Goal: Task Accomplishment & Management: Complete application form

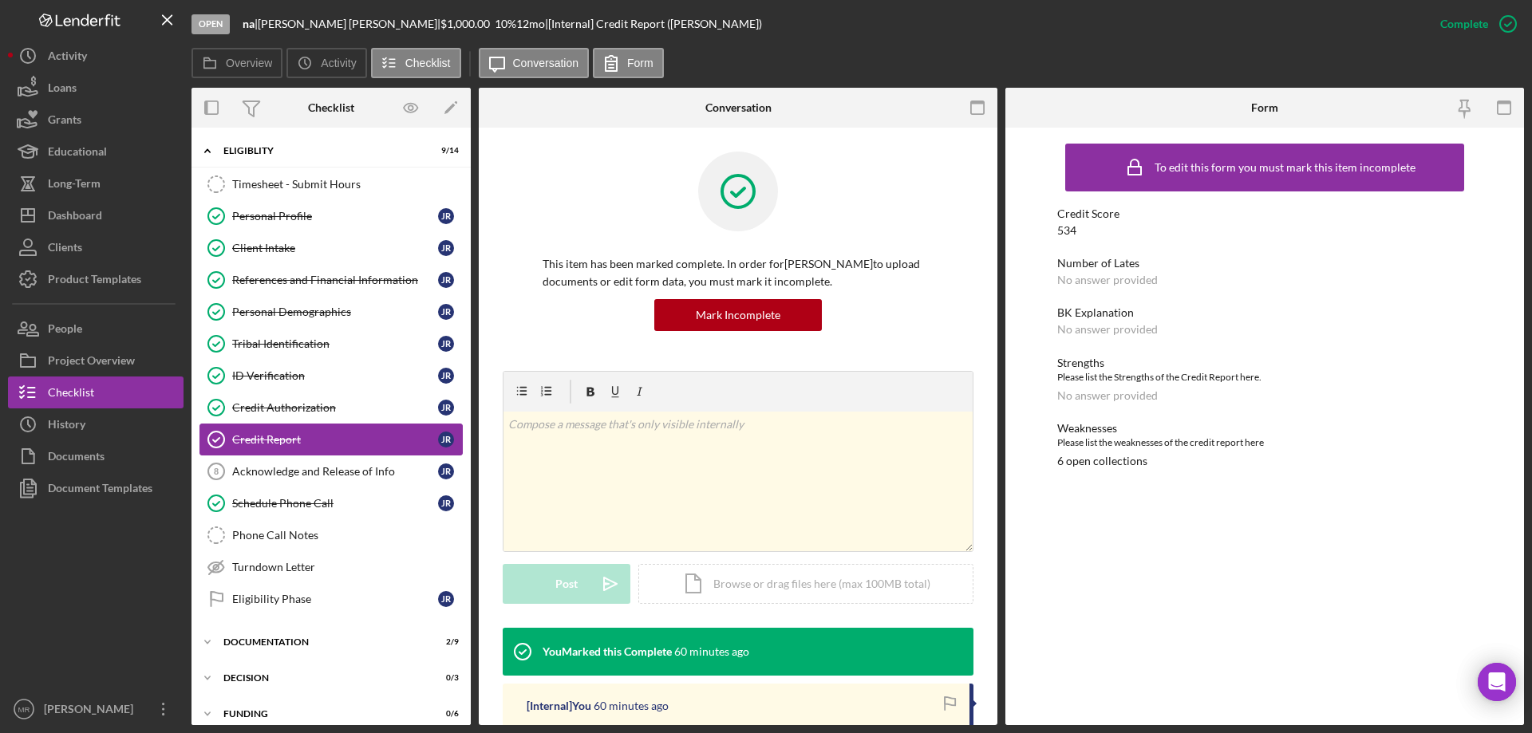
click at [270, 433] on div "Credit Report" at bounding box center [335, 439] width 206 height 13
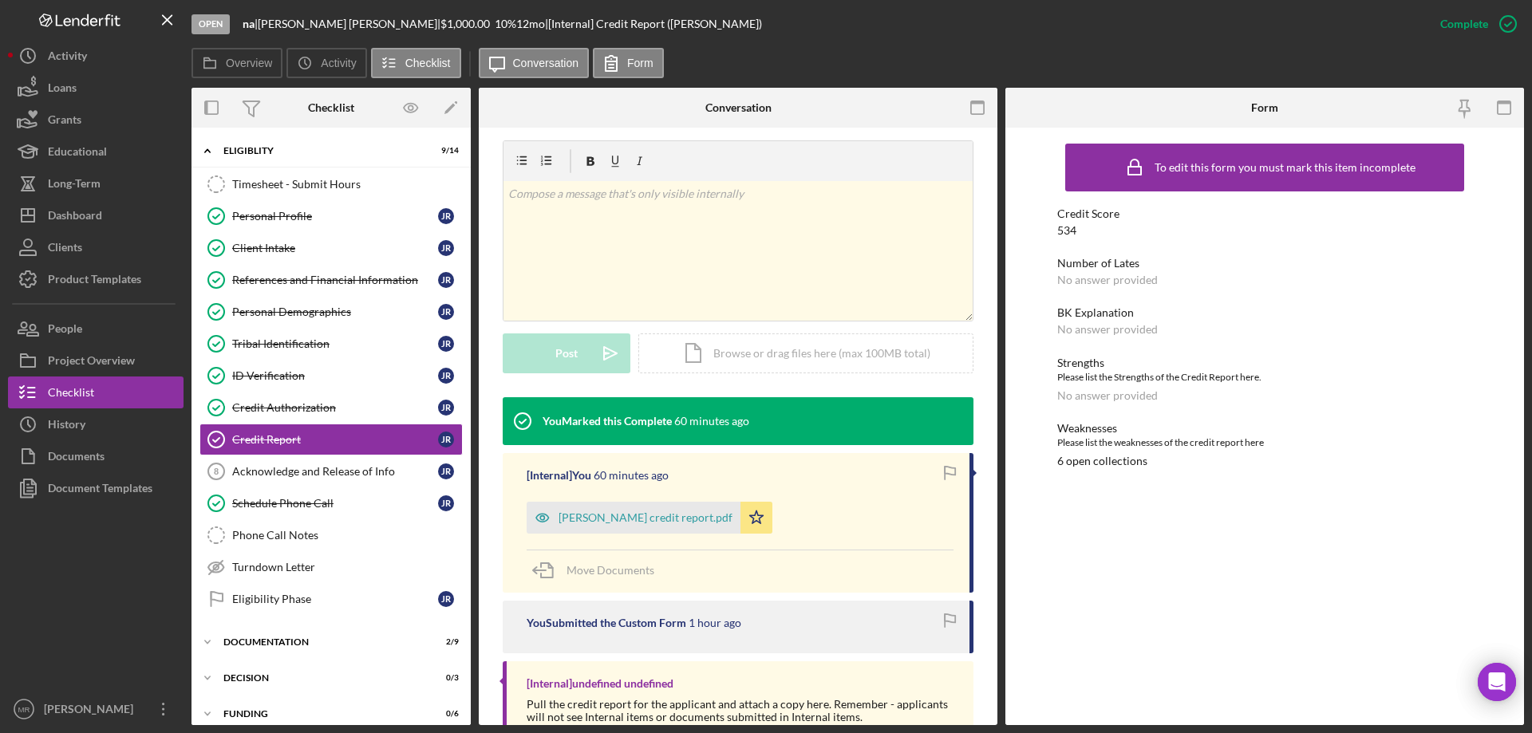
scroll to position [281, 0]
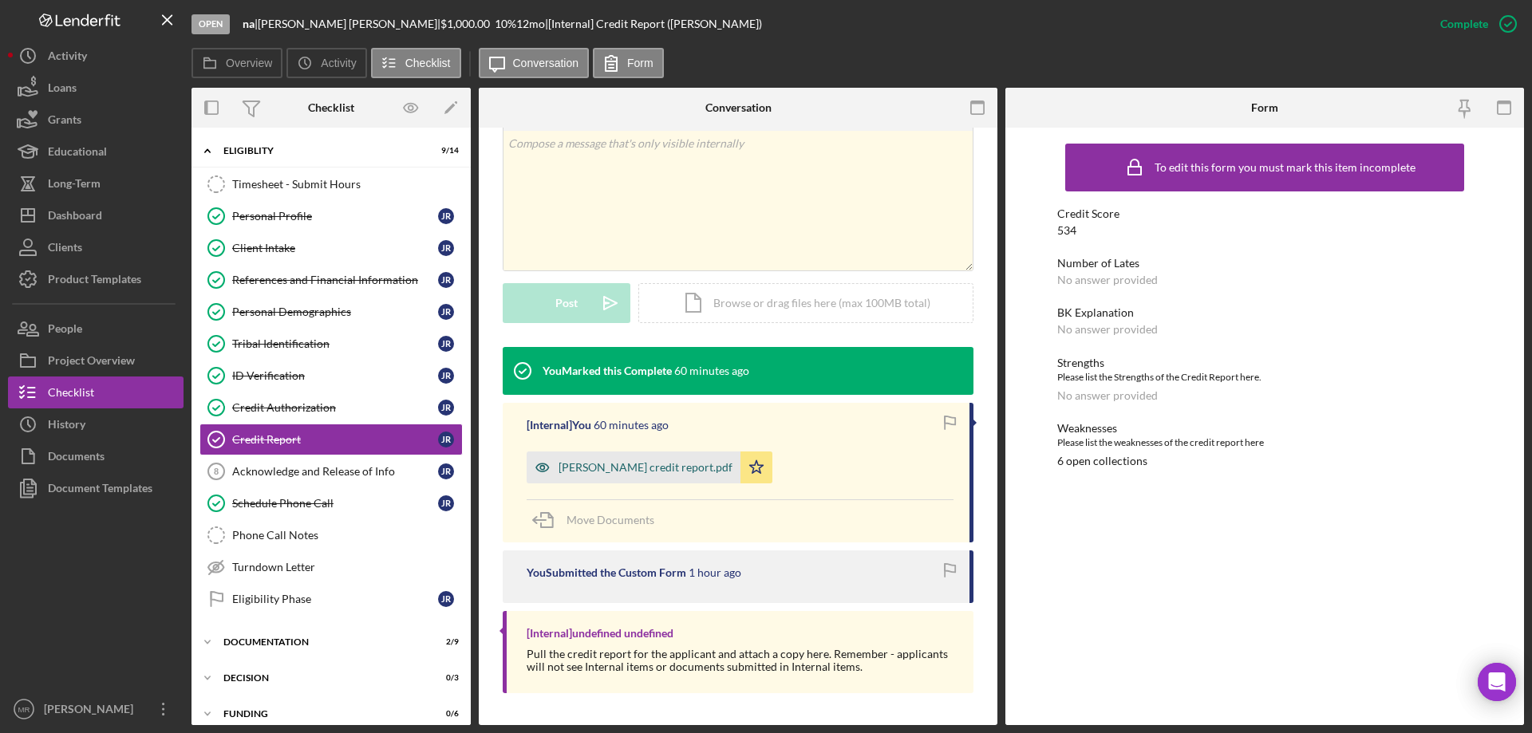
click at [664, 468] on div "Jenny Rush-Buffalohead credit report.pdf" at bounding box center [646, 467] width 174 height 13
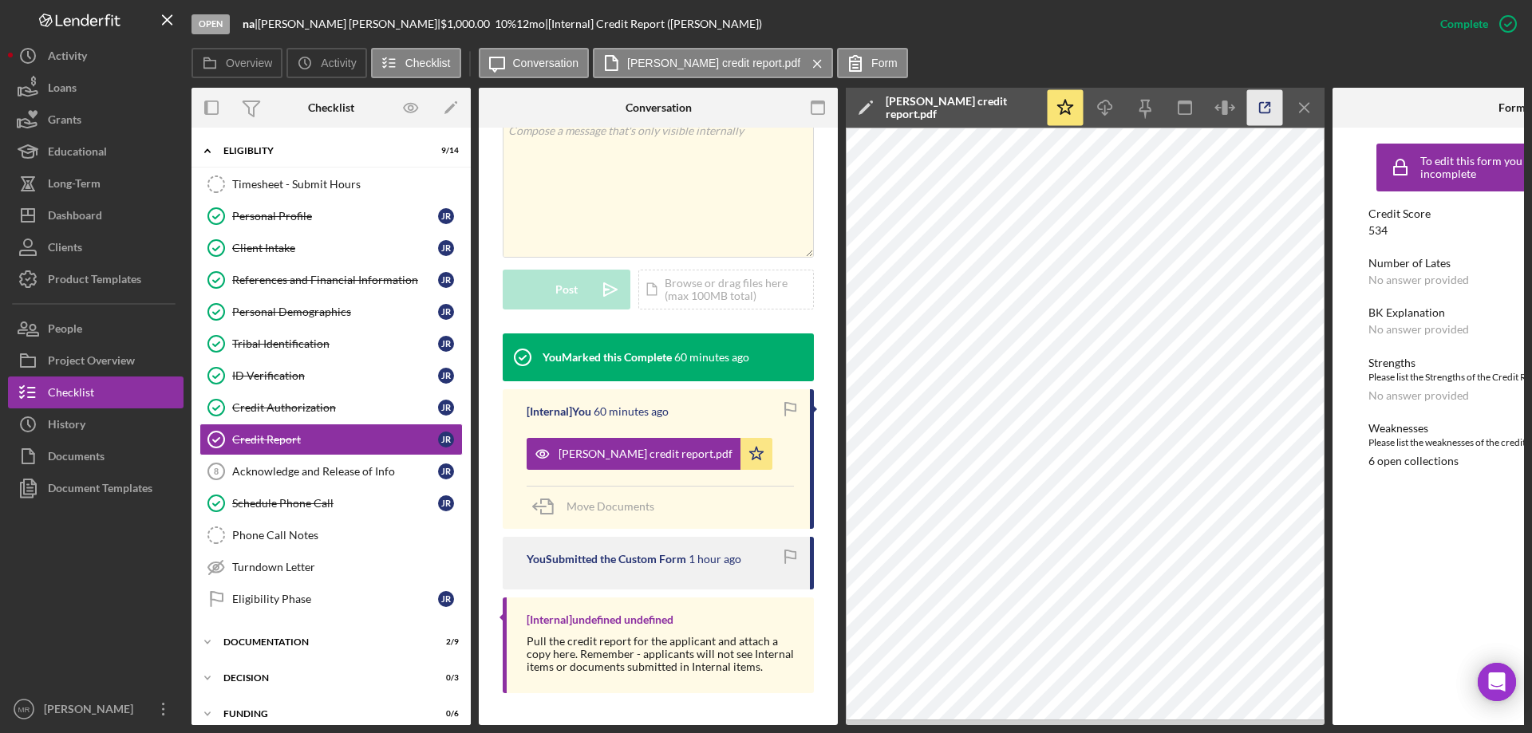
click at [1269, 106] on polyline "button" at bounding box center [1268, 105] width 4 height 4
click at [264, 565] on div "Turndown Letter" at bounding box center [347, 567] width 230 height 13
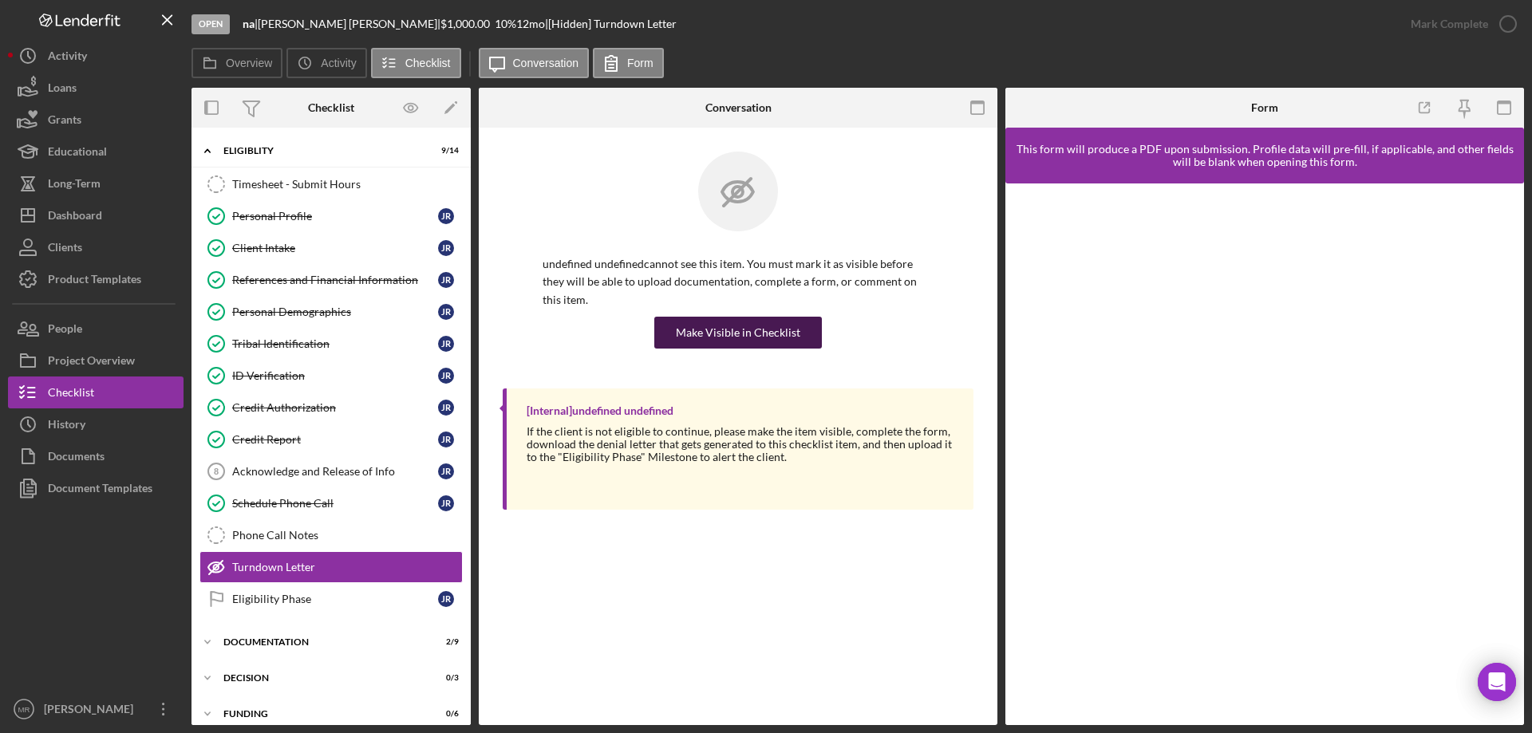
click at [743, 317] on div "Make Visible in Checklist" at bounding box center [738, 333] width 124 height 32
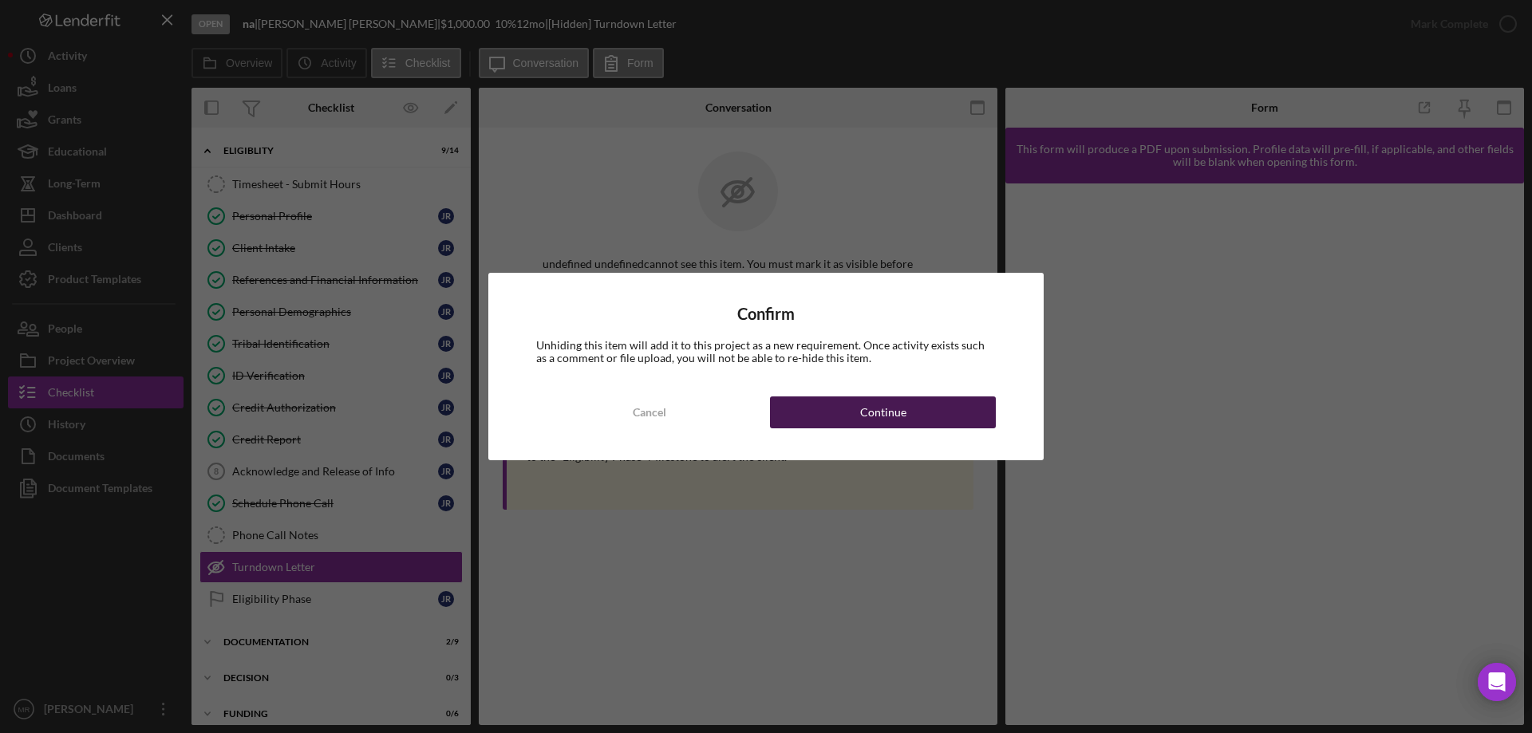
click at [878, 414] on div "Continue" at bounding box center [883, 413] width 46 height 32
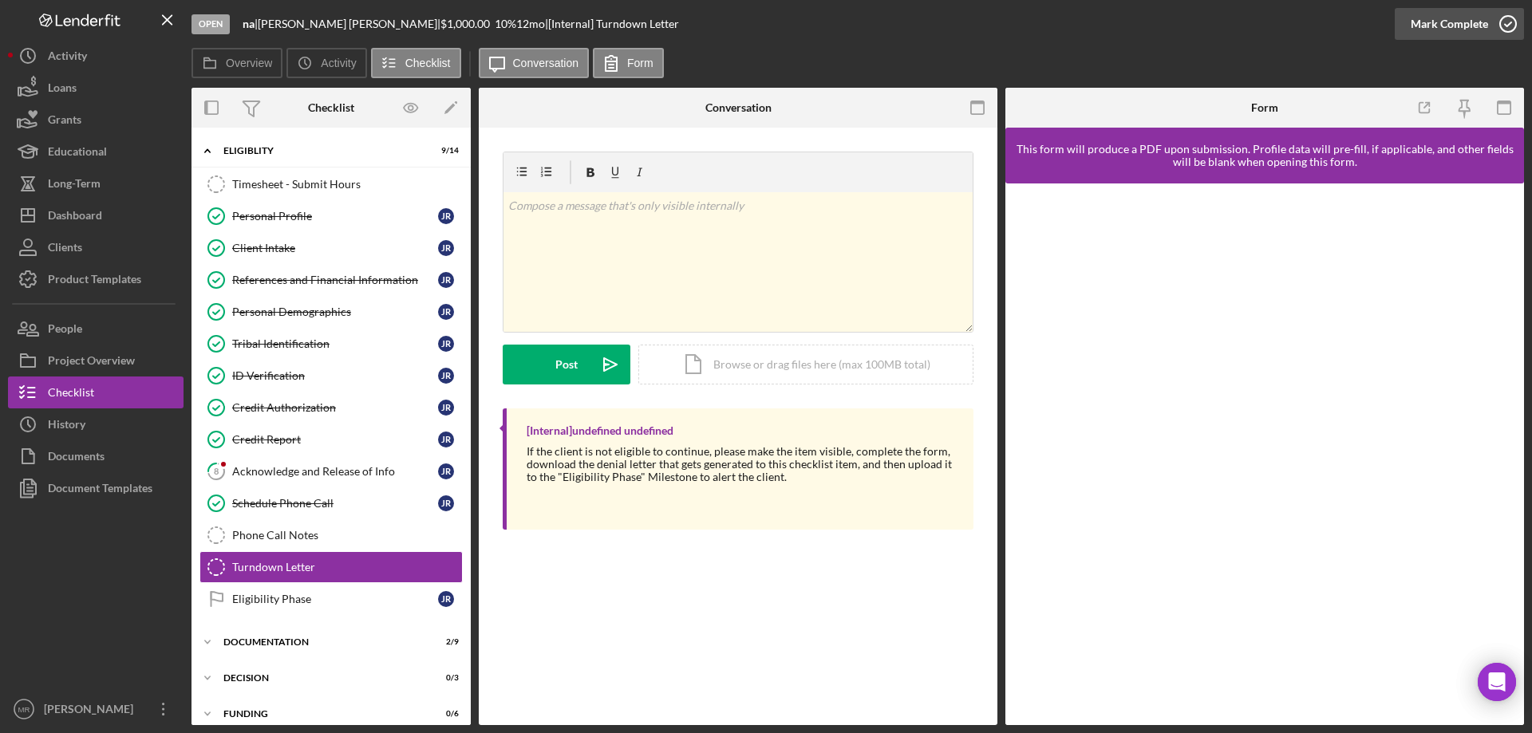
click at [1514, 14] on icon "button" at bounding box center [1508, 24] width 40 height 40
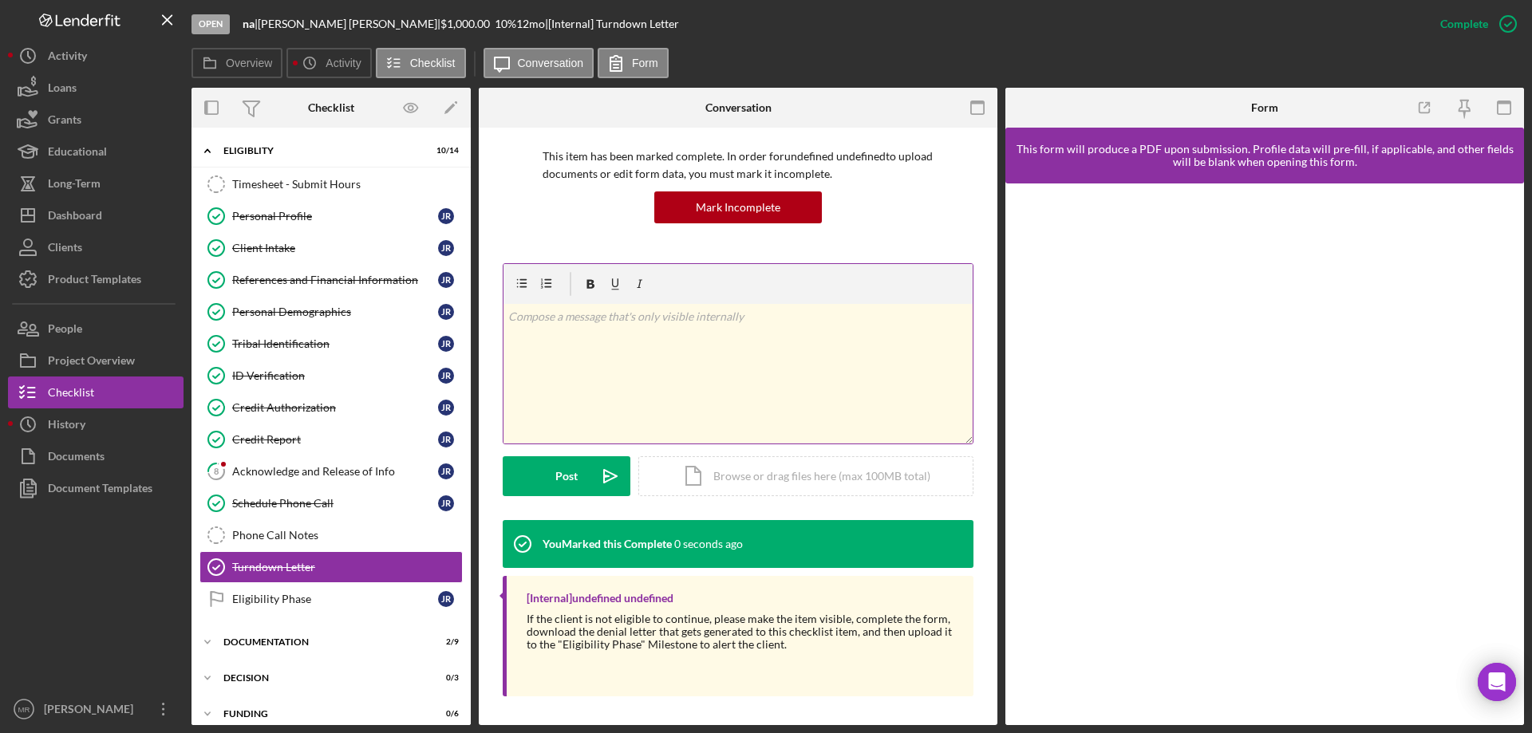
scroll to position [111, 0]
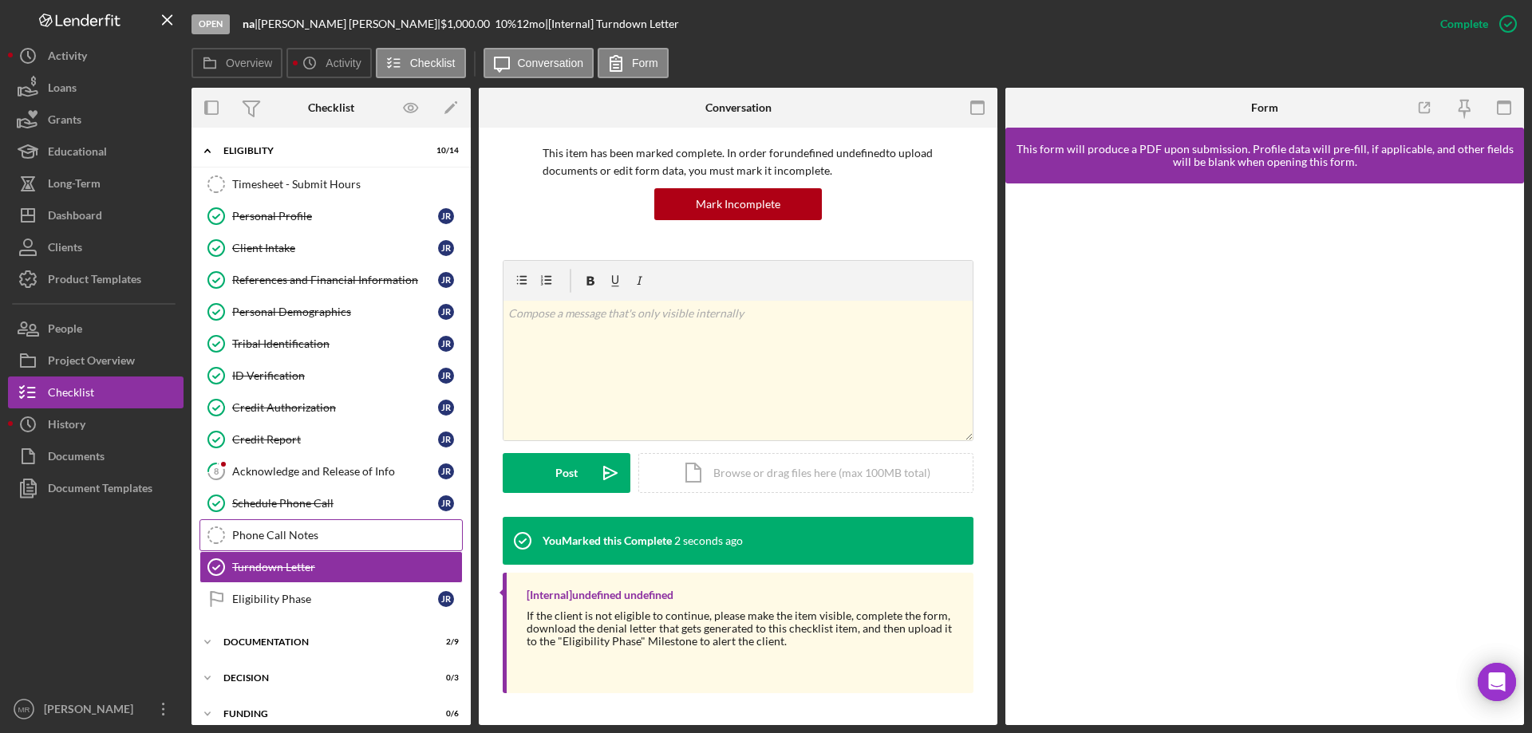
click at [263, 535] on div "Phone Call Notes" at bounding box center [347, 535] width 230 height 13
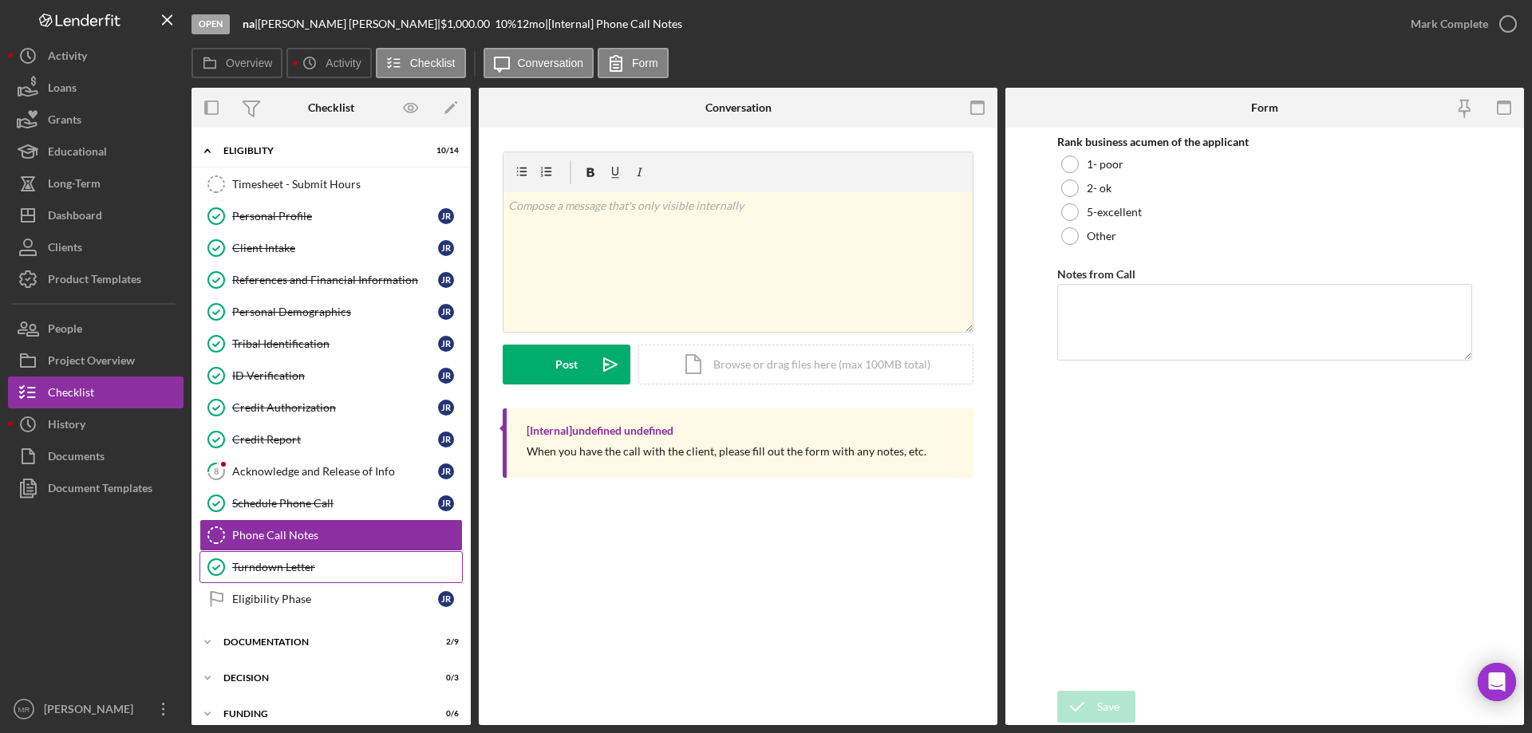
click at [263, 557] on link "Turndown Letter Turndown Letter" at bounding box center [330, 567] width 263 height 32
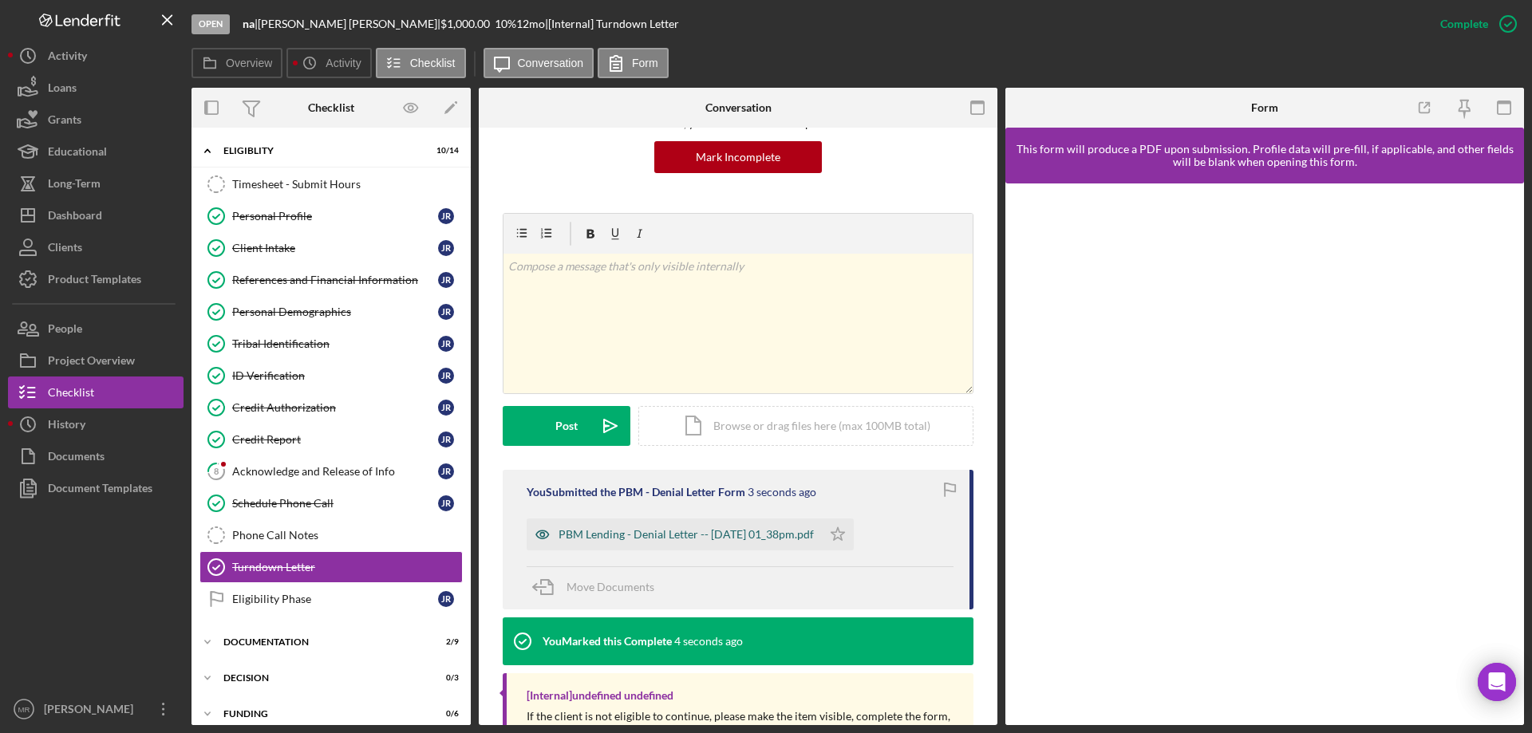
scroll to position [160, 0]
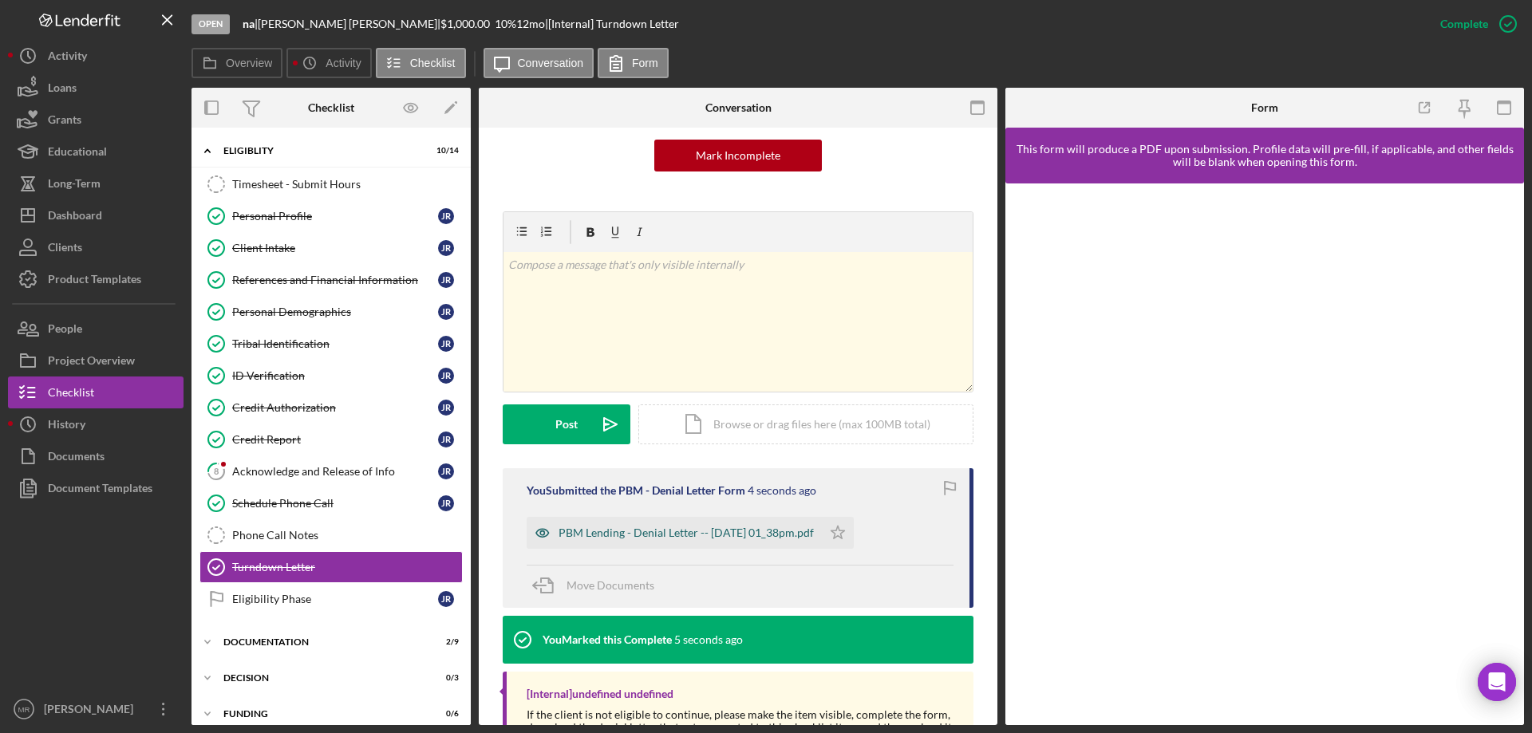
click at [678, 527] on div "PBM Lending - Denial Letter -- 2025-08-19 01_38pm.pdf" at bounding box center [686, 533] width 255 height 13
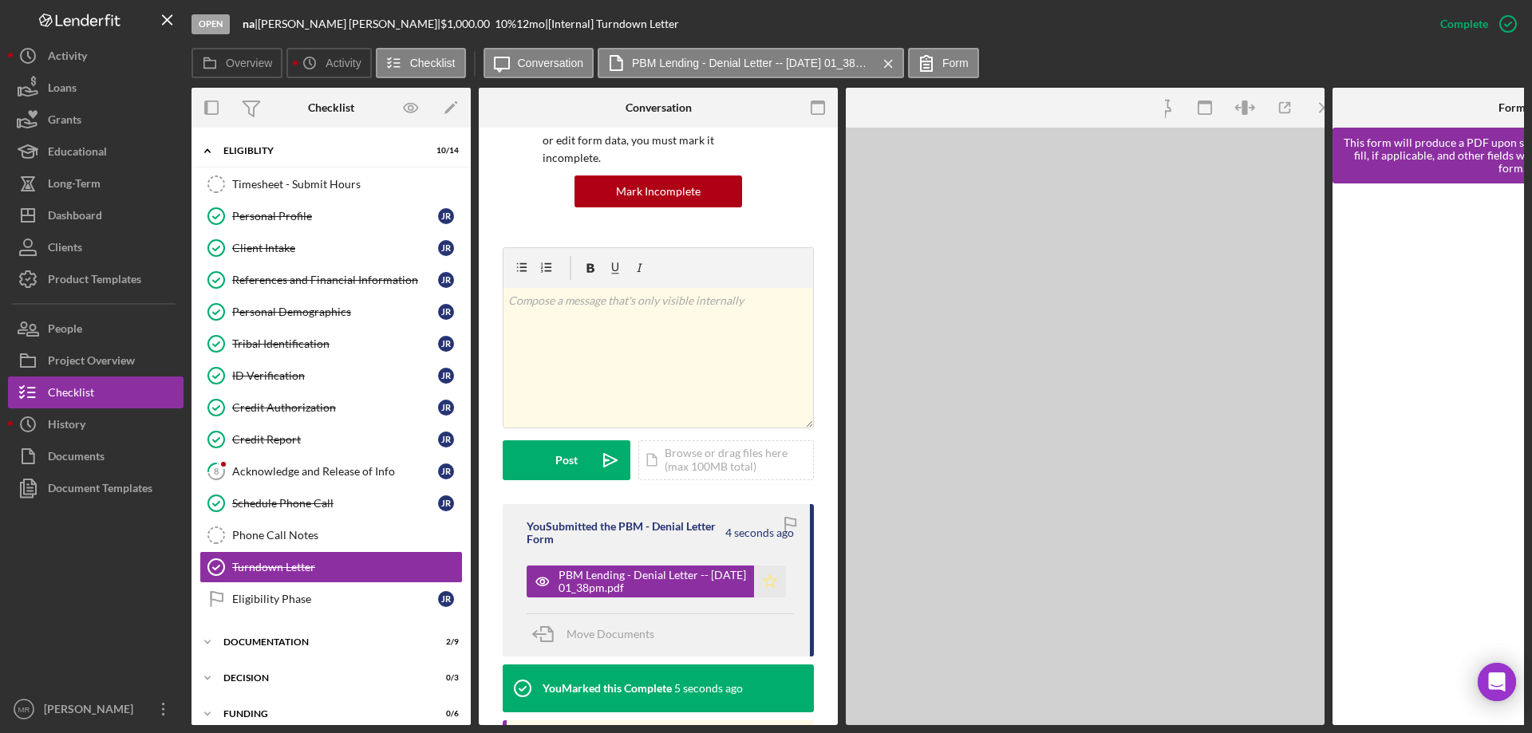
scroll to position [177, 0]
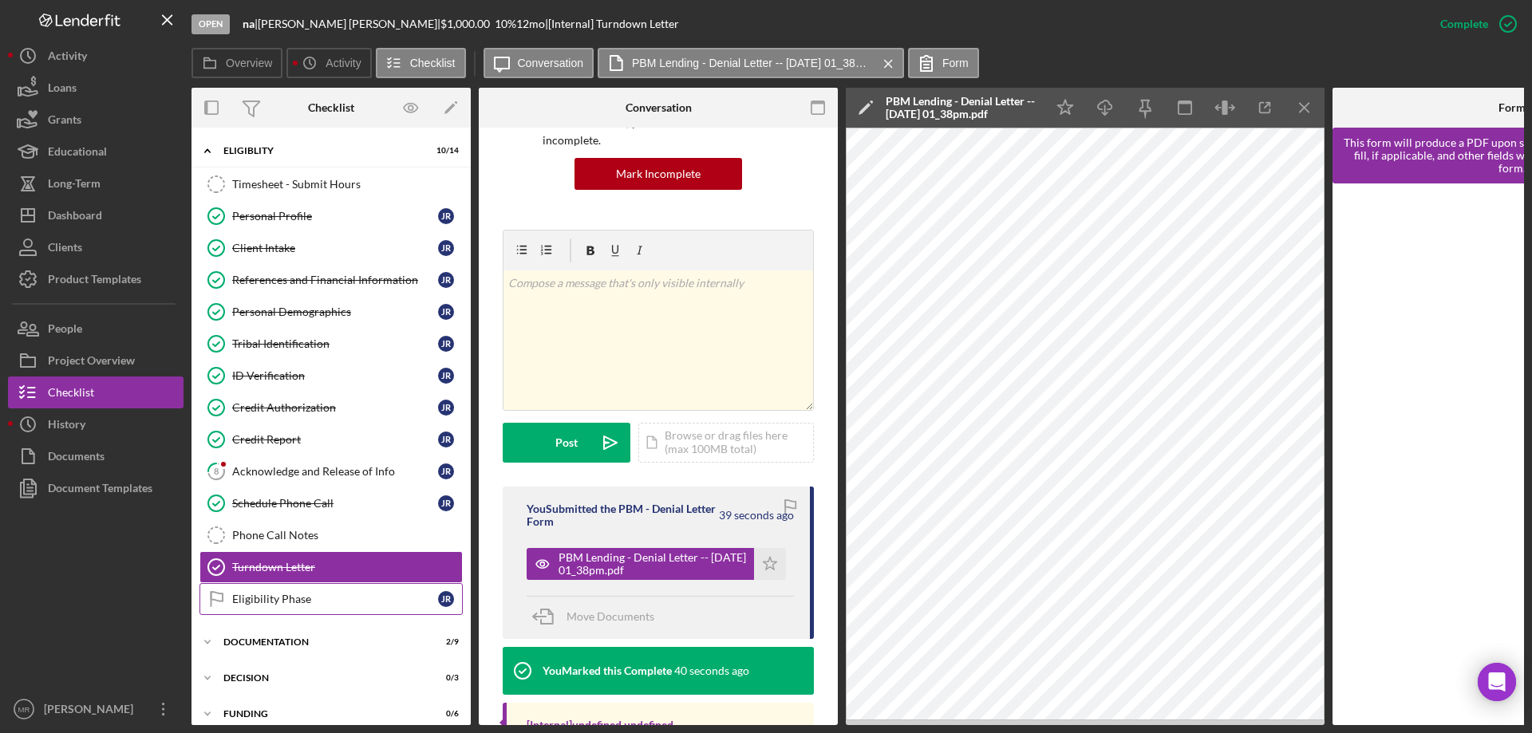
click at [267, 590] on link "Eligibility Phase Eligibility Phase J R" at bounding box center [330, 599] width 263 height 32
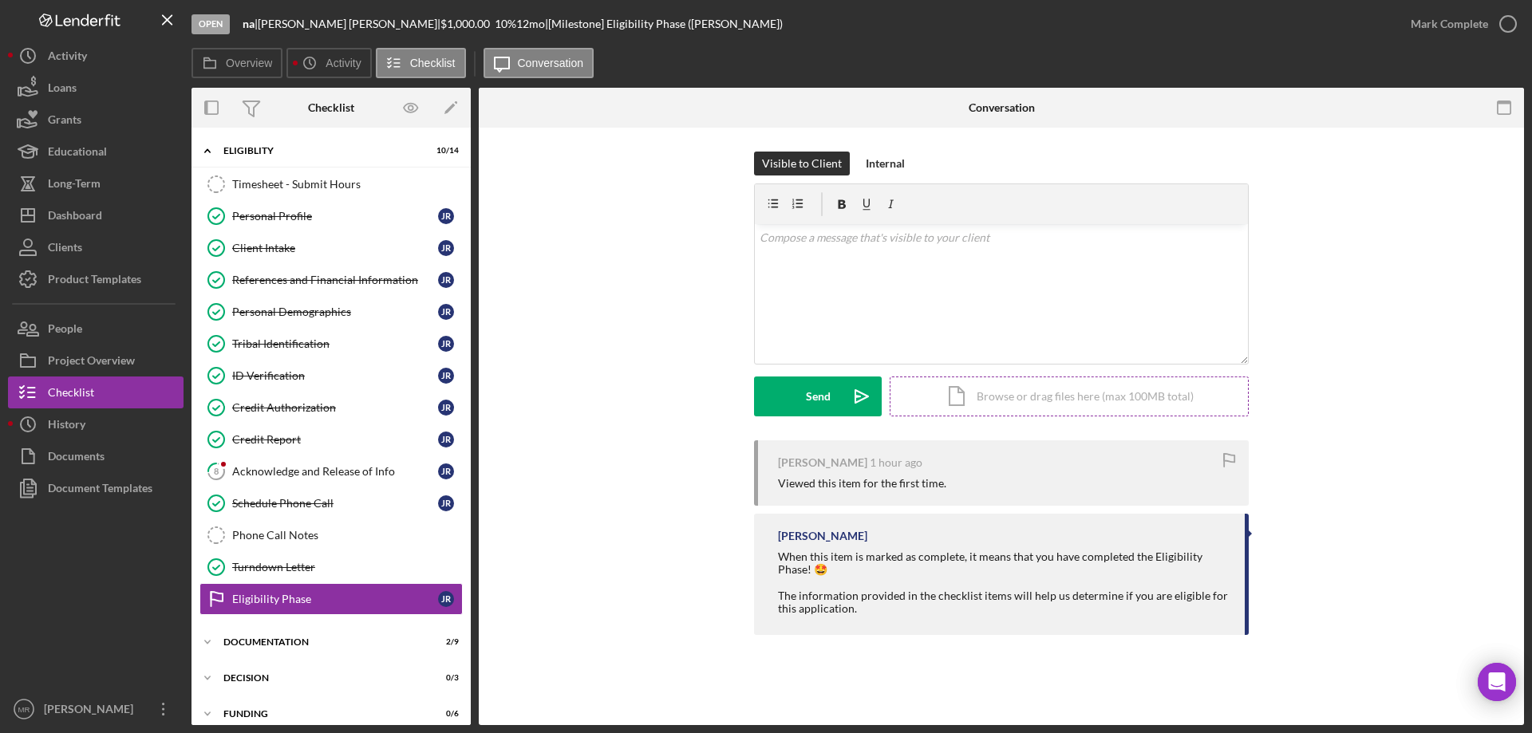
click at [1047, 394] on div "Icon/Document Browse or drag files here (max 100MB total) Tap to choose files o…" at bounding box center [1069, 397] width 359 height 40
click at [822, 397] on div "Upload" at bounding box center [818, 397] width 36 height 40
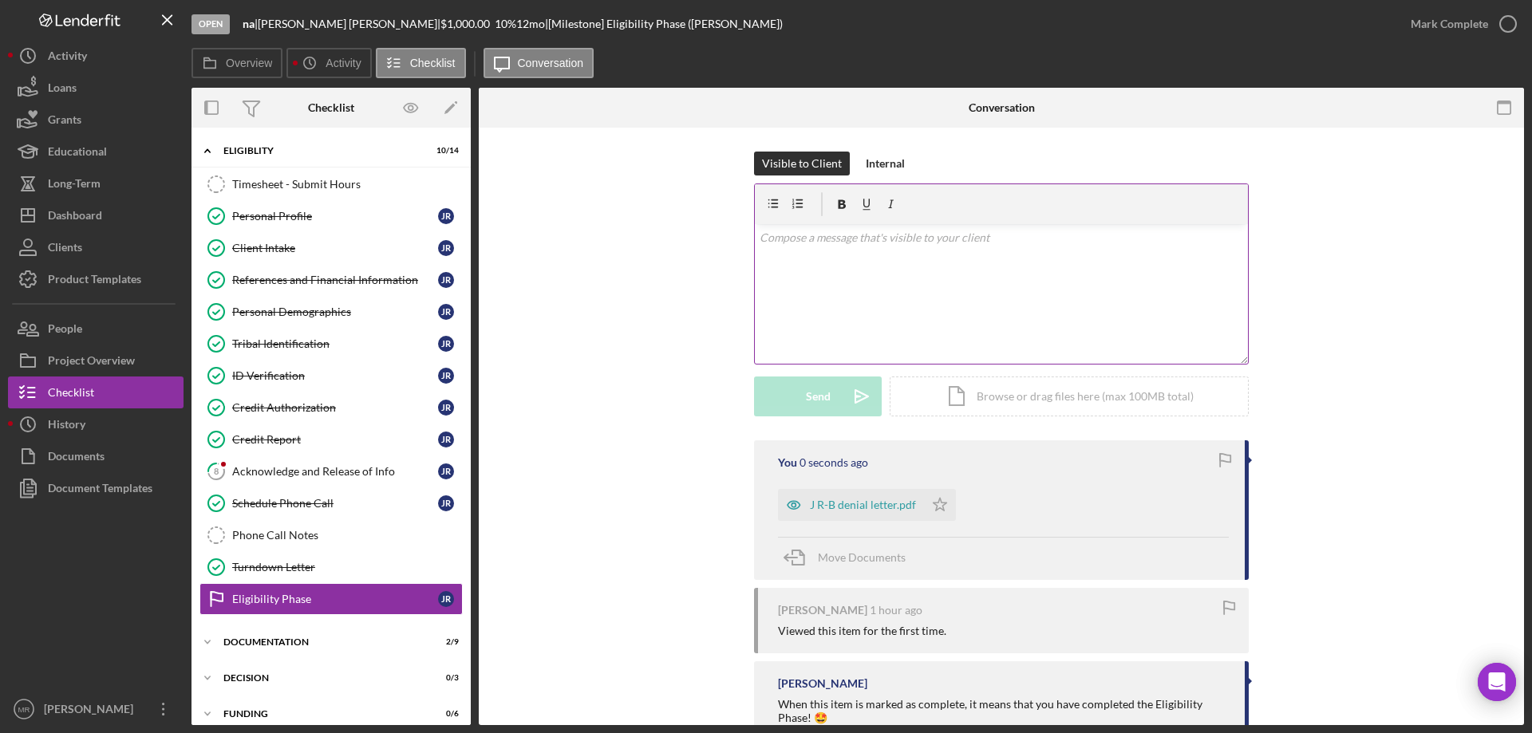
click at [787, 234] on p at bounding box center [1002, 238] width 484 height 18
click at [803, 388] on button "Send Icon/icon-invite-send" at bounding box center [818, 397] width 128 height 40
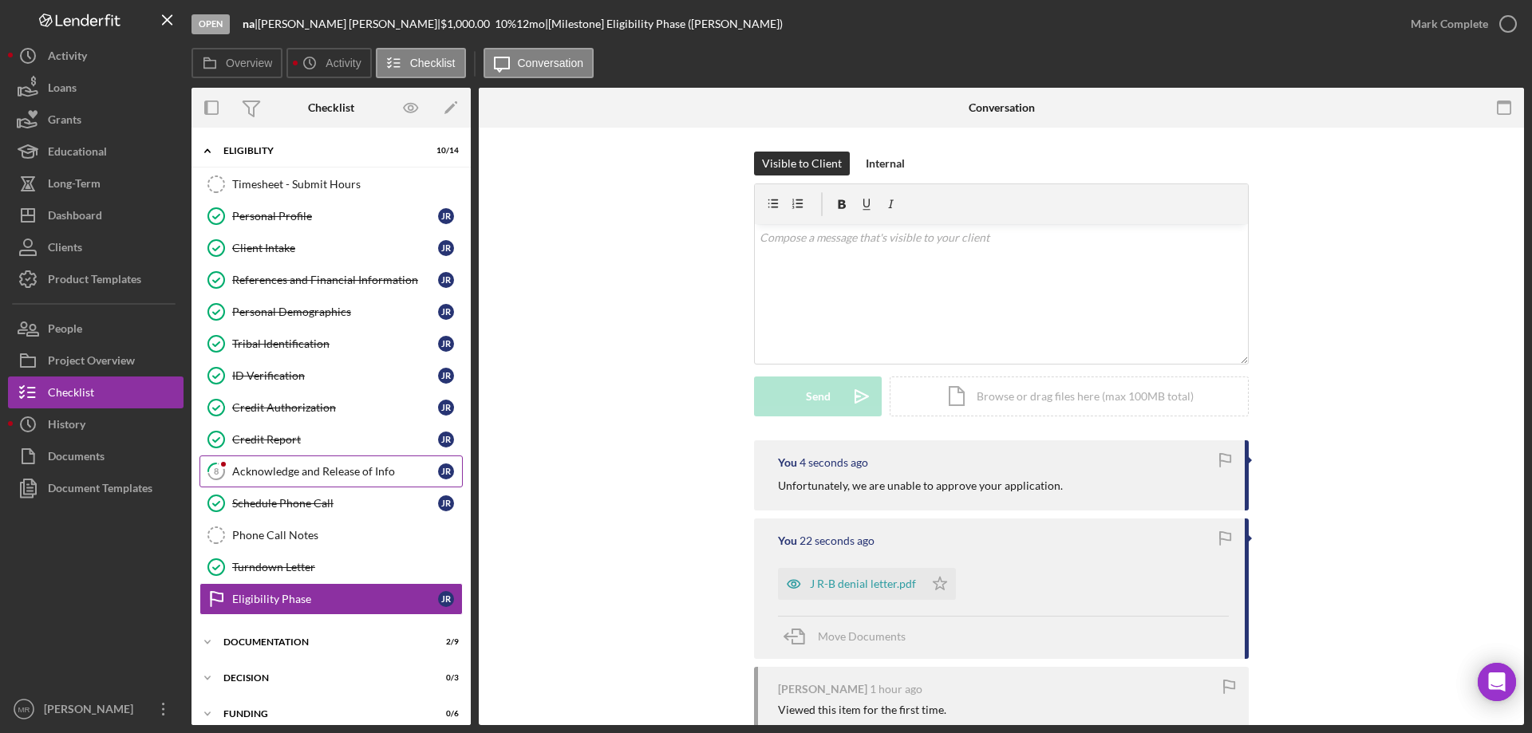
click at [309, 469] on div "Acknowledge and Release of Info" at bounding box center [335, 471] width 206 height 13
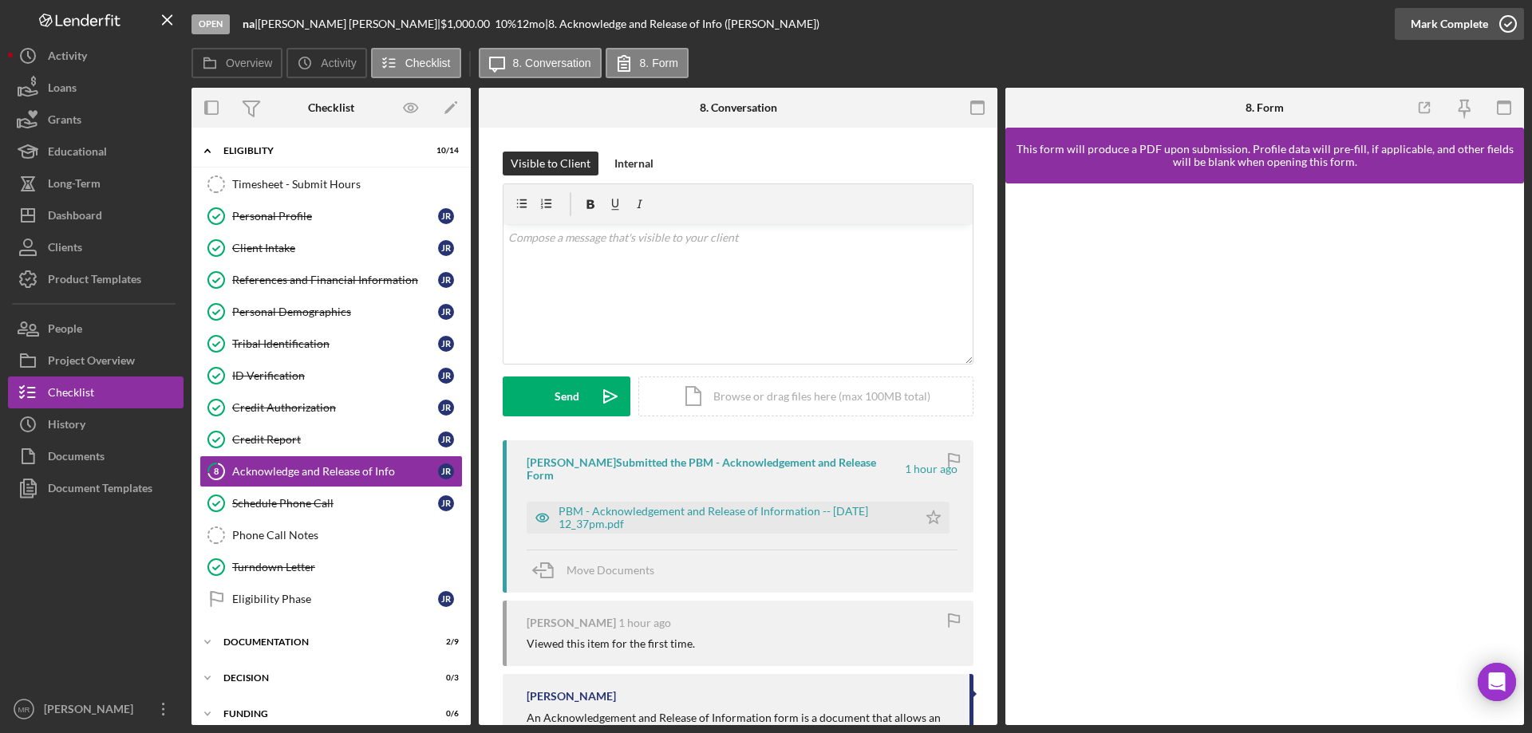
click at [1510, 18] on icon "button" at bounding box center [1508, 24] width 40 height 40
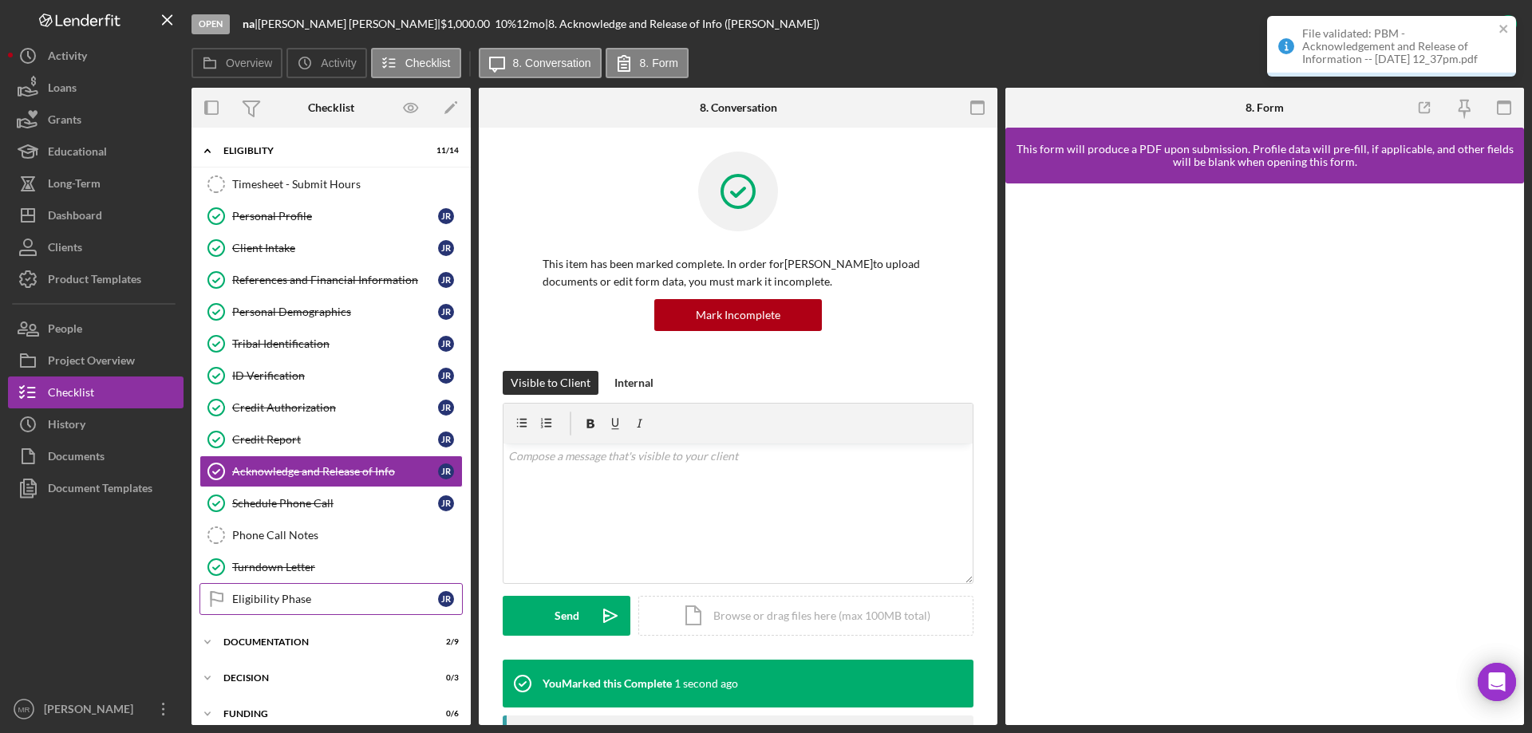
click at [264, 598] on div "Eligibility Phase" at bounding box center [335, 599] width 206 height 13
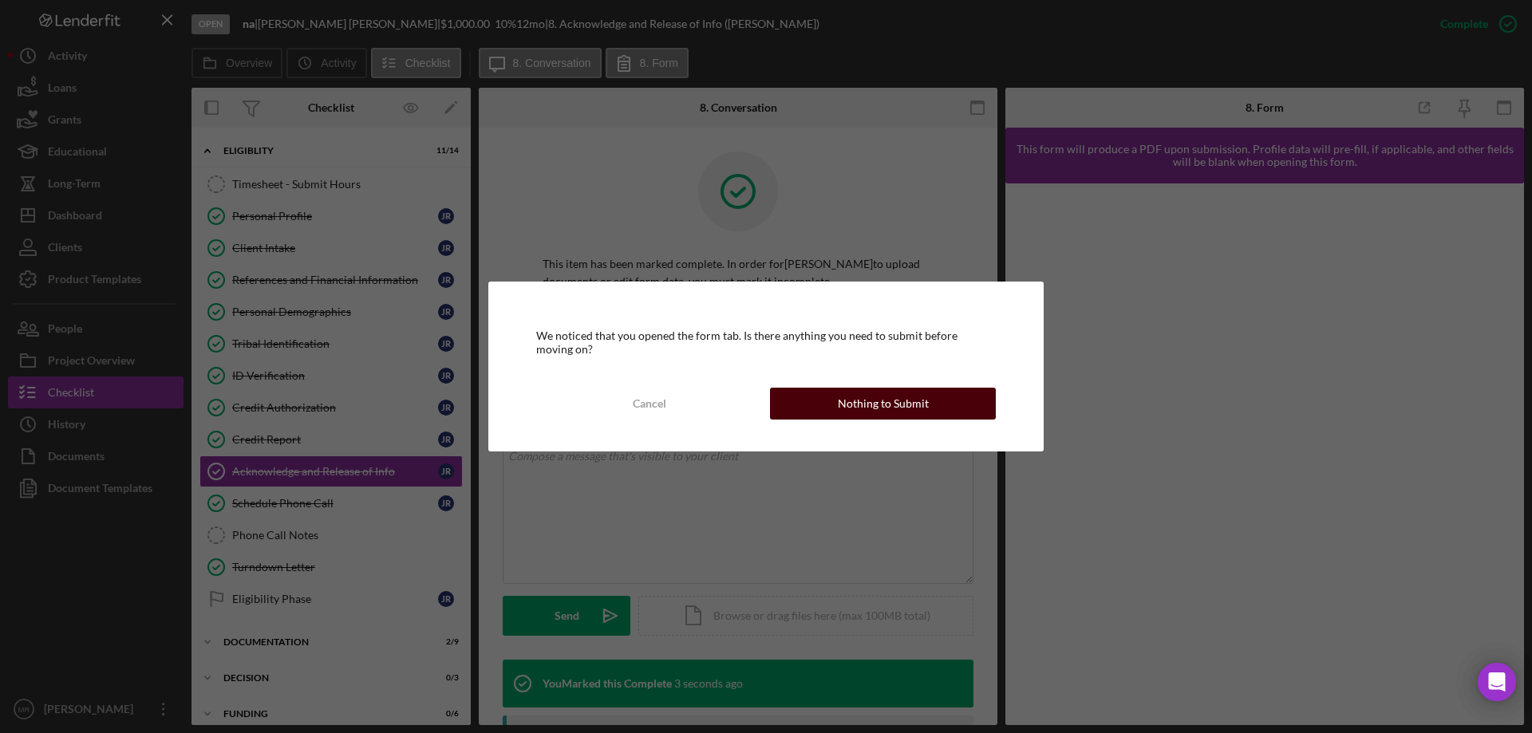
click at [914, 404] on div "Nothing to Submit" at bounding box center [883, 404] width 91 height 32
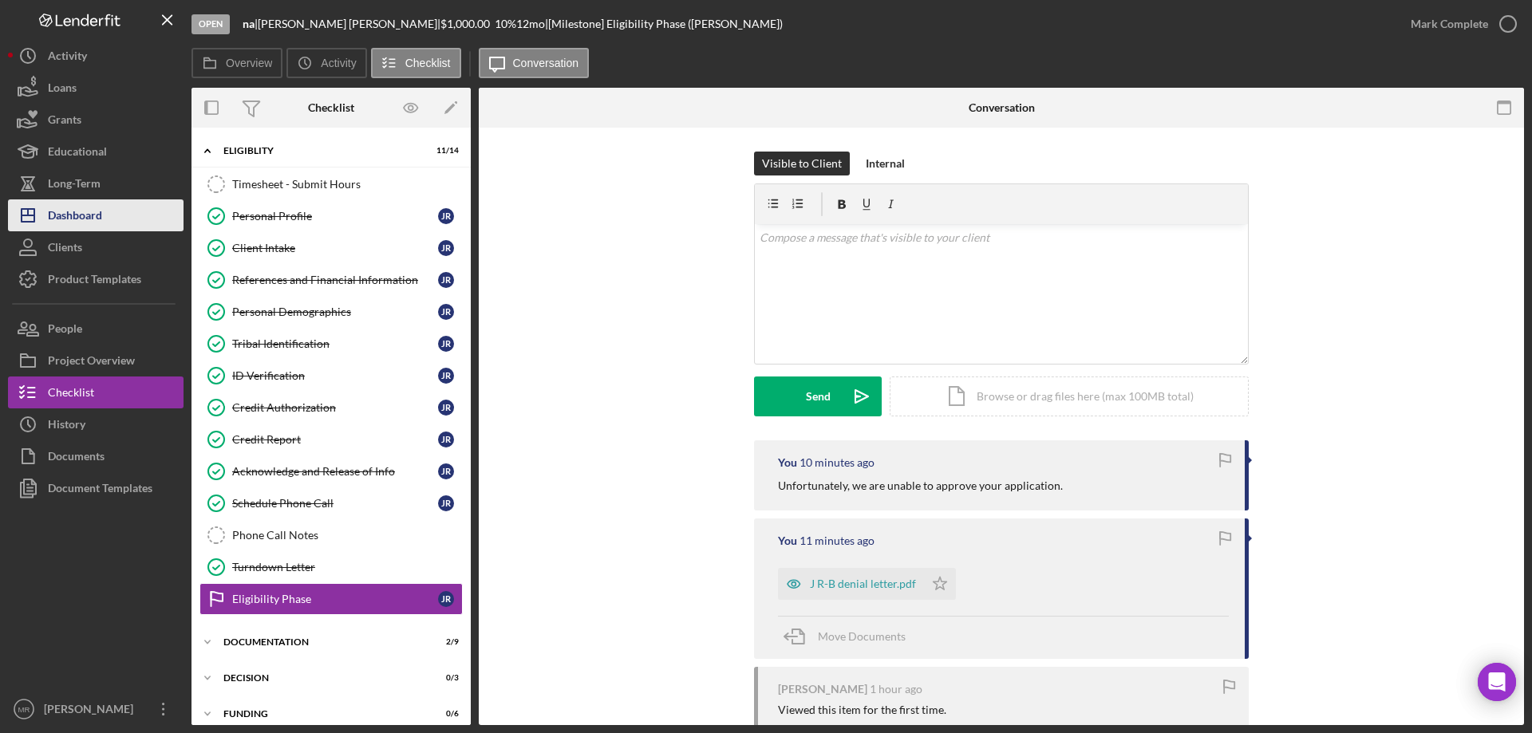
click at [66, 209] on div "Dashboard" at bounding box center [75, 217] width 54 height 36
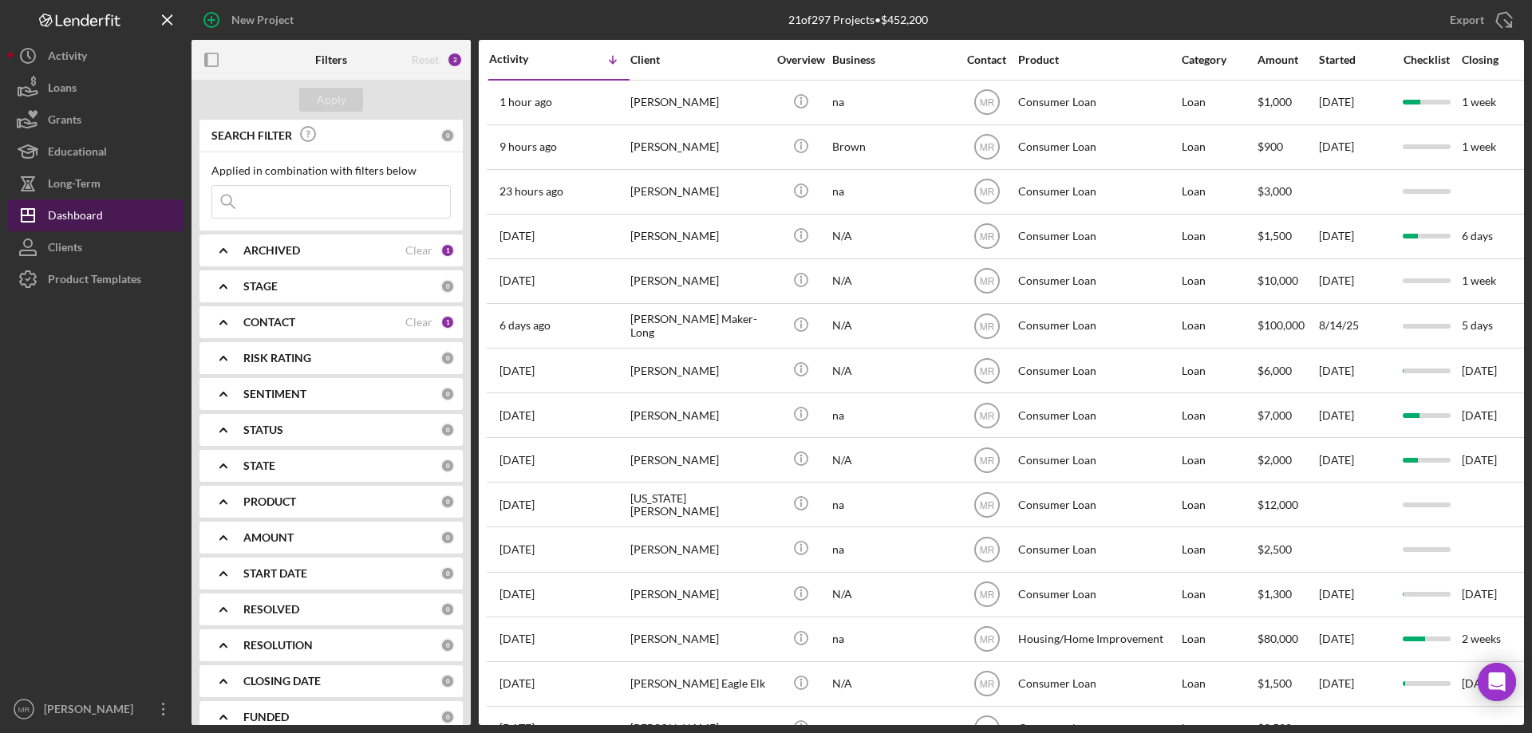
click at [63, 217] on div "Dashboard" at bounding box center [75, 217] width 55 height 36
click at [75, 196] on div "Long-Term" at bounding box center [74, 186] width 53 height 36
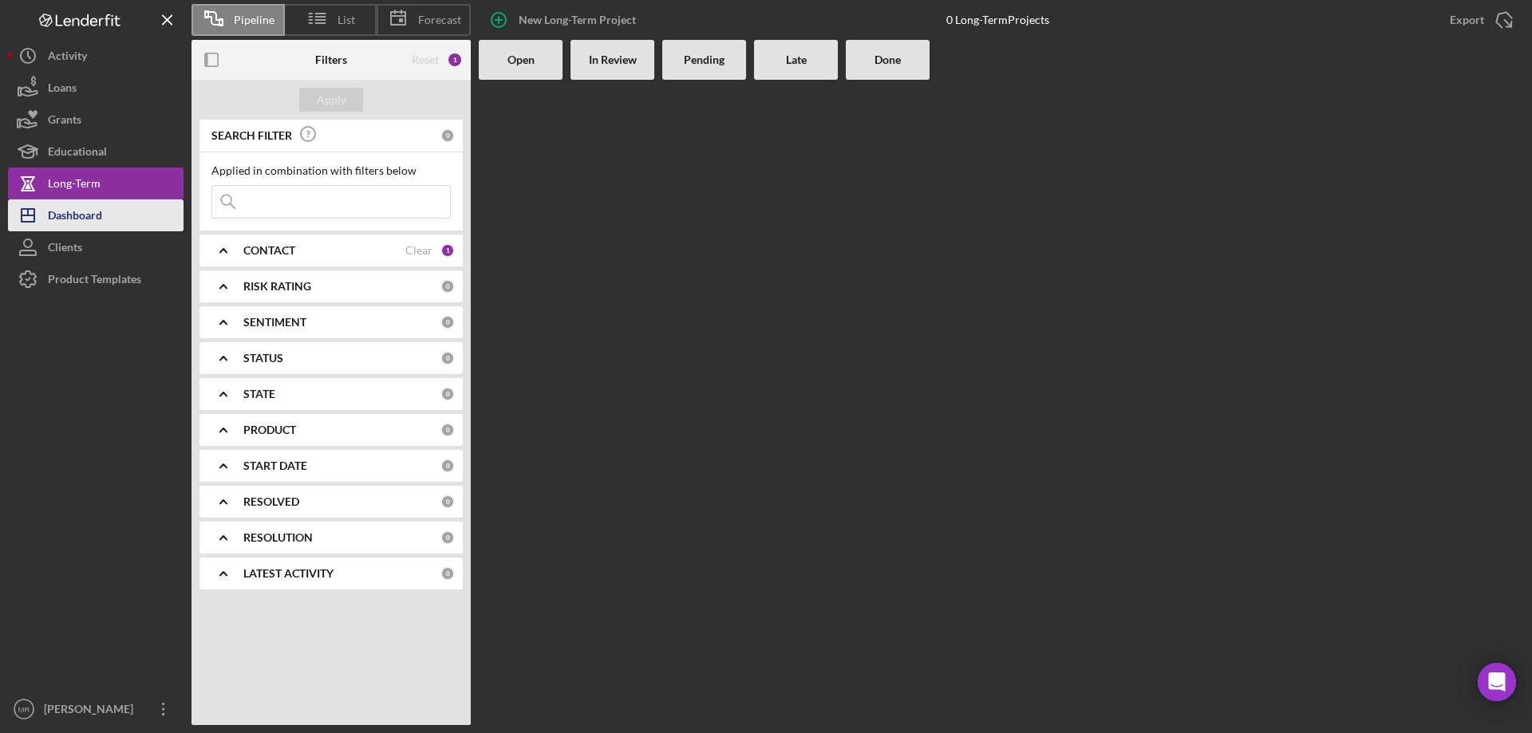
click at [81, 219] on div "Dashboard" at bounding box center [75, 217] width 54 height 36
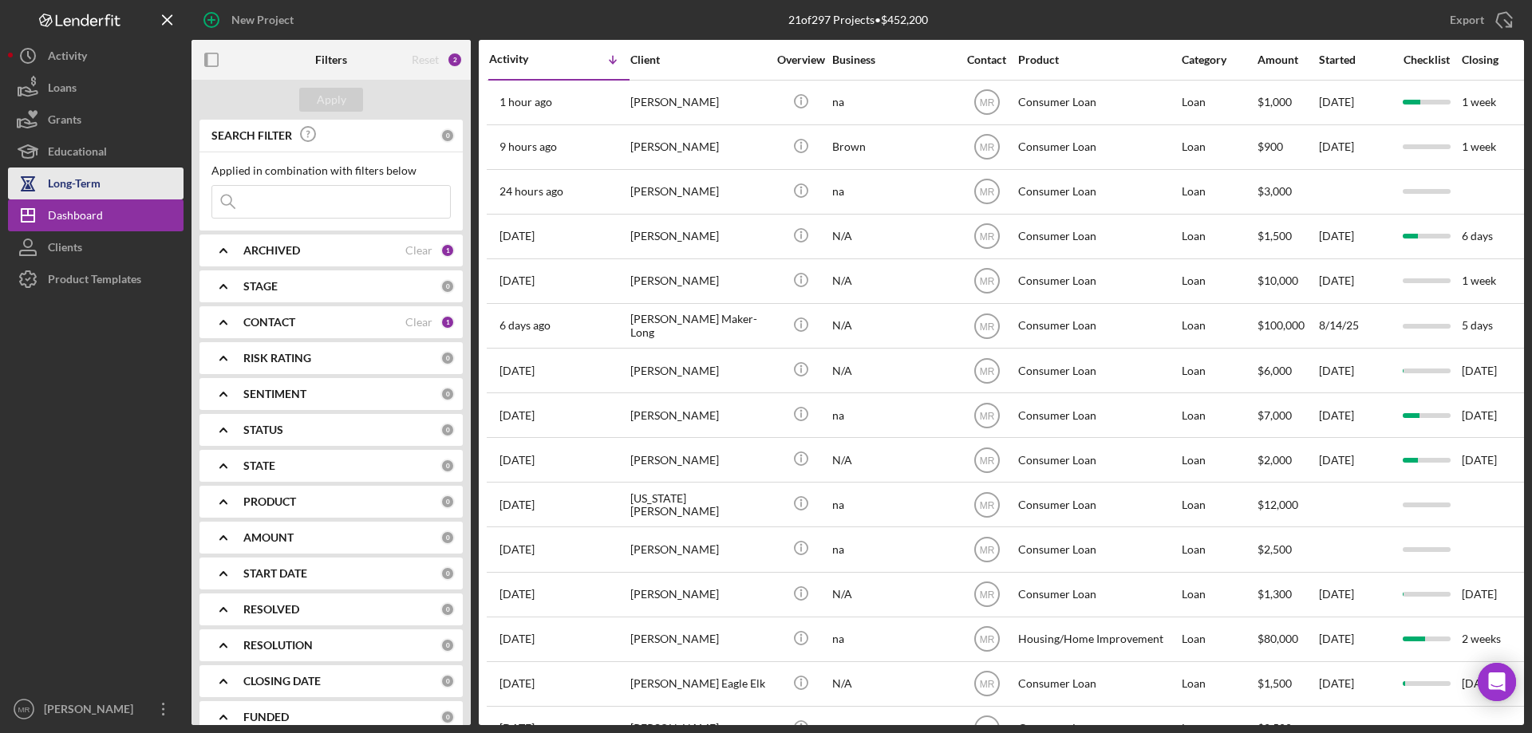
click at [74, 188] on div "Long-Term" at bounding box center [74, 186] width 53 height 36
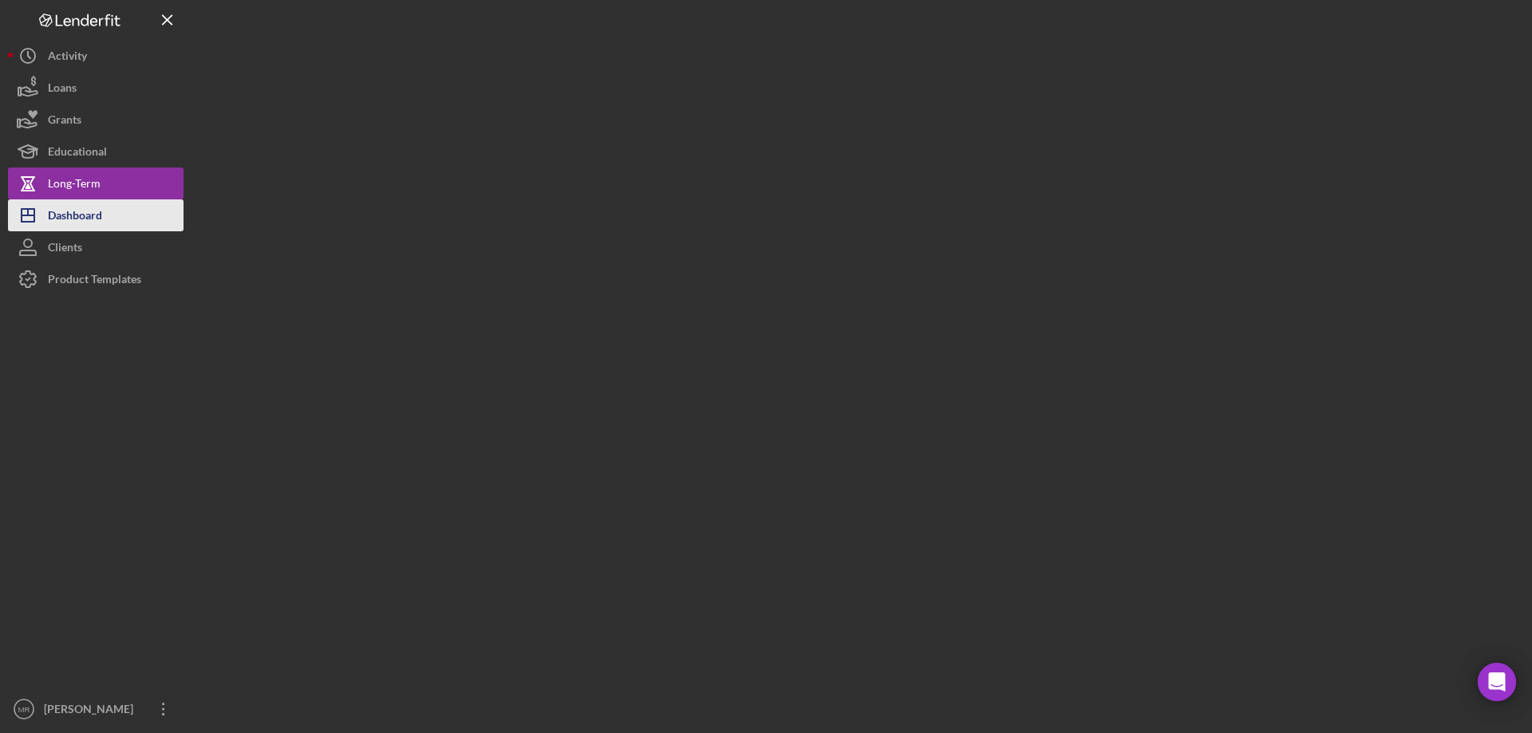
click at [76, 221] on div "Dashboard" at bounding box center [75, 217] width 54 height 36
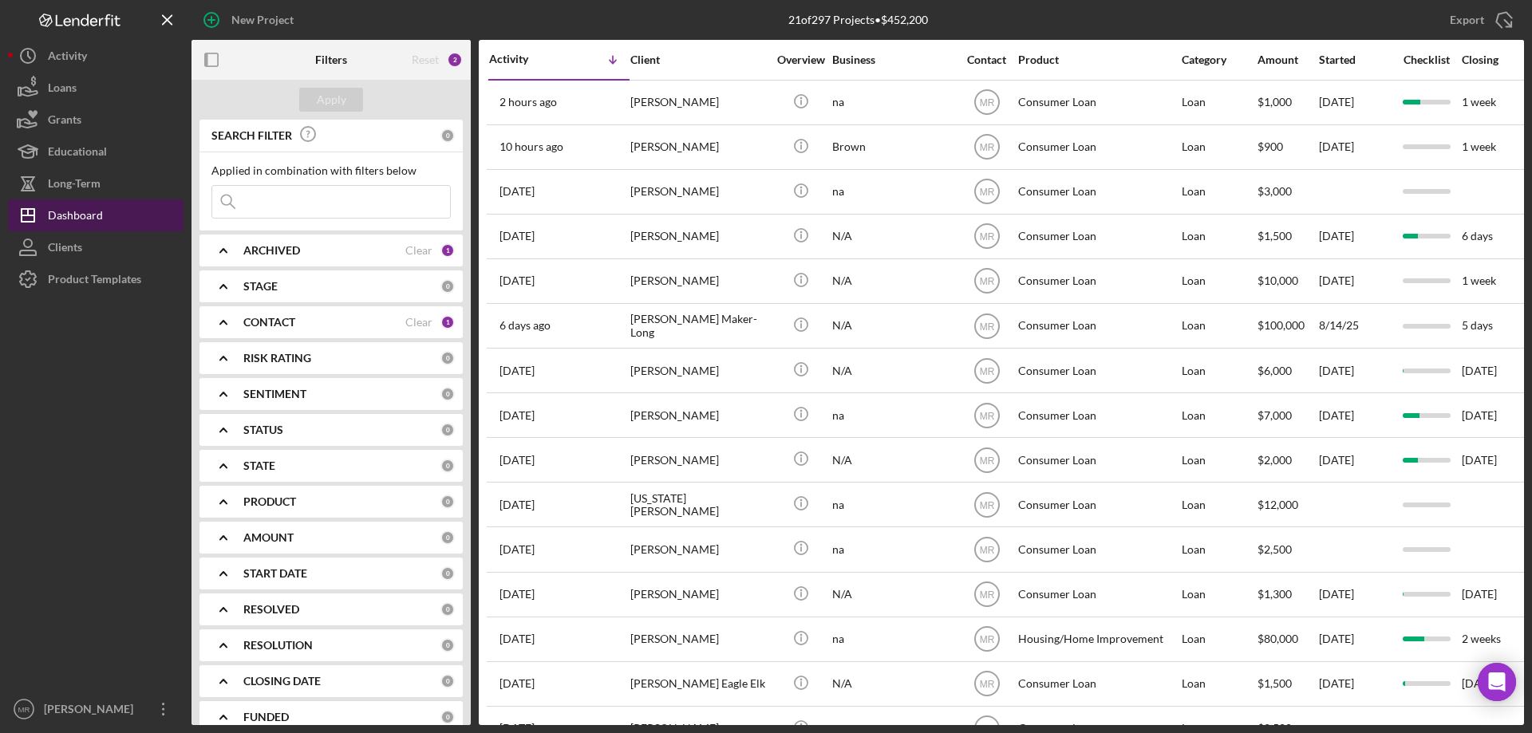
click at [76, 221] on div "Dashboard" at bounding box center [75, 217] width 55 height 36
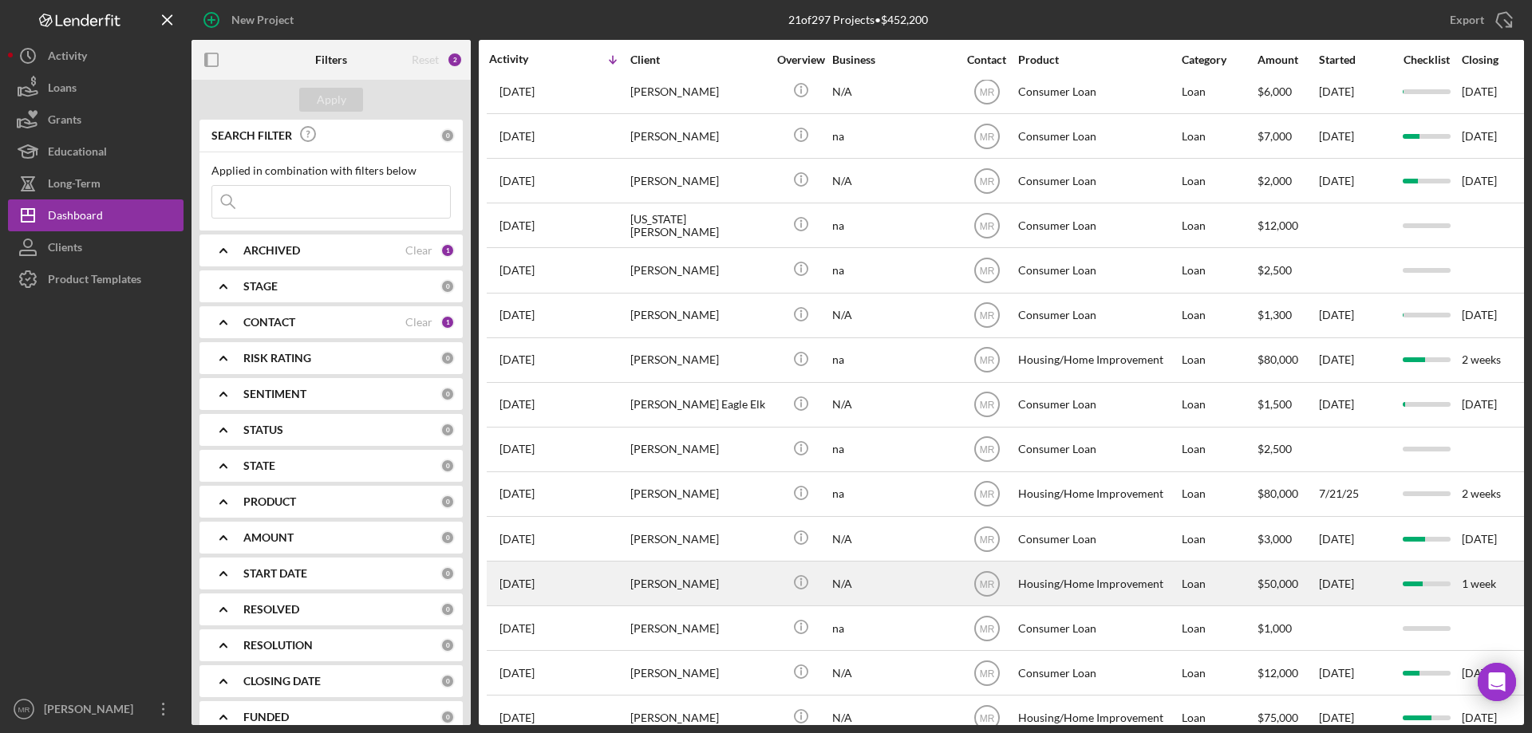
scroll to position [314, 0]
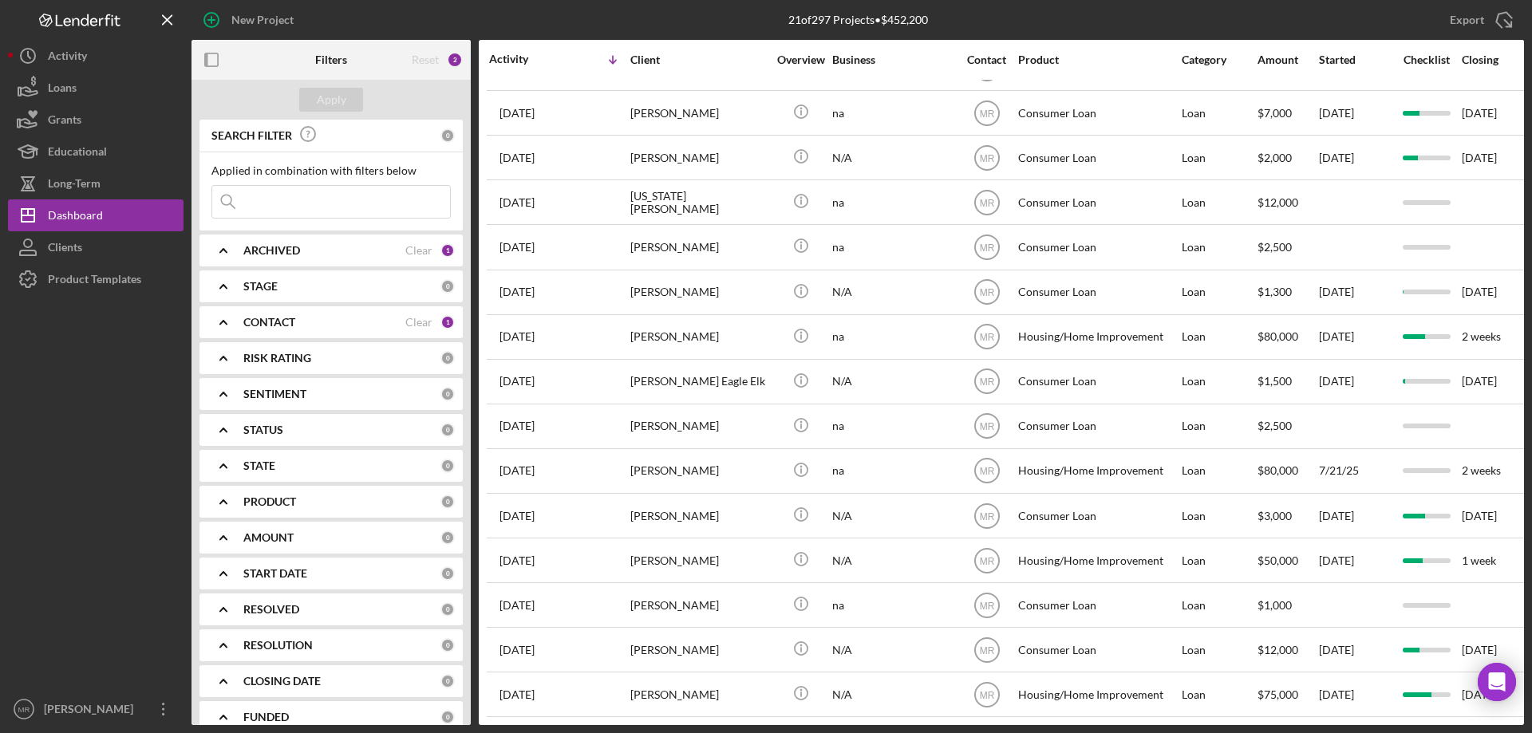
click at [493, 18] on div "New Project" at bounding box center [413, 20] width 444 height 40
click at [249, 23] on div "New Project" at bounding box center [262, 20] width 62 height 32
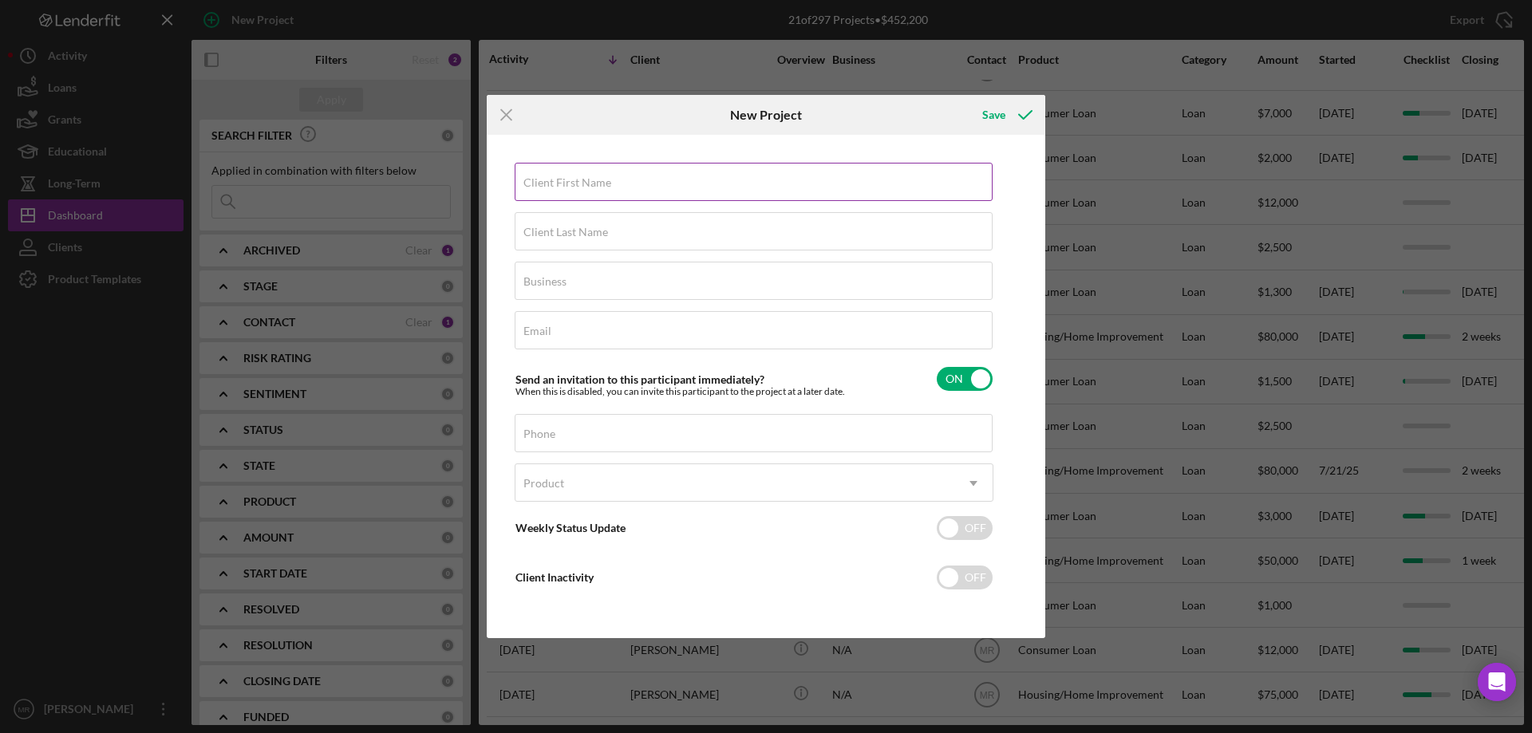
click at [563, 180] on label "Client First Name" at bounding box center [567, 182] width 88 height 13
click at [563, 180] on input "Client First Name" at bounding box center [754, 182] width 478 height 38
type input "Julie"
type input "Wilson"
type input "na"
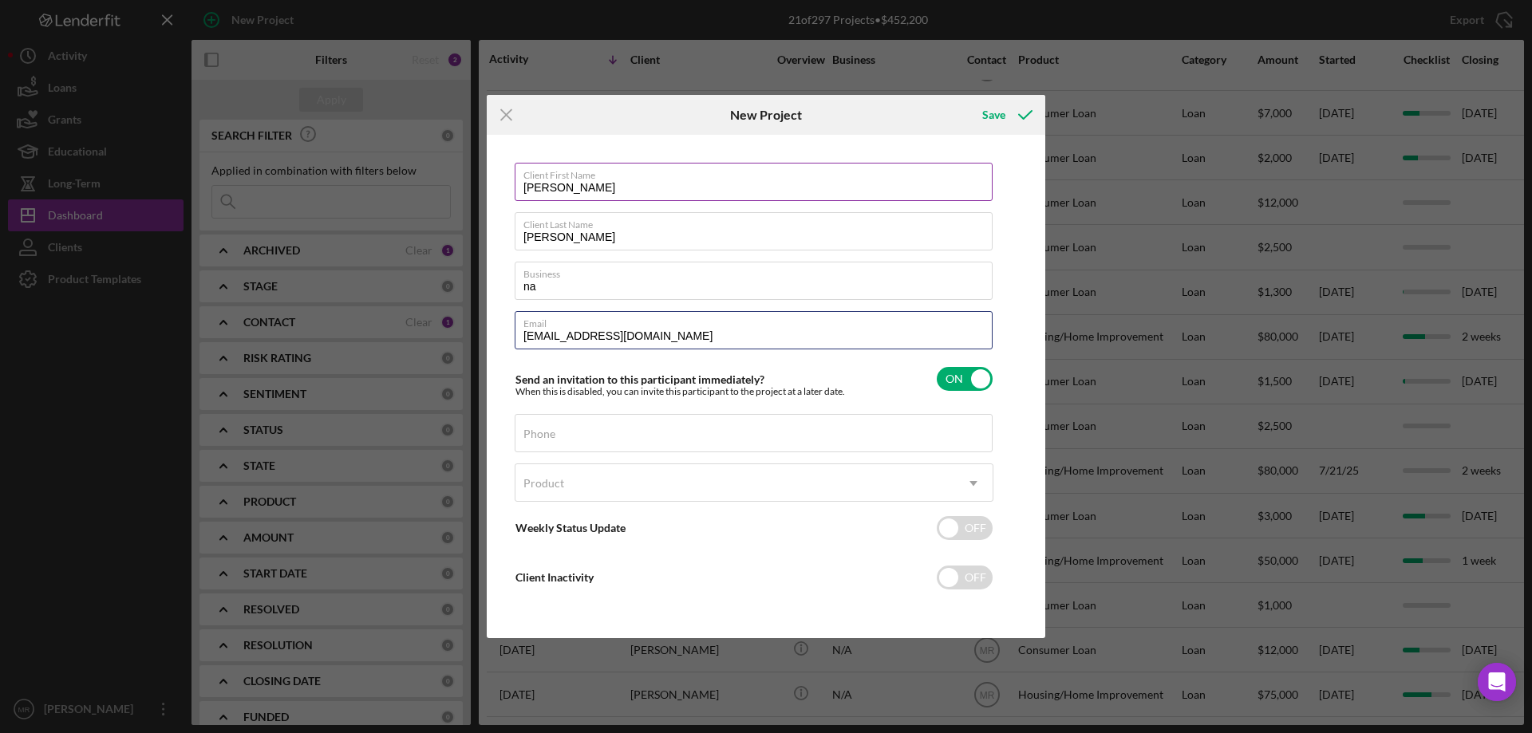
type input "juliewilson8698@yahoo.com"
type input "(918) 381-0175"
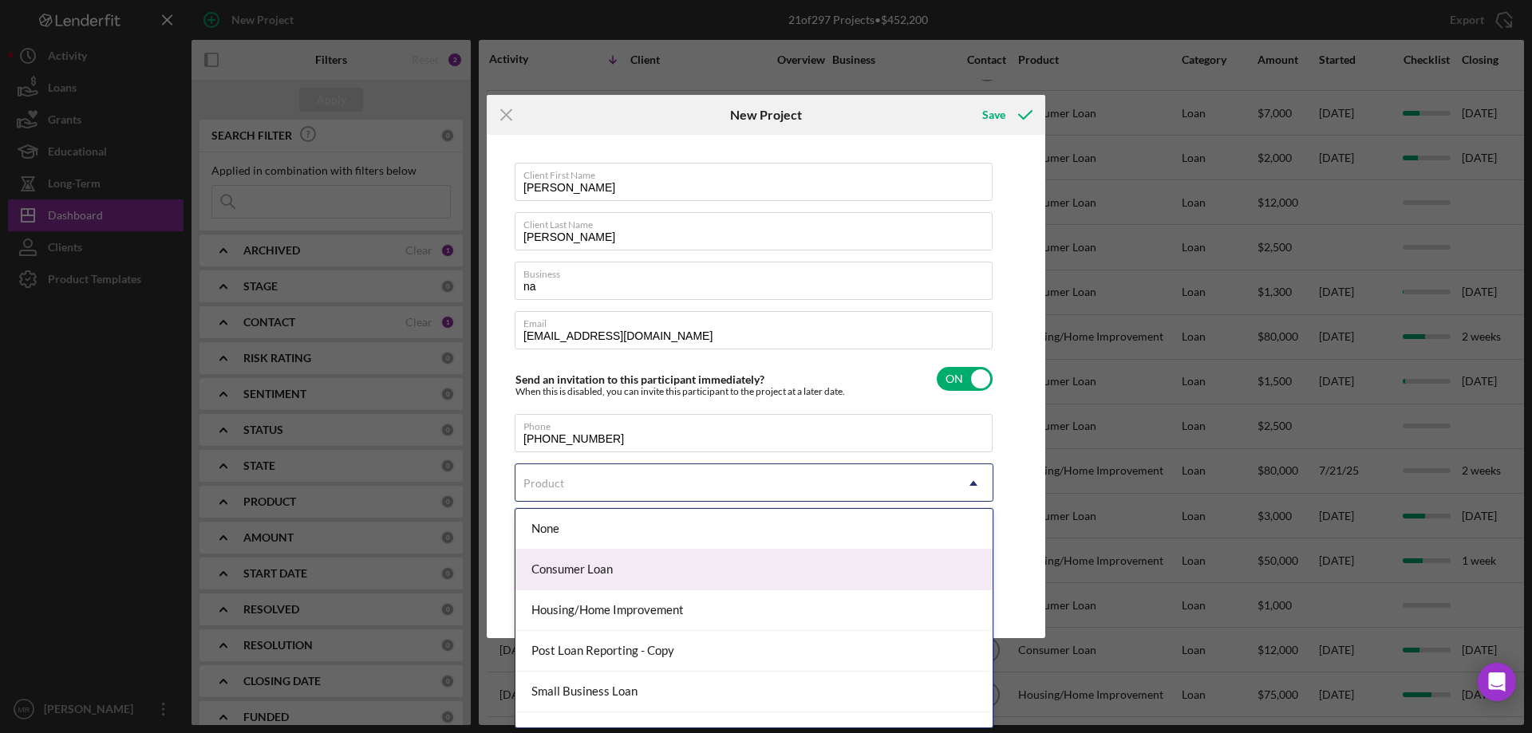
click at [626, 570] on div "Consumer Loan" at bounding box center [753, 570] width 477 height 41
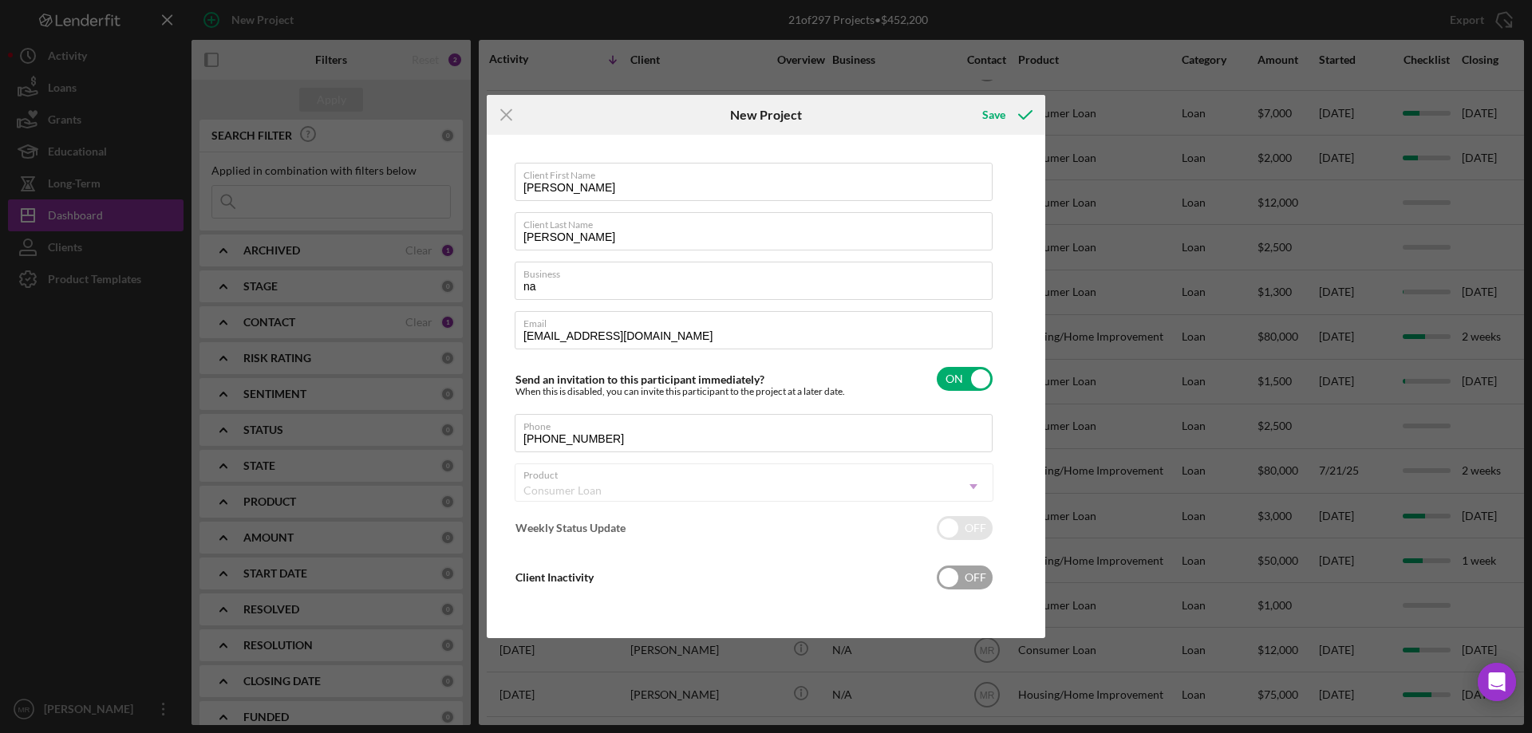
checkbox input "true"
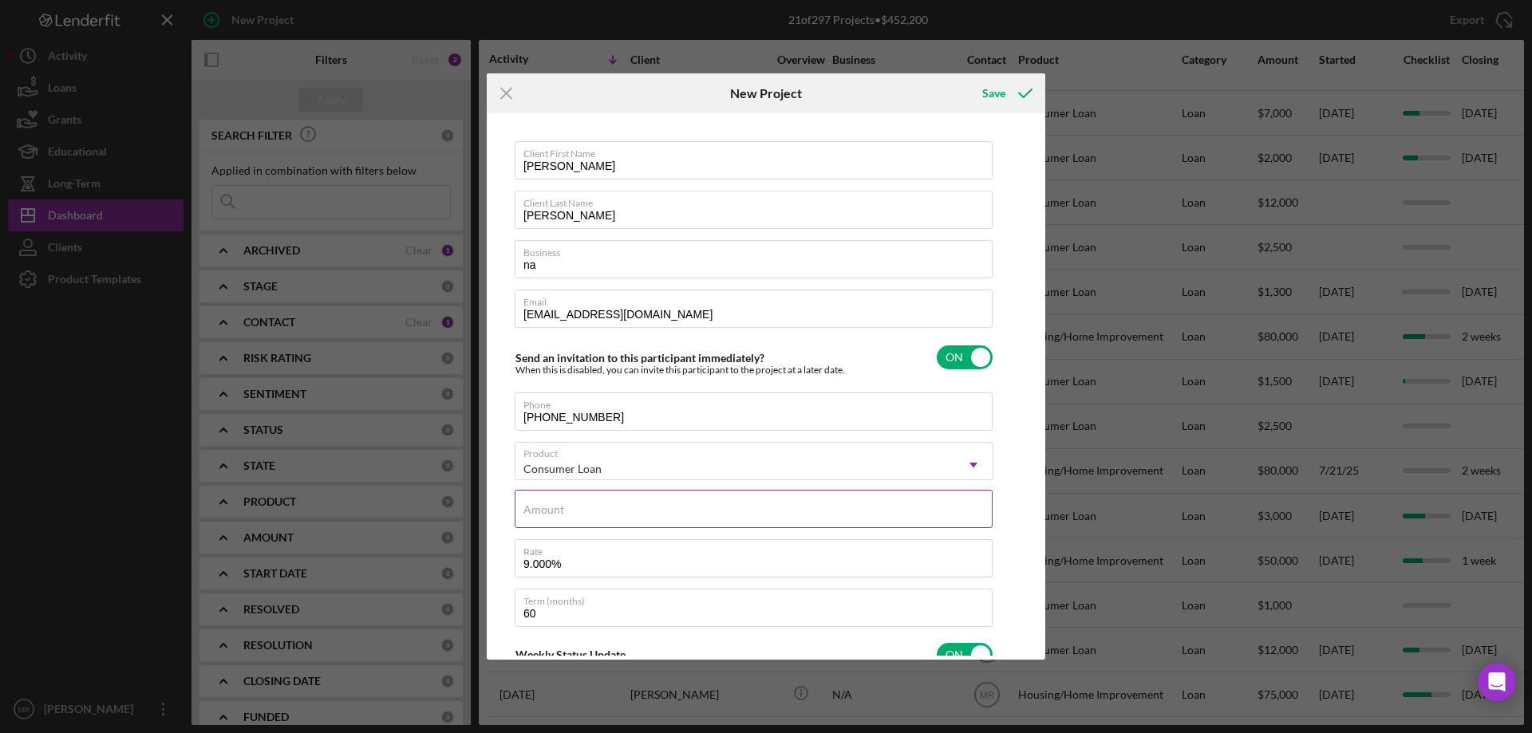
click at [606, 506] on div "Amount" at bounding box center [754, 510] width 479 height 40
type input "$3"
type textarea "Here's a snapshot of information that has been fully approved, as well as the i…"
type input "$30"
type textarea "Here's a snapshot of information that has been fully approved, as well as the i…"
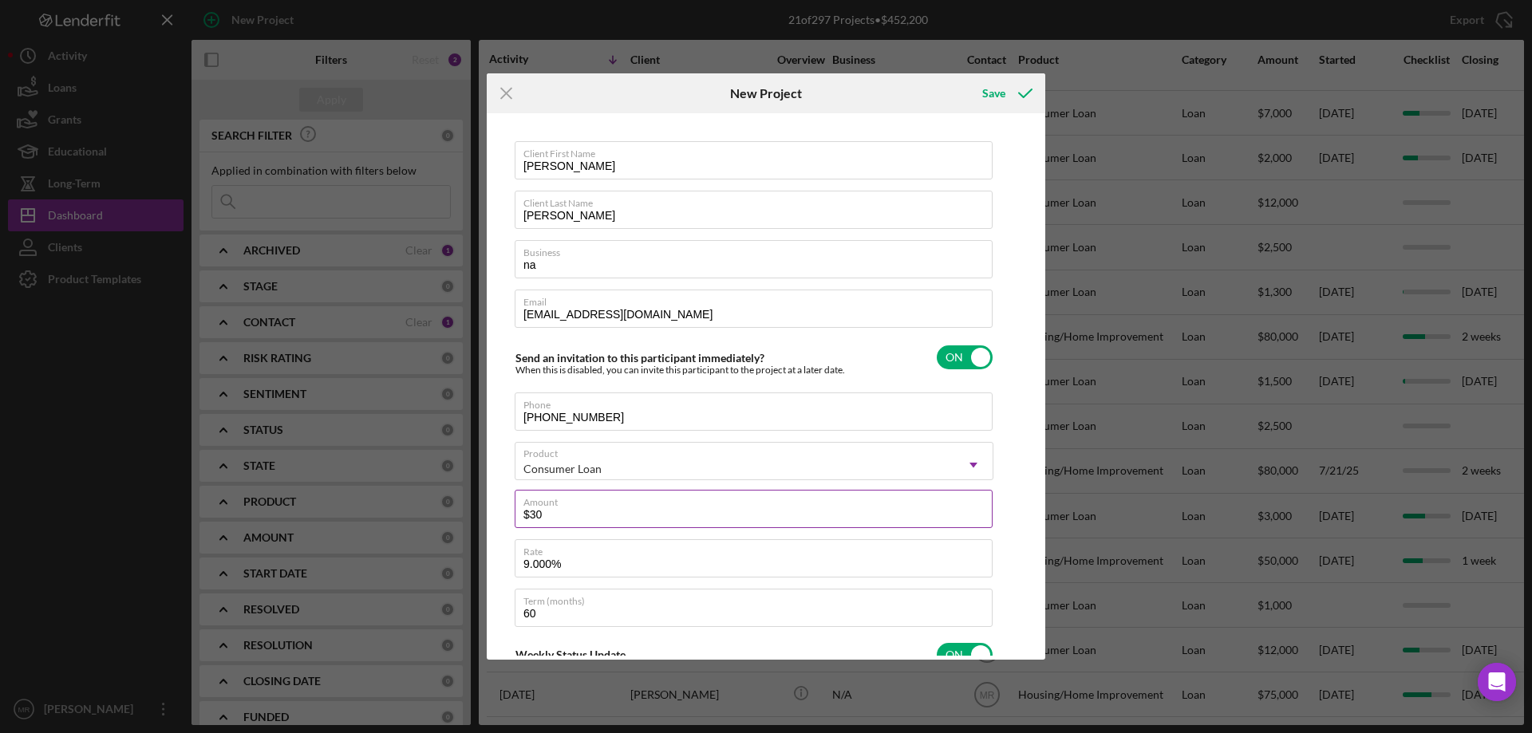
type input "$300"
type textarea "Here's a snapshot of information that has been fully approved, as well as the i…"
type input "$3,000"
type textarea "Here's a snapshot of information that has been fully approved, as well as the i…"
type input "$3,000"
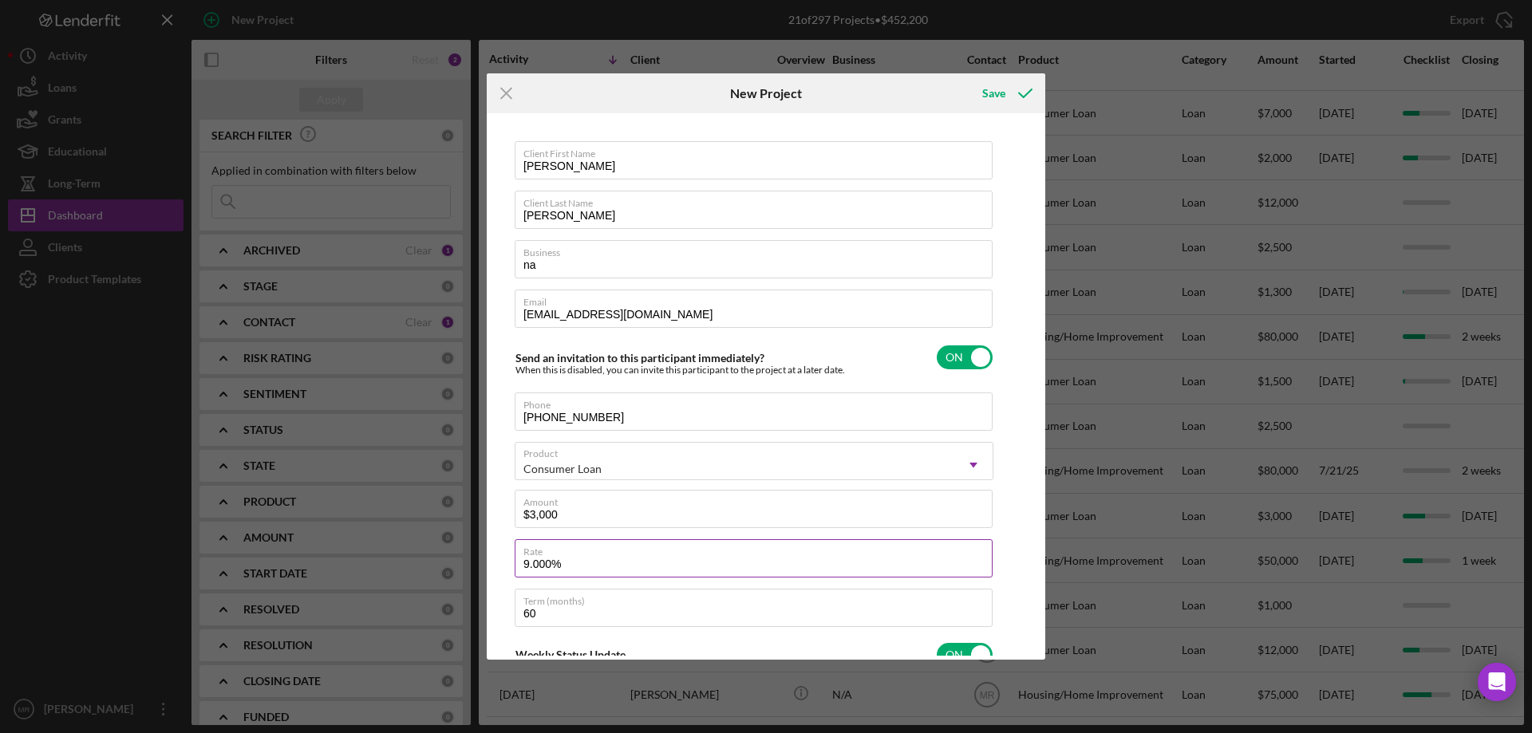
type textarea "Here's a snapshot of information that has been fully approved, as well as the i…"
drag, startPoint x: 570, startPoint y: 563, endPoint x: 467, endPoint y: 549, distance: 104.6
click at [468, 549] on div "Icon/Menu Close New Project Save Client First Name Julie Client Last Name Wilso…" at bounding box center [766, 366] width 1532 height 733
type input "1%"
type textarea "Here's a snapshot of information that has been fully approved, as well as the i…"
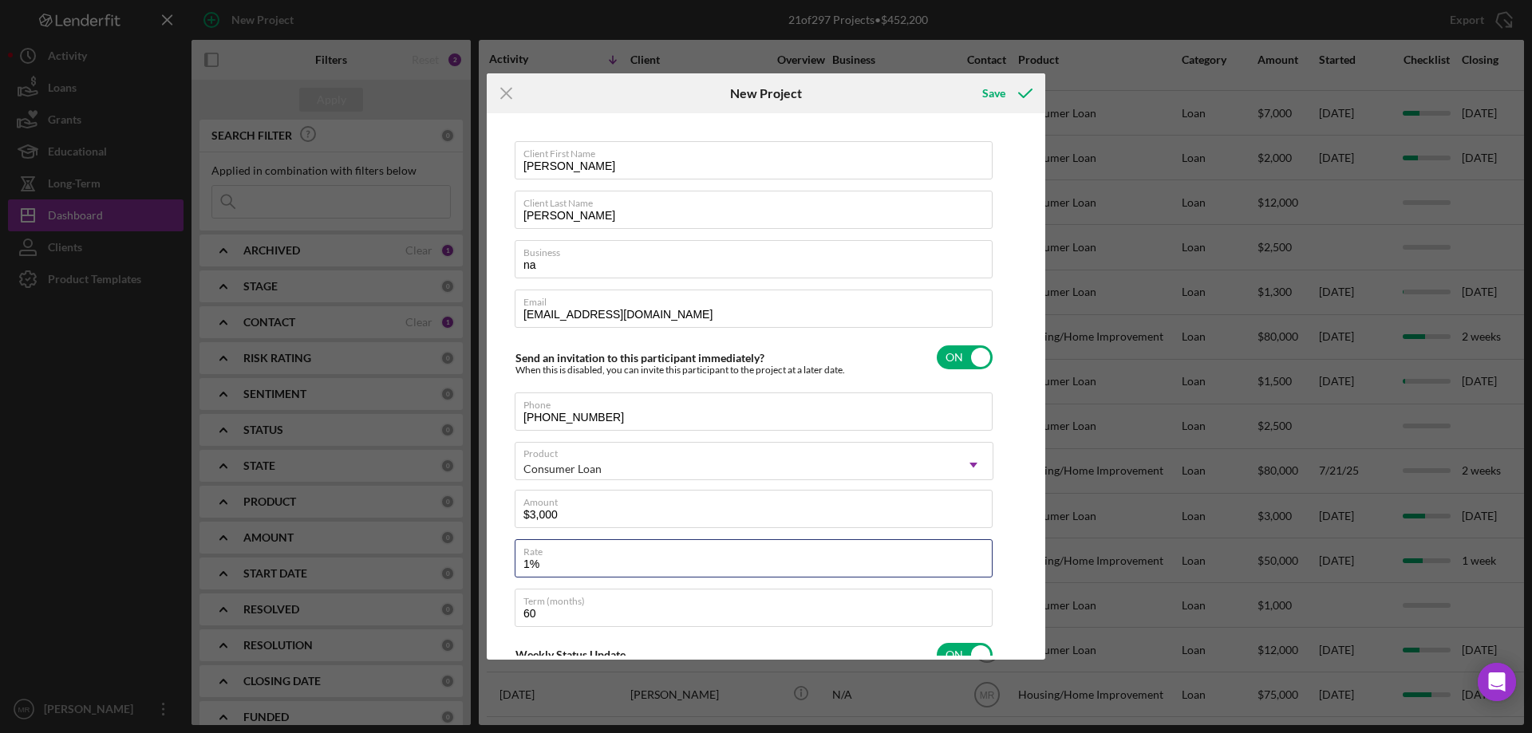
type input "10%"
type textarea "Here's a snapshot of information that has been fully approved, as well as the i…"
type input "10.000%"
type textarea "Here's a snapshot of information that has been fully approved, as well as the i…"
type input "3"
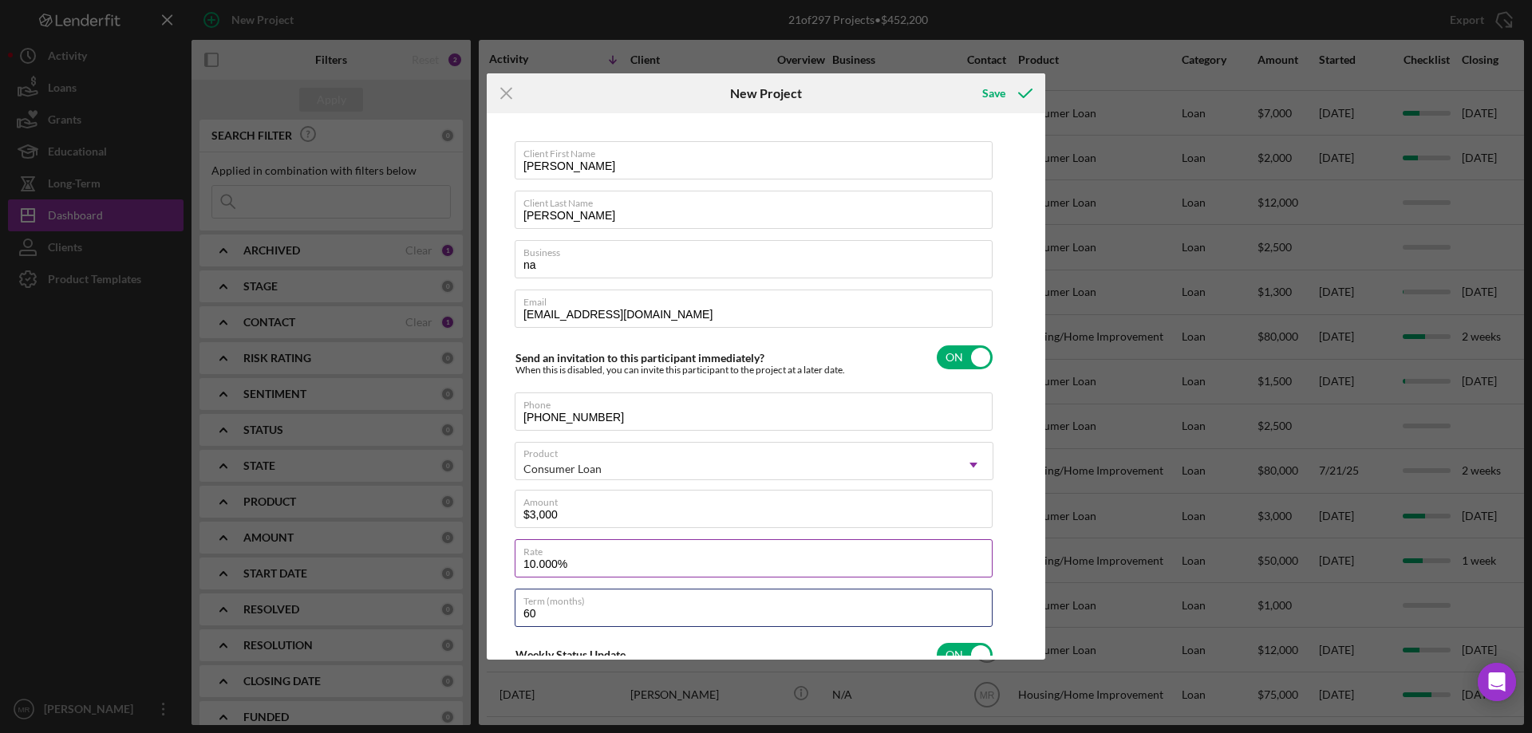
type textarea "Here's a snapshot of information that has been fully approved, as well as the i…"
type input "36"
type textarea "Here's a snapshot of information that has been fully approved, as well as the i…"
type input "36"
click at [1001, 93] on div "Save" at bounding box center [993, 93] width 23 height 32
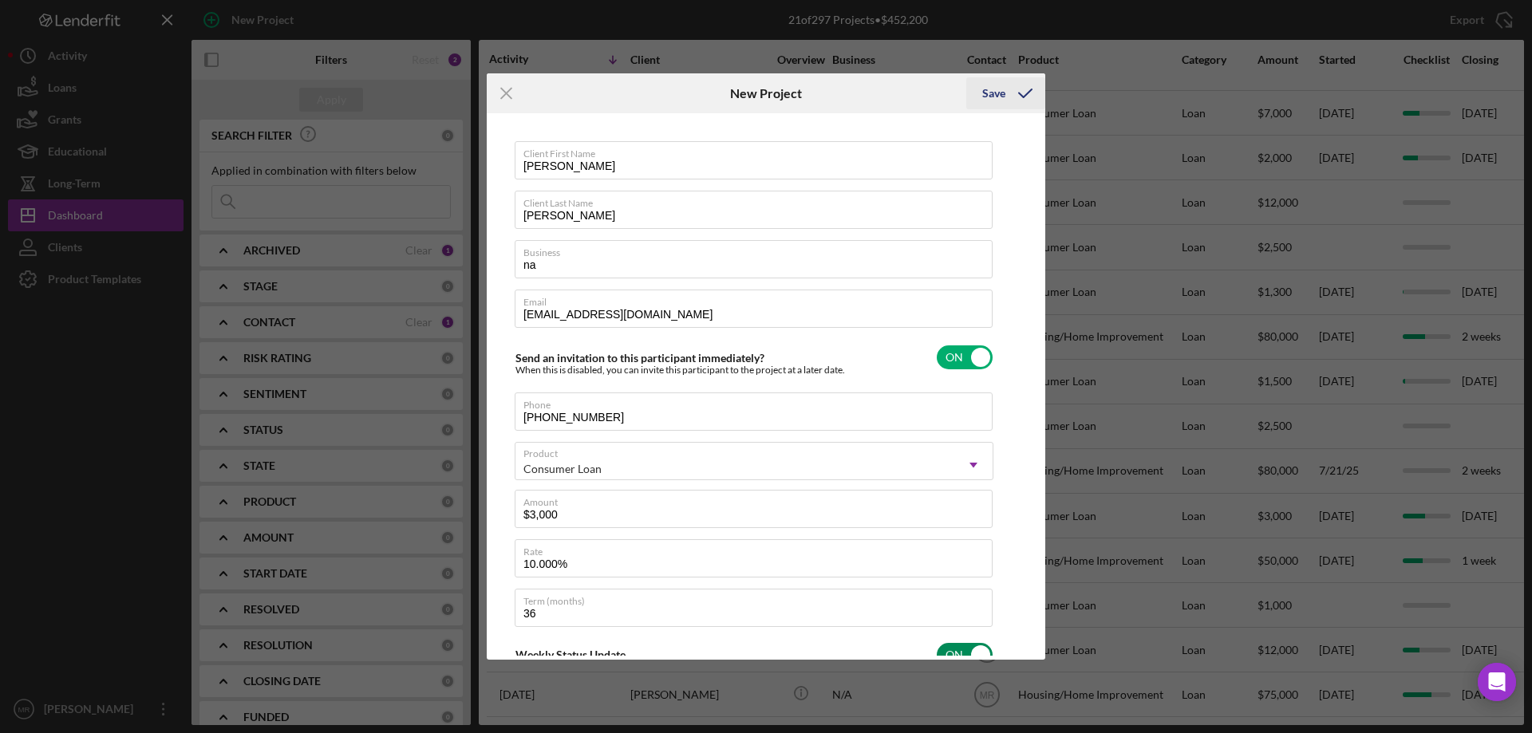
type textarea "Here's a snapshot of information that has been fully approved, as well as the i…"
checkbox input "false"
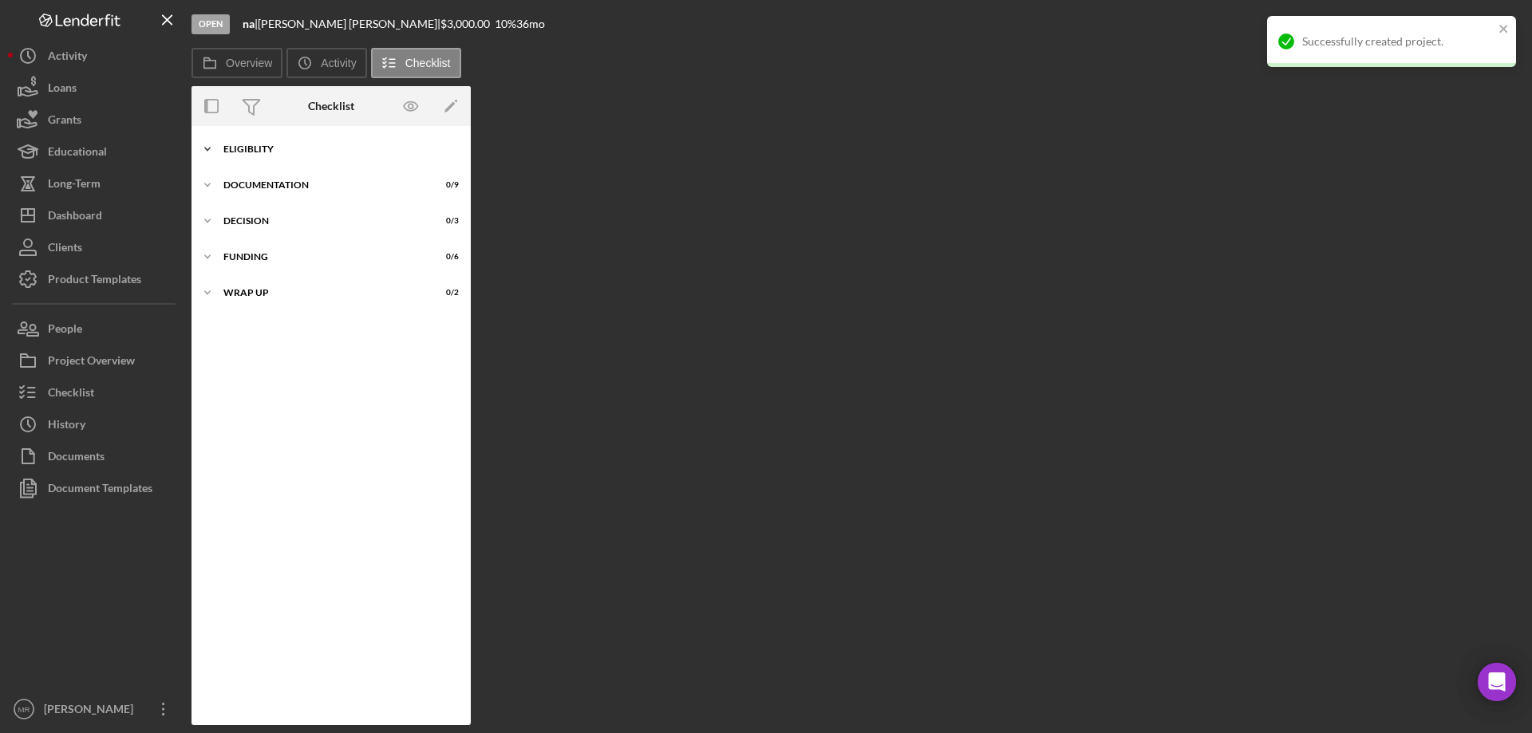
click at [250, 145] on div "Eligiblity" at bounding box center [336, 149] width 227 height 10
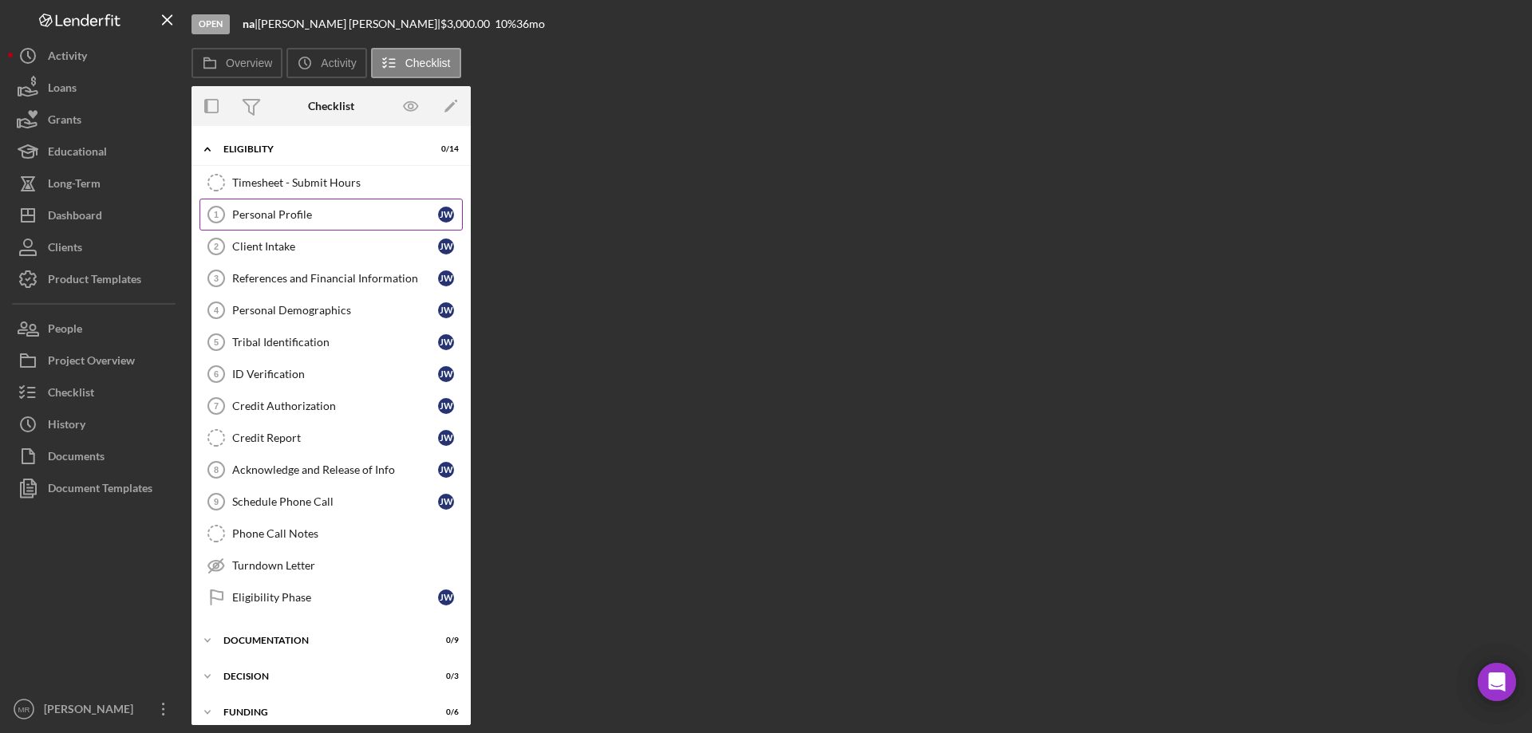
click at [287, 215] on div "Personal Profile" at bounding box center [335, 214] width 206 height 13
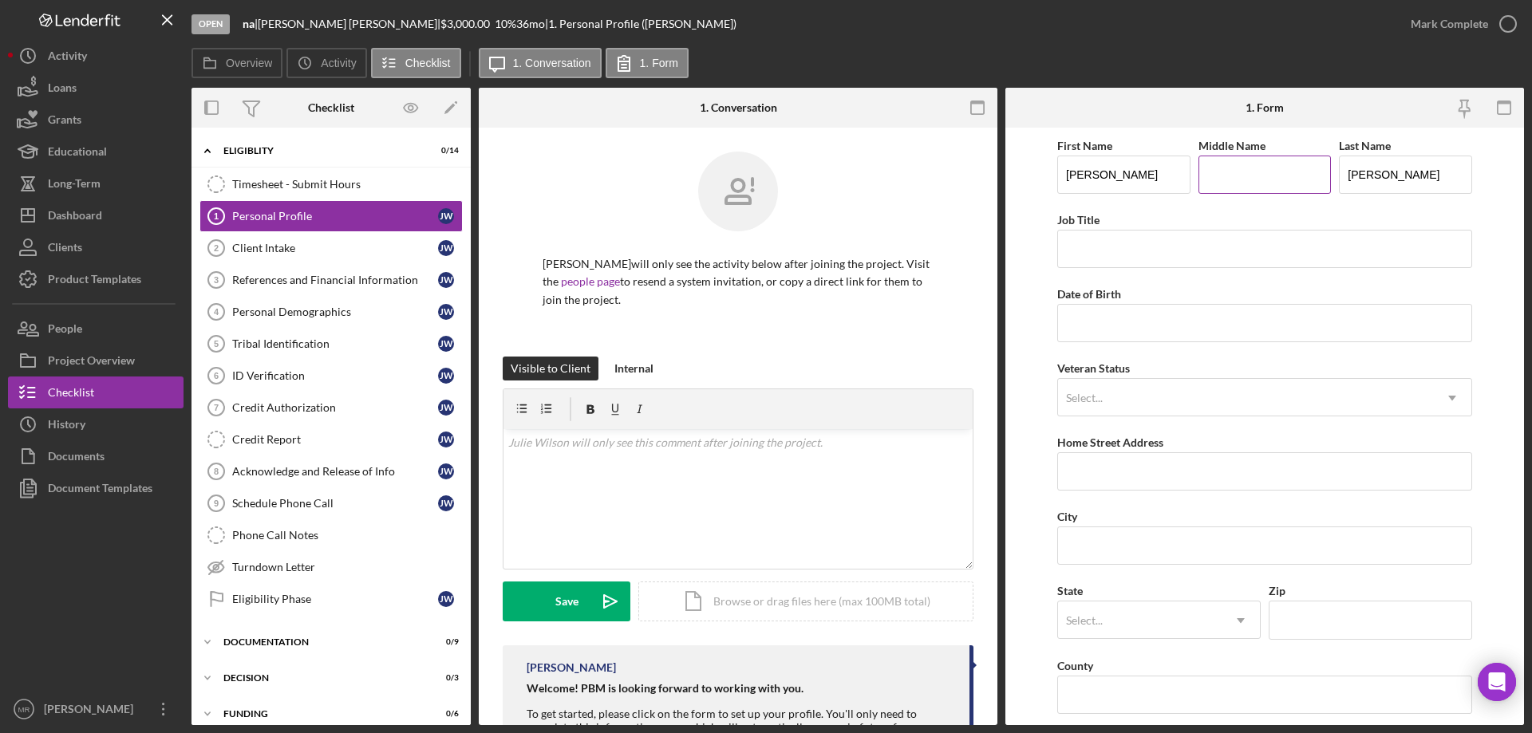
click at [1260, 171] on input "Middle Name" at bounding box center [1264, 175] width 133 height 38
type input "Ann"
type input "Retired"
type input "08/31/1943"
type input "635 S 6th"
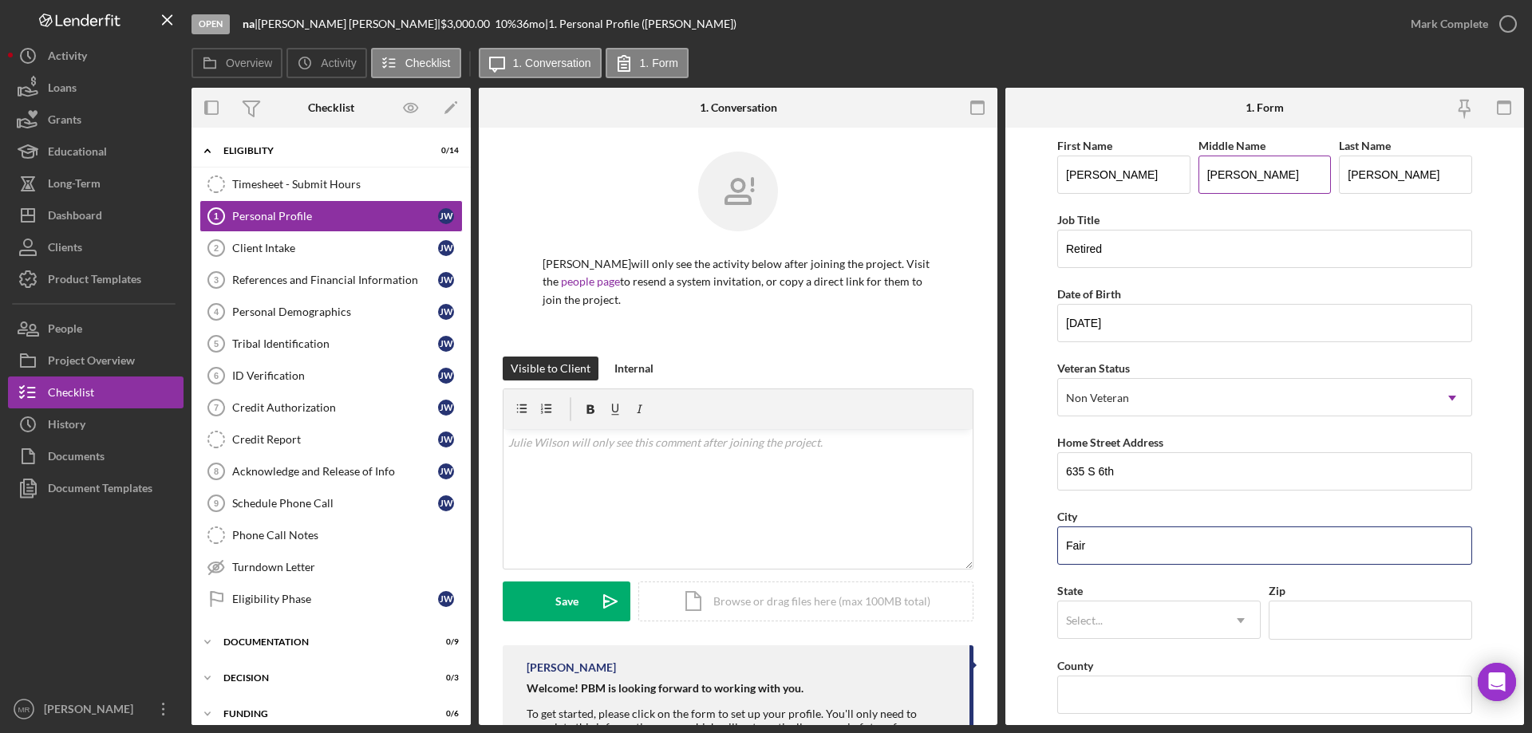
type input "Fairfax"
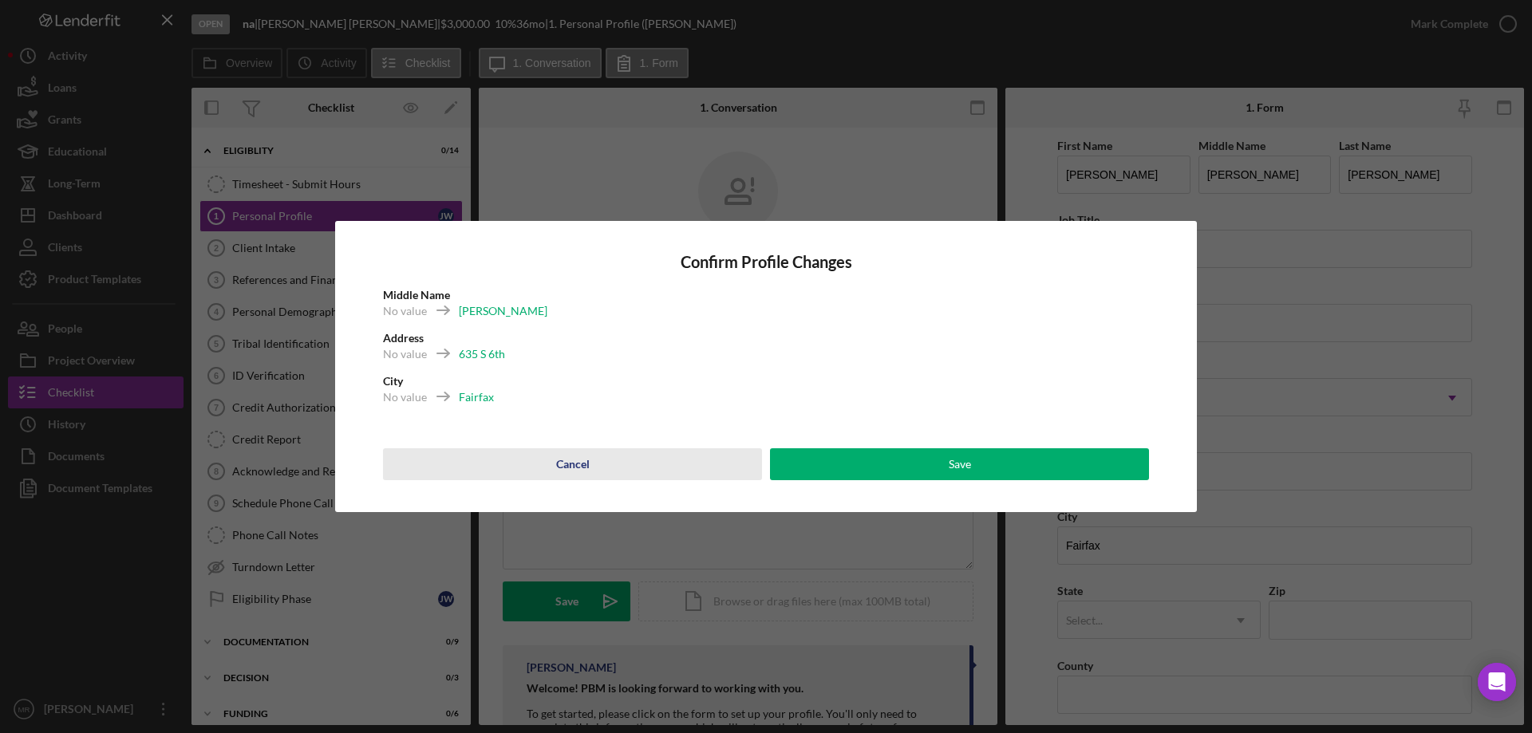
click at [597, 454] on button "Cancel" at bounding box center [572, 464] width 379 height 32
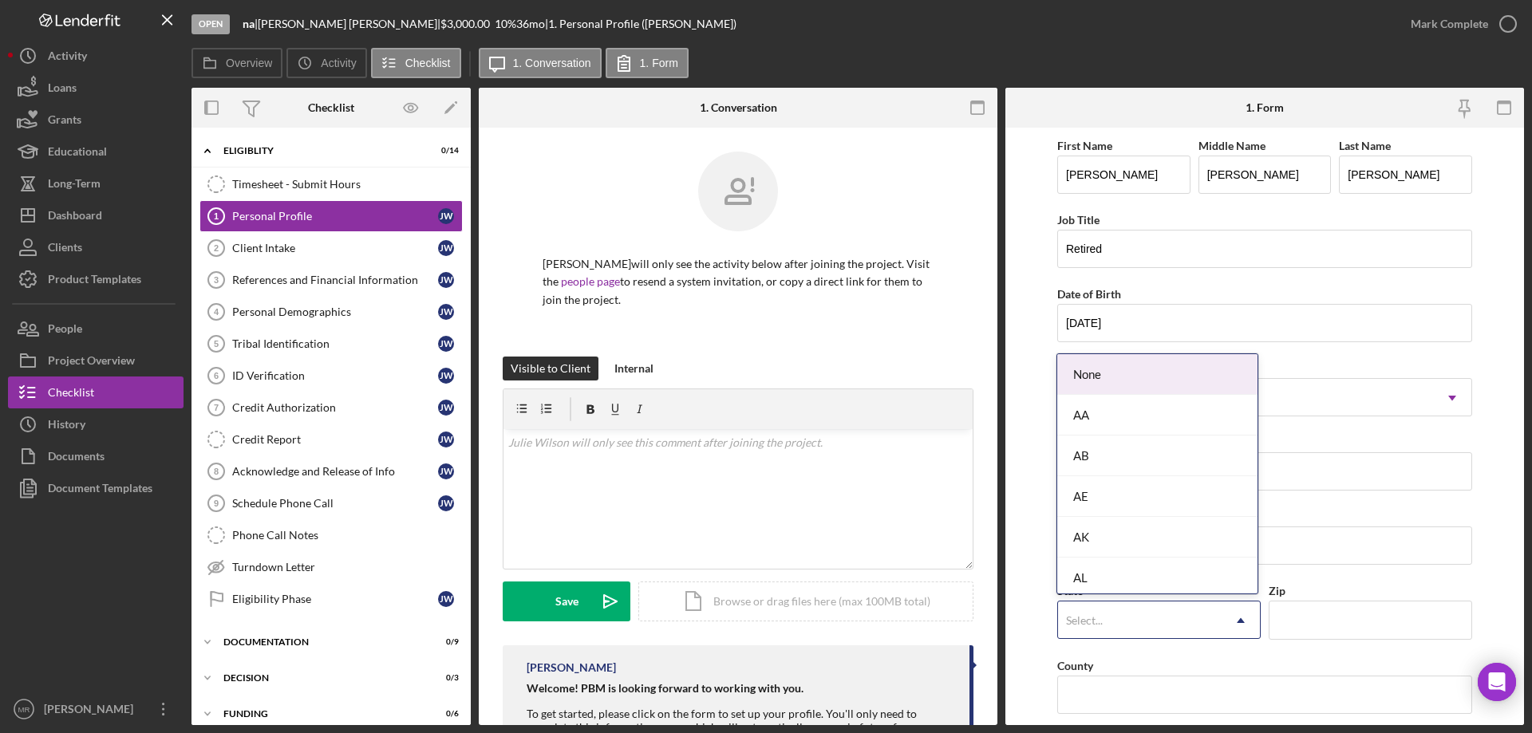
click at [1115, 617] on div "Select..." at bounding box center [1140, 620] width 164 height 37
type input "ok"
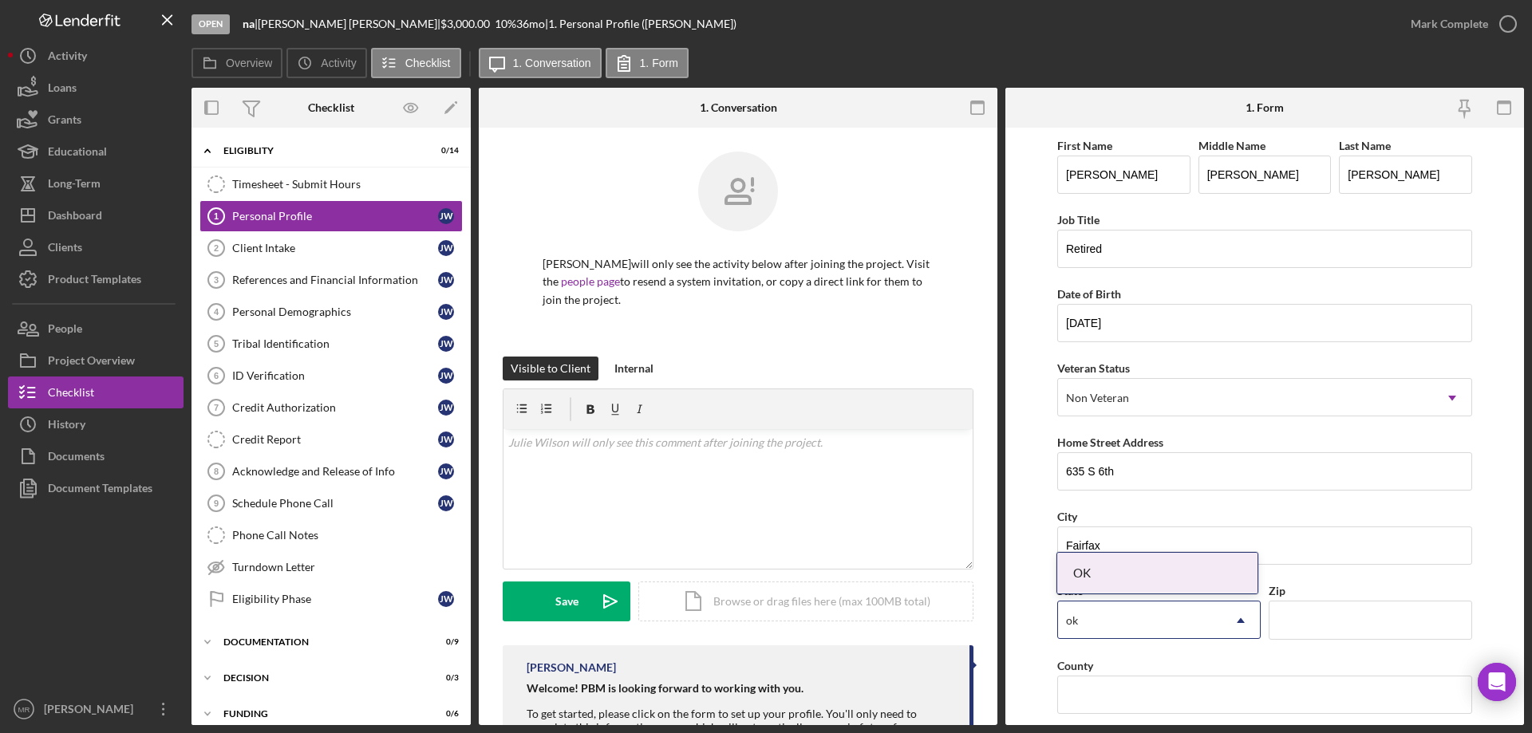
click at [1108, 567] on div "OK" at bounding box center [1157, 573] width 200 height 41
drag, startPoint x: 1309, startPoint y: 618, endPoint x: 1328, endPoint y: 620, distance: 18.5
click at [1309, 618] on input "Zip" at bounding box center [1370, 620] width 203 height 38
type input "74637"
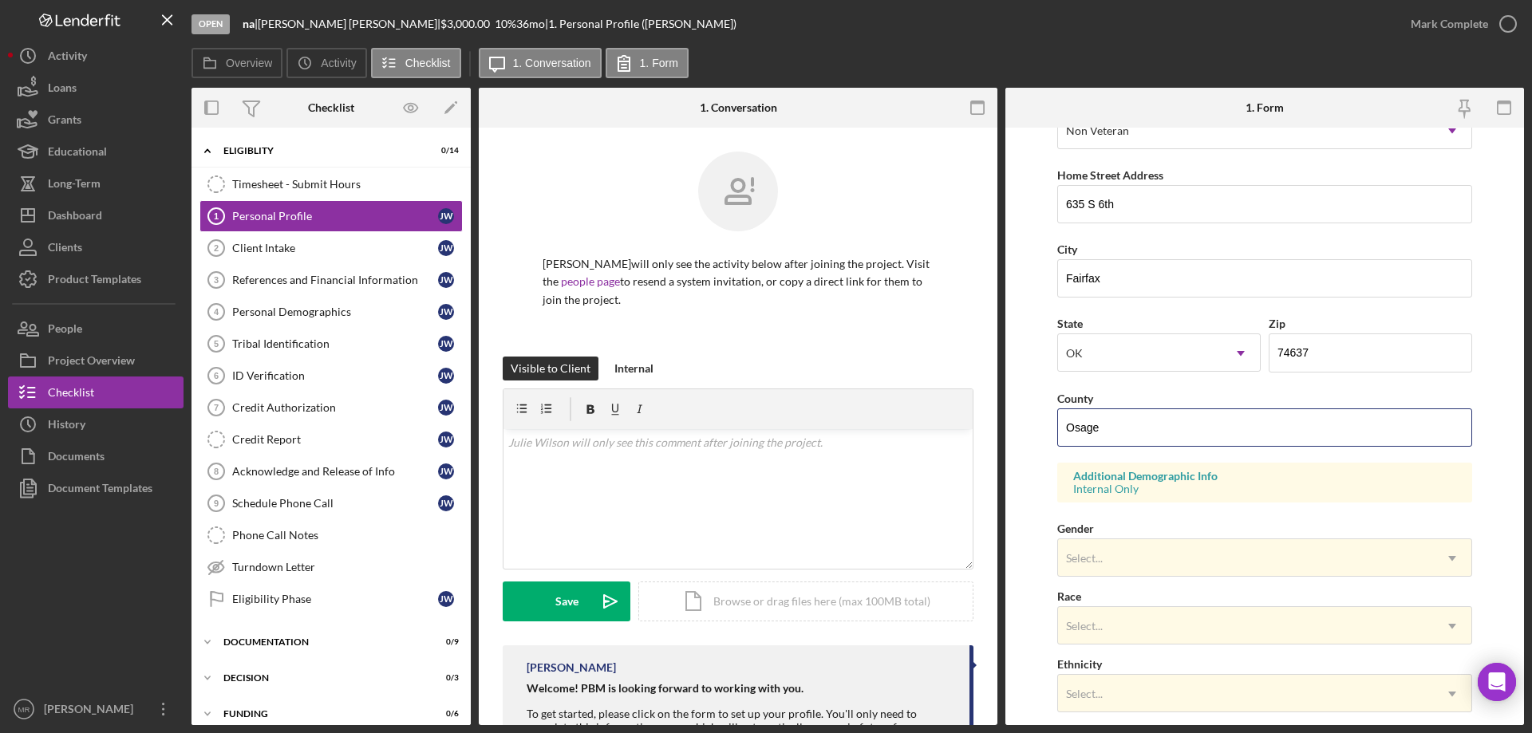
scroll to position [319, 0]
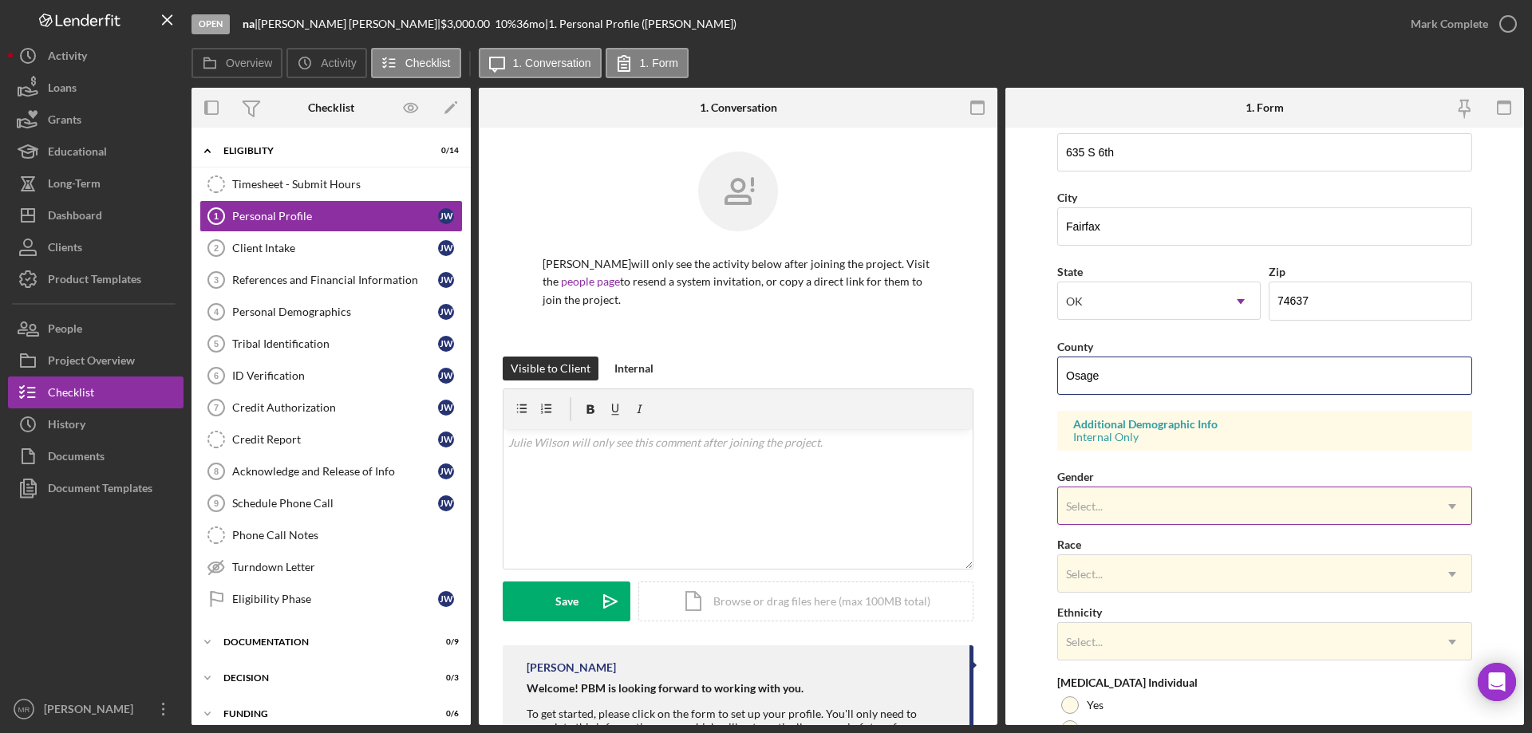
type input "Osage"
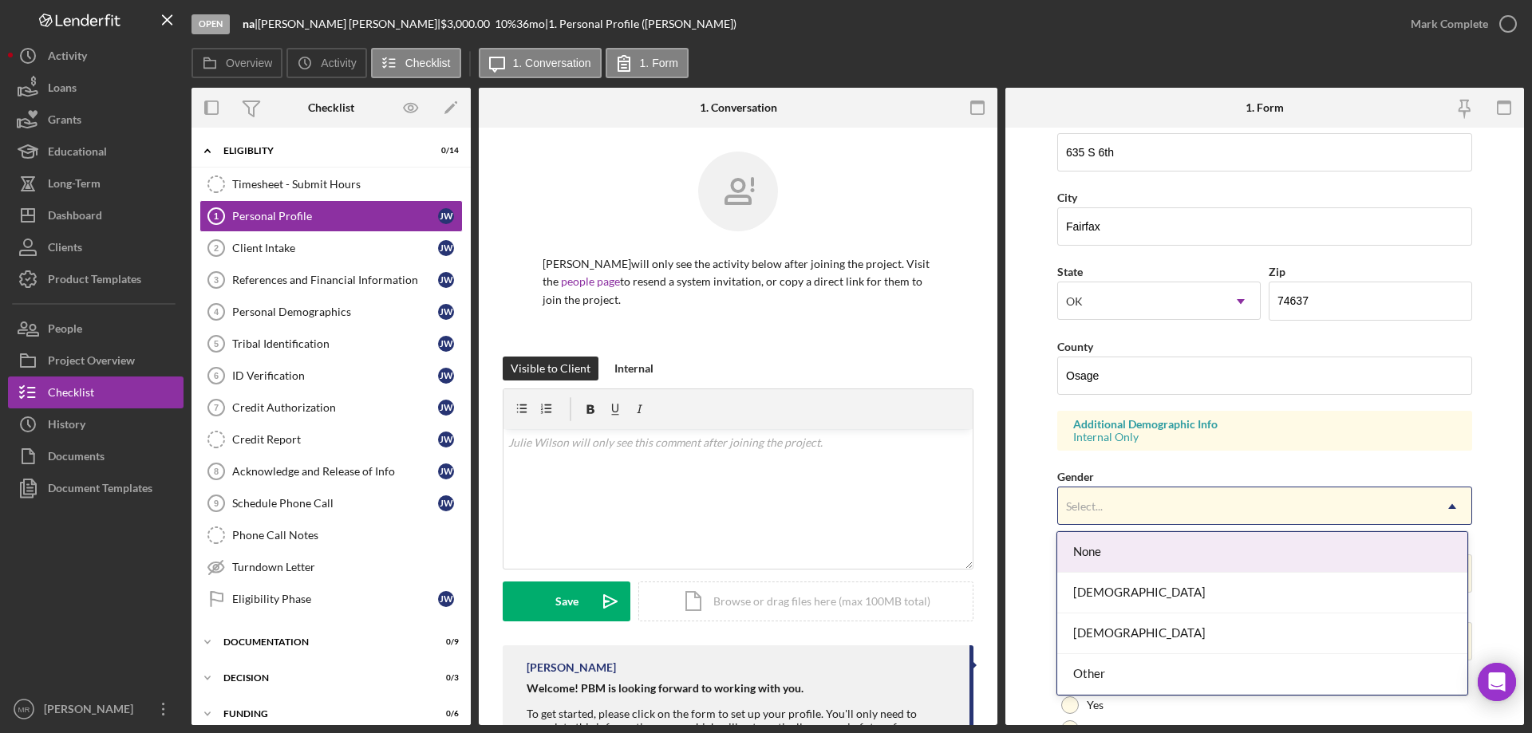
click at [1151, 499] on div "Select..." at bounding box center [1245, 506] width 375 height 37
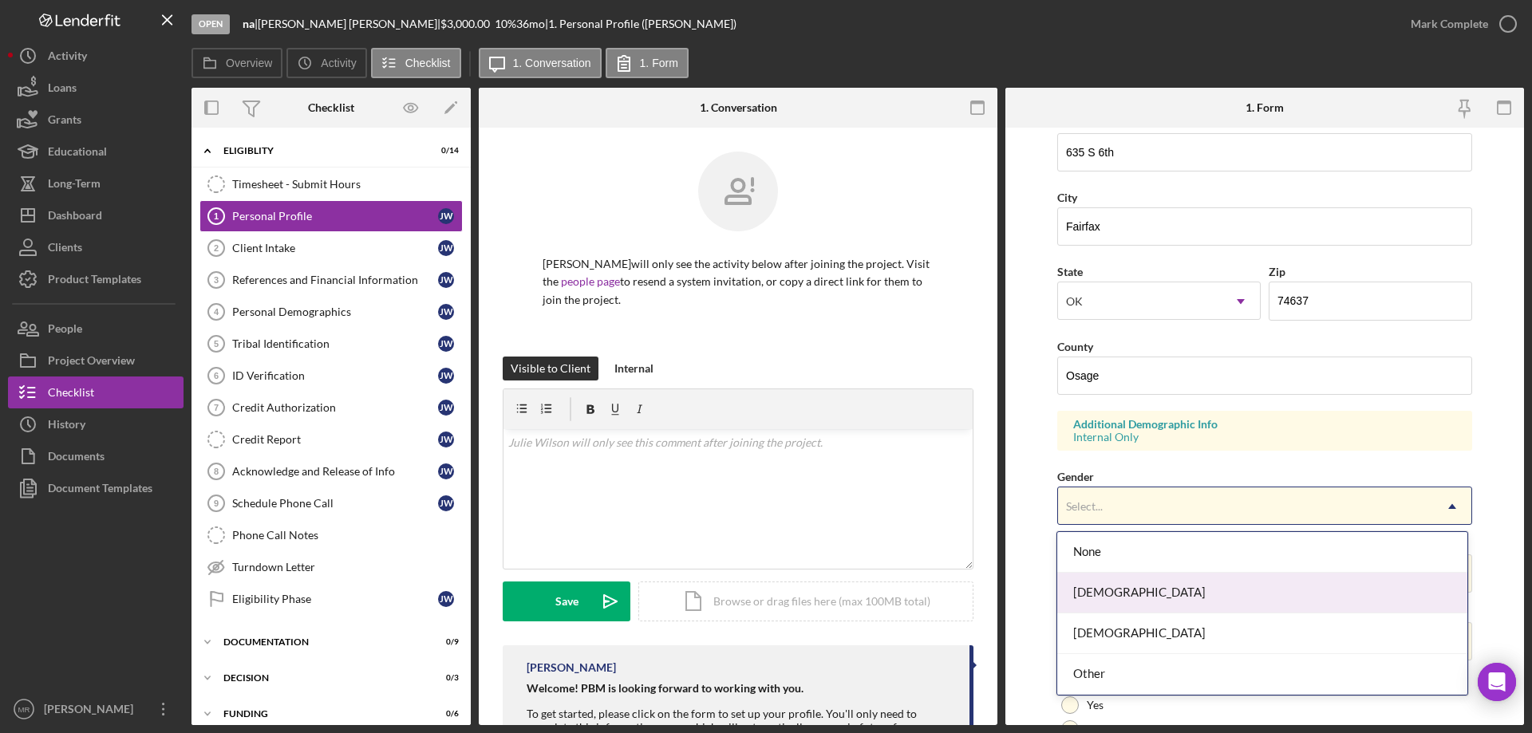
click at [1126, 593] on div "Female" at bounding box center [1261, 593] width 409 height 41
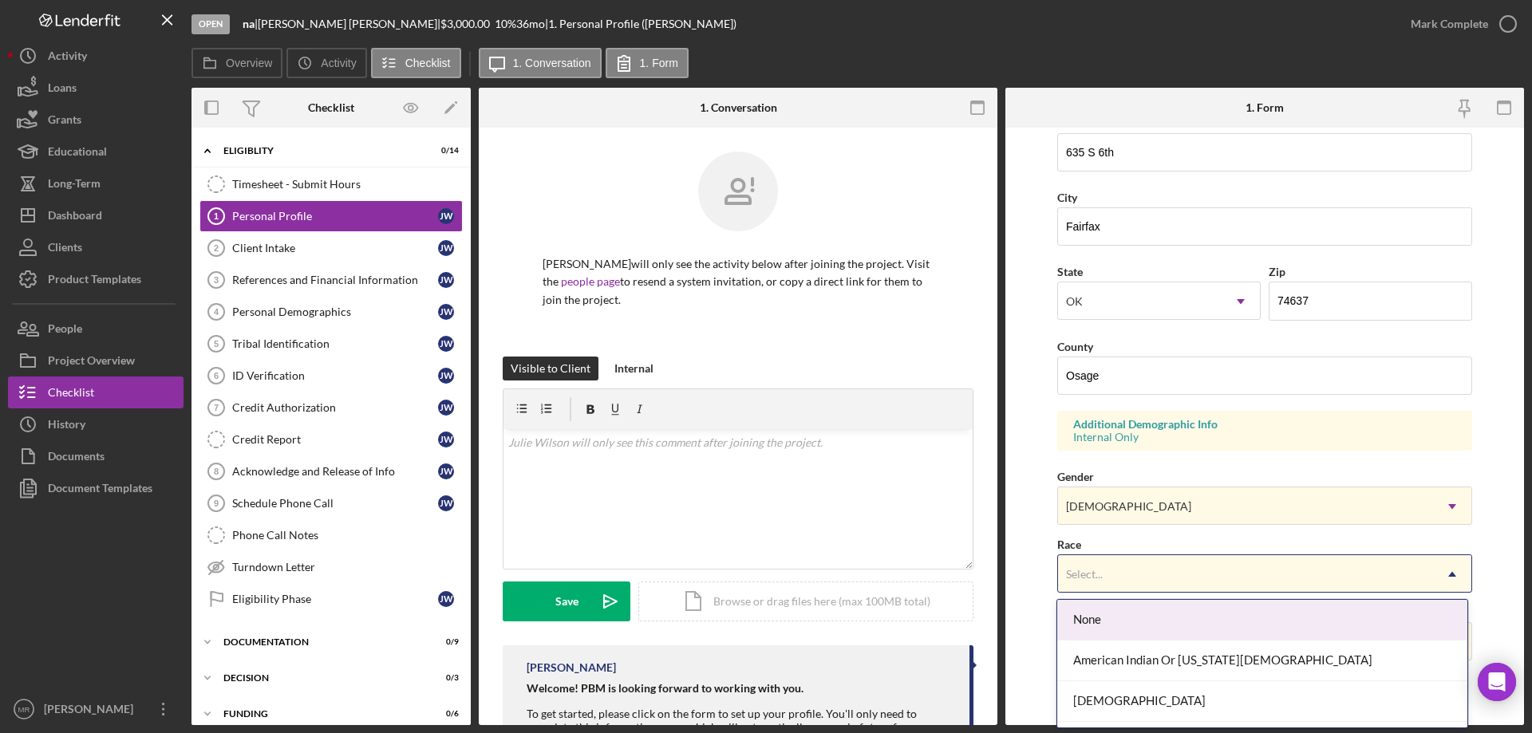
click at [1117, 578] on div "Select..." at bounding box center [1245, 574] width 375 height 37
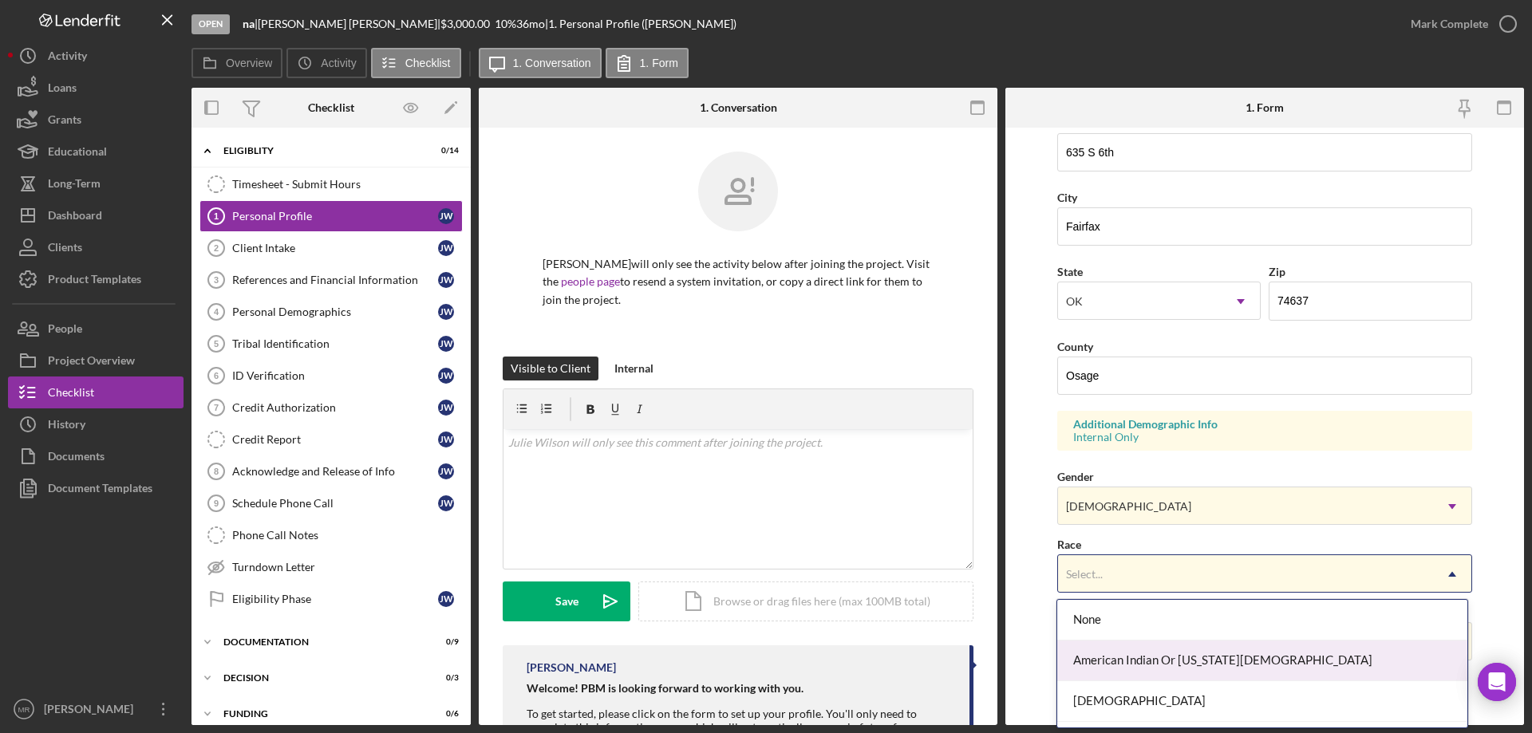
click at [1142, 665] on div "American Indian Or Alaska Native" at bounding box center [1261, 661] width 409 height 41
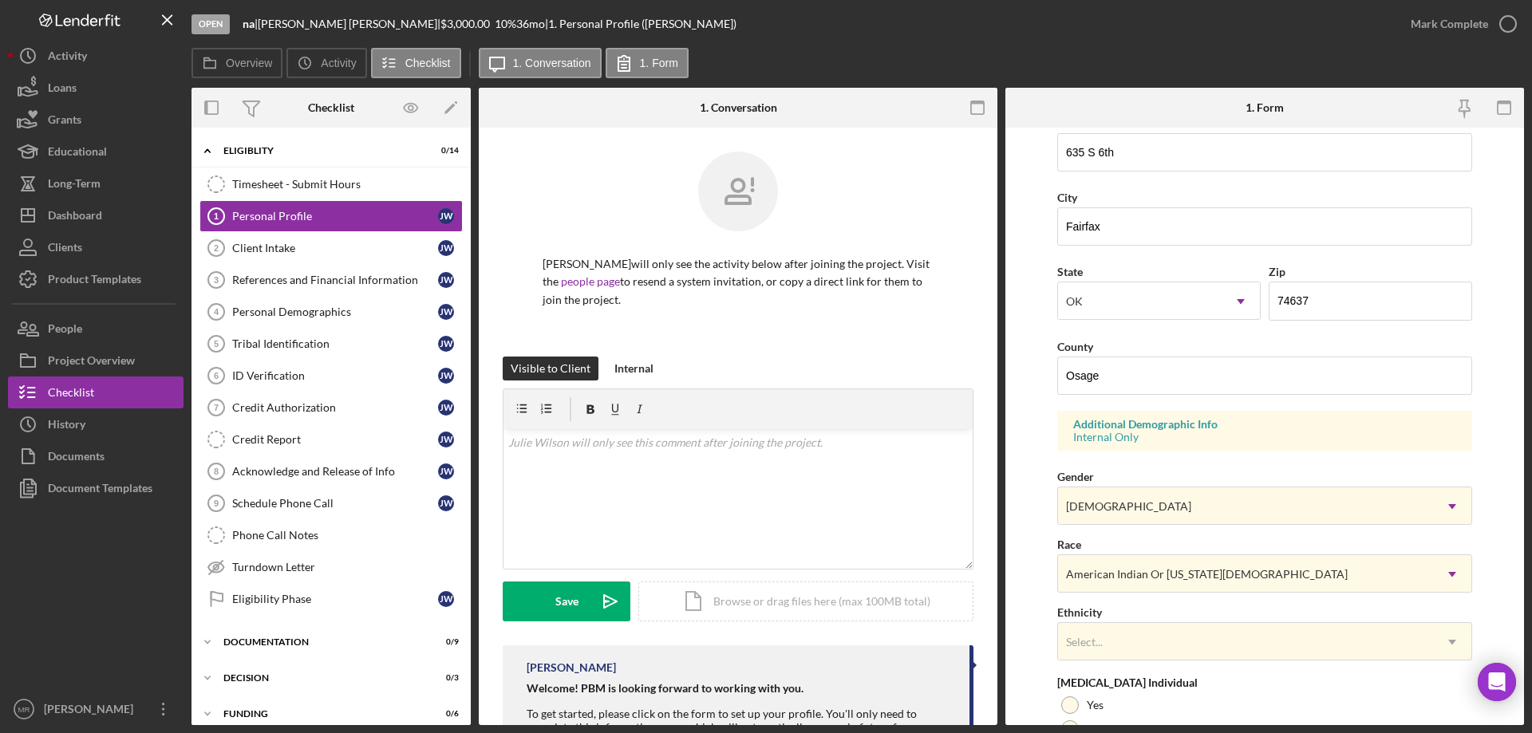
scroll to position [468, 0]
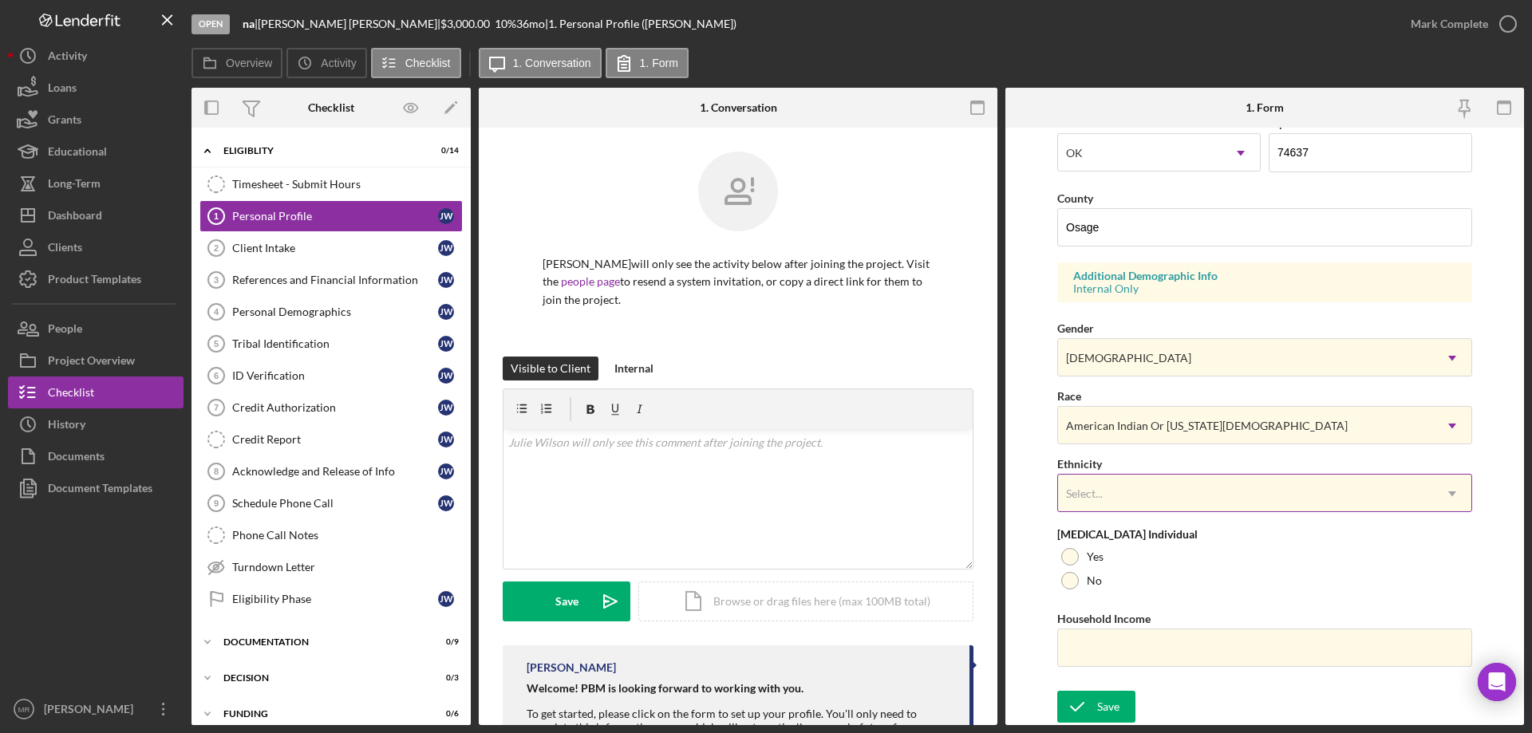
click at [1124, 481] on div "Select..." at bounding box center [1245, 494] width 375 height 37
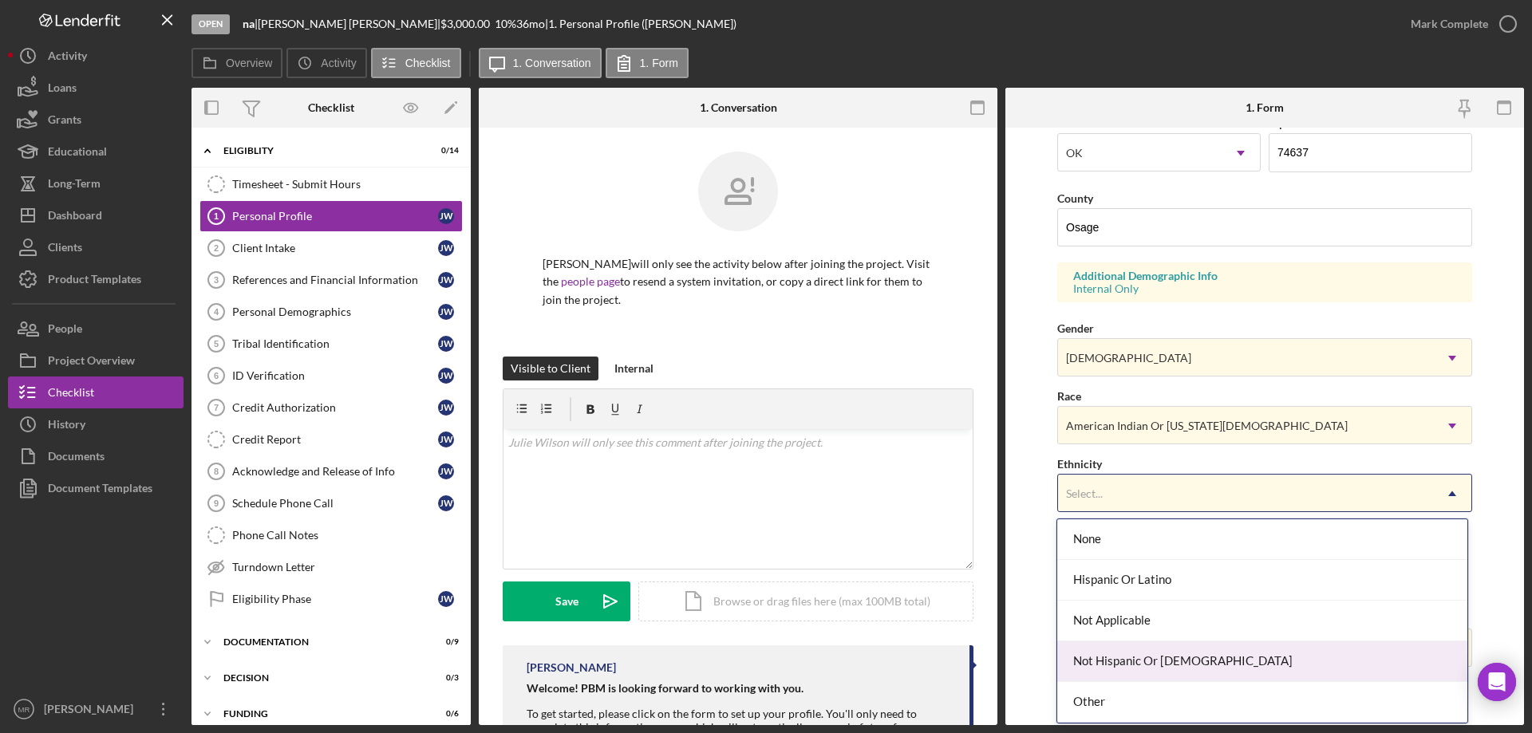
click at [1141, 659] on div "Not Hispanic Or Latino" at bounding box center [1261, 662] width 409 height 41
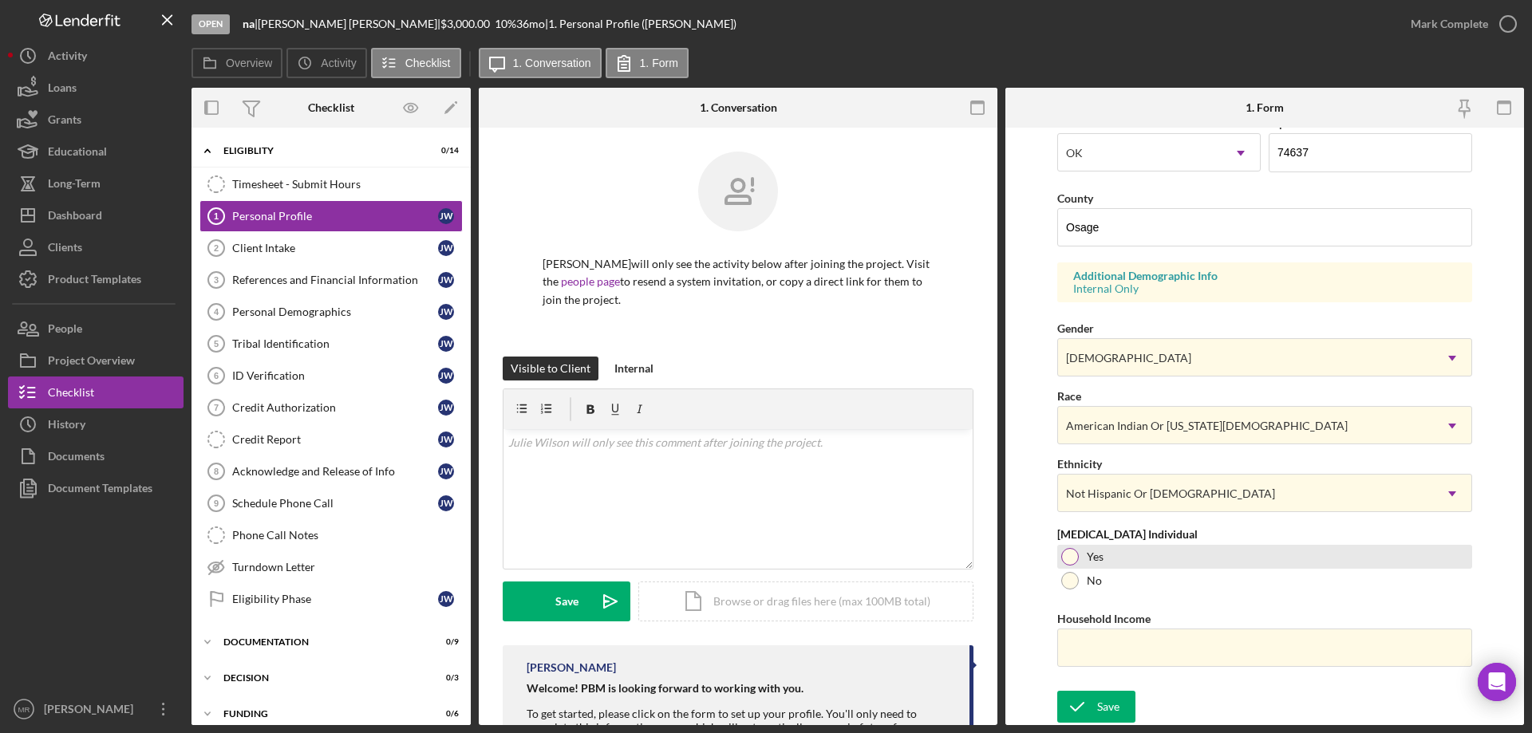
click at [1072, 555] on div at bounding box center [1070, 557] width 18 height 18
click at [1094, 704] on icon "submit" at bounding box center [1077, 707] width 40 height 40
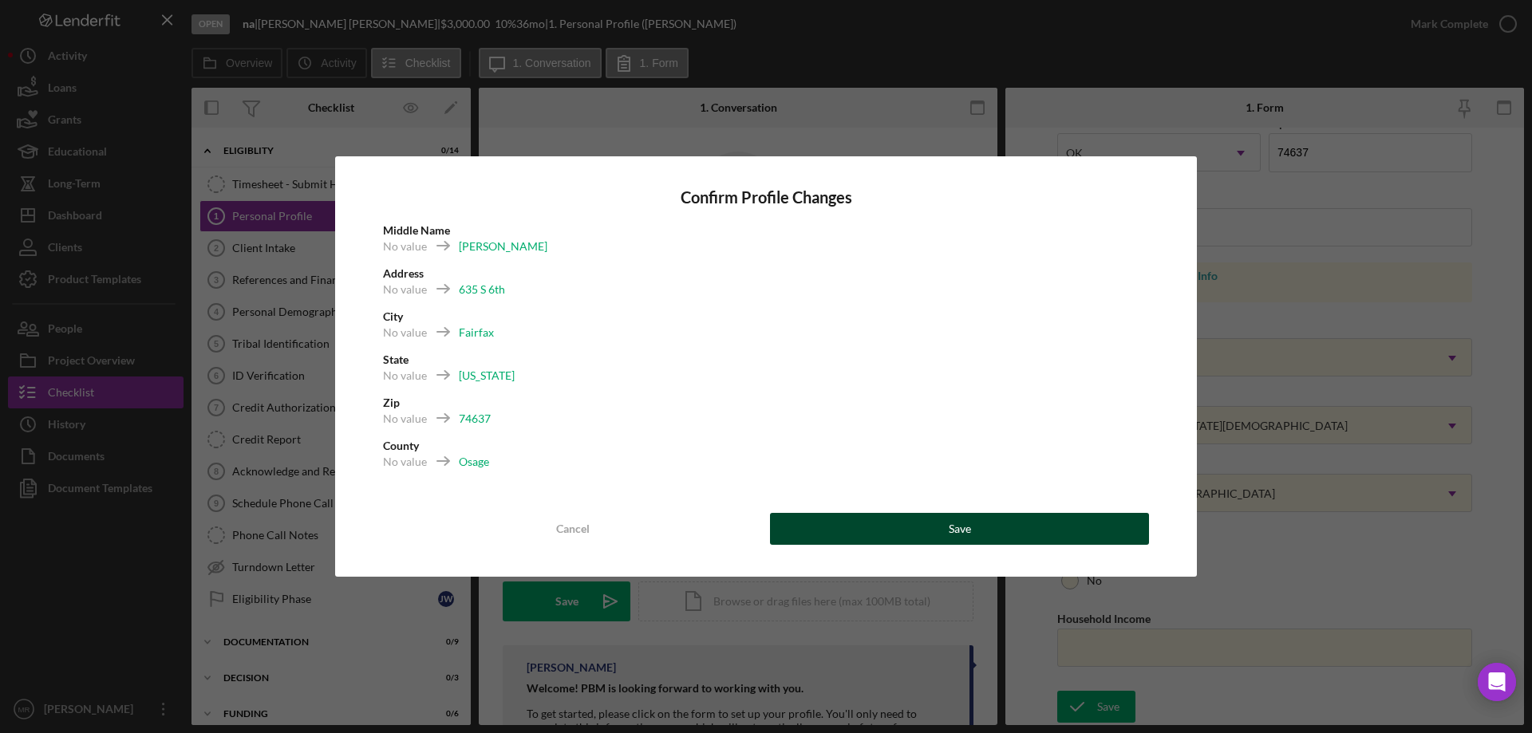
click at [973, 519] on button "Save" at bounding box center [959, 529] width 379 height 32
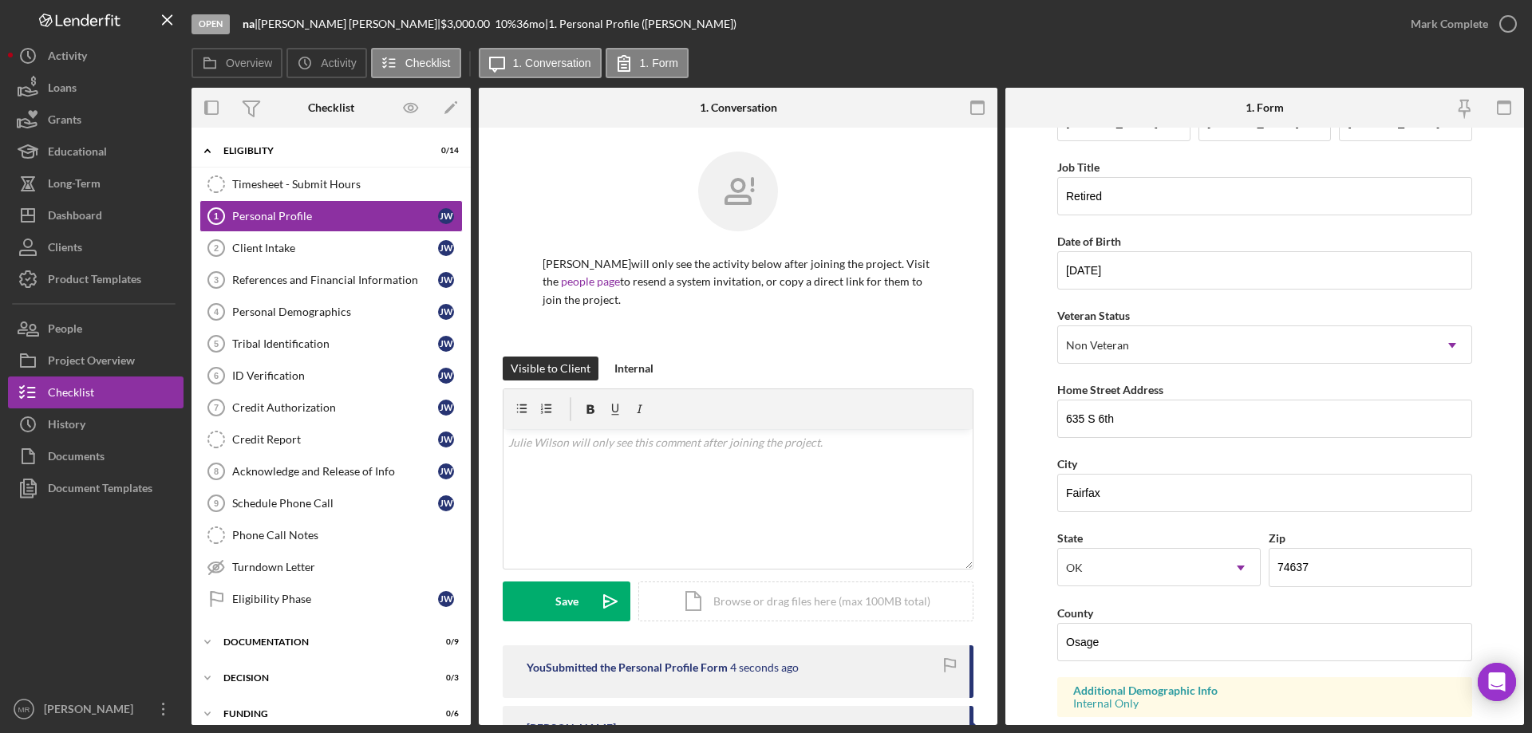
scroll to position [0, 0]
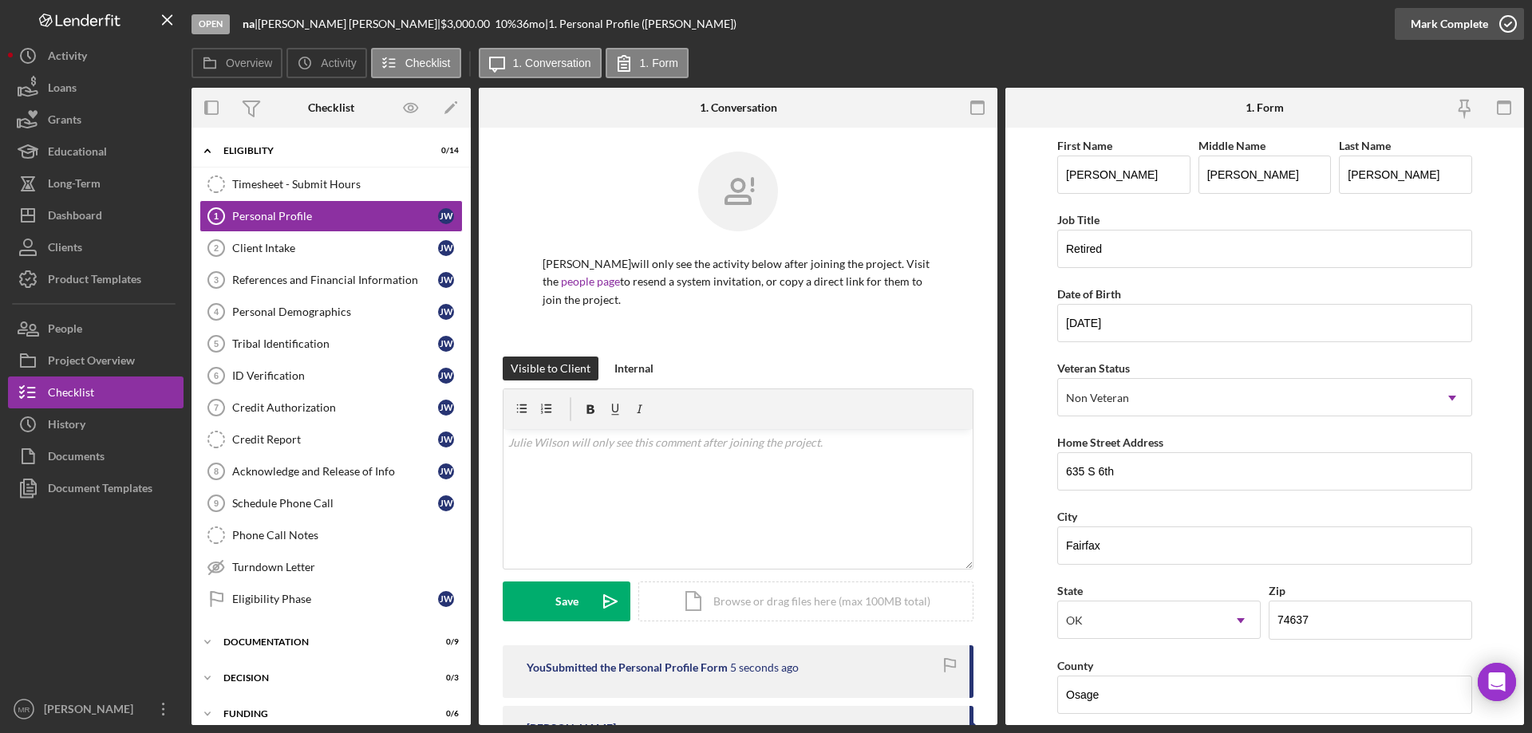
click at [1501, 23] on icon "button" at bounding box center [1508, 24] width 40 height 40
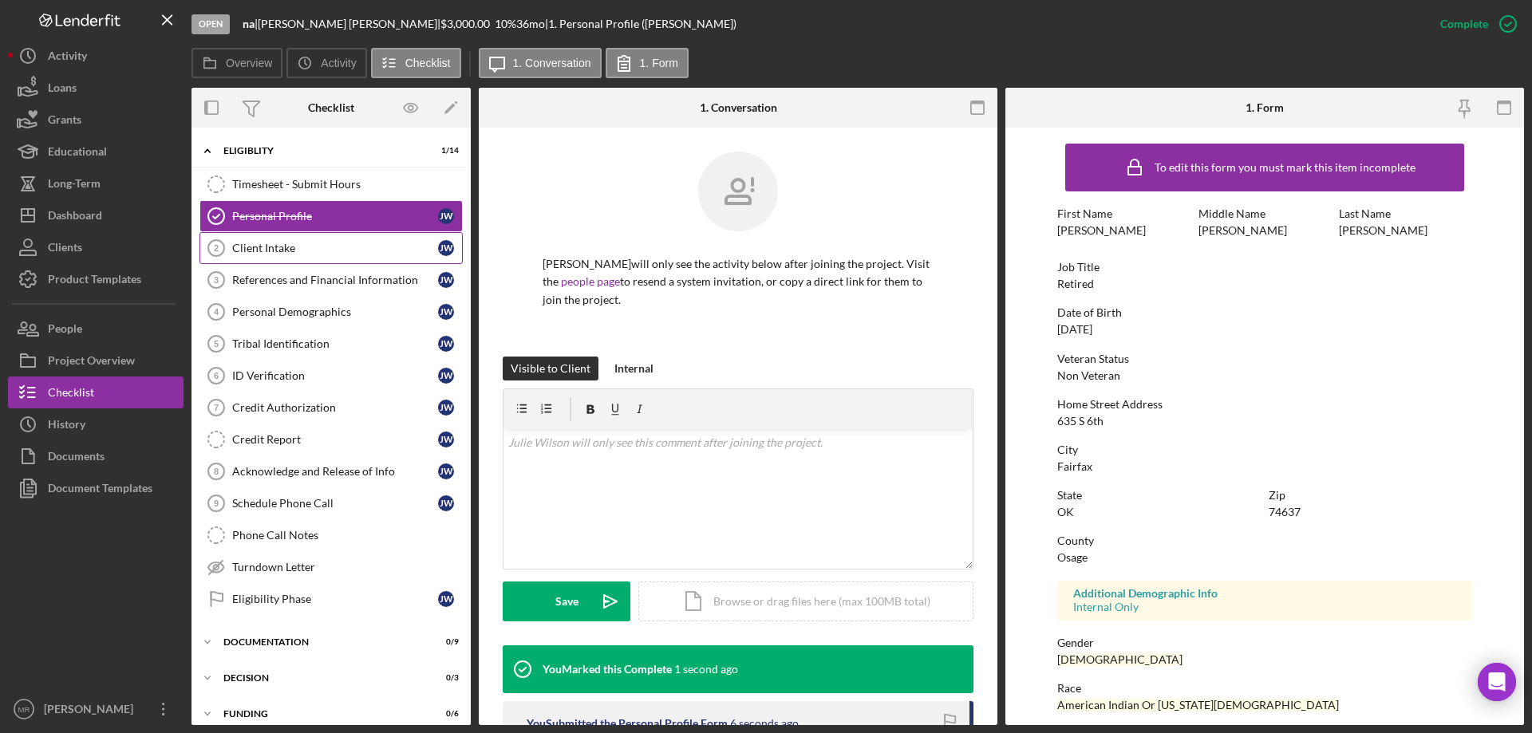
click at [244, 246] on div "Client Intake" at bounding box center [335, 248] width 206 height 13
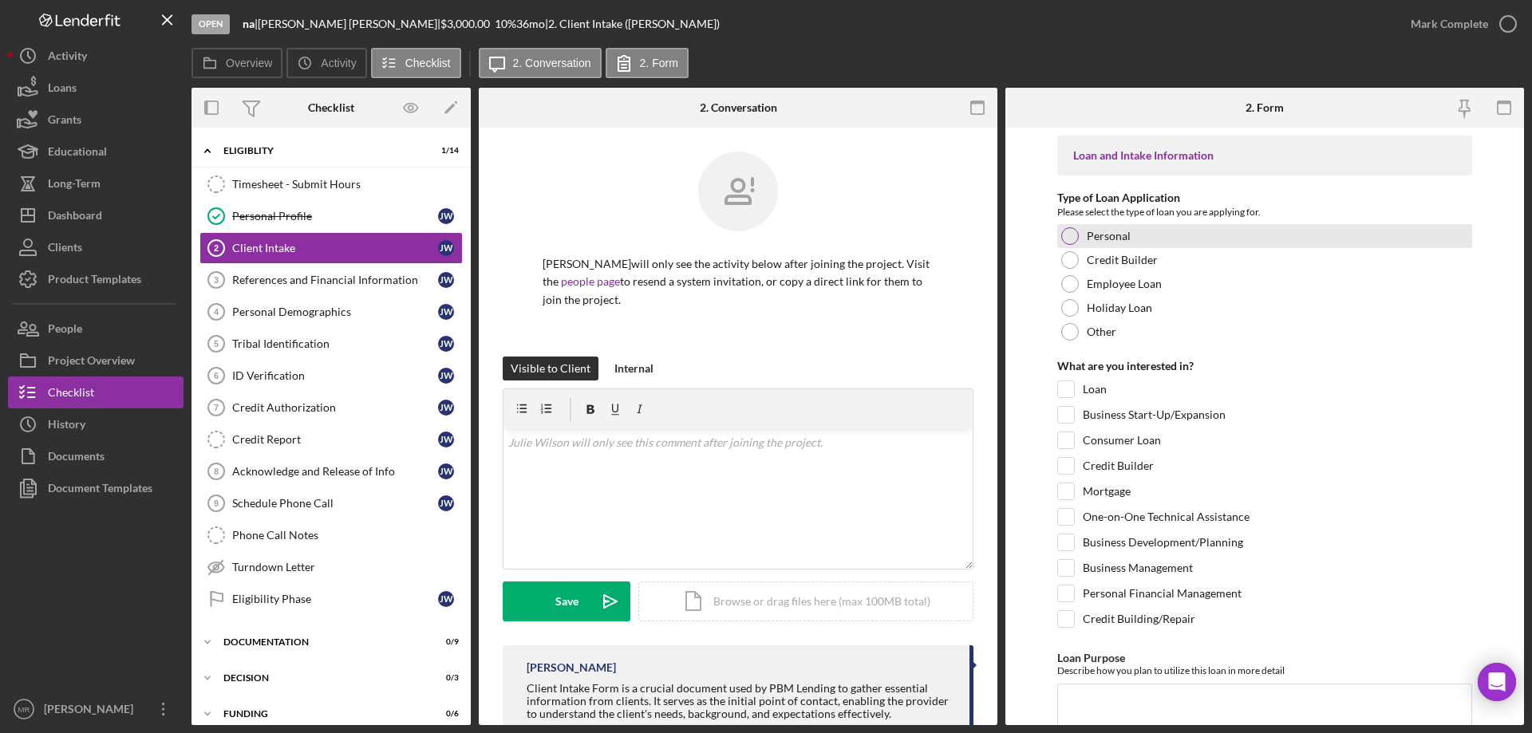
click at [1070, 231] on div at bounding box center [1070, 236] width 18 height 18
click at [1064, 389] on input "Loan" at bounding box center [1066, 389] width 16 height 16
checkbox input "true"
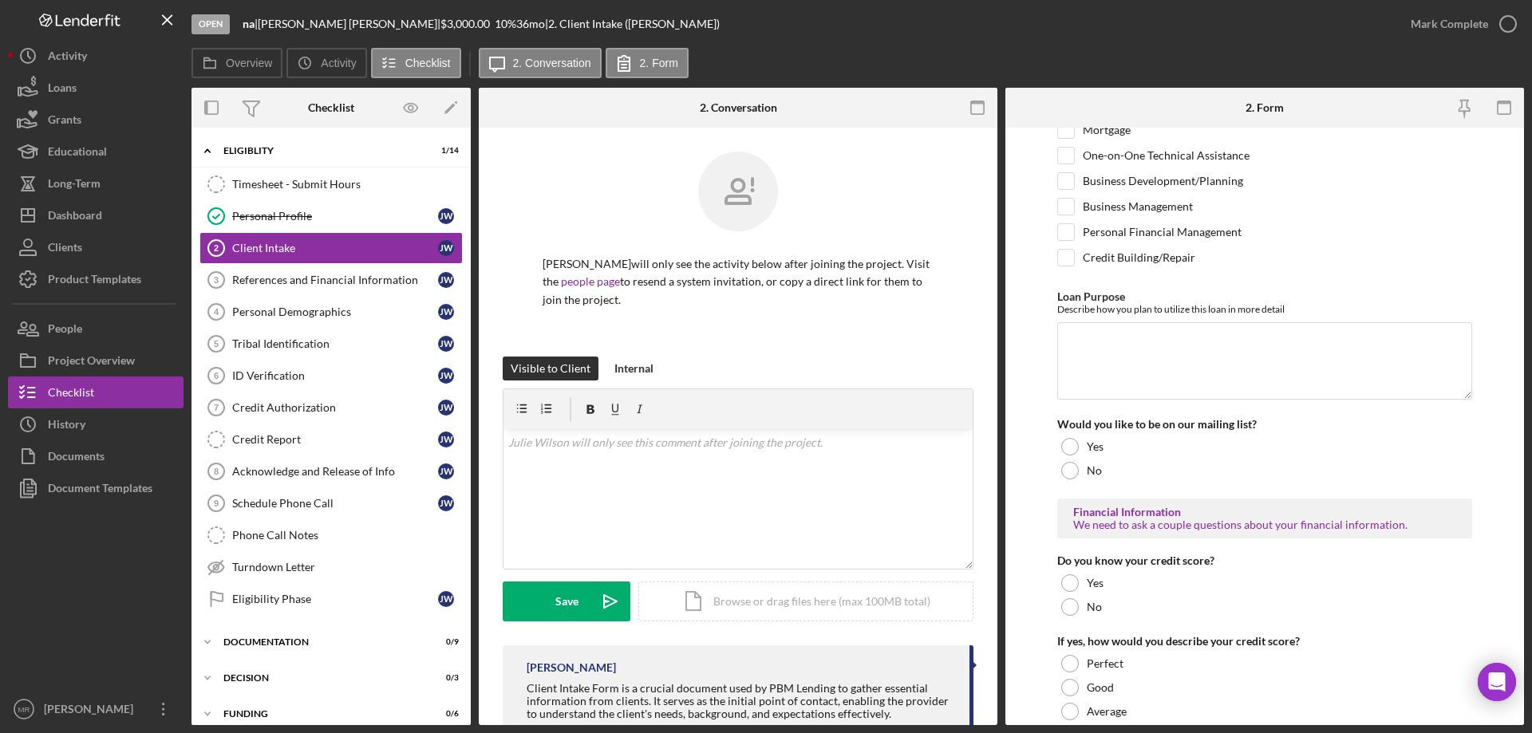
scroll to position [399, 0]
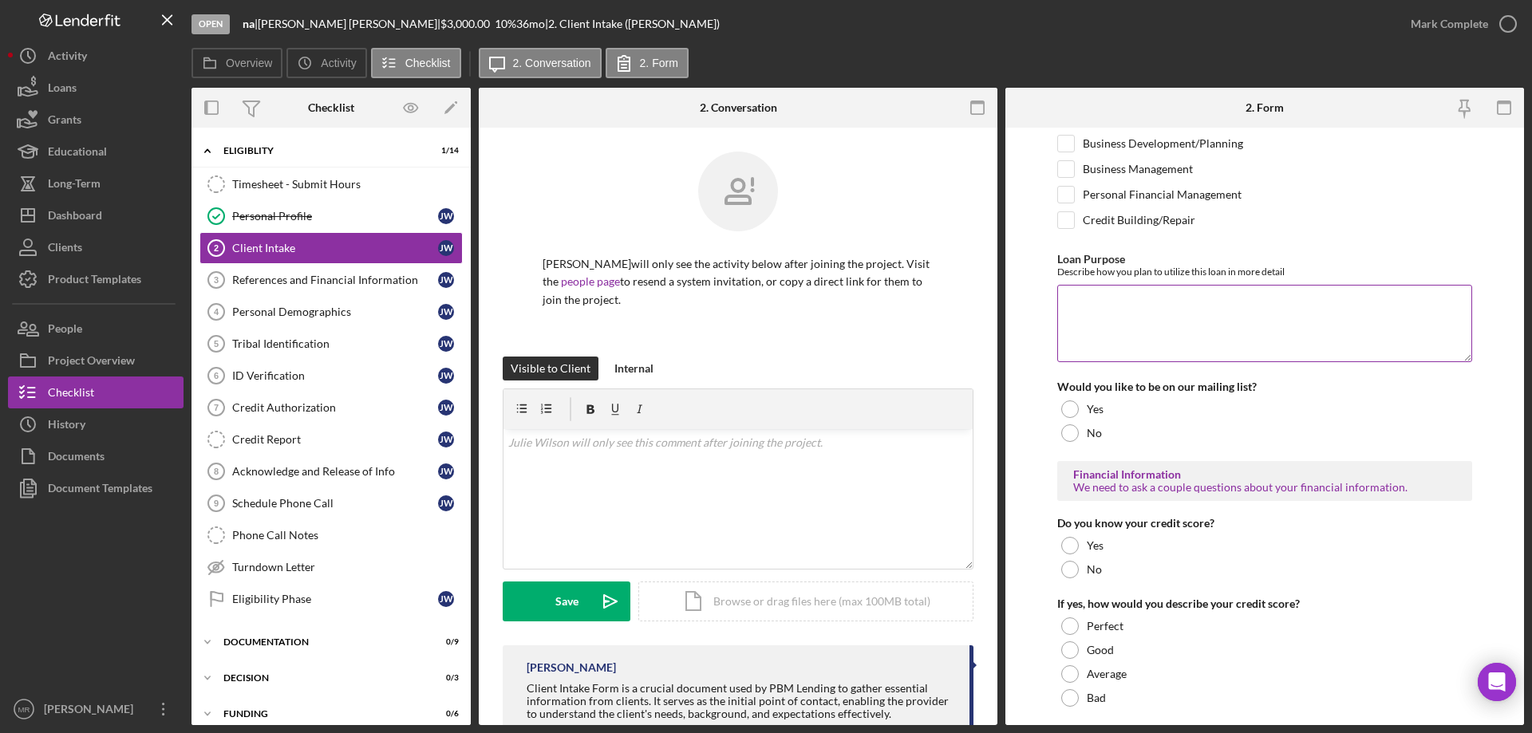
click at [1100, 305] on textarea "Loan Purpose" at bounding box center [1264, 323] width 415 height 77
type textarea "Get bills paid"
click at [1065, 427] on div at bounding box center [1070, 433] width 18 height 18
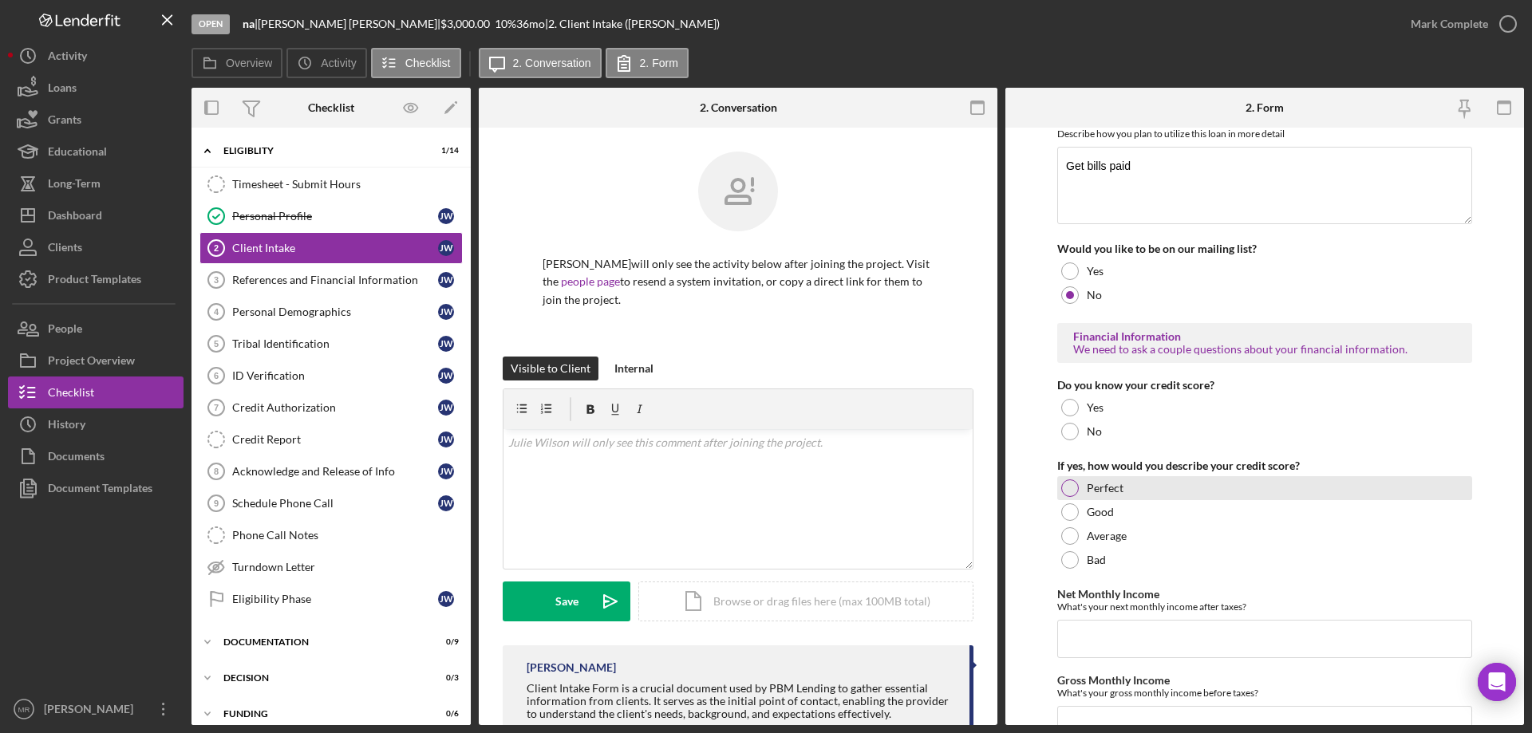
scroll to position [559, 0]
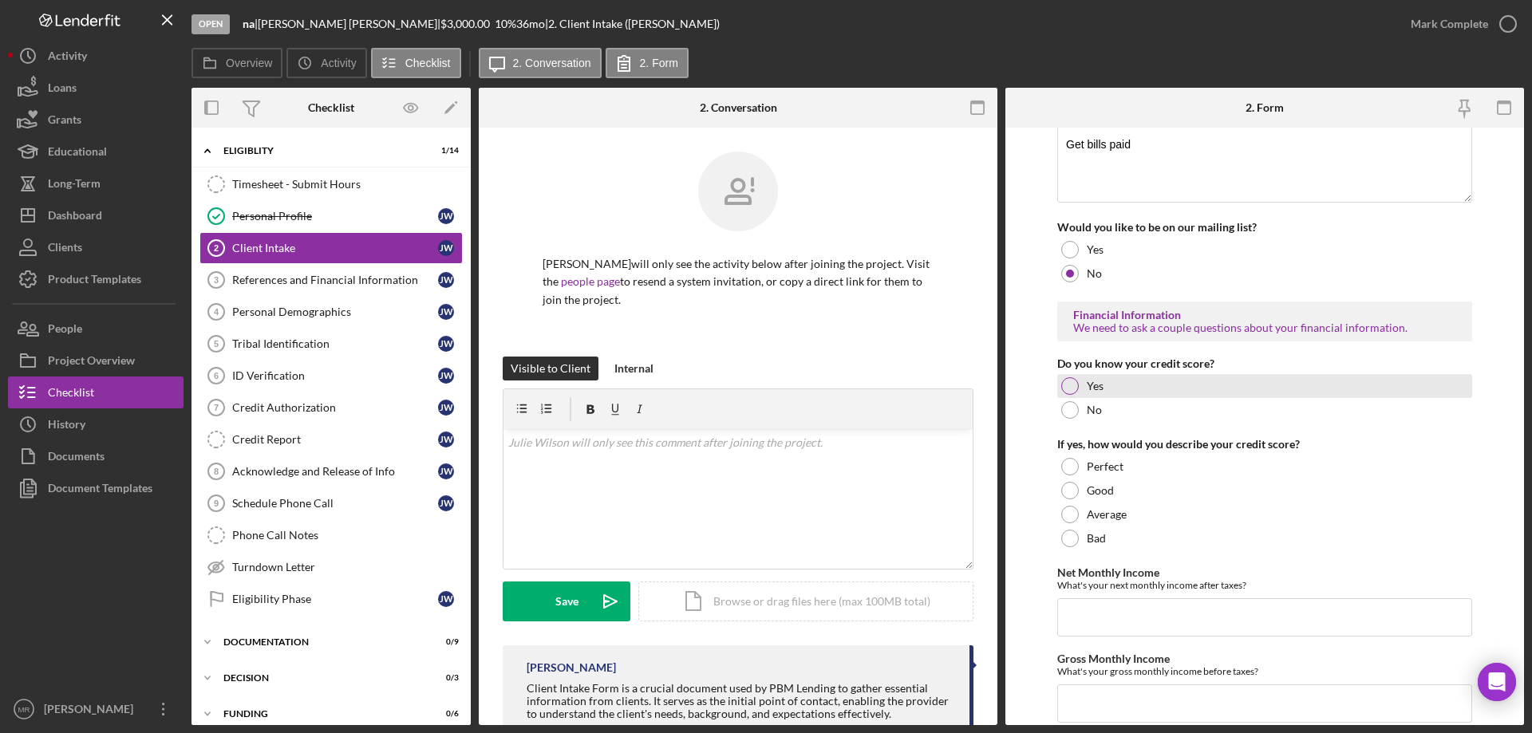
click at [1064, 386] on div at bounding box center [1070, 386] width 18 height 18
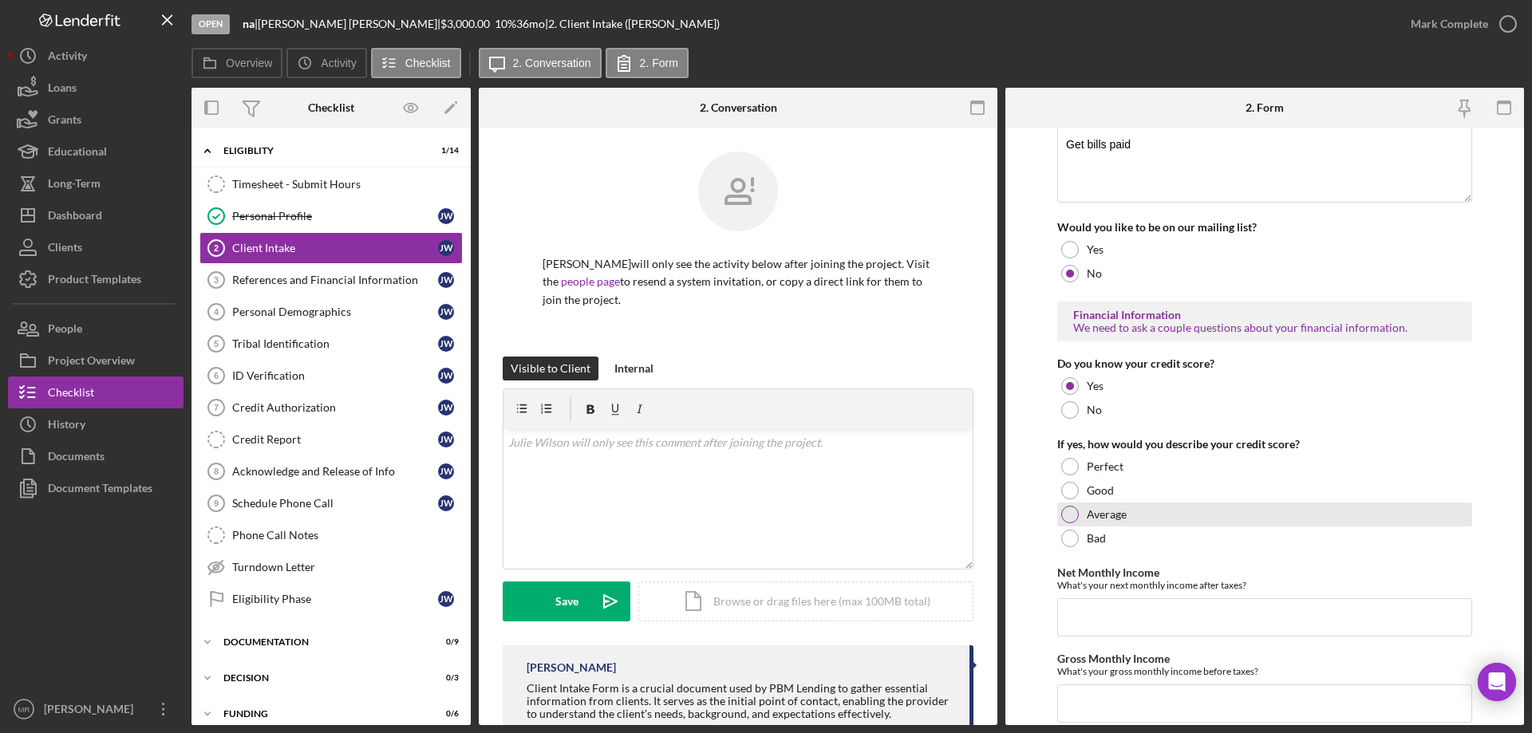
click at [1069, 507] on div at bounding box center [1070, 515] width 18 height 18
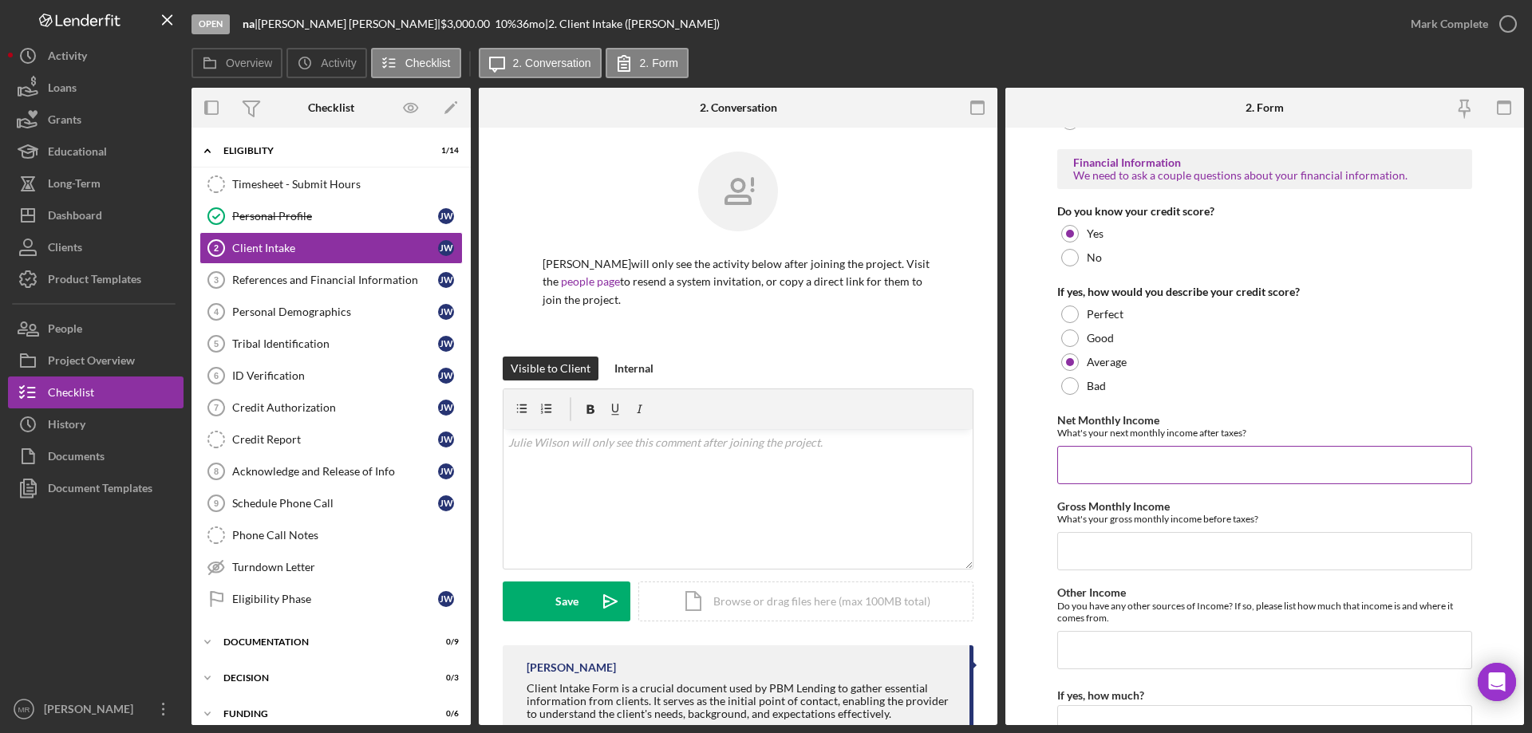
scroll to position [718, 0]
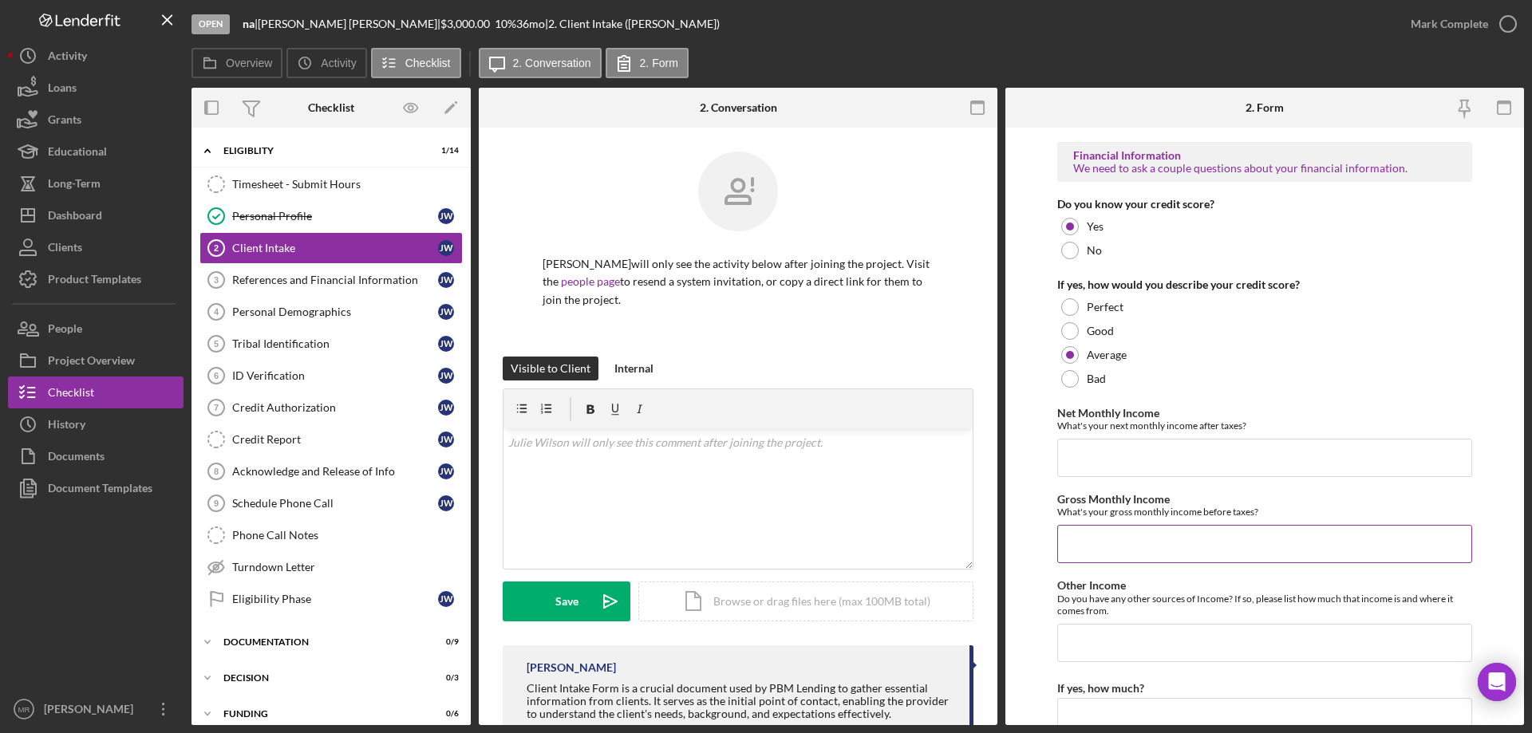
click at [1086, 544] on input "Gross Monthly Income" at bounding box center [1264, 544] width 415 height 38
type input "$2,208"
click at [1085, 456] on input "Net Monthly Income" at bounding box center [1264, 458] width 415 height 38
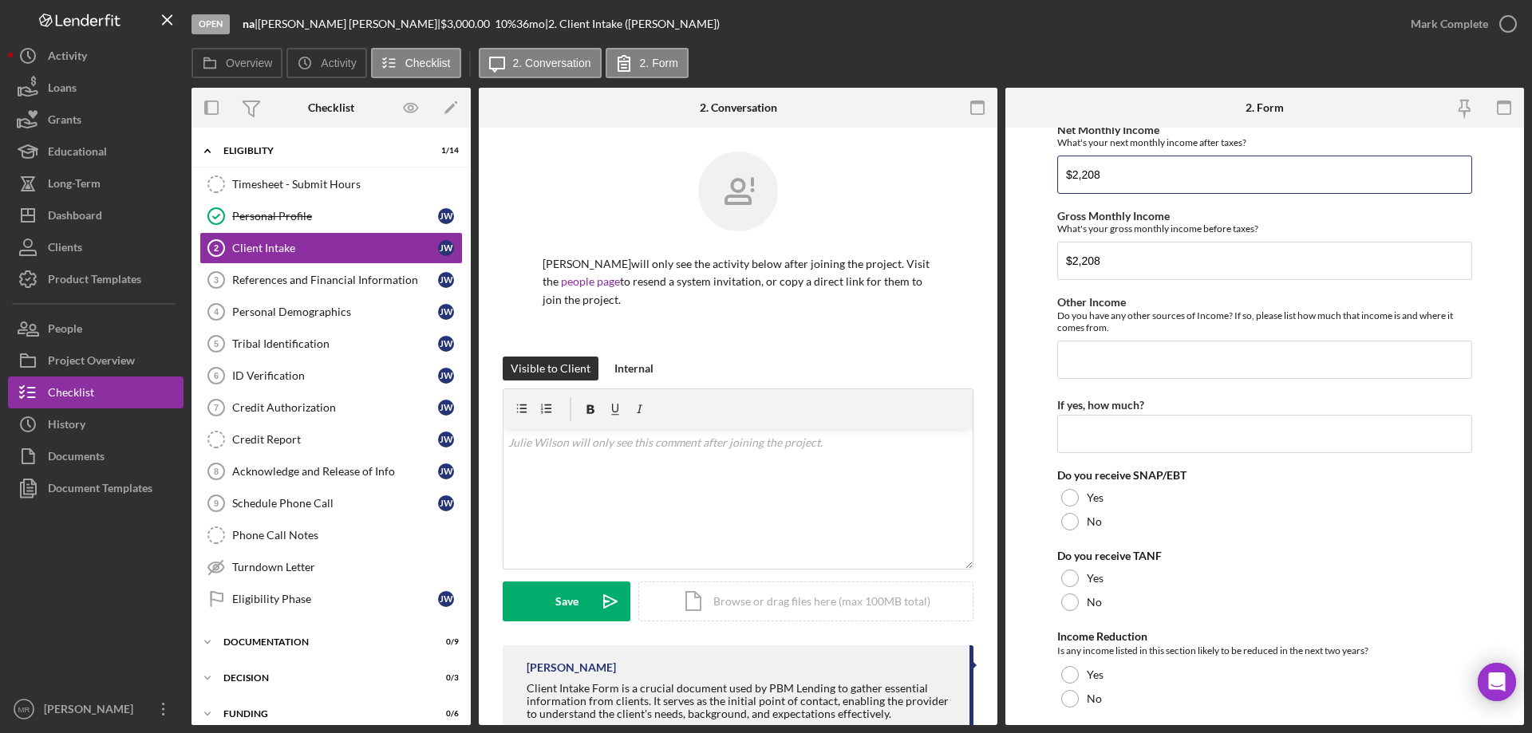
scroll to position [1037, 0]
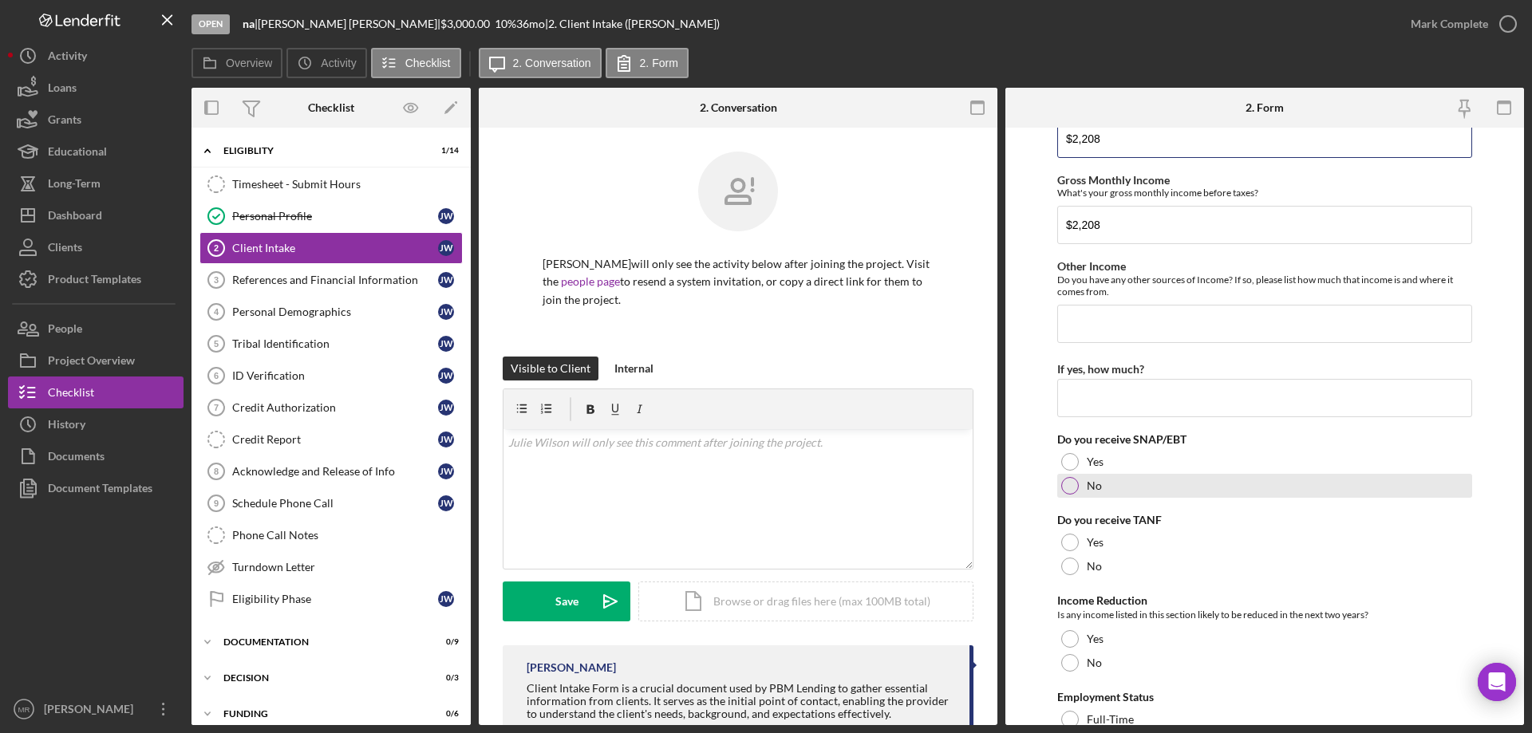
type input "$2,208"
click at [1062, 486] on div at bounding box center [1070, 486] width 18 height 18
click at [1068, 569] on div at bounding box center [1070, 567] width 18 height 18
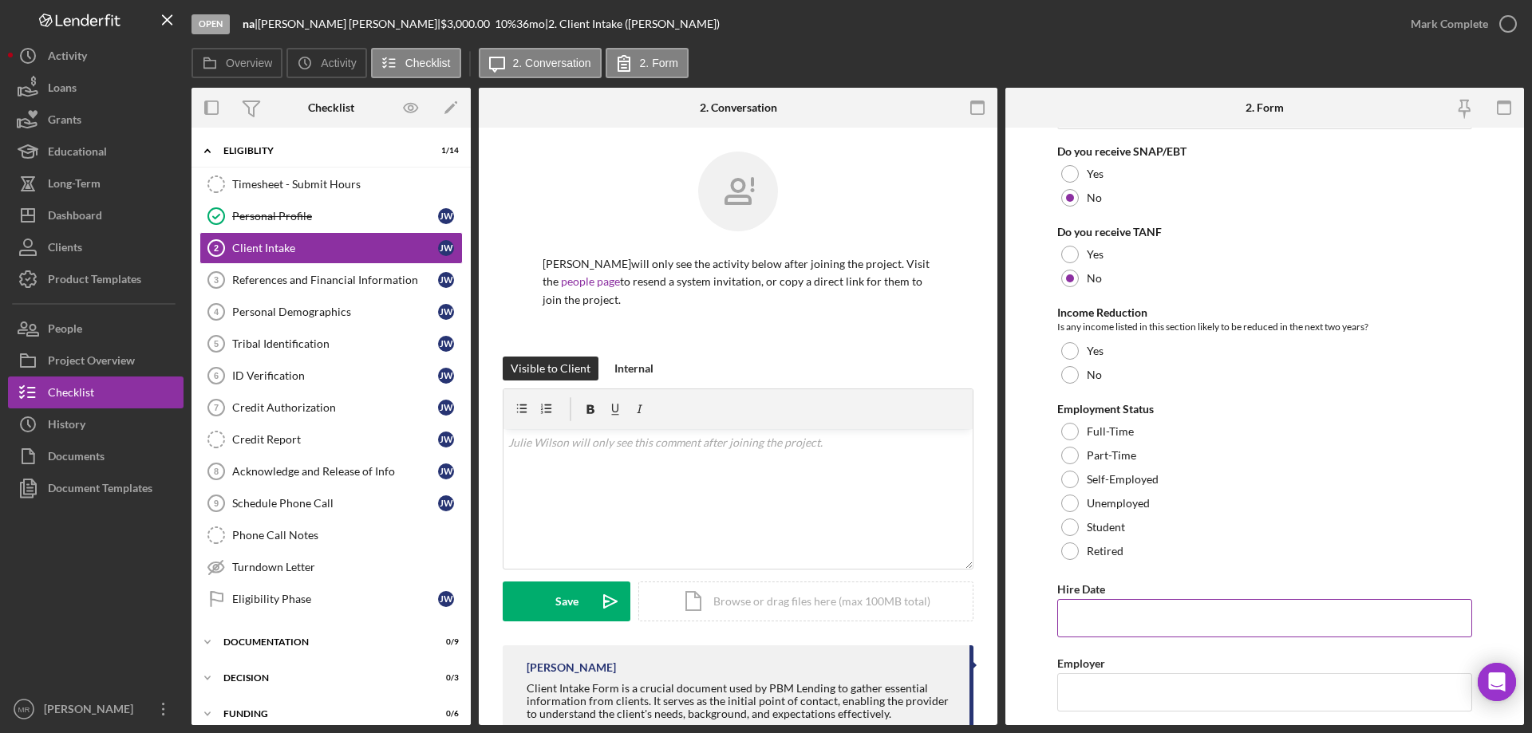
scroll to position [1356, 0]
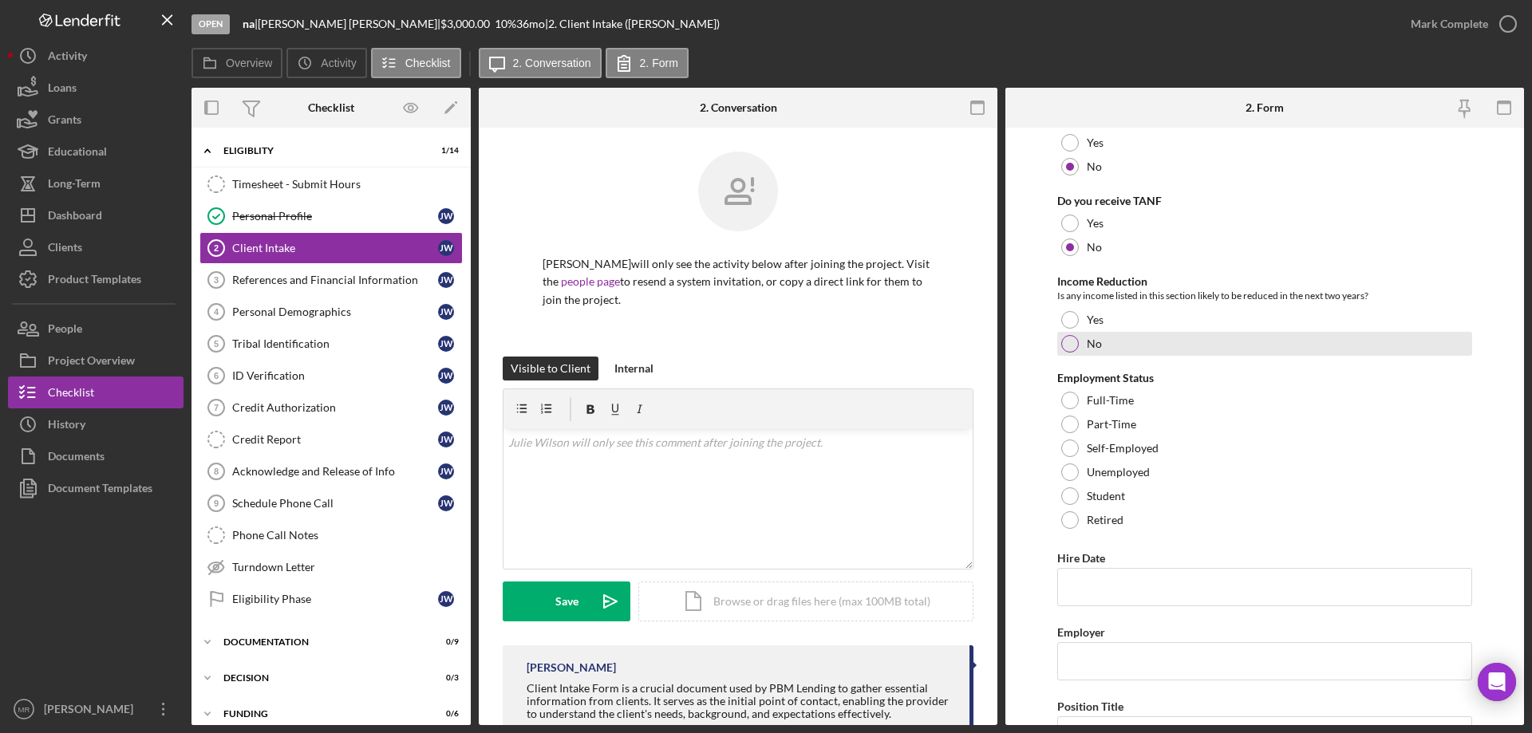
click at [1069, 339] on div at bounding box center [1070, 344] width 18 height 18
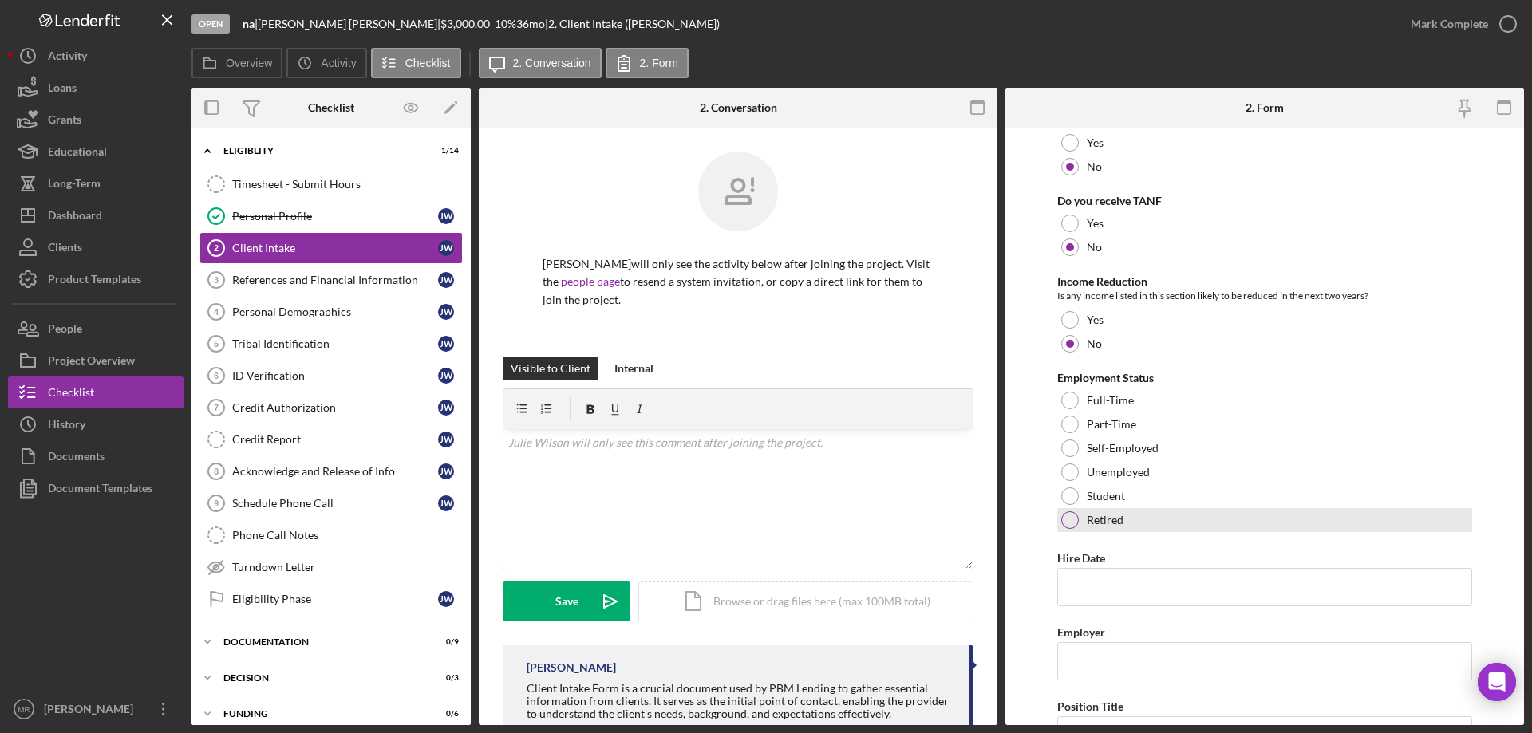
click at [1071, 523] on div at bounding box center [1070, 520] width 18 height 18
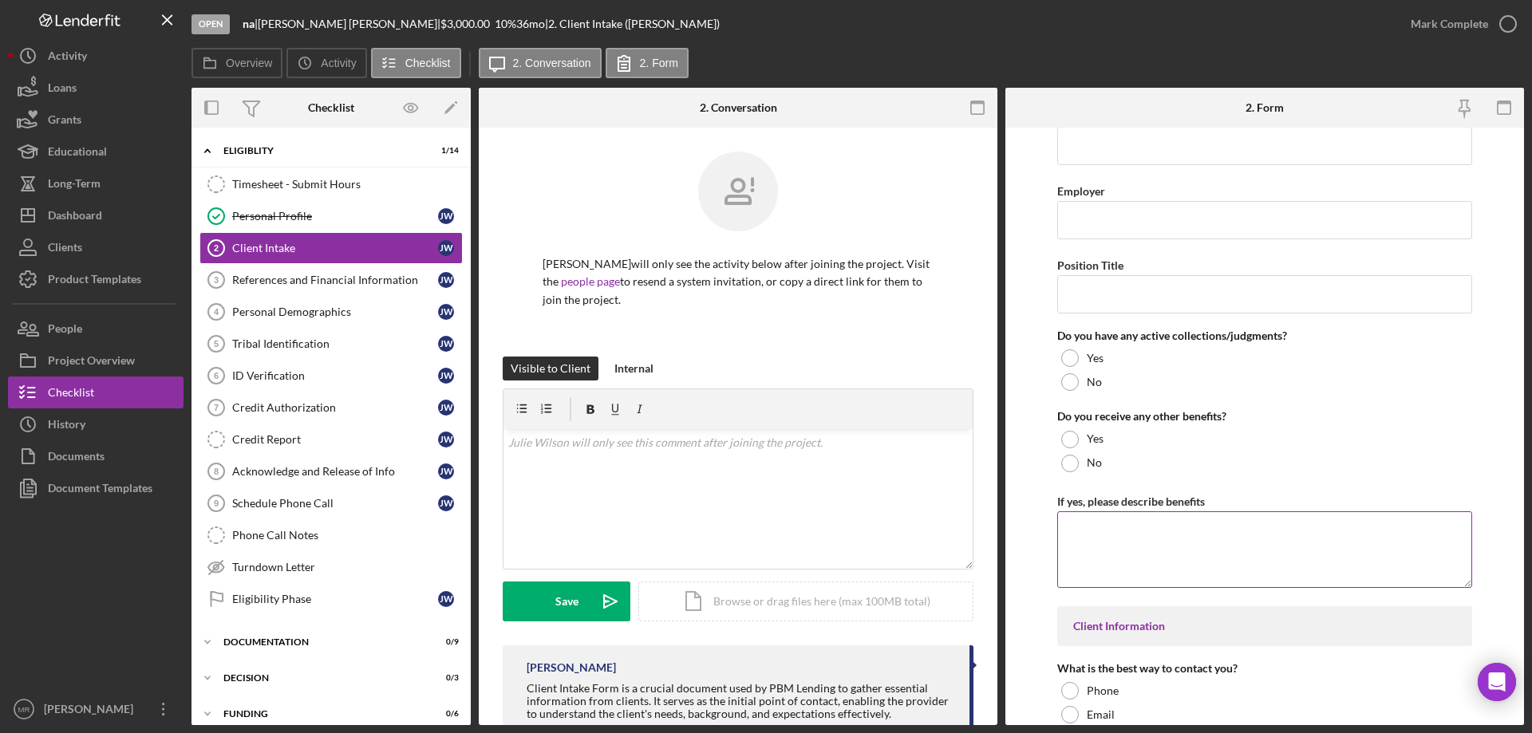
scroll to position [1835, 0]
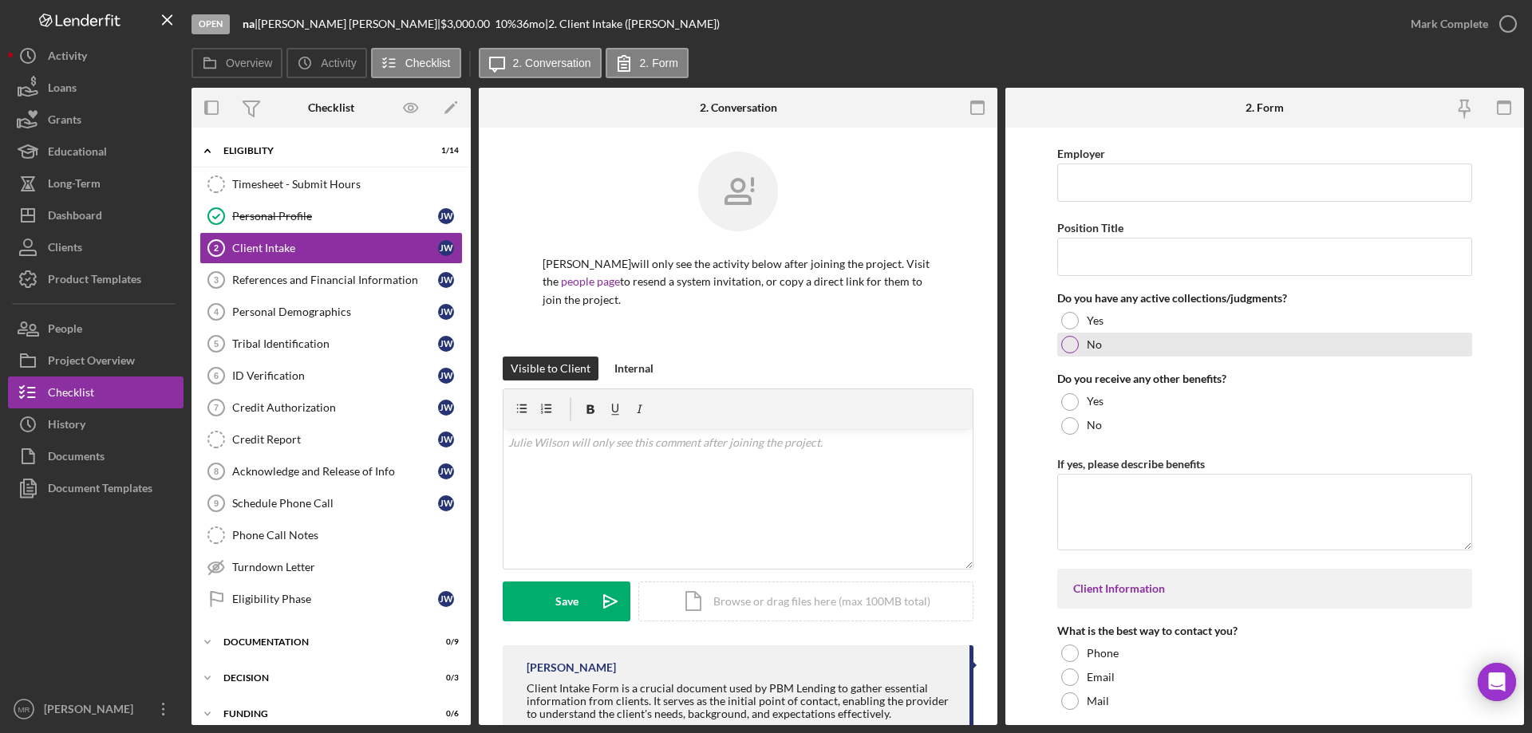
click at [1073, 345] on div at bounding box center [1070, 345] width 18 height 18
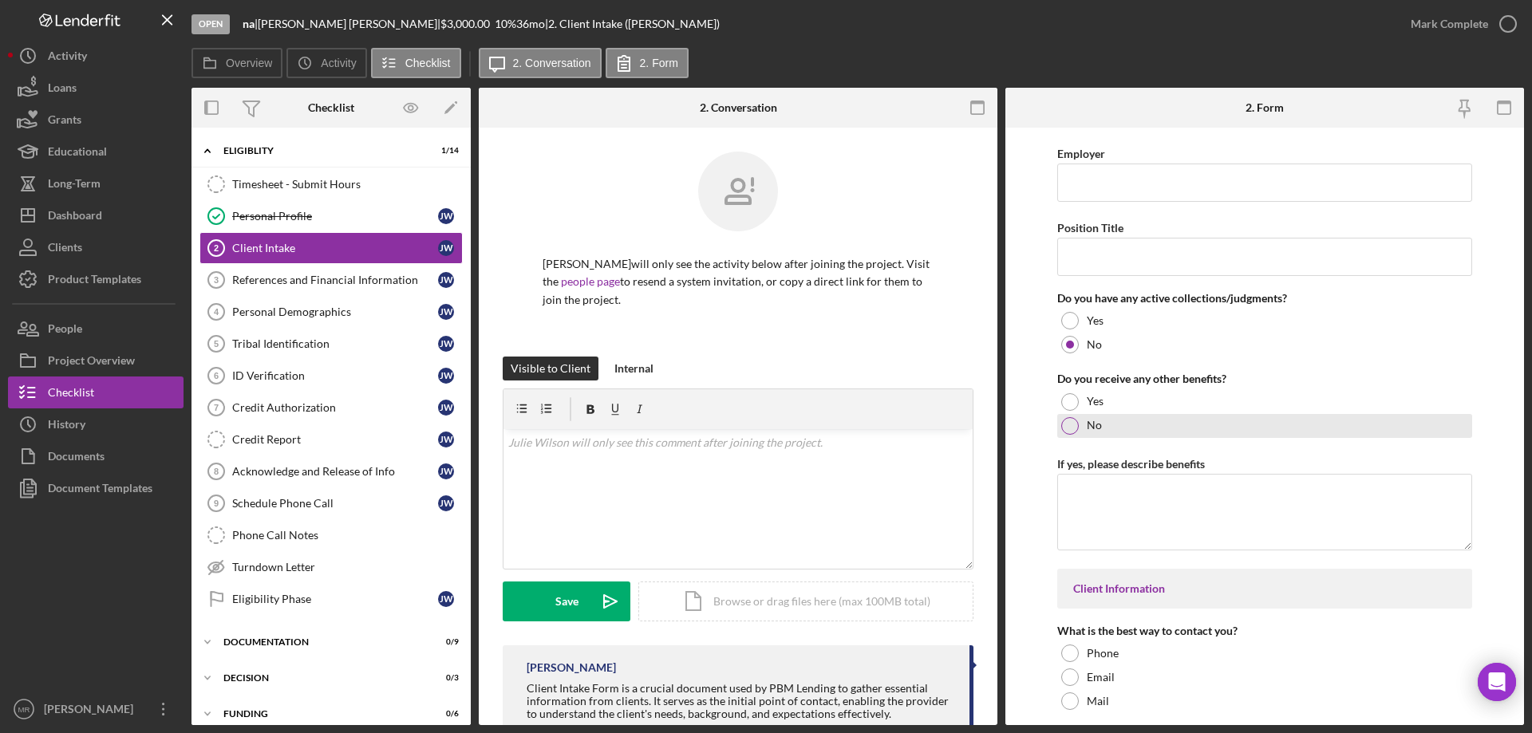
click at [1074, 425] on div at bounding box center [1070, 426] width 18 height 18
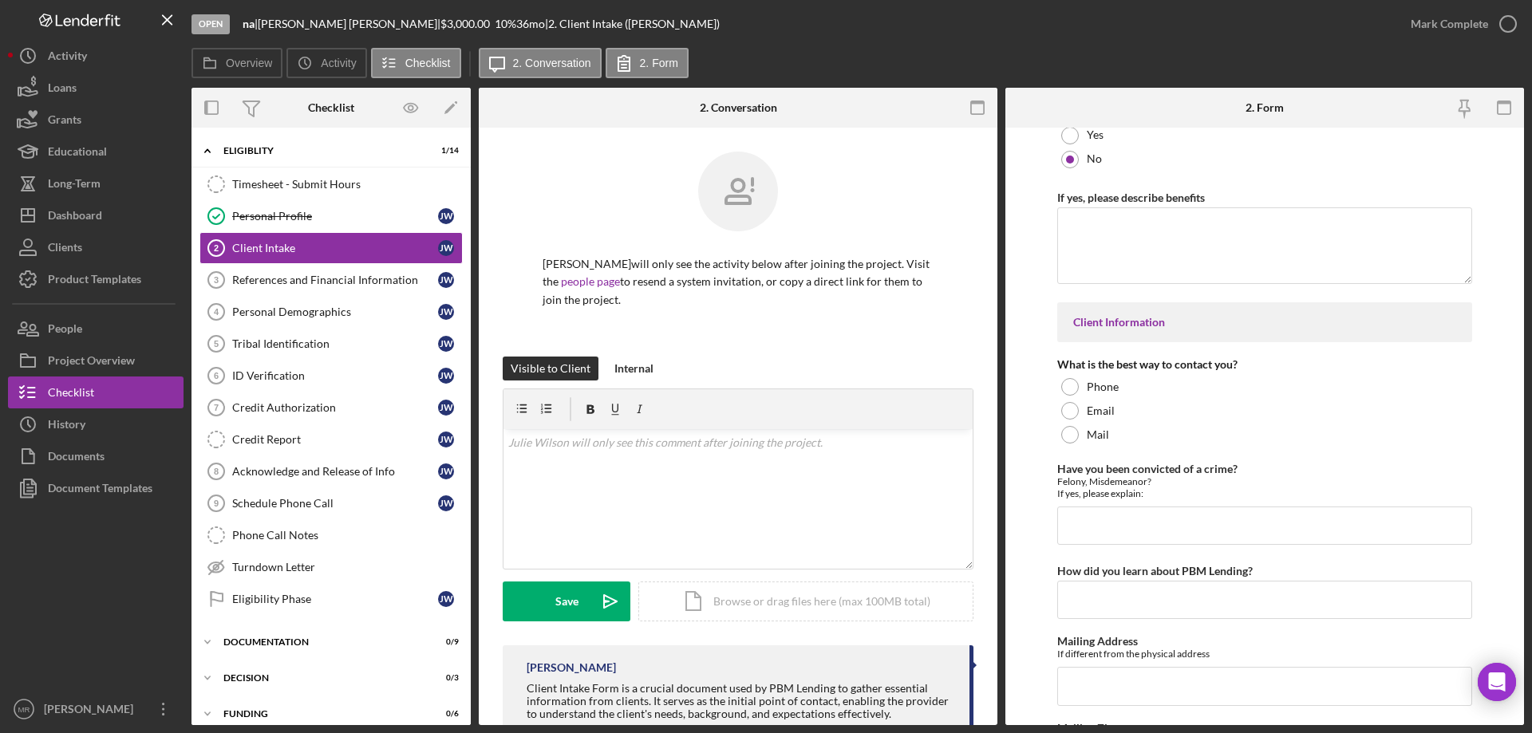
scroll to position [2154, 0]
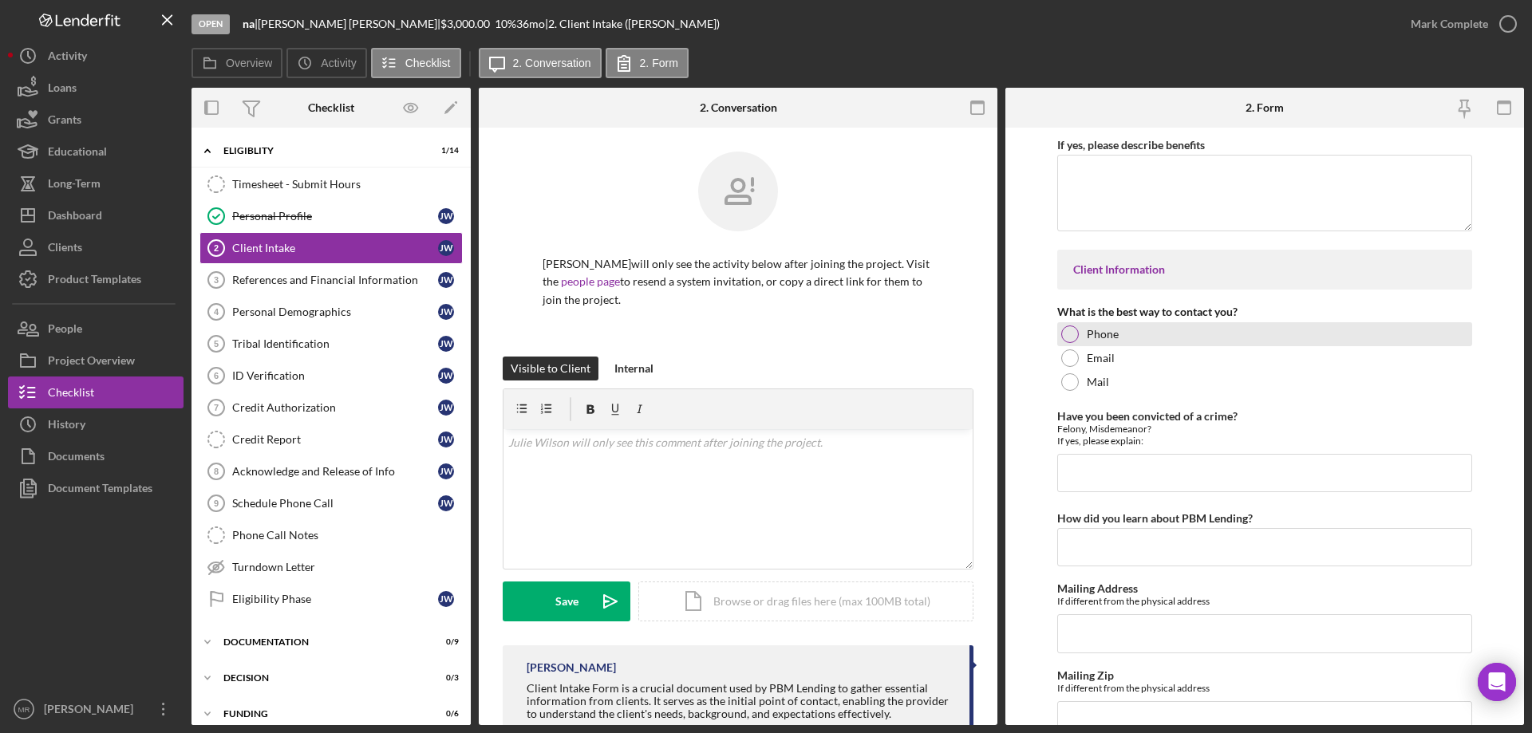
click at [1064, 328] on div at bounding box center [1070, 335] width 18 height 18
click at [1088, 484] on input "Have you been convicted of a crime?" at bounding box center [1264, 473] width 415 height 38
type input "no"
click at [1098, 544] on input "How did you learn about PBM Lending?" at bounding box center [1264, 547] width 415 height 38
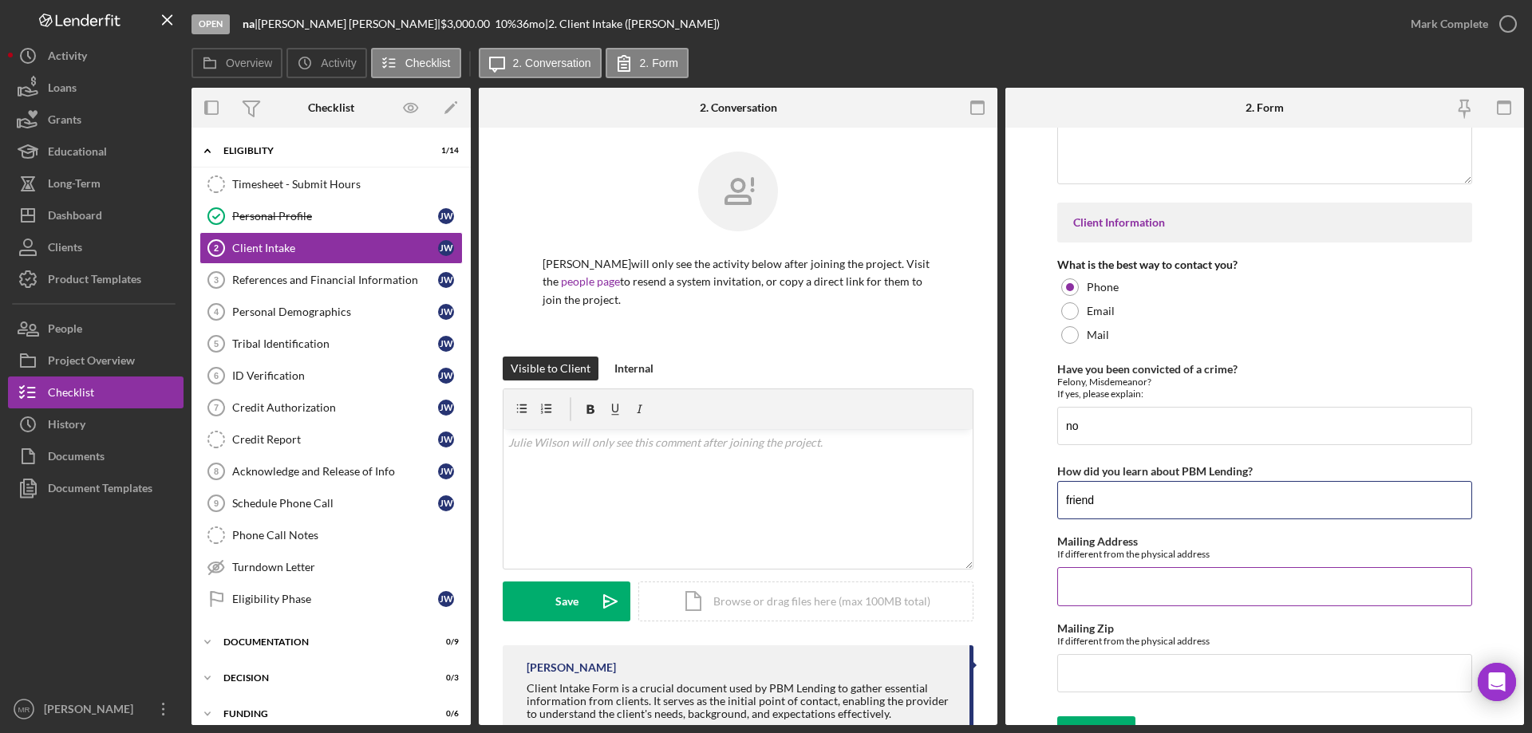
scroll to position [2227, 0]
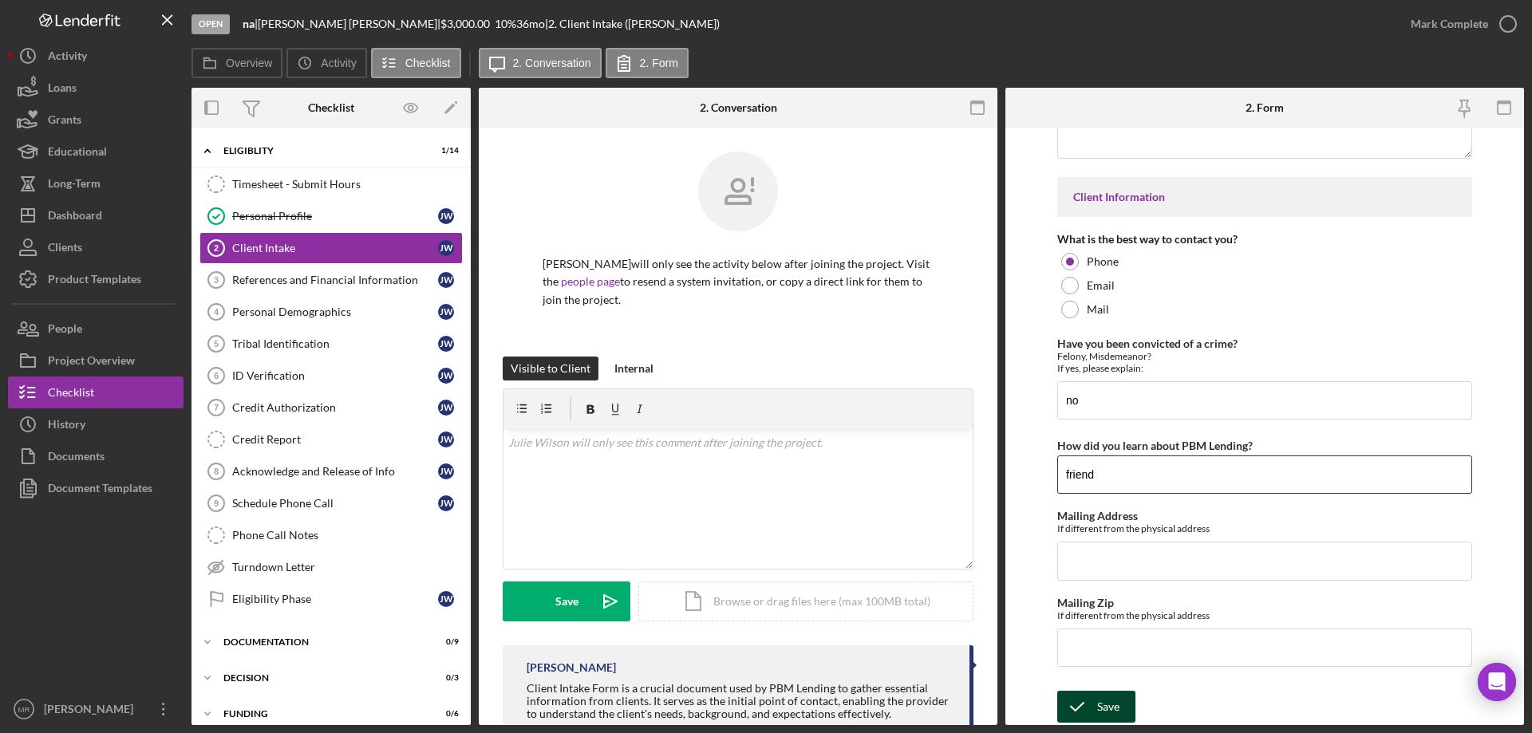
type input "friend"
click at [1094, 703] on icon "submit" at bounding box center [1077, 707] width 40 height 40
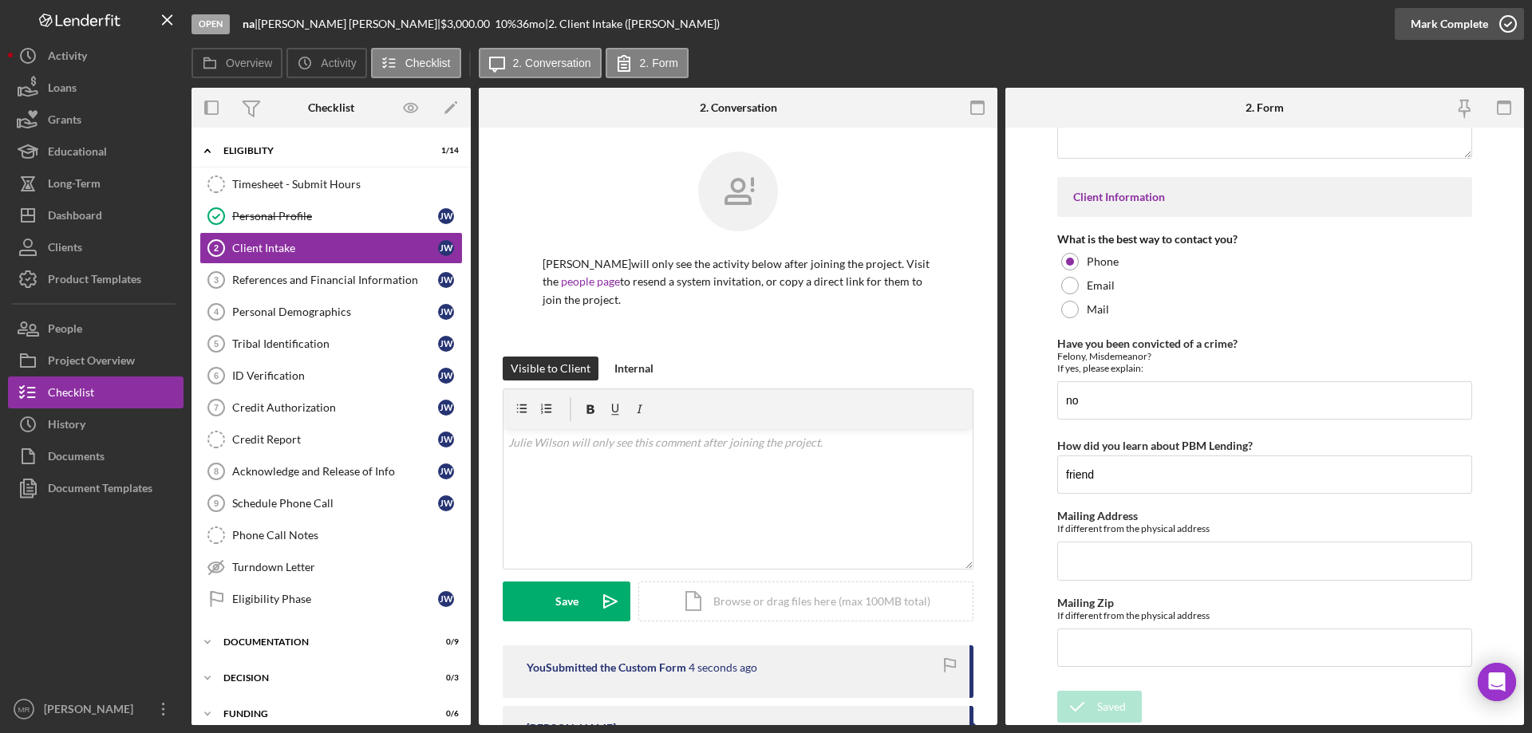
click at [1500, 19] on icon "button" at bounding box center [1508, 24] width 40 height 40
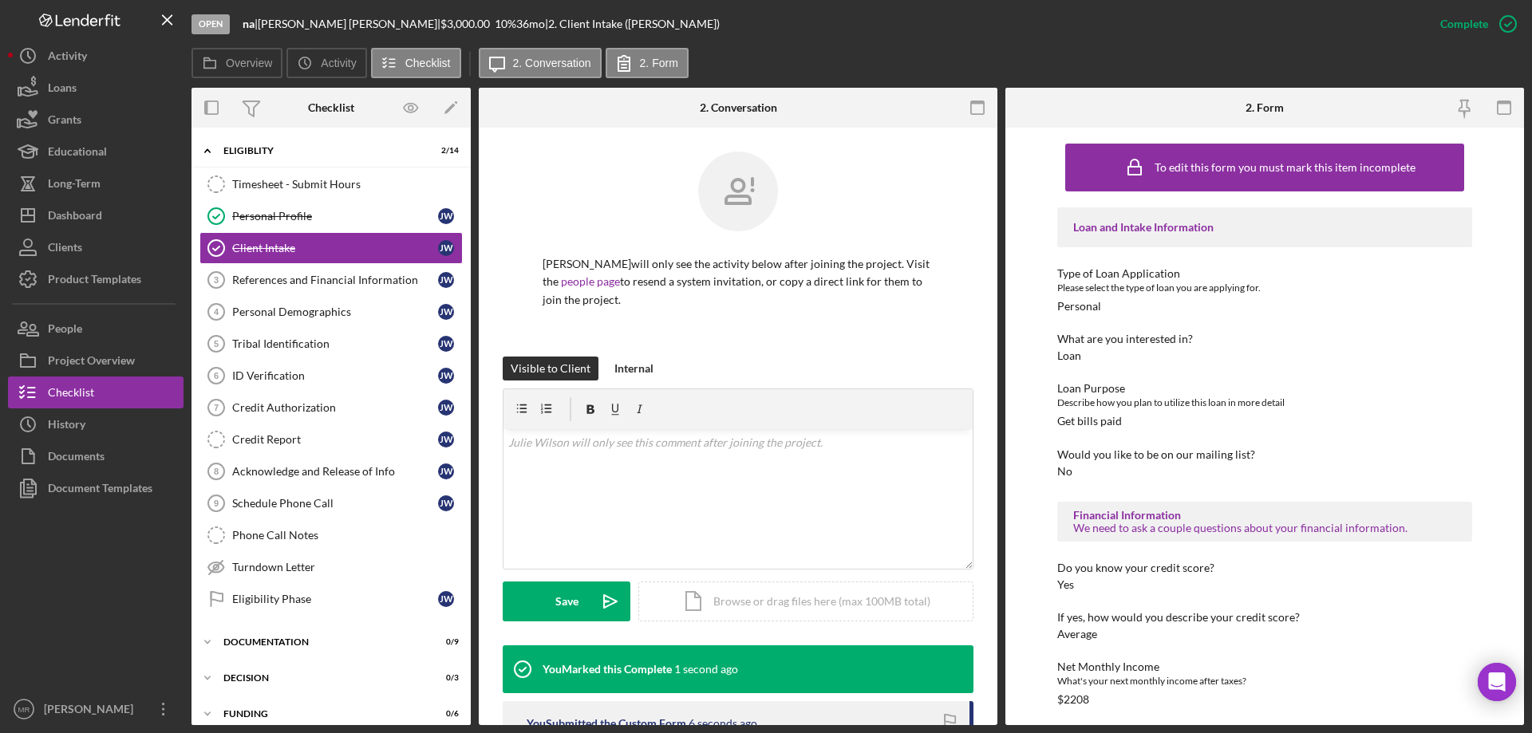
drag, startPoint x: 342, startPoint y: 276, endPoint x: 528, endPoint y: 333, distance: 194.3
click at [342, 275] on div "References and Financial Information" at bounding box center [335, 280] width 206 height 13
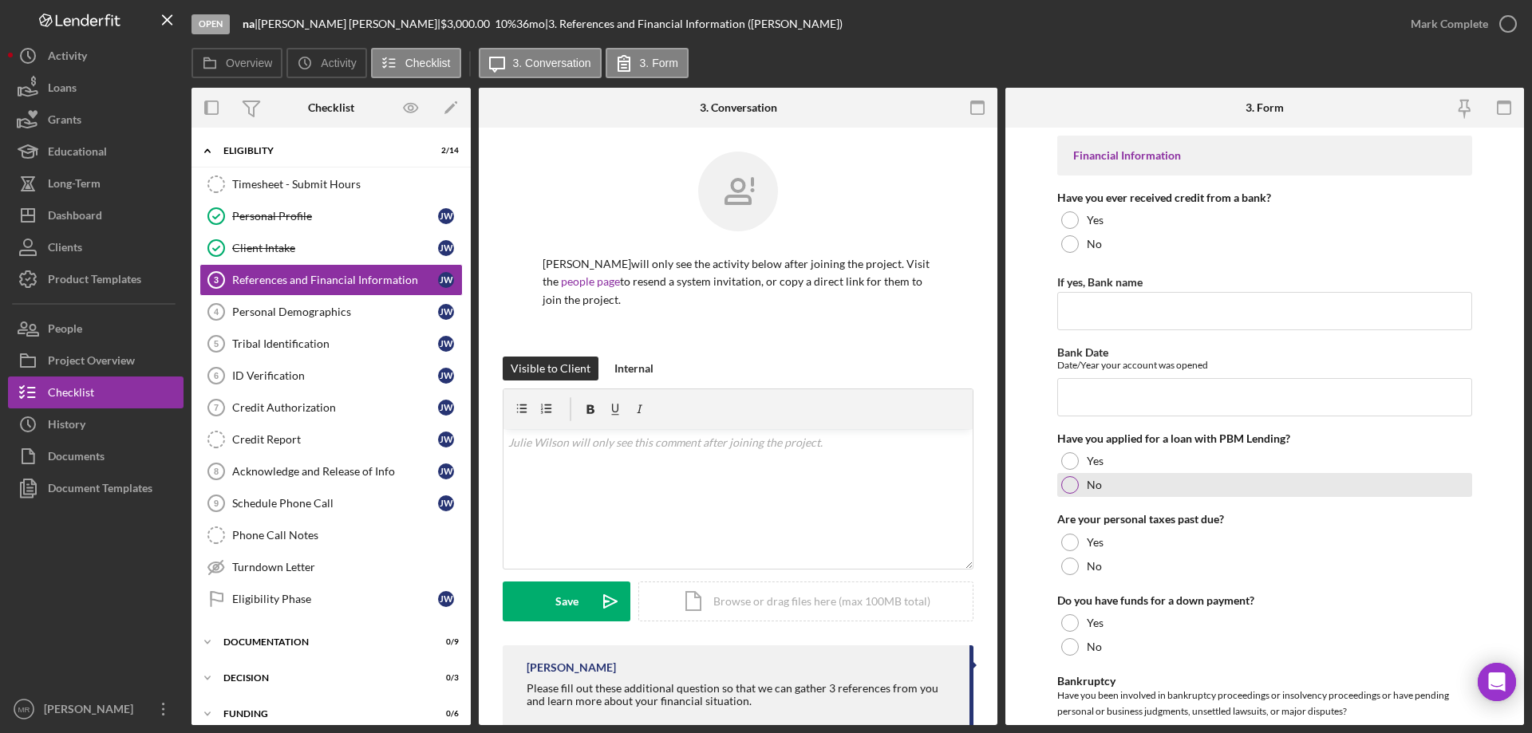
click at [1068, 479] on div at bounding box center [1070, 485] width 18 height 18
click at [1075, 568] on div at bounding box center [1070, 567] width 18 height 18
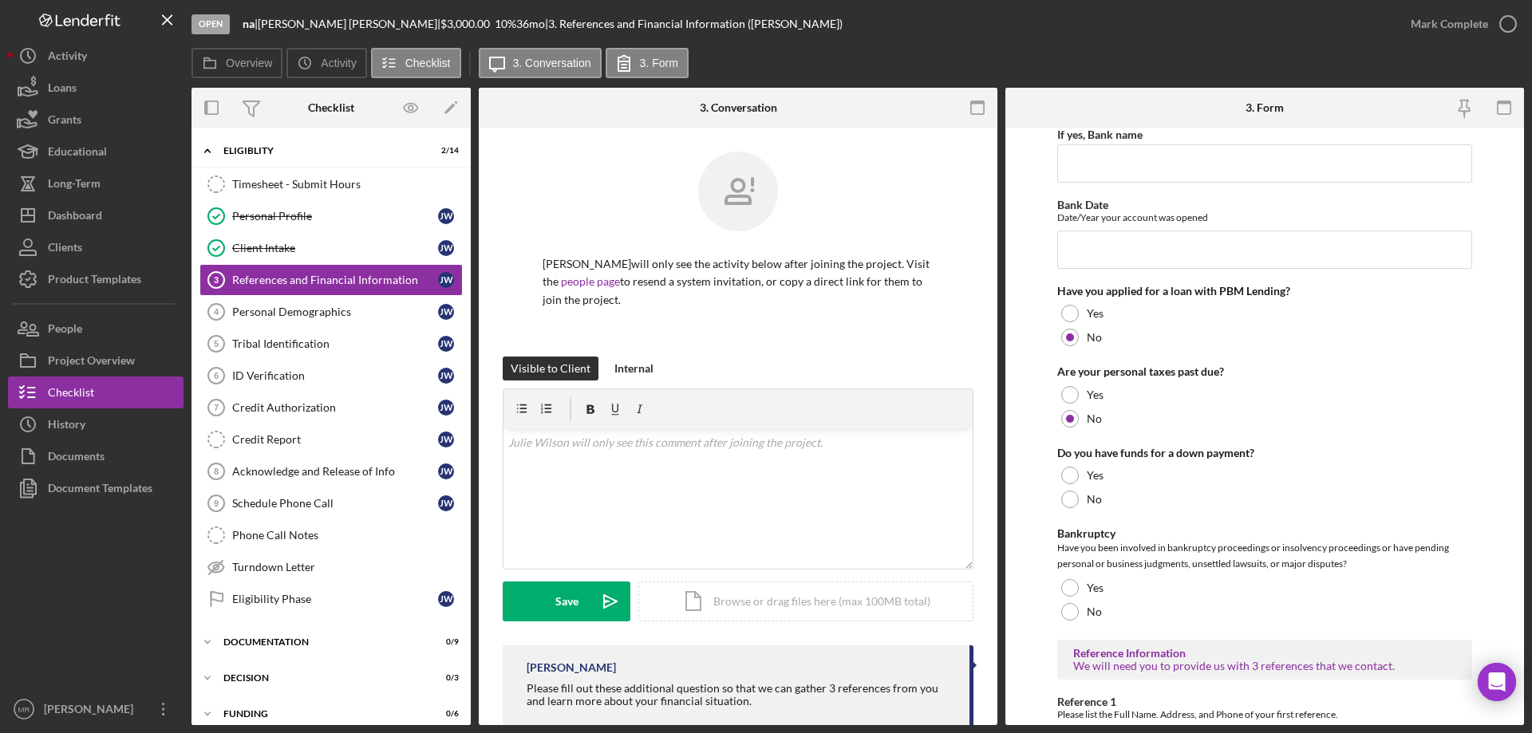
scroll to position [160, 0]
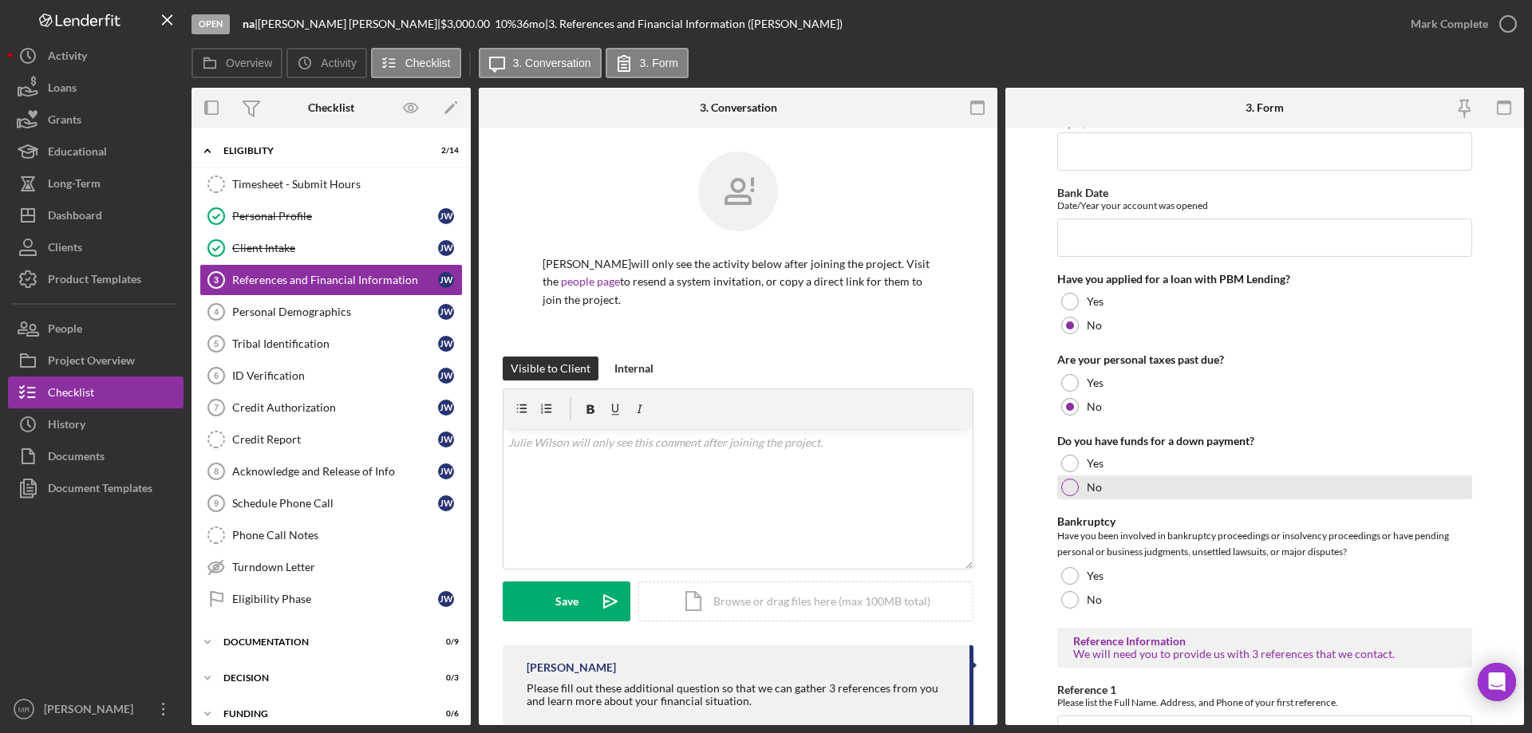
click at [1072, 490] on div at bounding box center [1070, 488] width 18 height 18
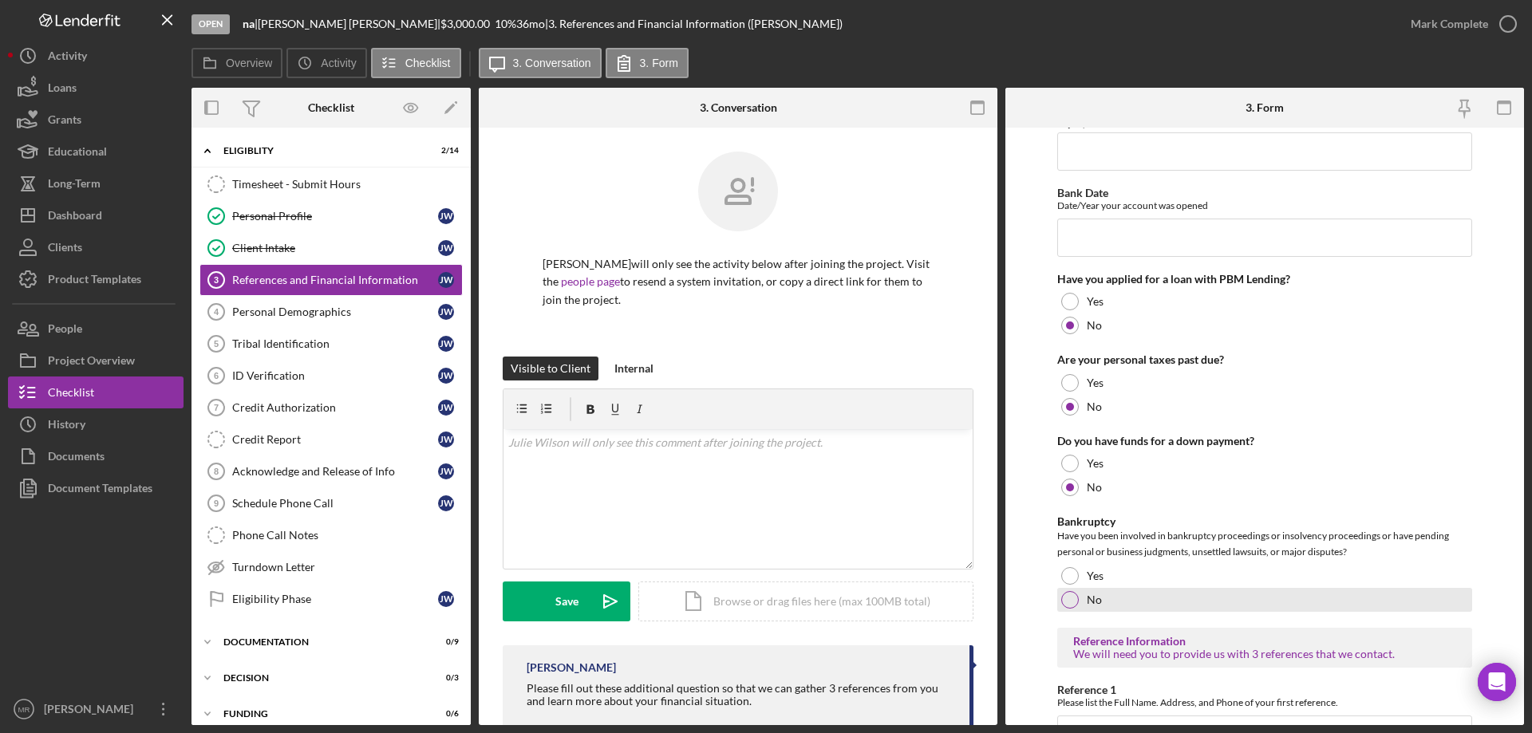
click at [1071, 595] on div at bounding box center [1070, 600] width 18 height 18
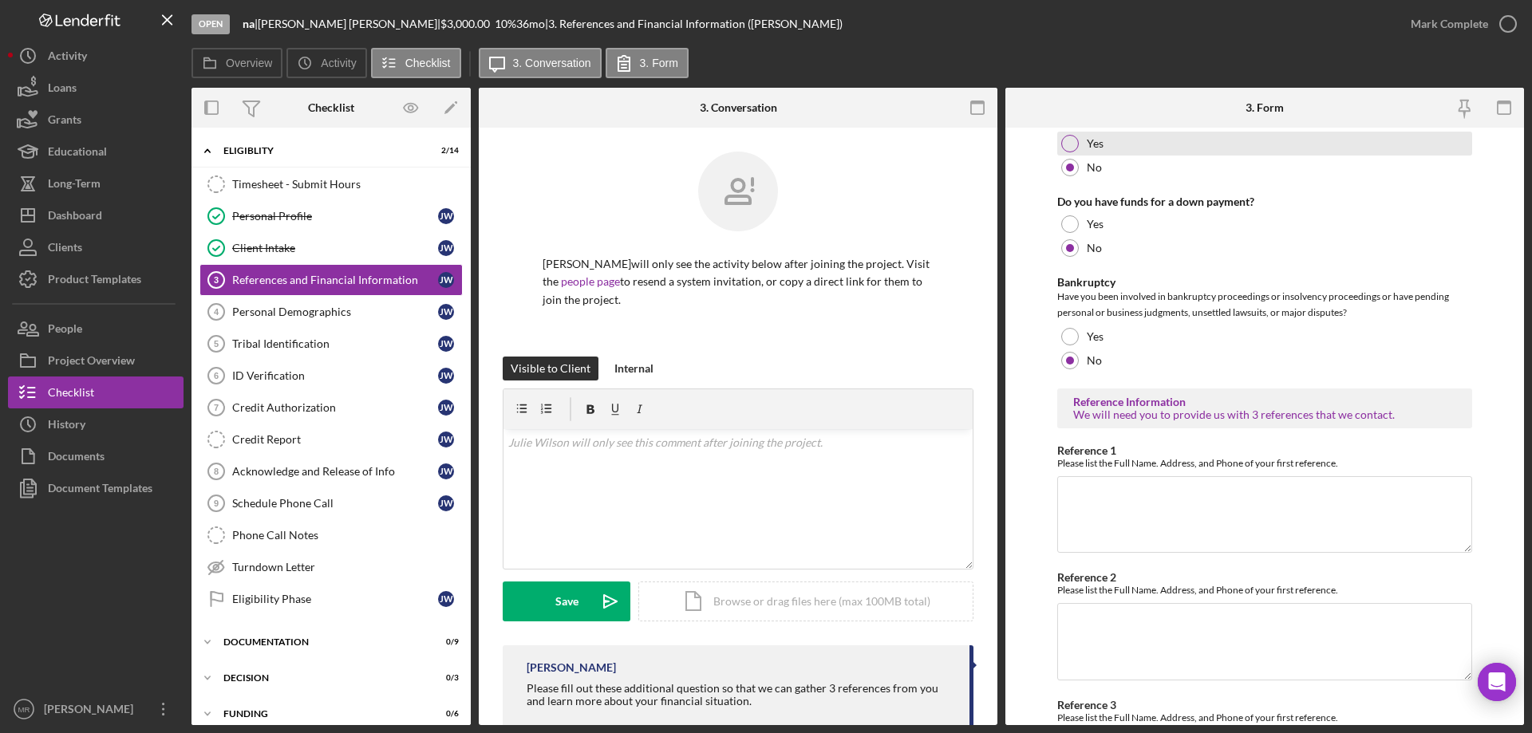
scroll to position [0, 0]
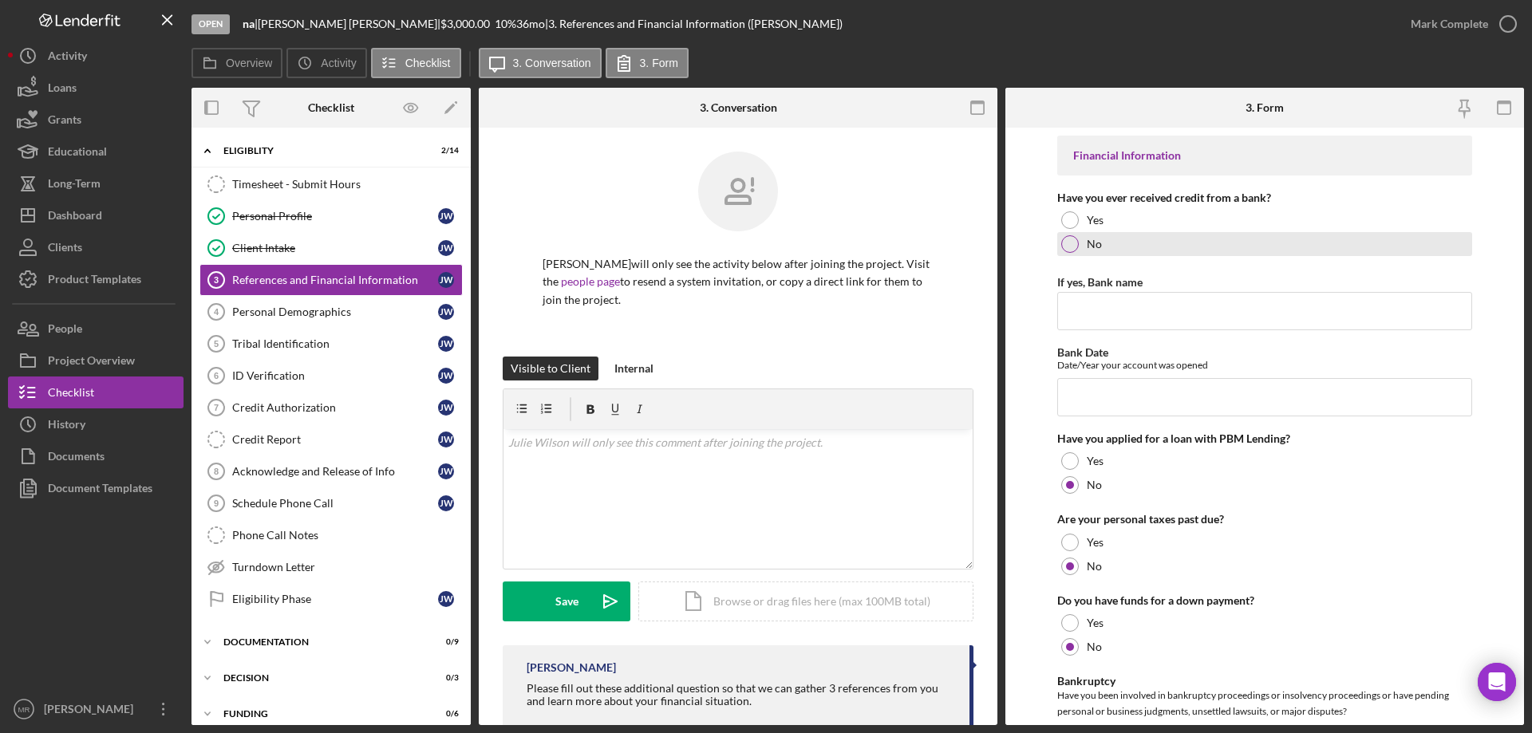
click at [1064, 246] on div at bounding box center [1070, 244] width 18 height 18
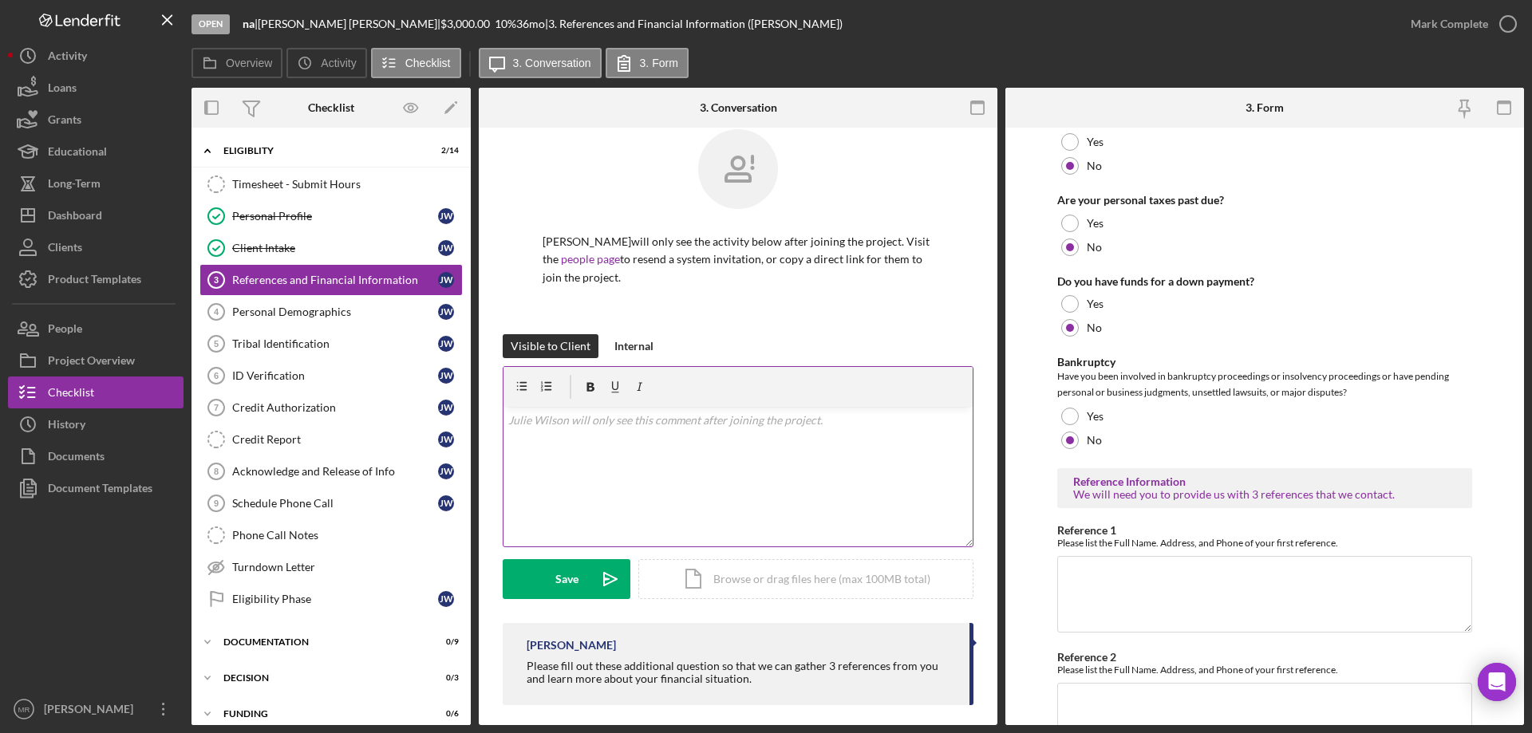
scroll to position [34, 0]
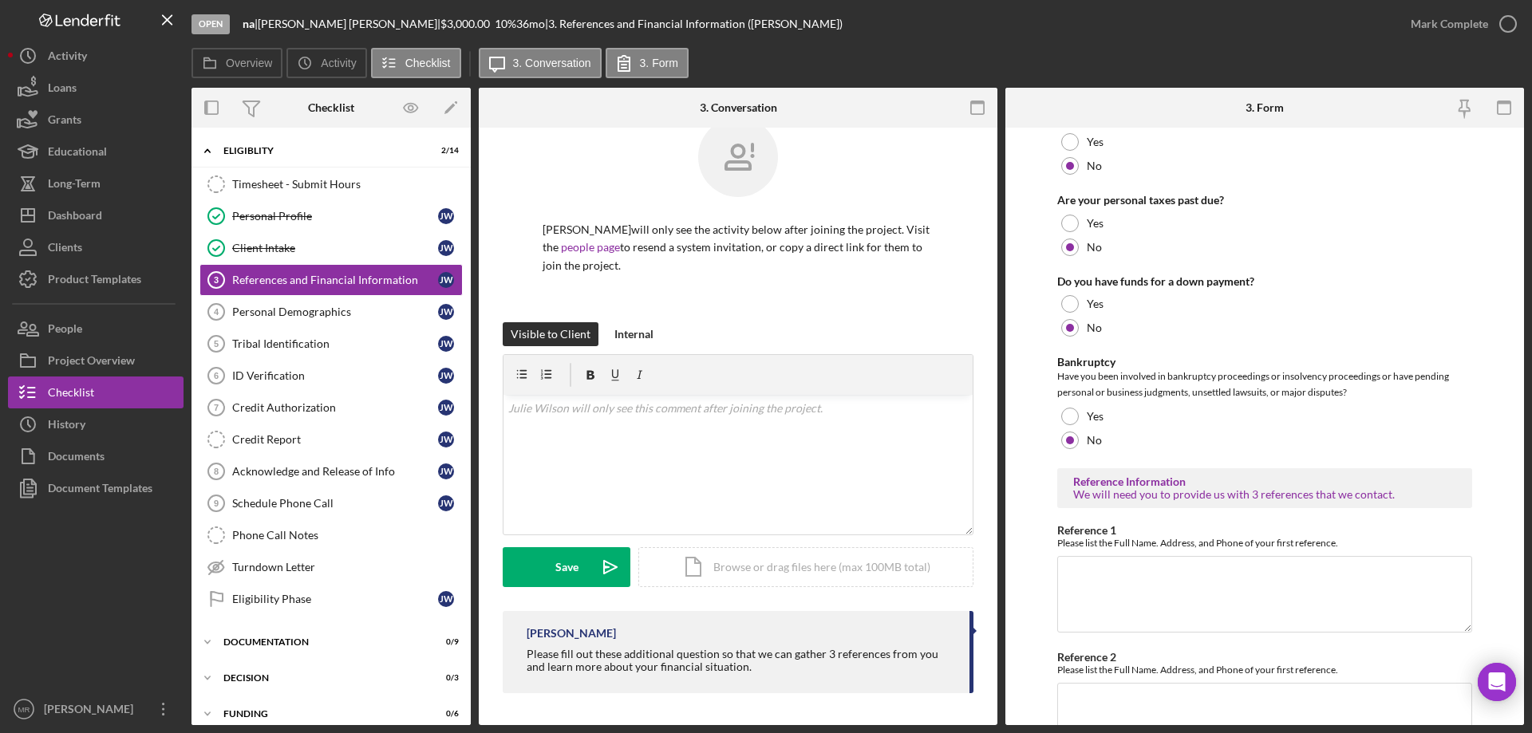
click at [1055, 616] on form "Financial Information Have you ever received credit from a bank? Yes No If yes,…" at bounding box center [1264, 427] width 519 height 598
click at [1082, 573] on textarea "Reference 1" at bounding box center [1264, 594] width 415 height 77
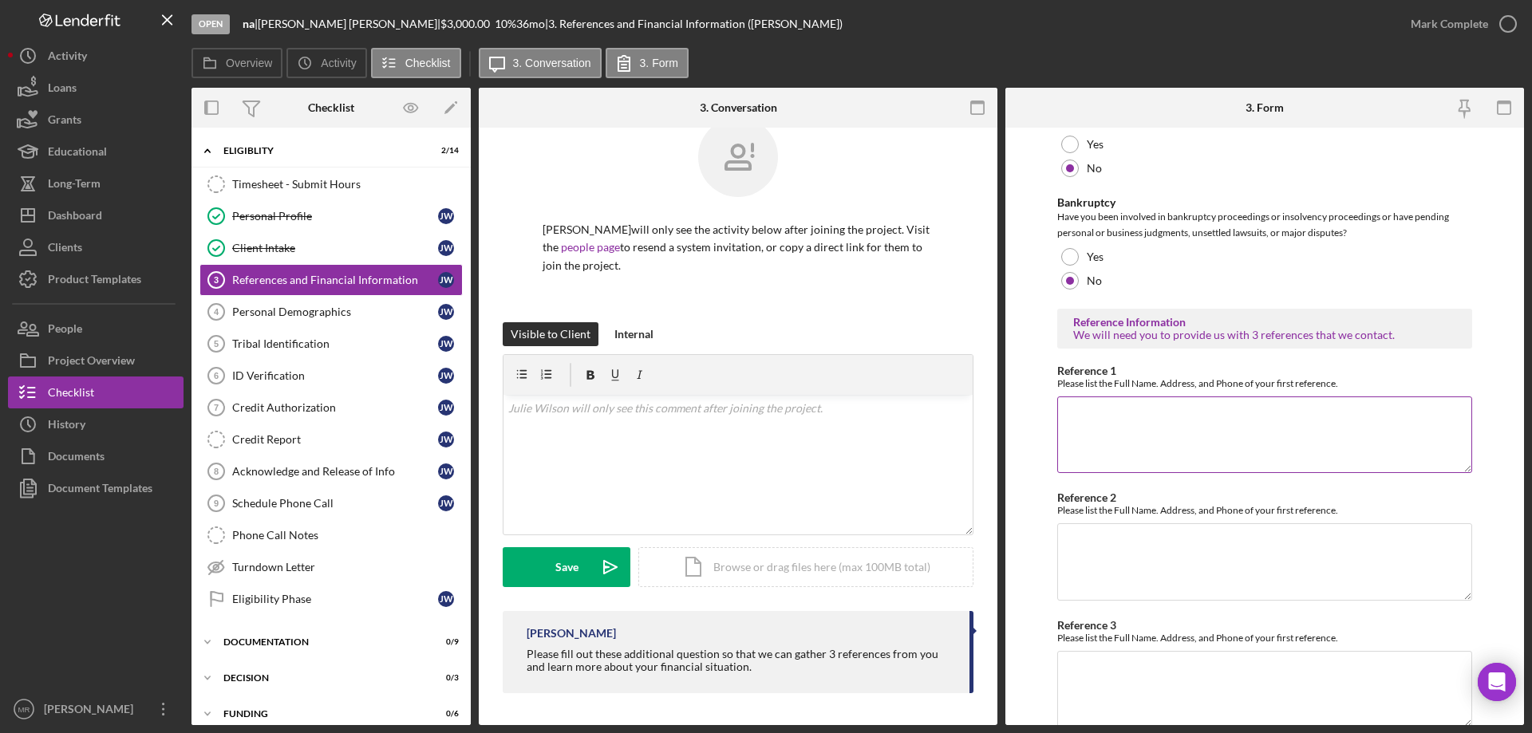
scroll to position [543, 0]
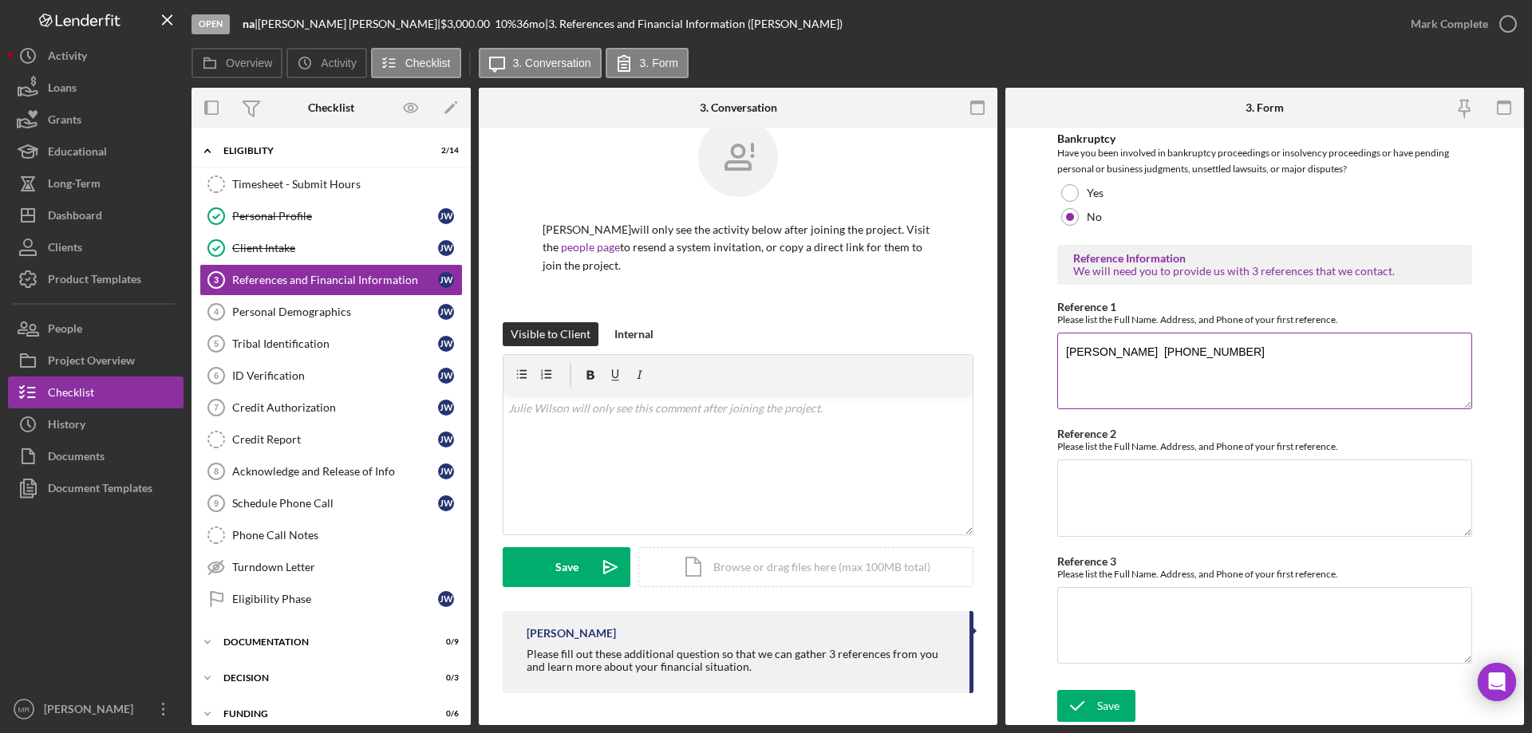
type textarea "Tally Redcorn 918-441-7059"
type textarea "Dana Lemon"
type textarea "Pam Shaw"
click at [1095, 704] on icon "submit" at bounding box center [1077, 706] width 40 height 40
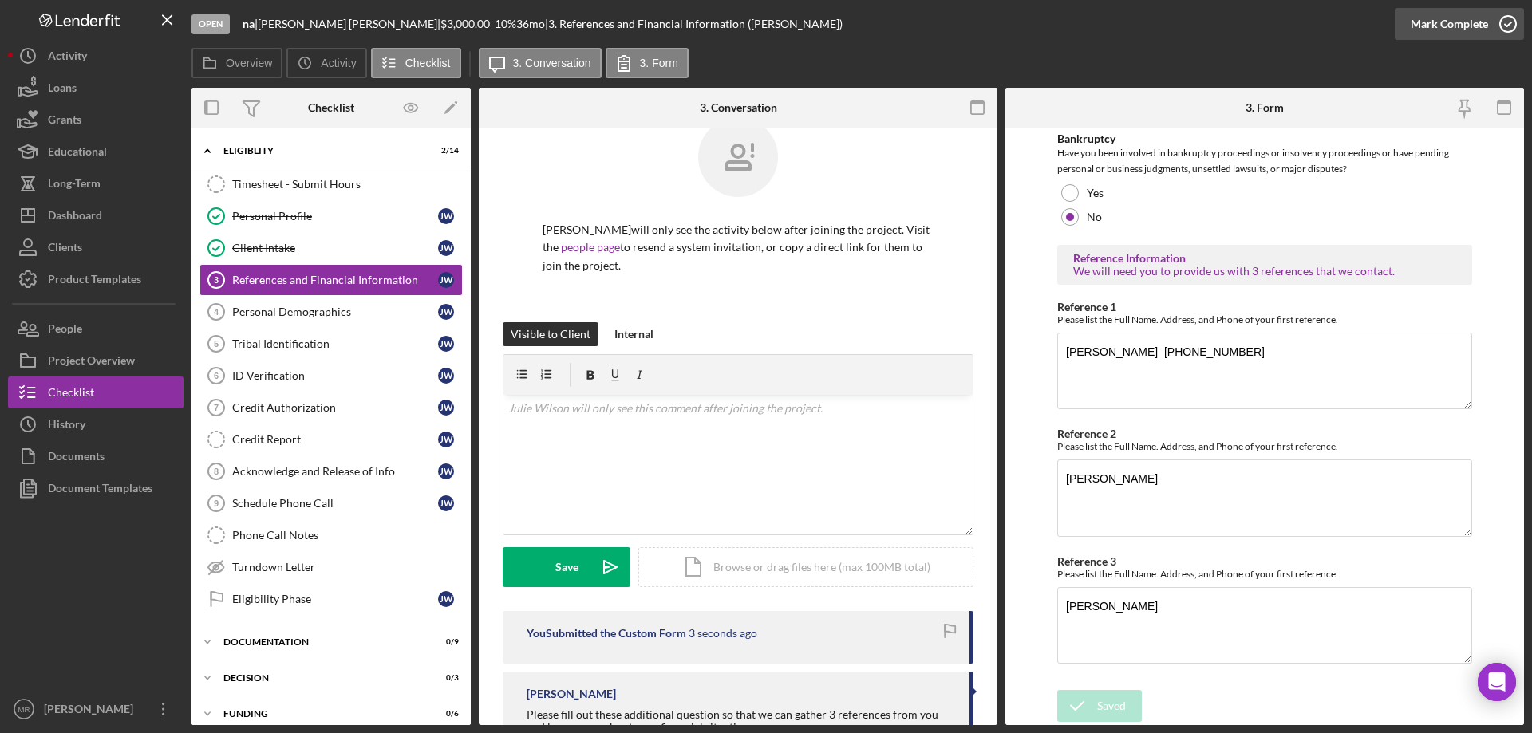
drag, startPoint x: 1506, startPoint y: 22, endPoint x: 1515, endPoint y: 32, distance: 13.6
click at [1506, 19] on div "Saved" at bounding box center [1391, 16] width 255 height 6
drag, startPoint x: 1510, startPoint y: 25, endPoint x: 1521, endPoint y: 42, distance: 20.4
click at [1510, 24] on icon "button" at bounding box center [1508, 24] width 40 height 40
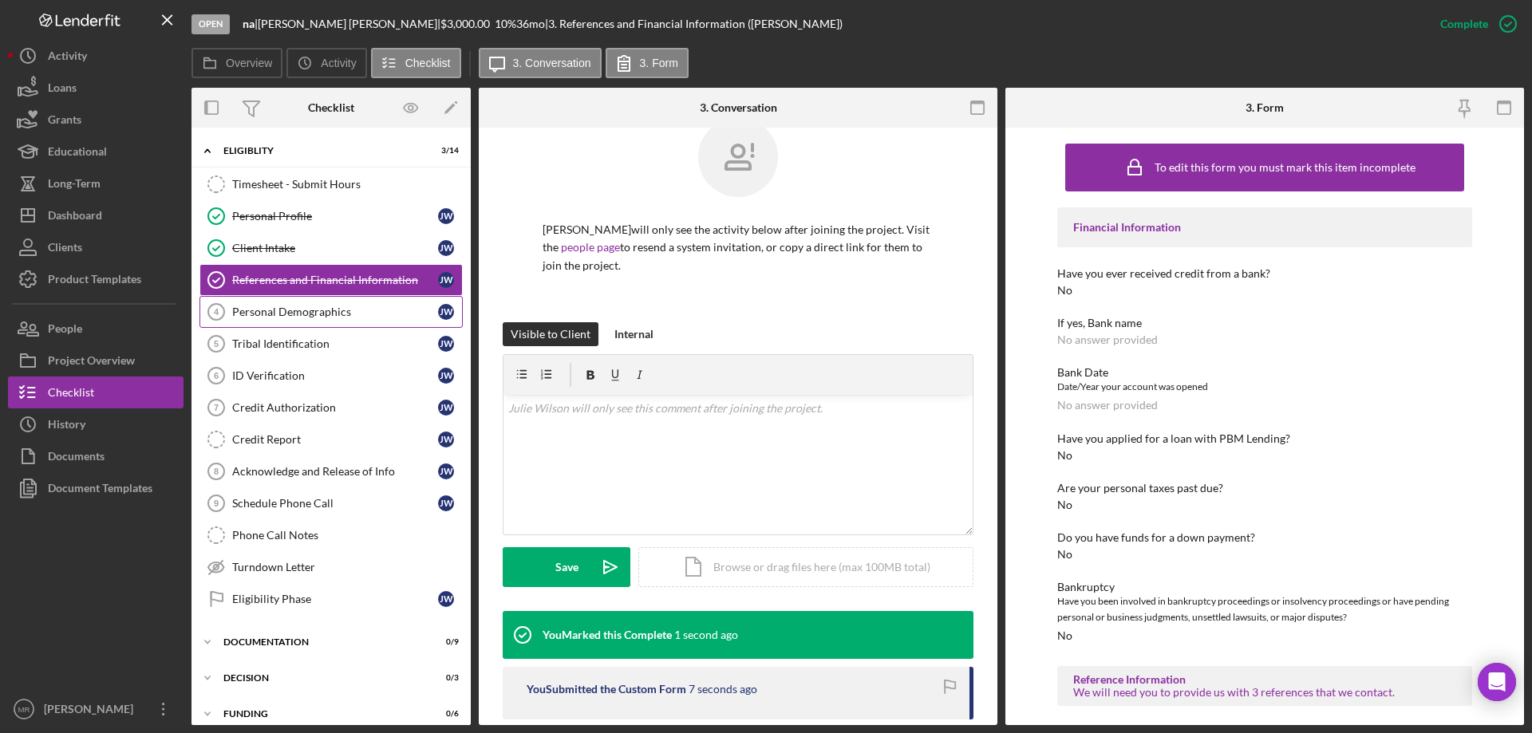
click at [256, 310] on div "Personal Demographics" at bounding box center [335, 312] width 206 height 13
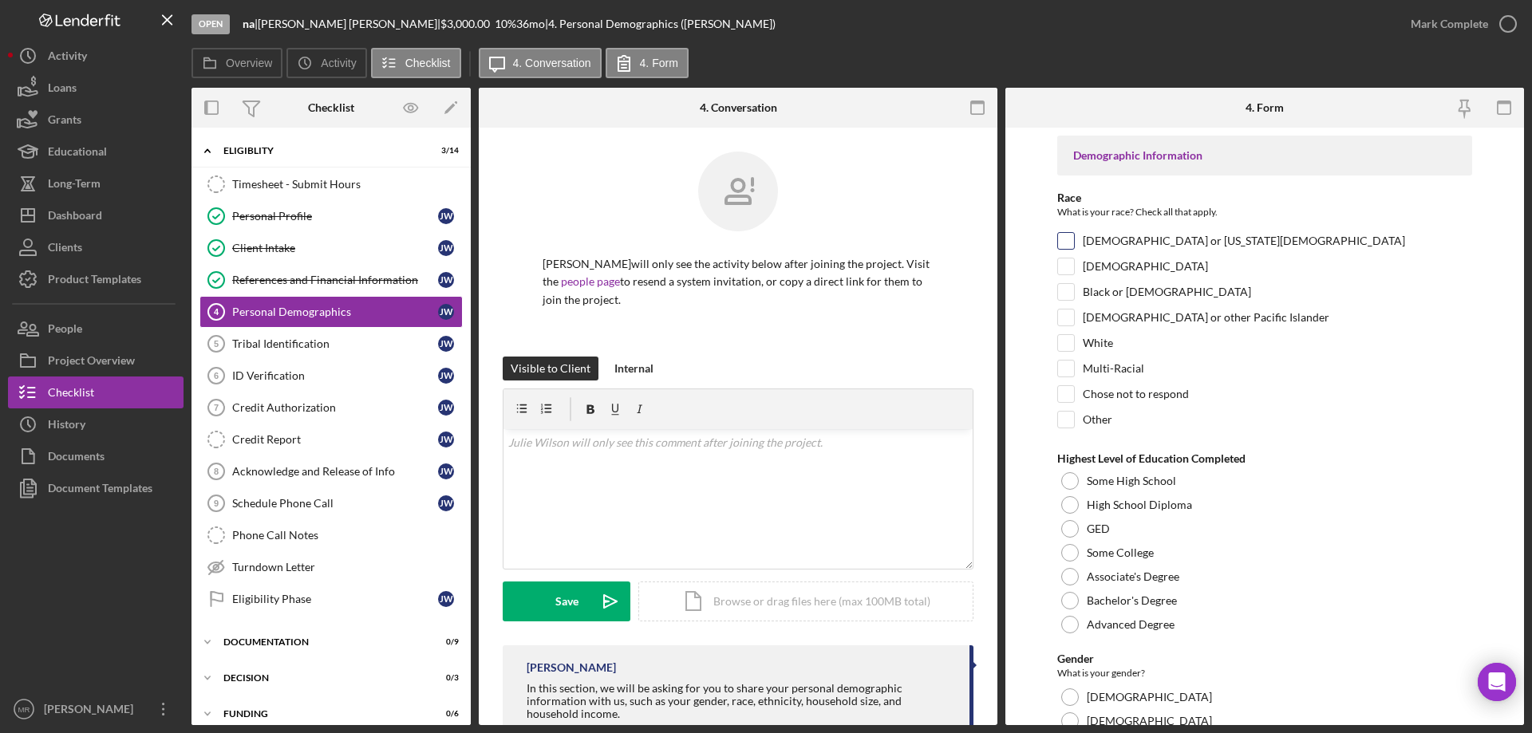
click at [1068, 239] on input "American Indian or Alaska Native" at bounding box center [1066, 241] width 16 height 16
checkbox input "true"
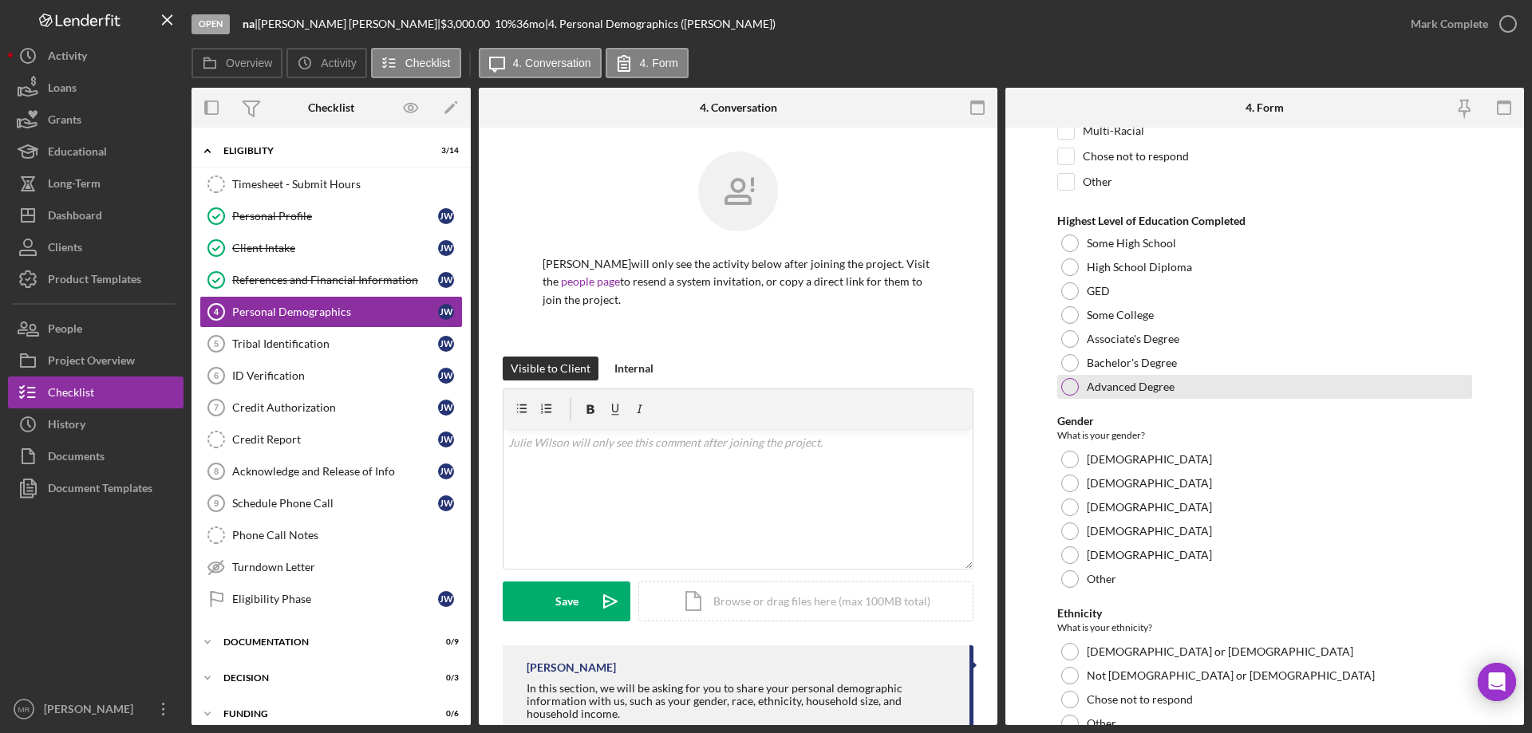
scroll to position [239, 0]
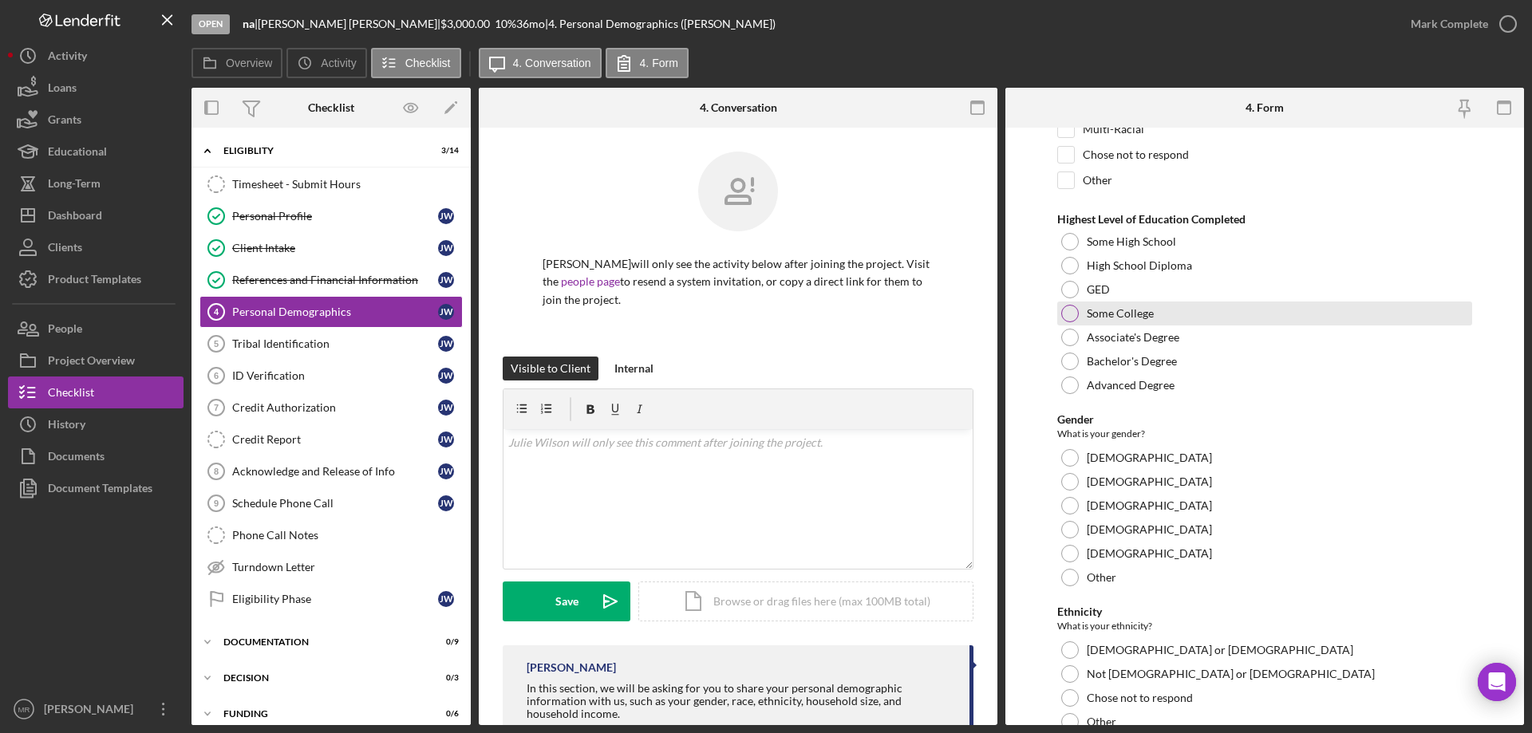
click at [1072, 315] on div at bounding box center [1070, 314] width 18 height 18
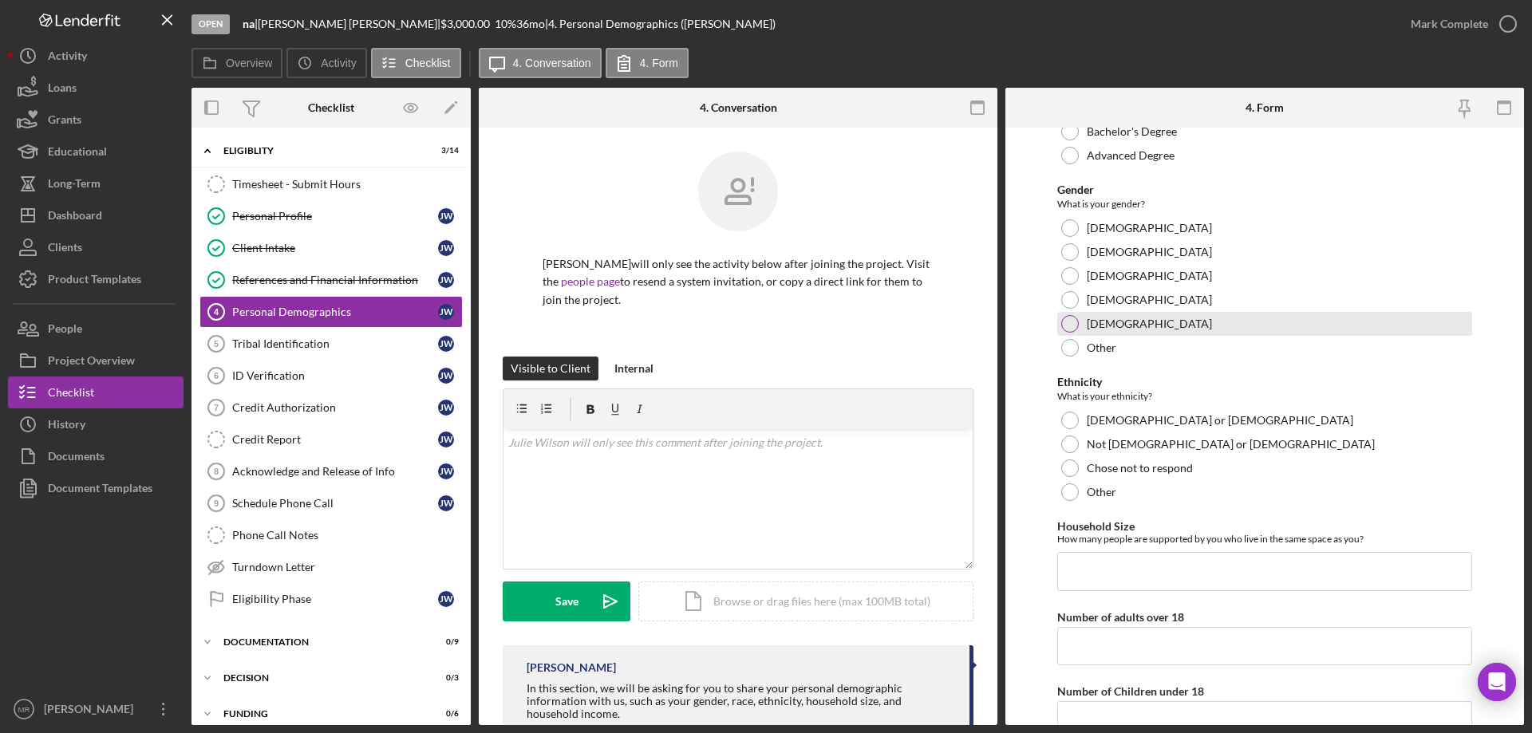
scroll to position [479, 0]
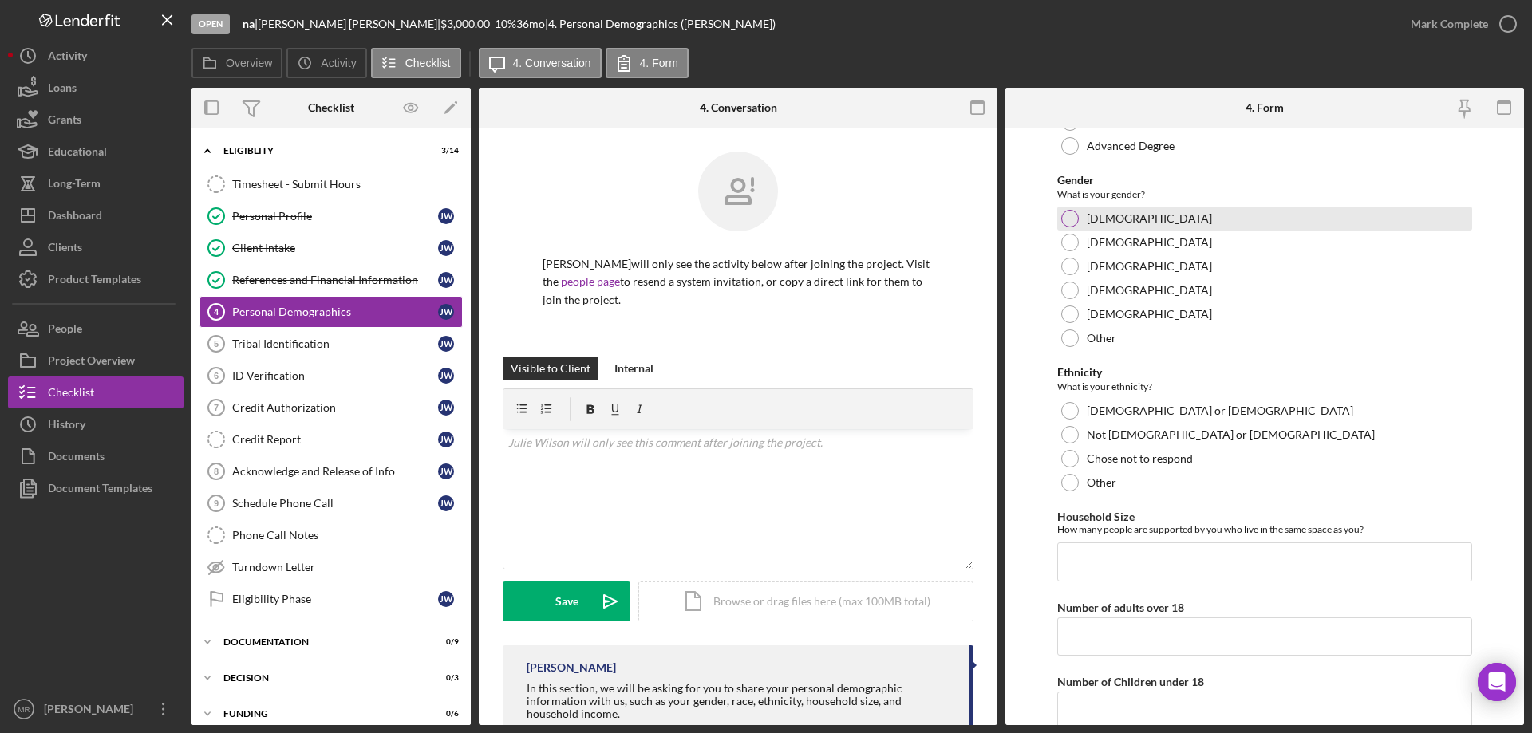
click at [1068, 218] on div at bounding box center [1070, 219] width 18 height 18
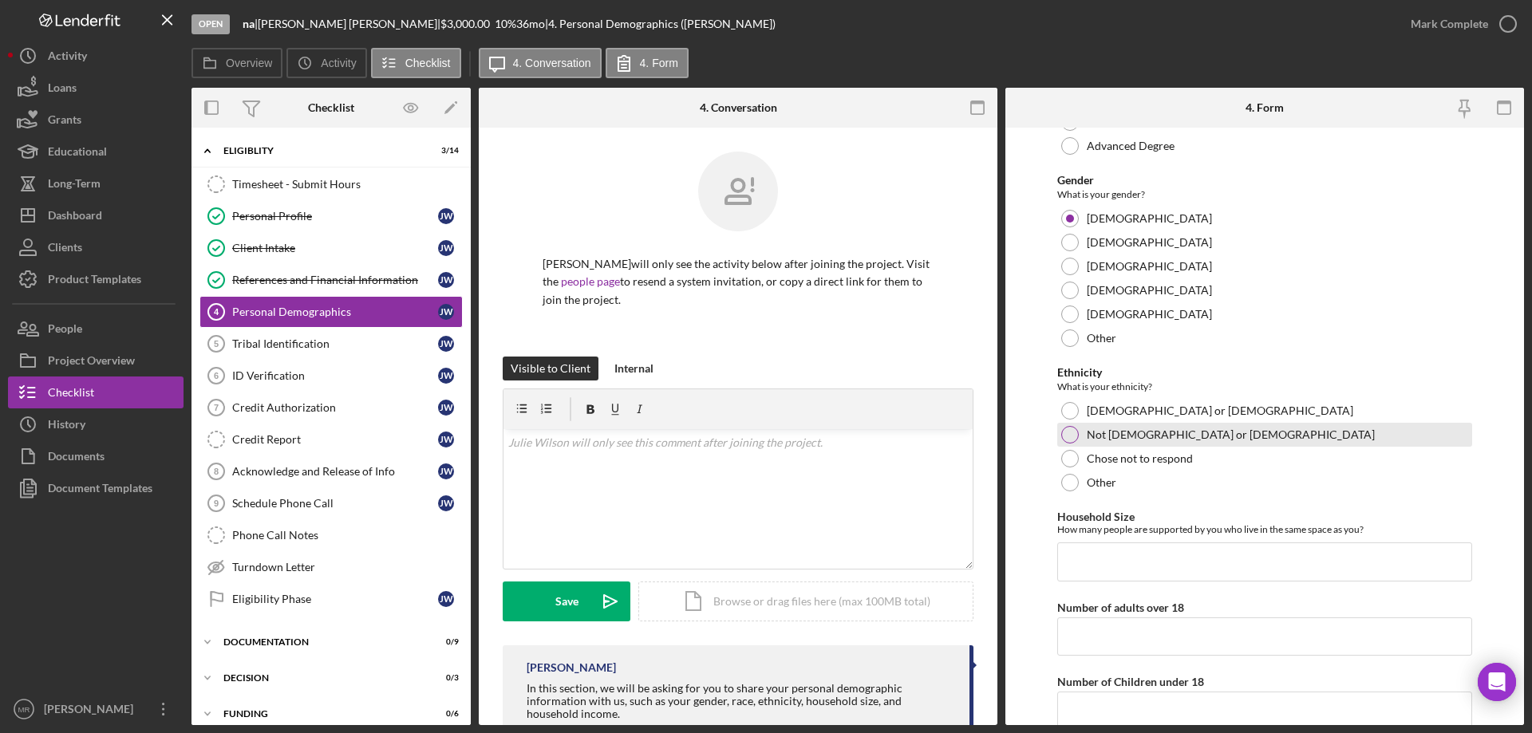
click at [1067, 433] on div at bounding box center [1070, 435] width 18 height 18
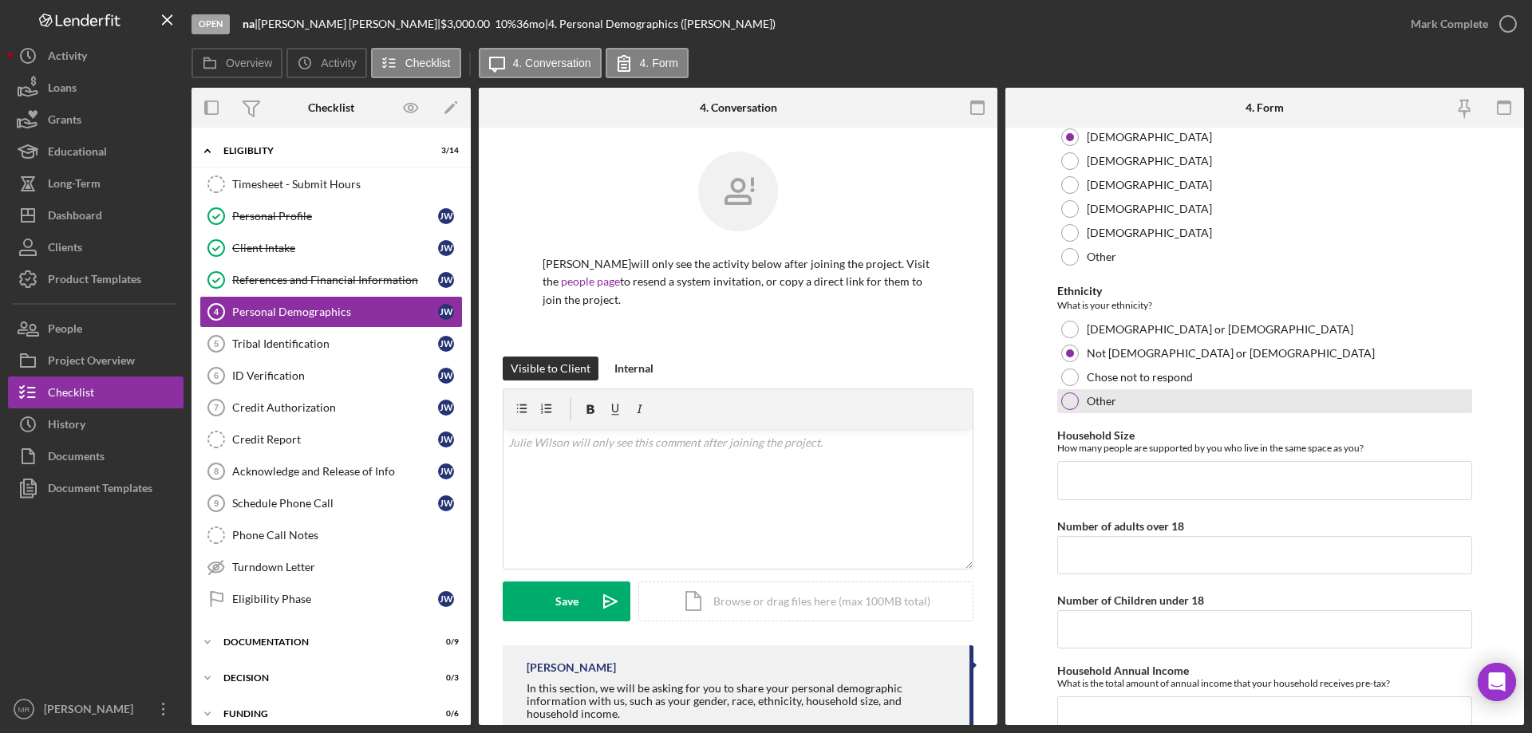
scroll to position [638, 0]
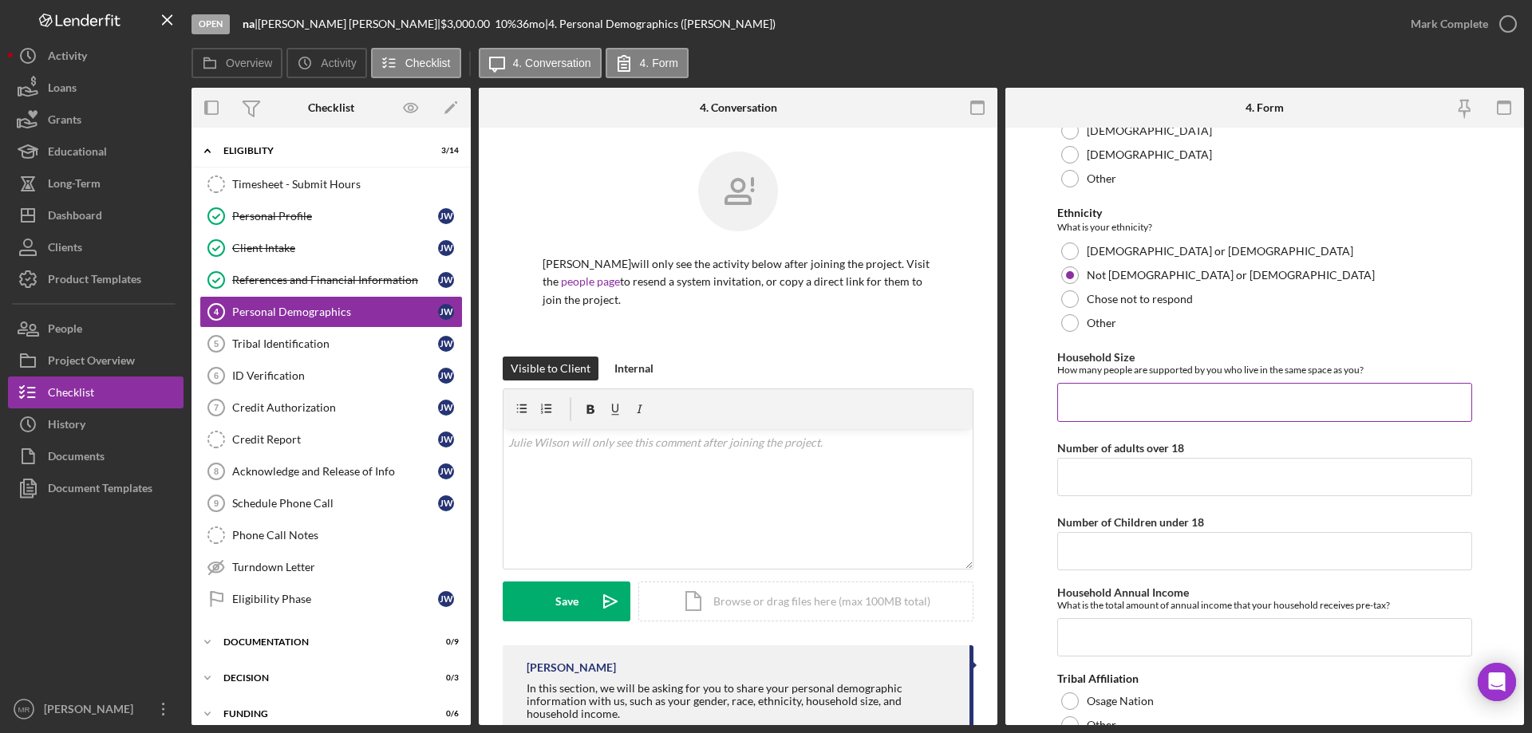
click at [1098, 401] on input "Household Size" at bounding box center [1264, 402] width 415 height 38
type input "1"
type input "$26,496"
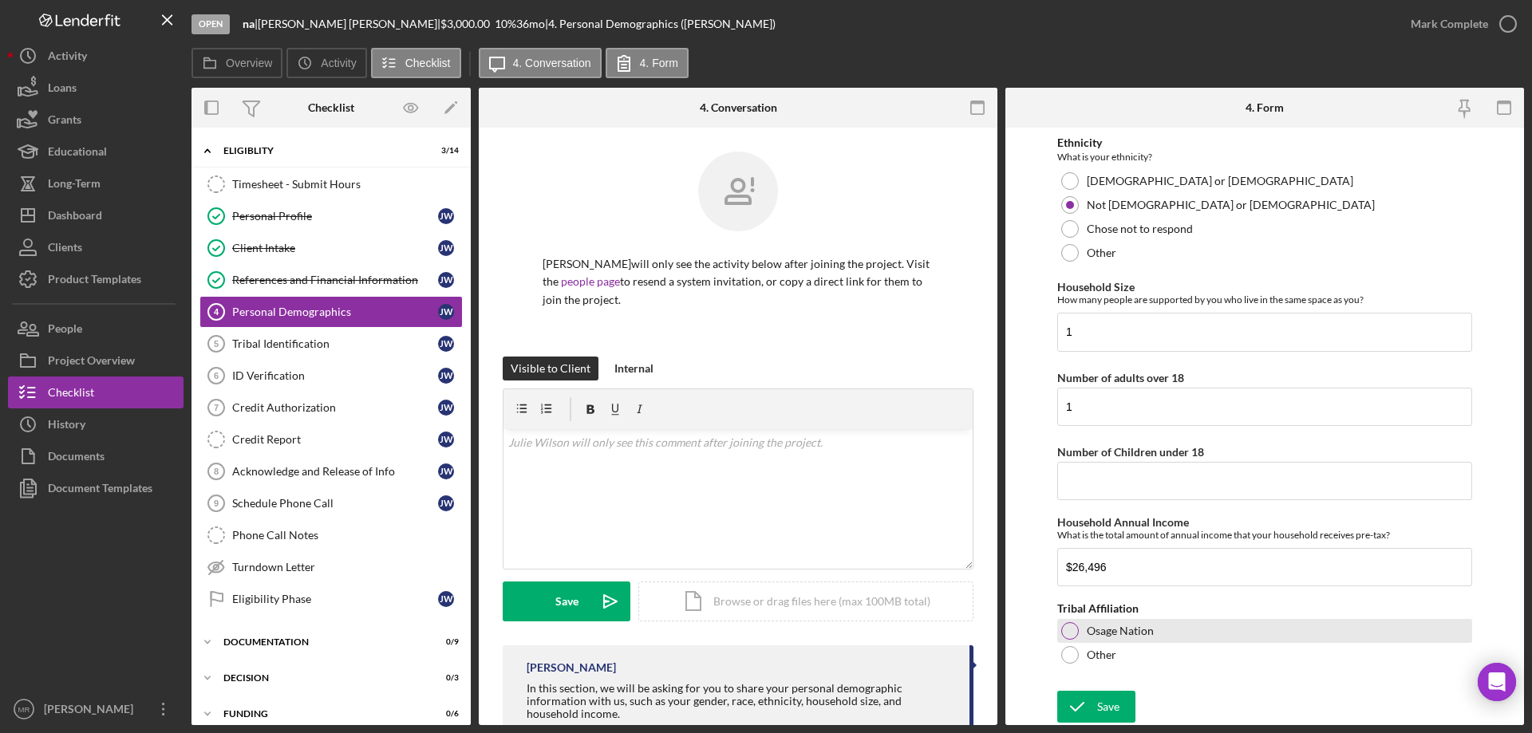
click at [1070, 632] on div at bounding box center [1070, 631] width 18 height 18
click at [1094, 708] on icon "submit" at bounding box center [1077, 707] width 40 height 40
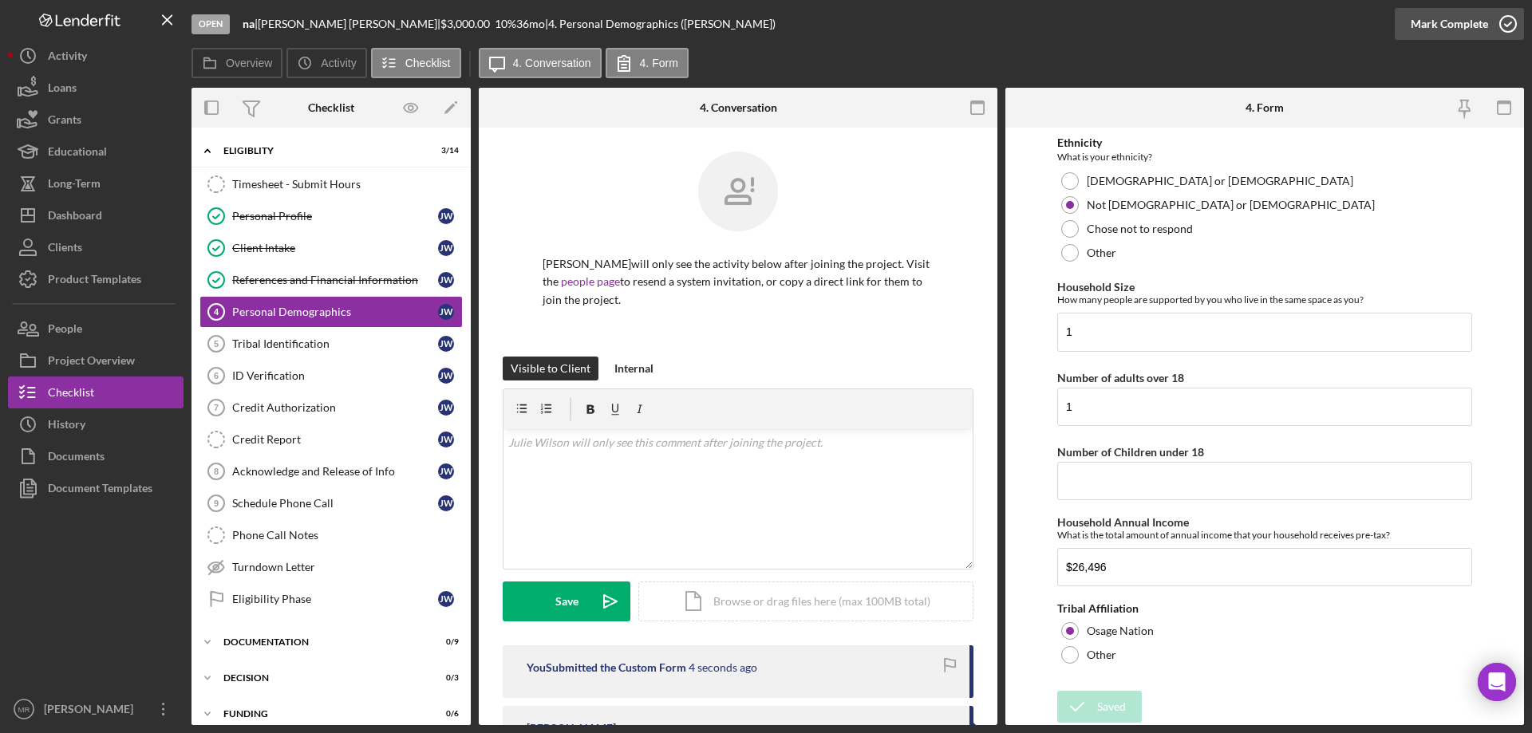
click at [1511, 22] on icon "button" at bounding box center [1508, 24] width 40 height 40
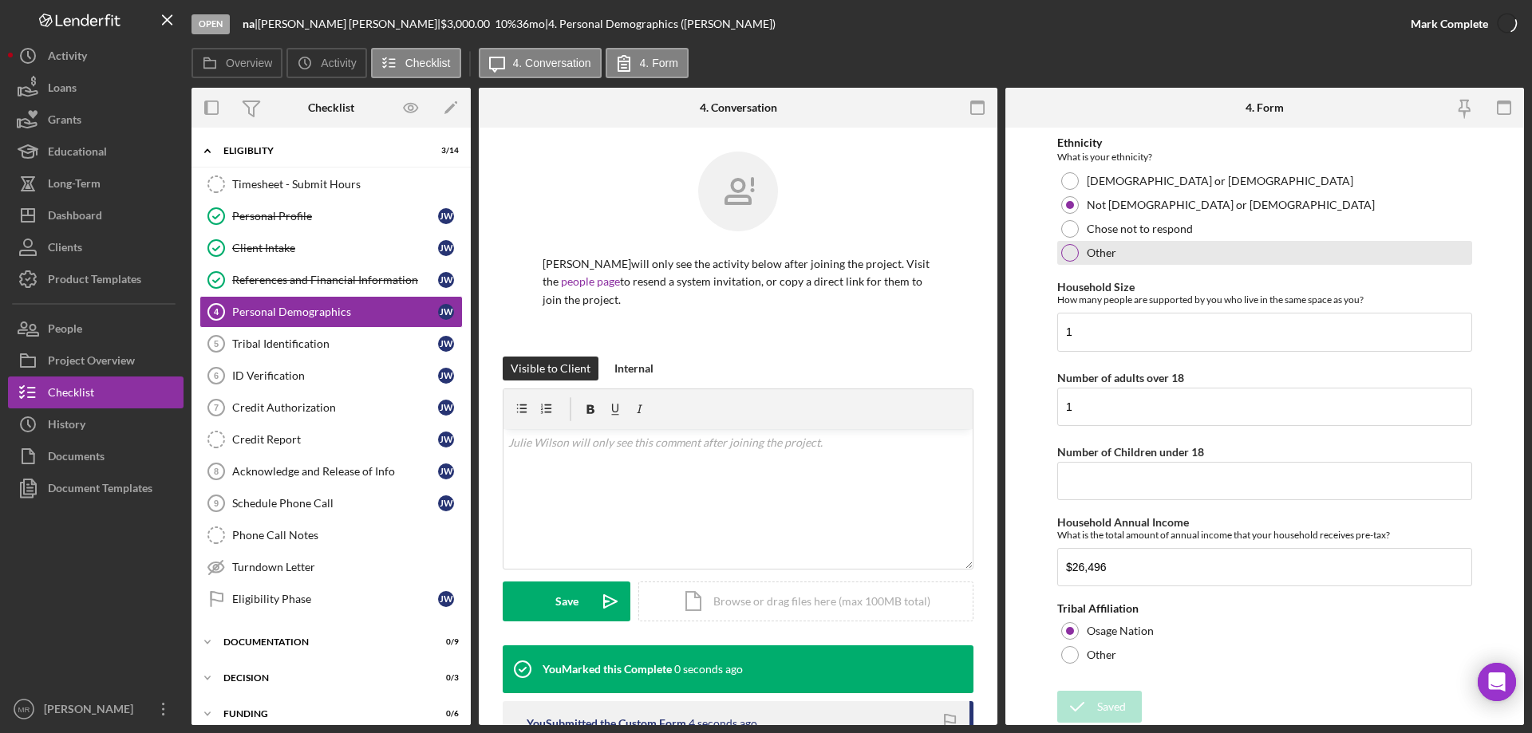
scroll to position [772, 0]
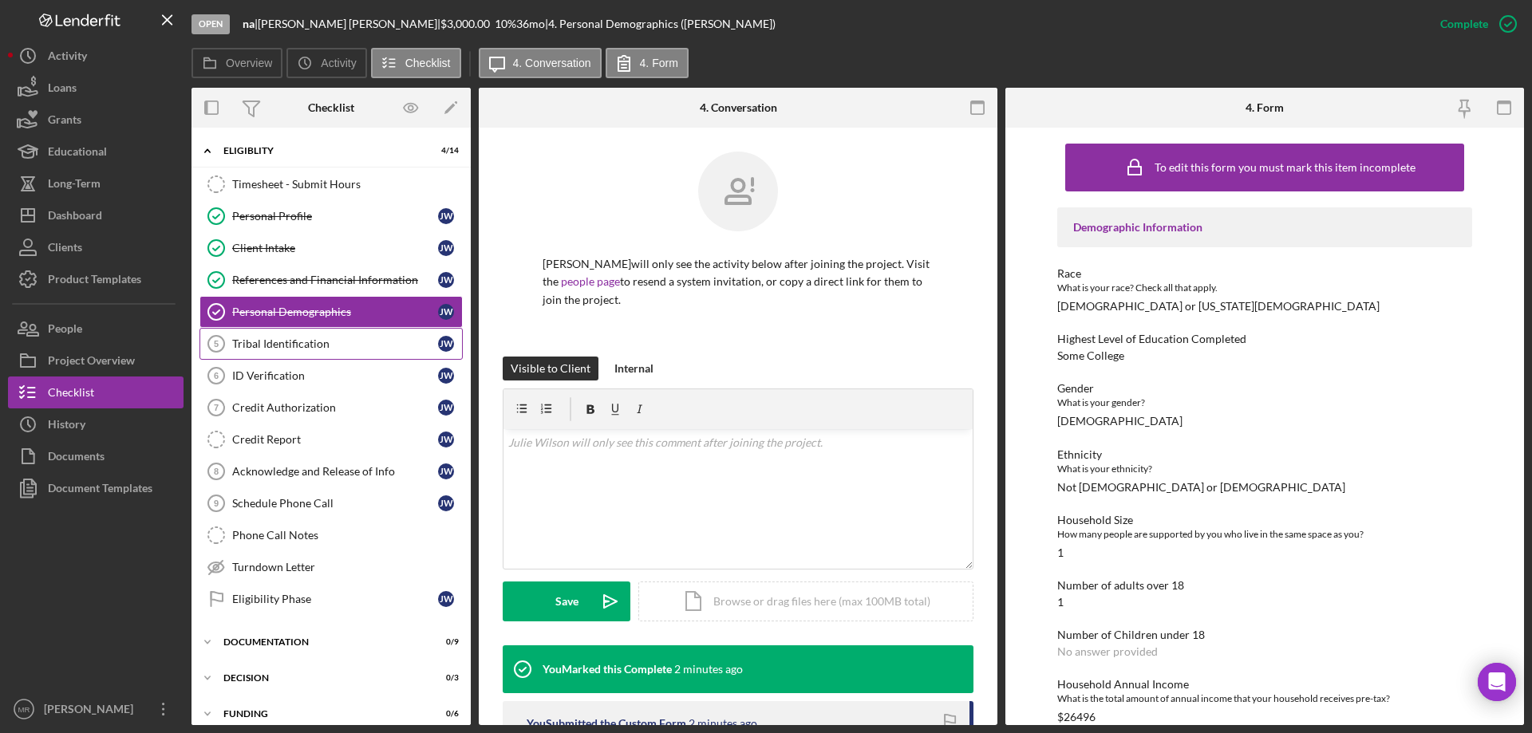
click at [270, 345] on div "Tribal Identification" at bounding box center [335, 344] width 206 height 13
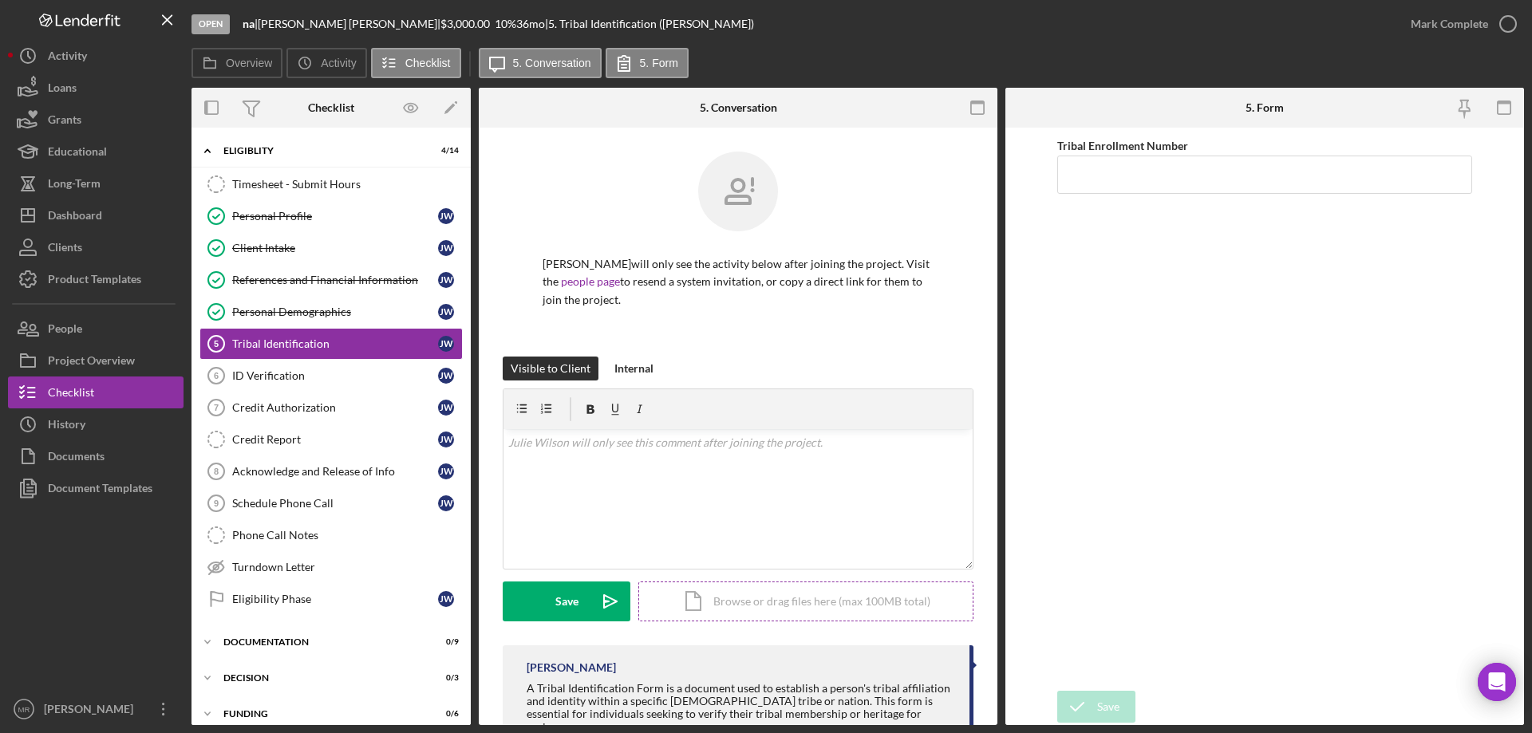
click at [749, 602] on div "Icon/Document Browse or drag files here (max 100MB total) Tap to choose files o…" at bounding box center [805, 602] width 335 height 40
click at [561, 611] on div "Upload" at bounding box center [567, 602] width 36 height 40
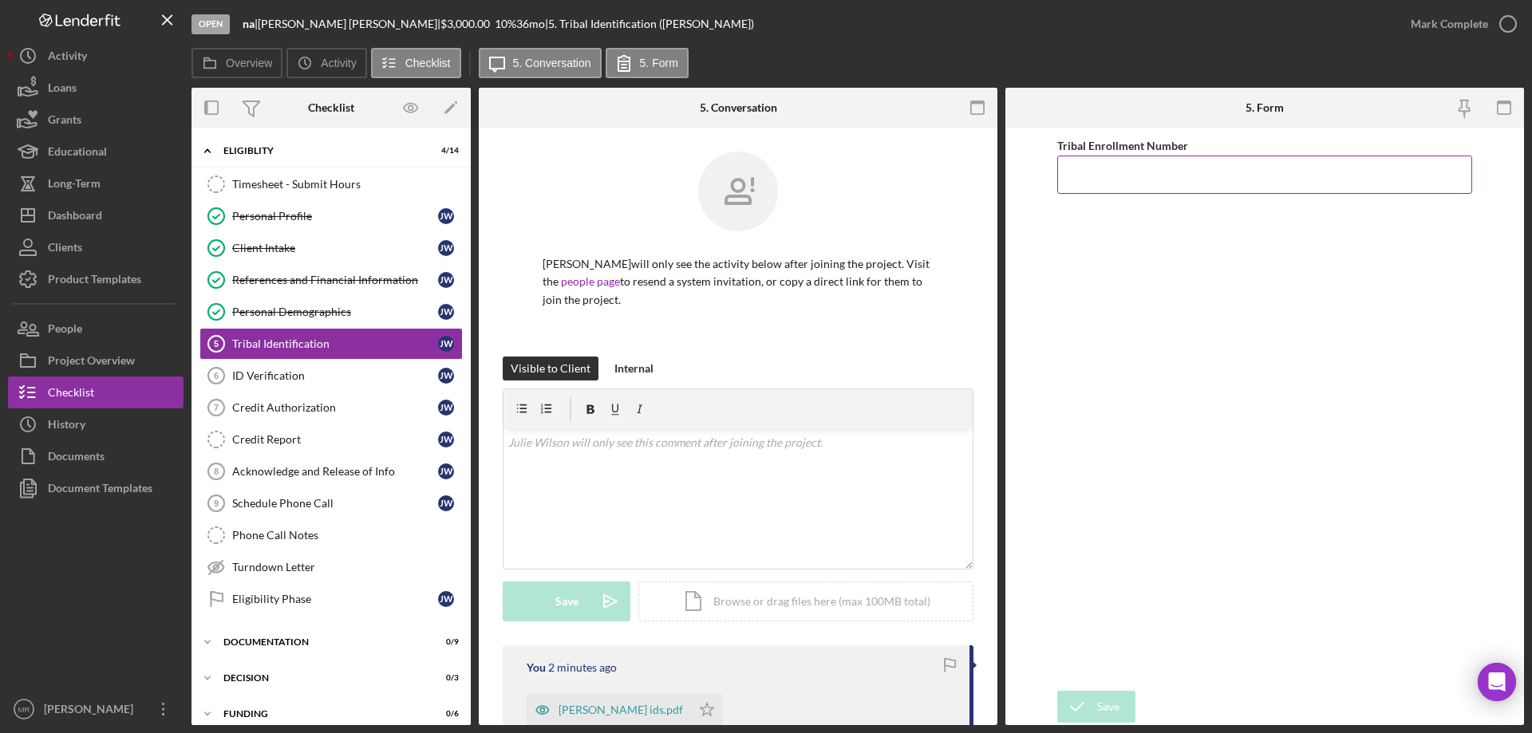
drag, startPoint x: 1119, startPoint y: 172, endPoint x: 1150, endPoint y: 176, distance: 31.4
click at [1119, 172] on input "Tribal Enrollment Number" at bounding box center [1264, 175] width 415 height 38
type input "004836"
click at [1085, 710] on icon "submit" at bounding box center [1077, 707] width 40 height 40
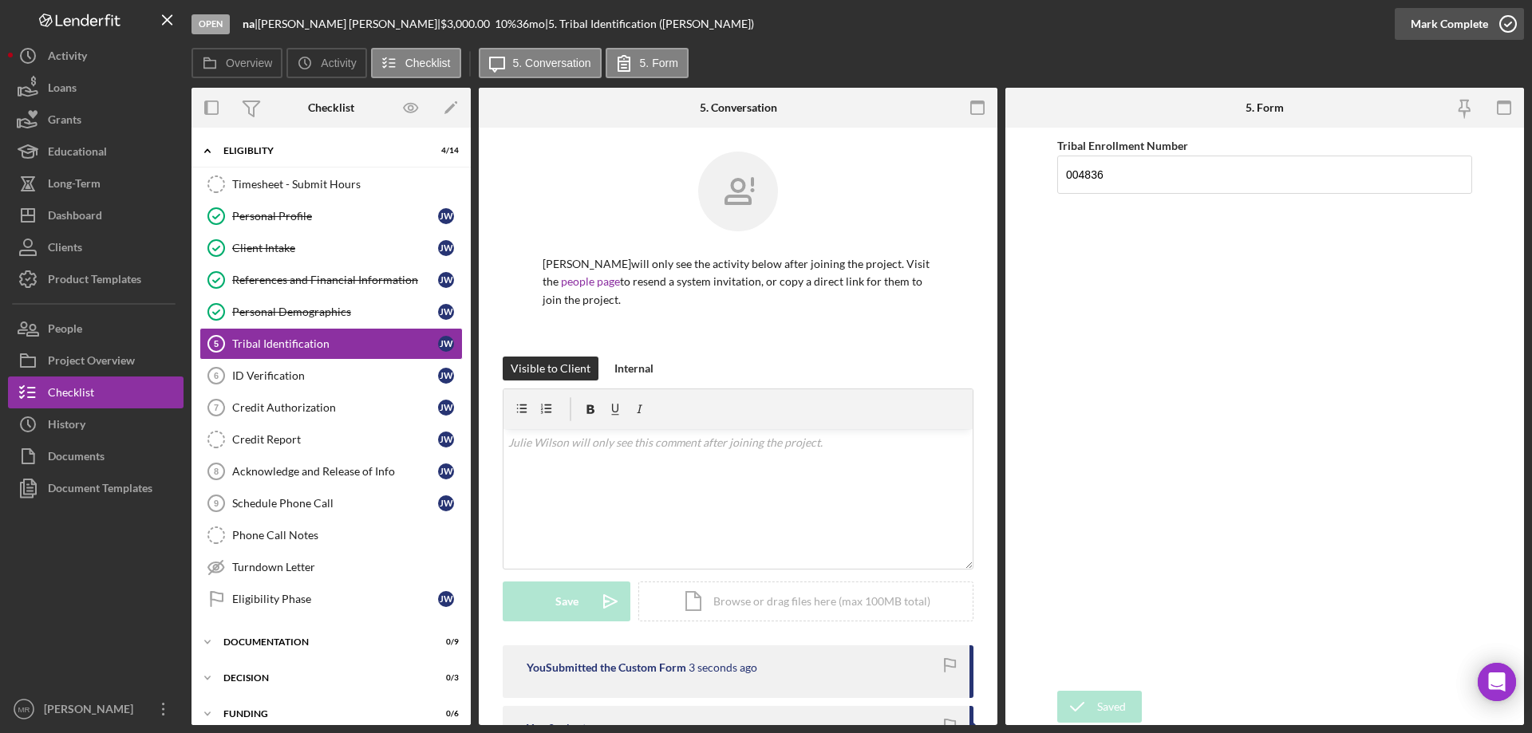
click at [1506, 22] on icon "button" at bounding box center [1508, 24] width 40 height 40
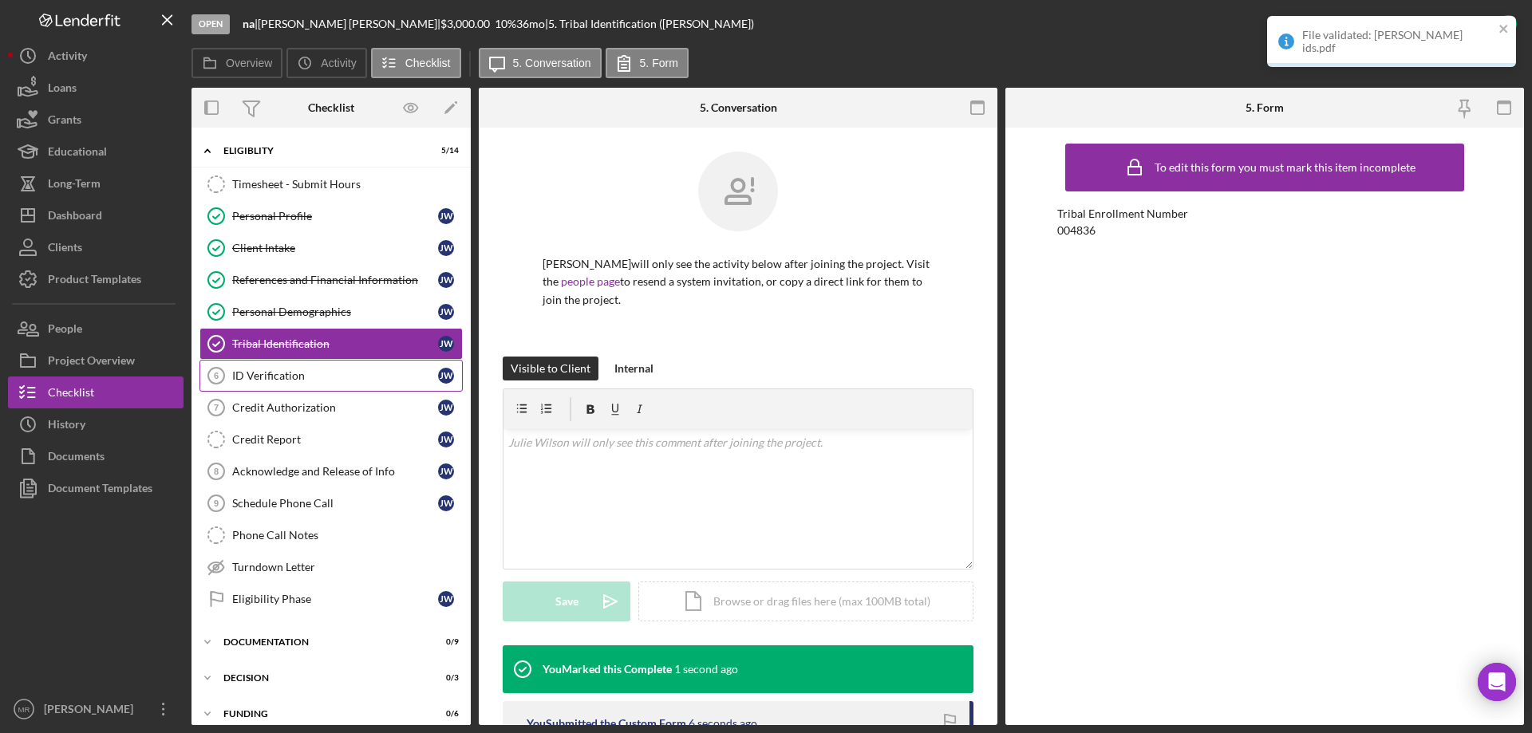
click at [264, 373] on div "ID Verification" at bounding box center [335, 375] width 206 height 13
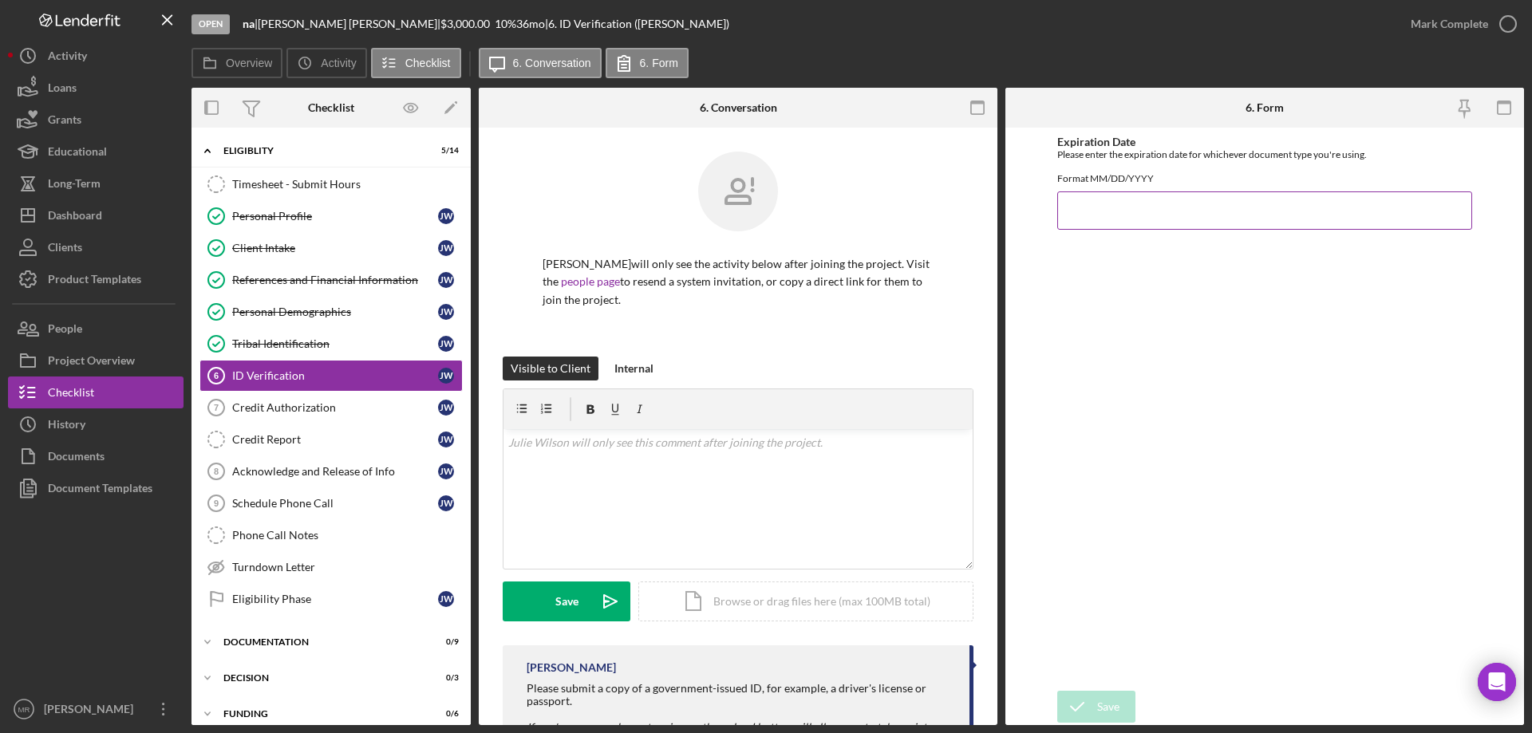
click at [1093, 223] on input "Expiration Date" at bounding box center [1264, 210] width 415 height 38
type input "08/31/2029"
click at [1104, 717] on div "Save" at bounding box center [1108, 707] width 22 height 32
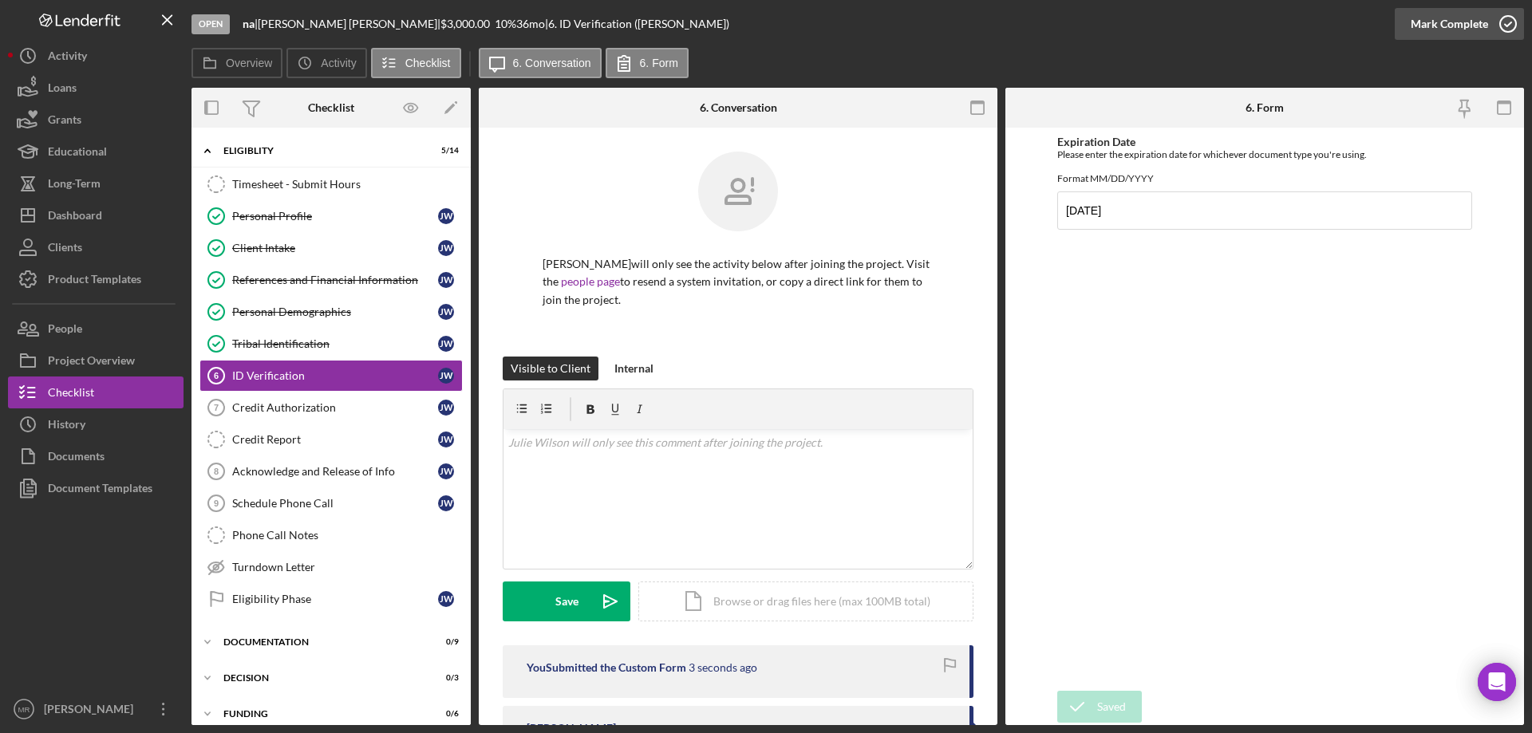
click at [1514, 25] on icon "button" at bounding box center [1508, 24] width 40 height 40
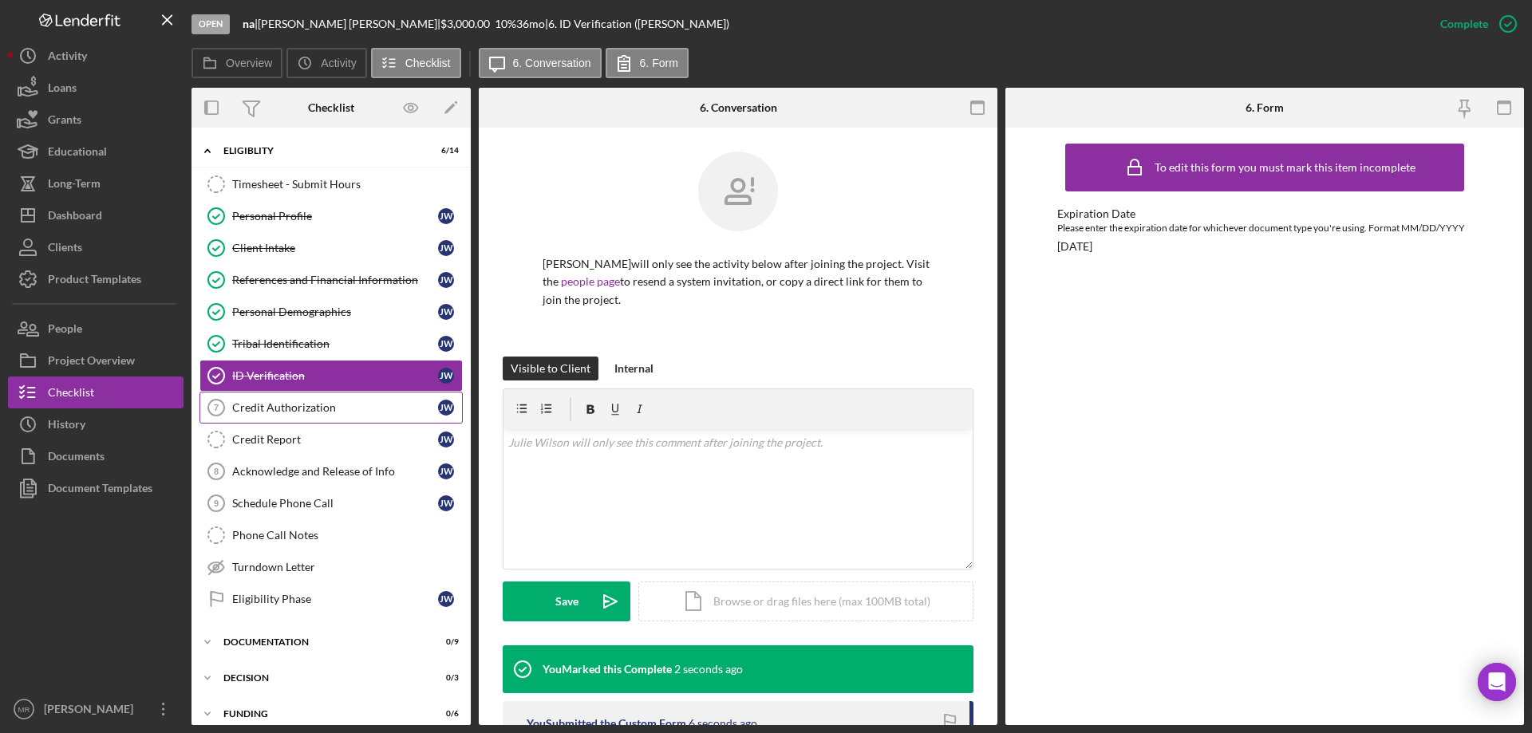
click at [265, 408] on div "Credit Authorization" at bounding box center [335, 407] width 206 height 13
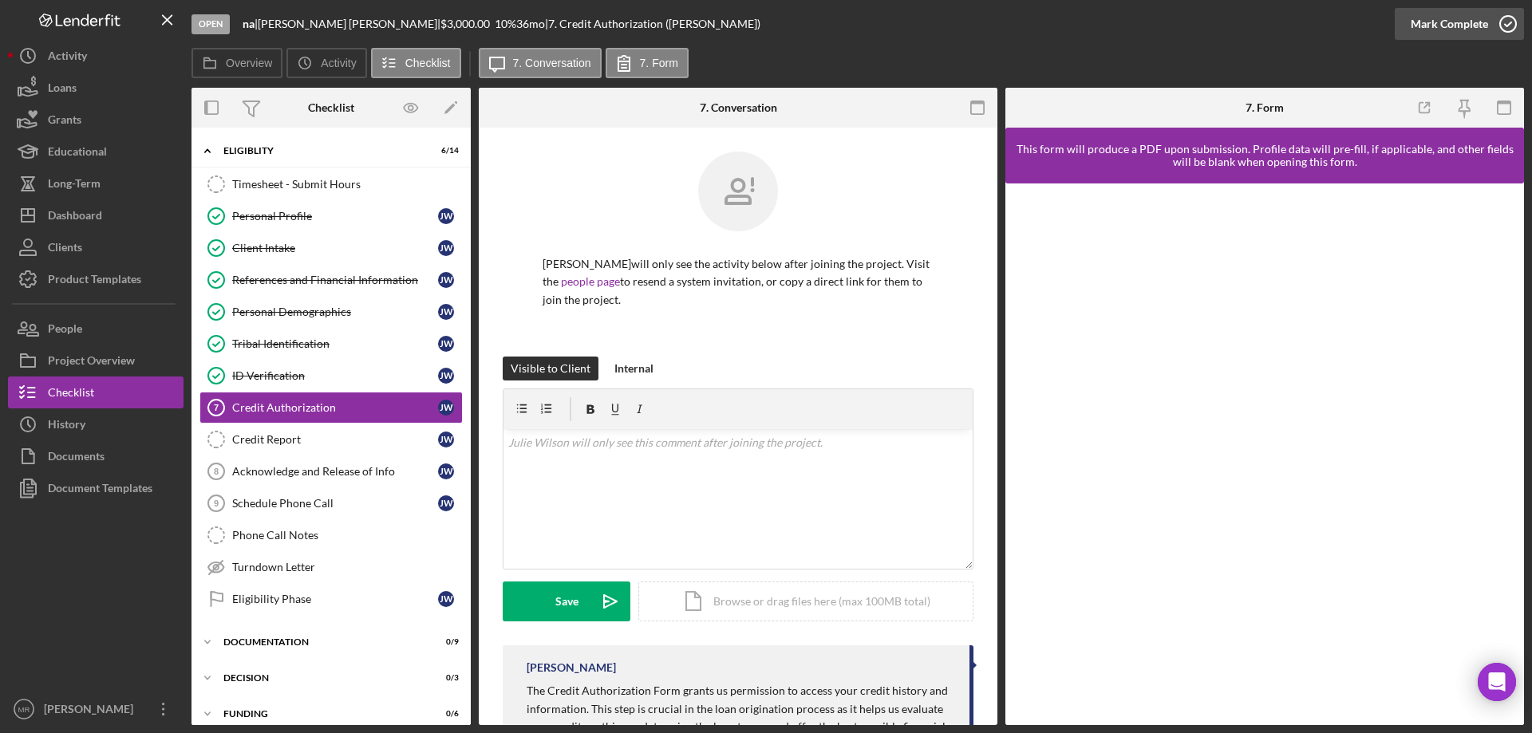
drag, startPoint x: 1506, startPoint y: 30, endPoint x: 1502, endPoint y: 38, distance: 9.3
click at [1507, 29] on icon "button" at bounding box center [1508, 24] width 40 height 40
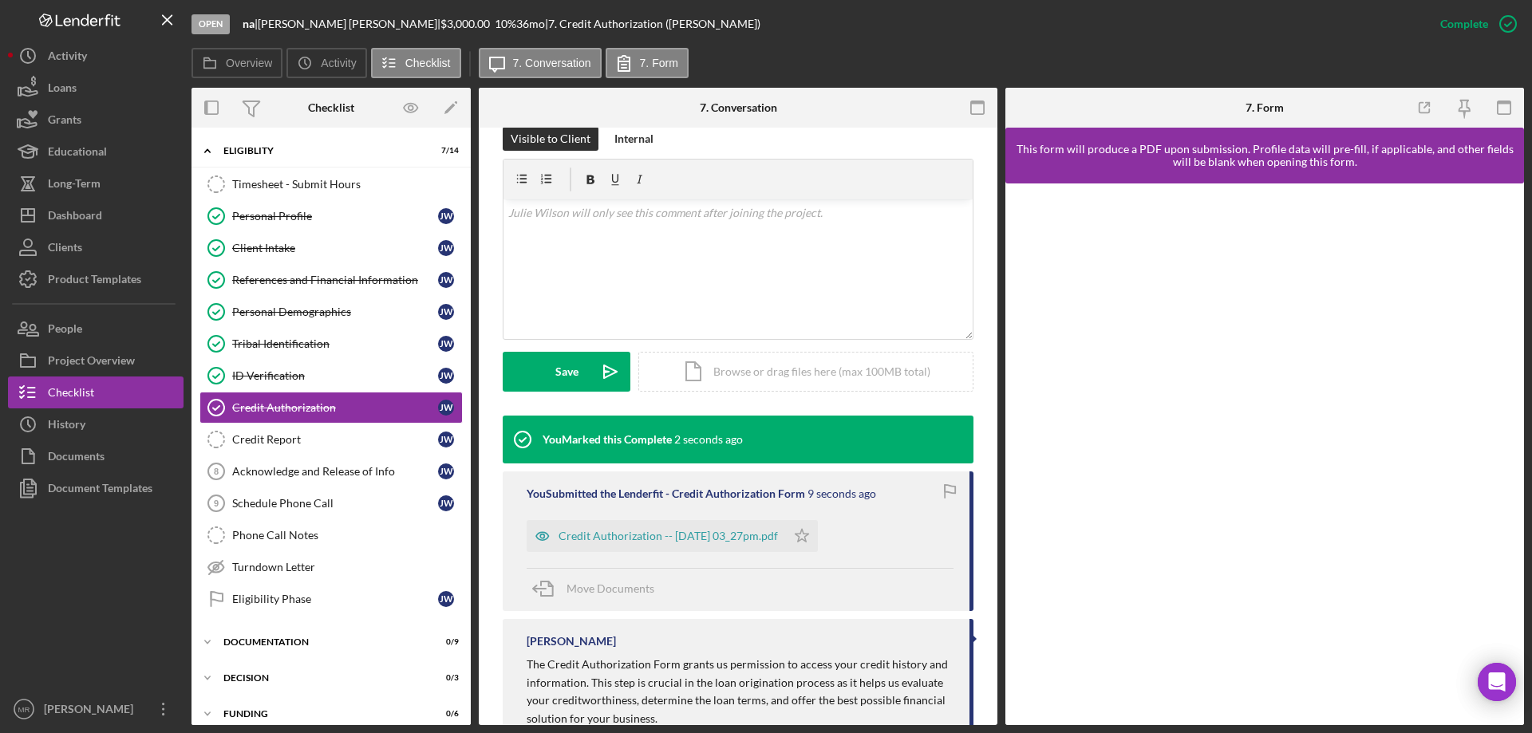
scroll to position [239, 0]
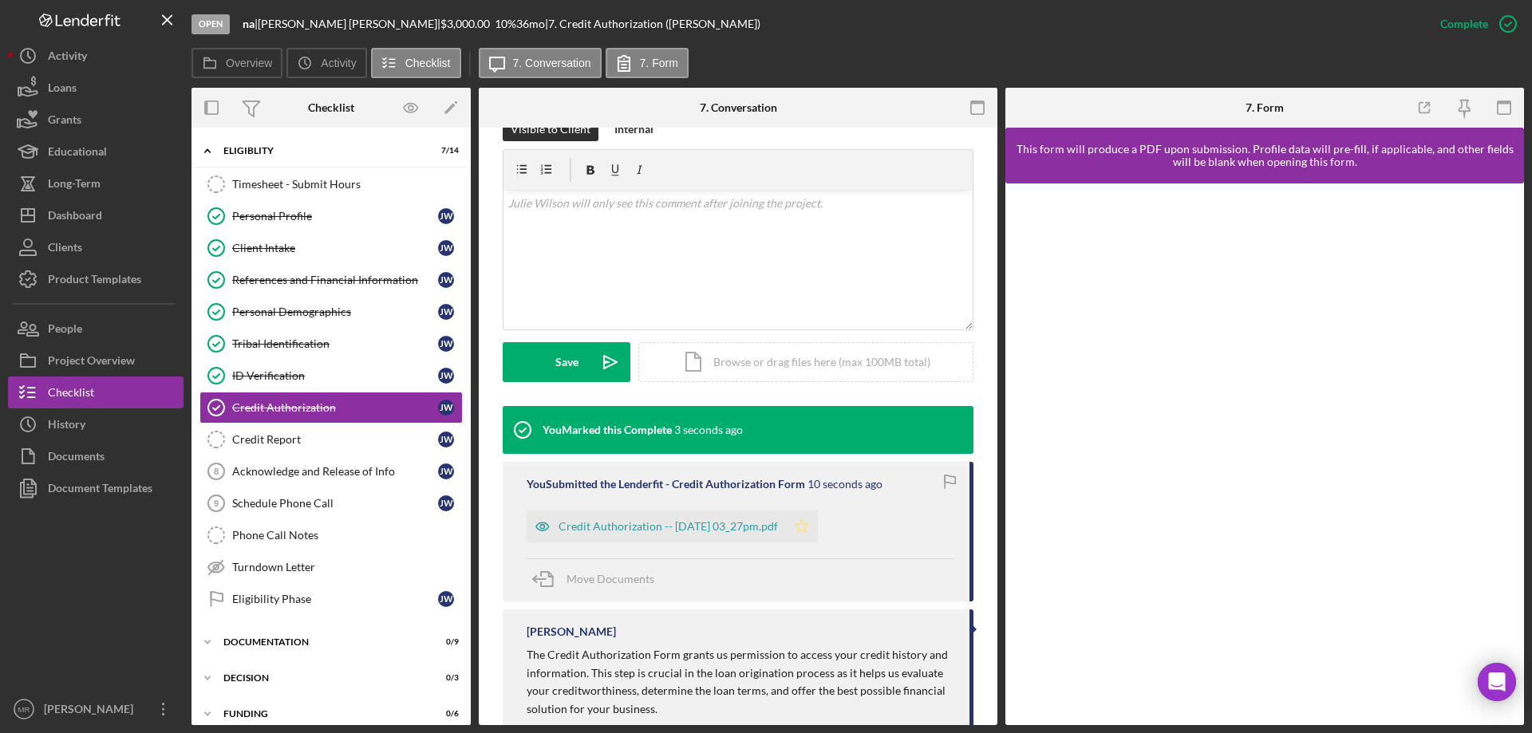
click at [818, 524] on icon "Icon/Star" at bounding box center [802, 527] width 32 height 32
click at [287, 472] on div "Acknowledge and Release of Info" at bounding box center [335, 471] width 206 height 13
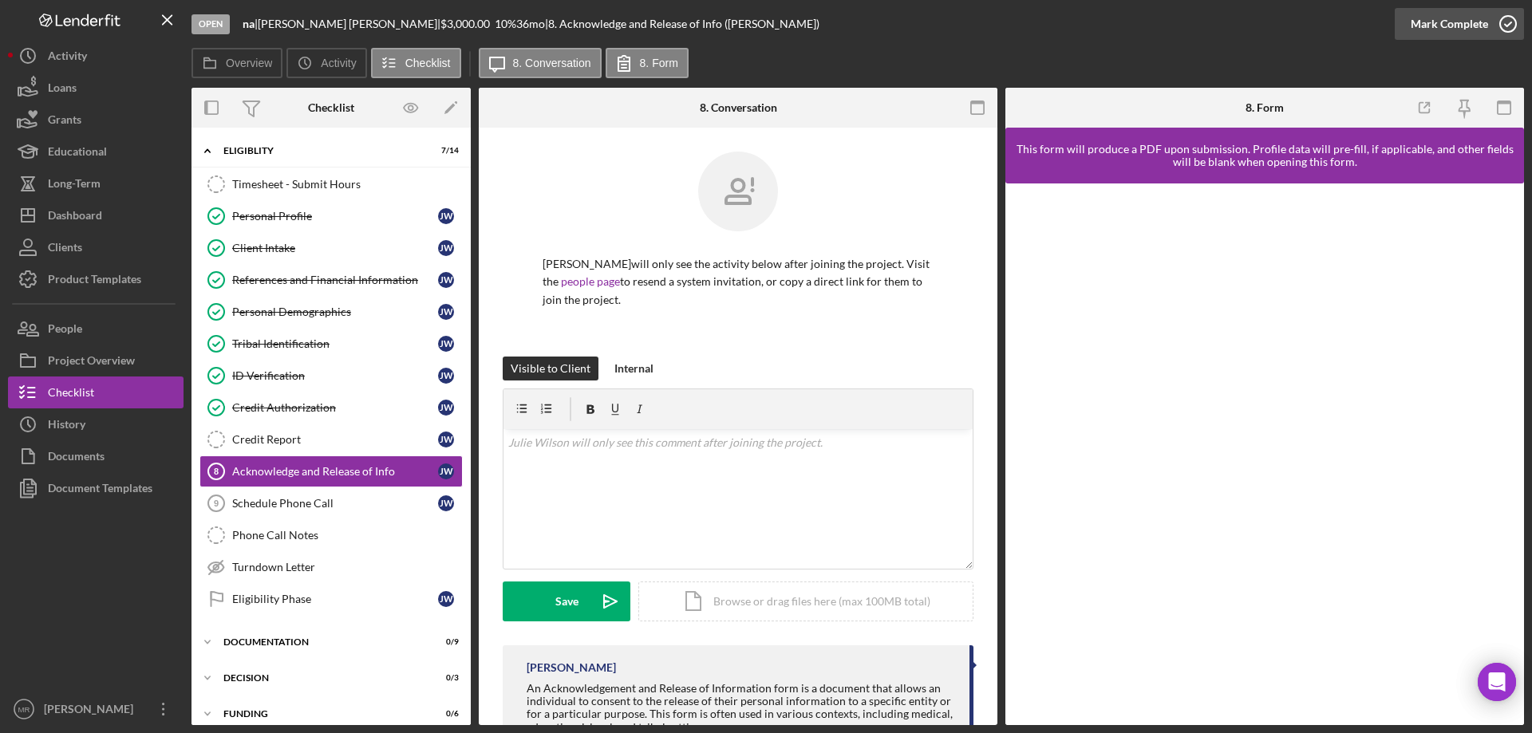
click at [1506, 17] on circle "button" at bounding box center [1508, 24] width 16 height 16
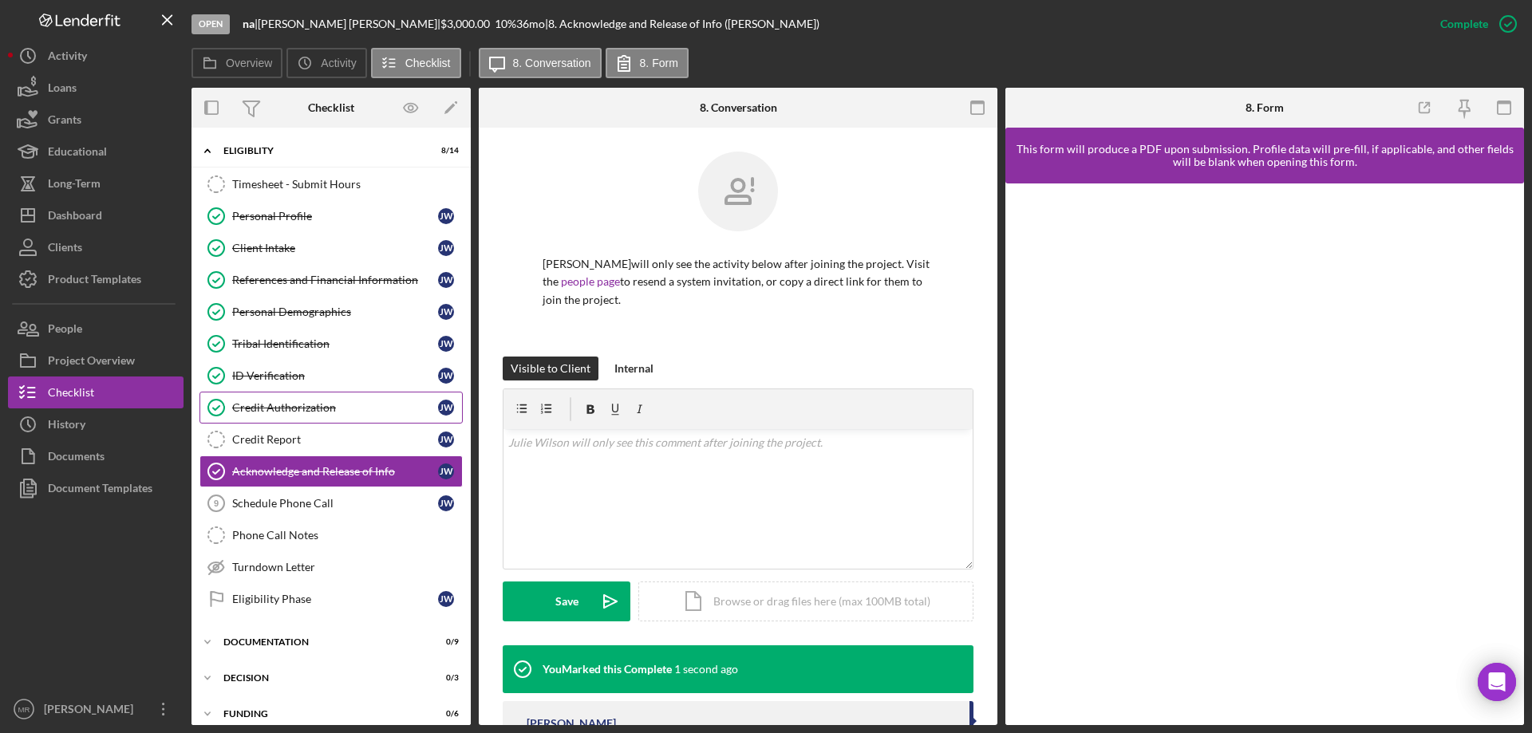
click at [307, 407] on div "Credit Authorization" at bounding box center [335, 407] width 206 height 13
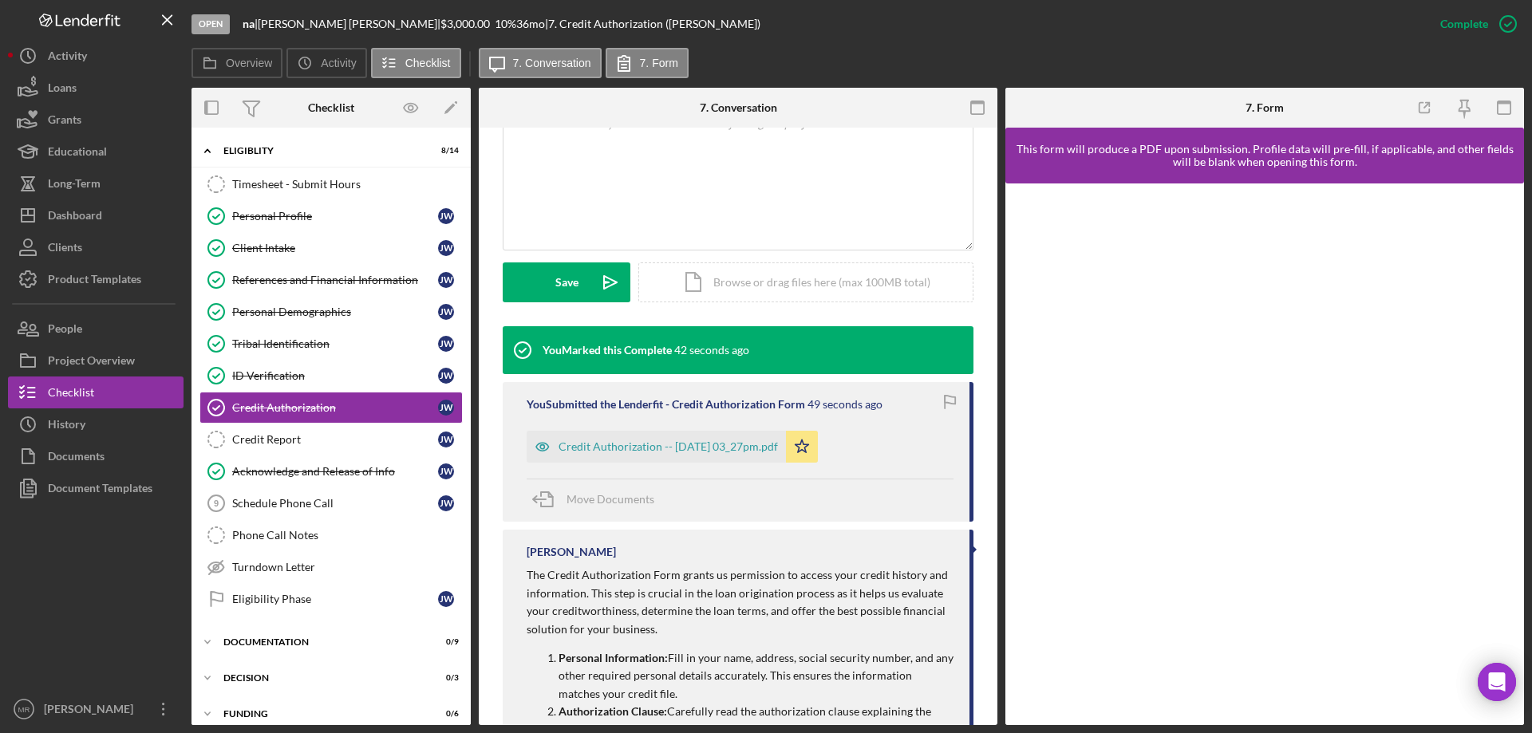
click at [662, 443] on div "Credit Authorization -- 2025-08-19 03_27pm.pdf" at bounding box center [668, 446] width 219 height 13
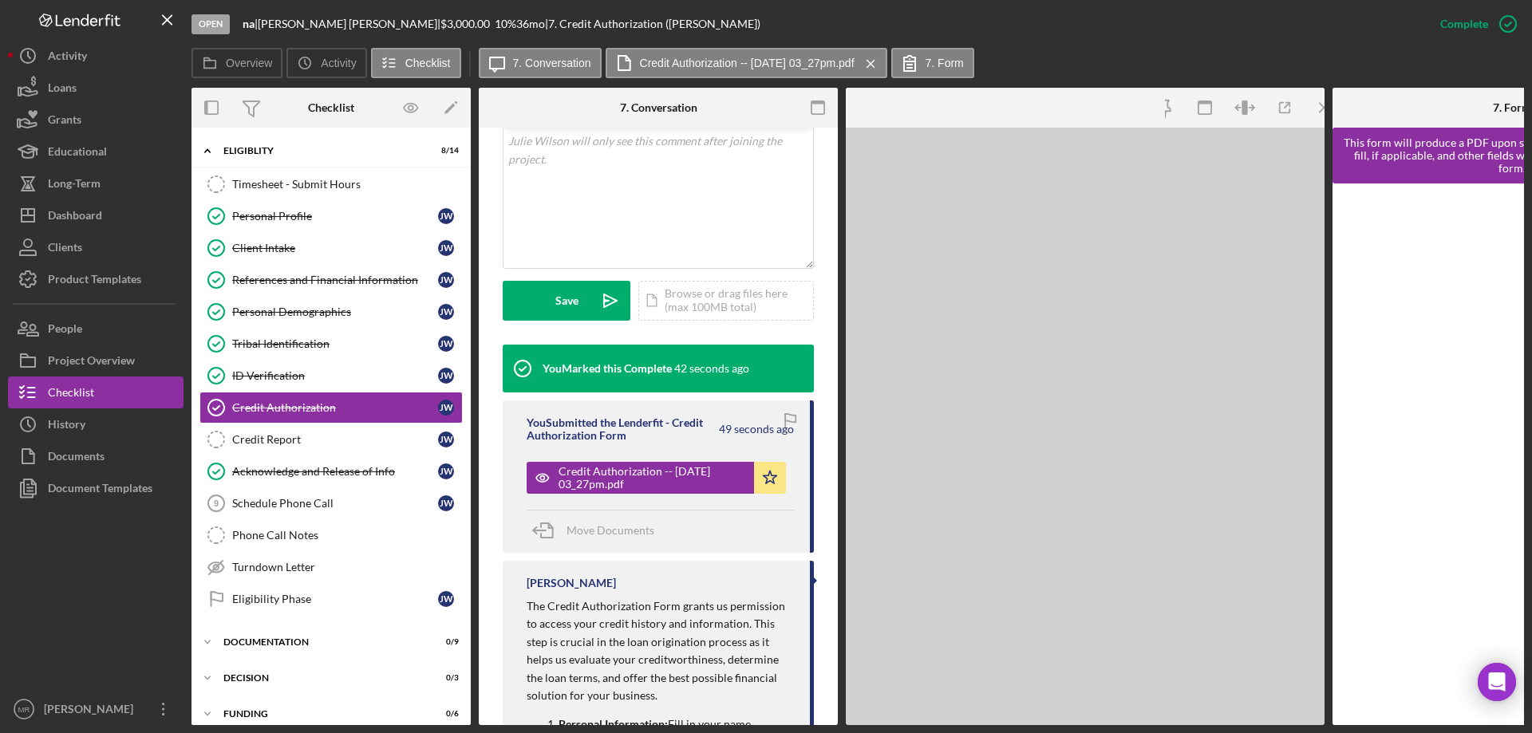
scroll to position [337, 0]
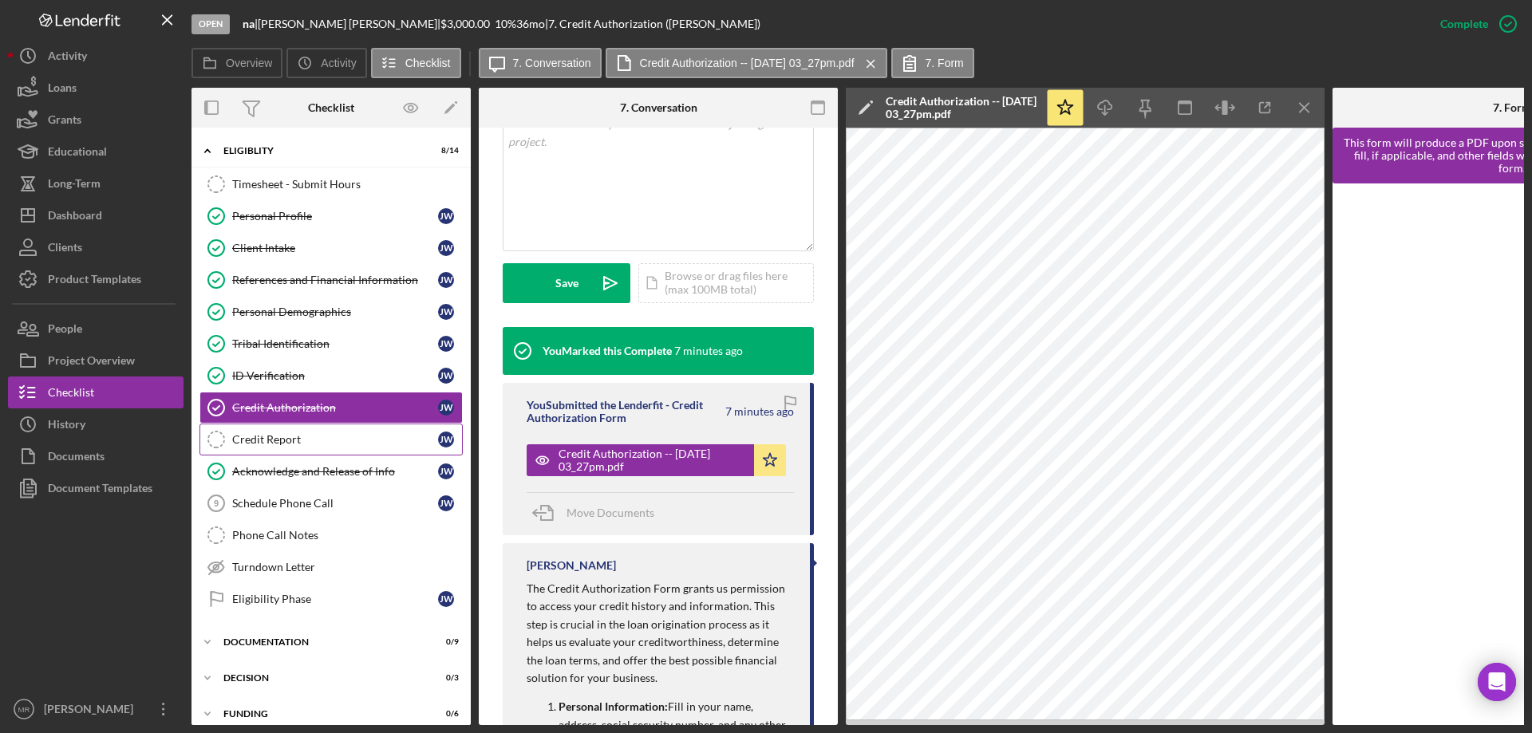
click at [261, 436] on div "Credit Report" at bounding box center [335, 439] width 206 height 13
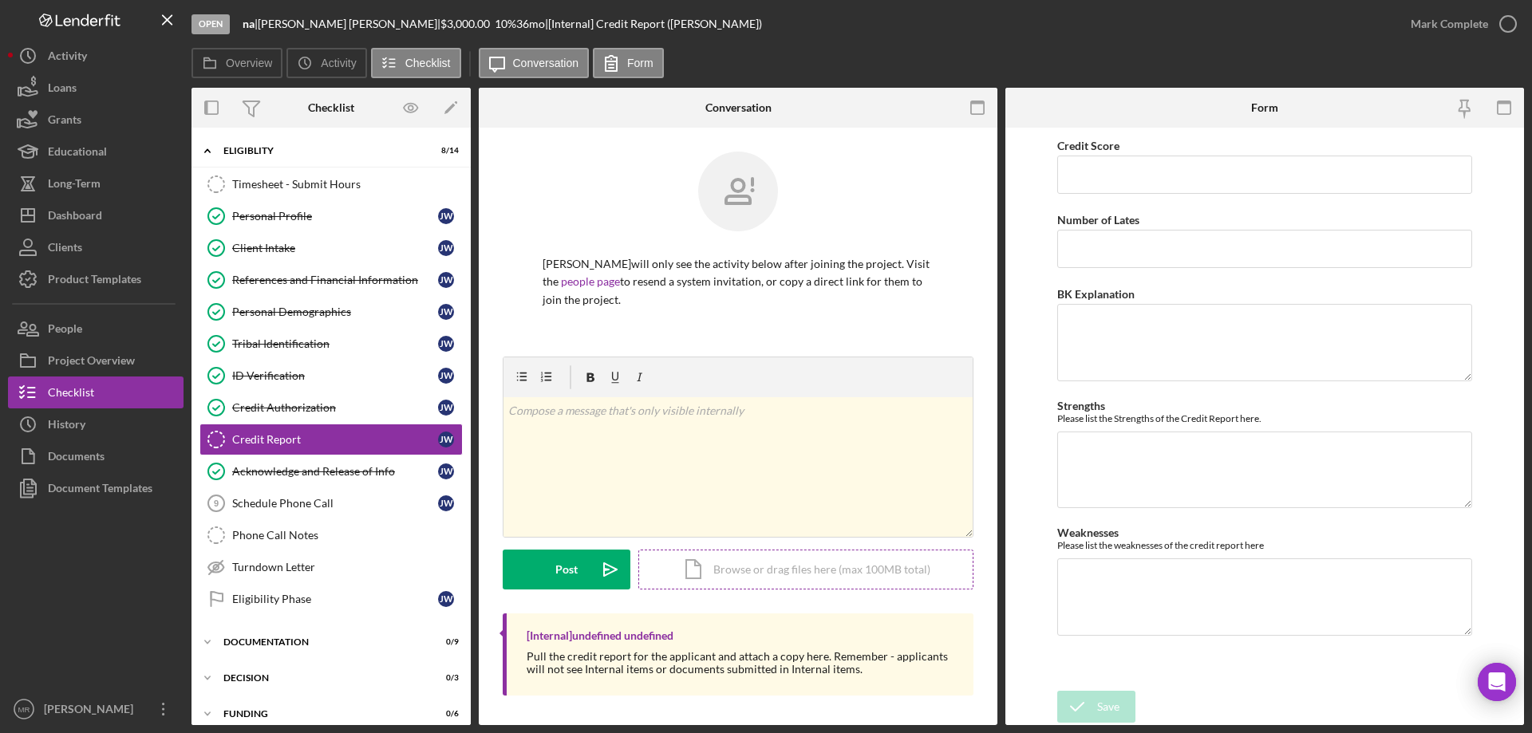
click at [768, 563] on div "Icon/Document Browse or drag files here (max 100MB total) Tap to choose files o…" at bounding box center [805, 570] width 335 height 40
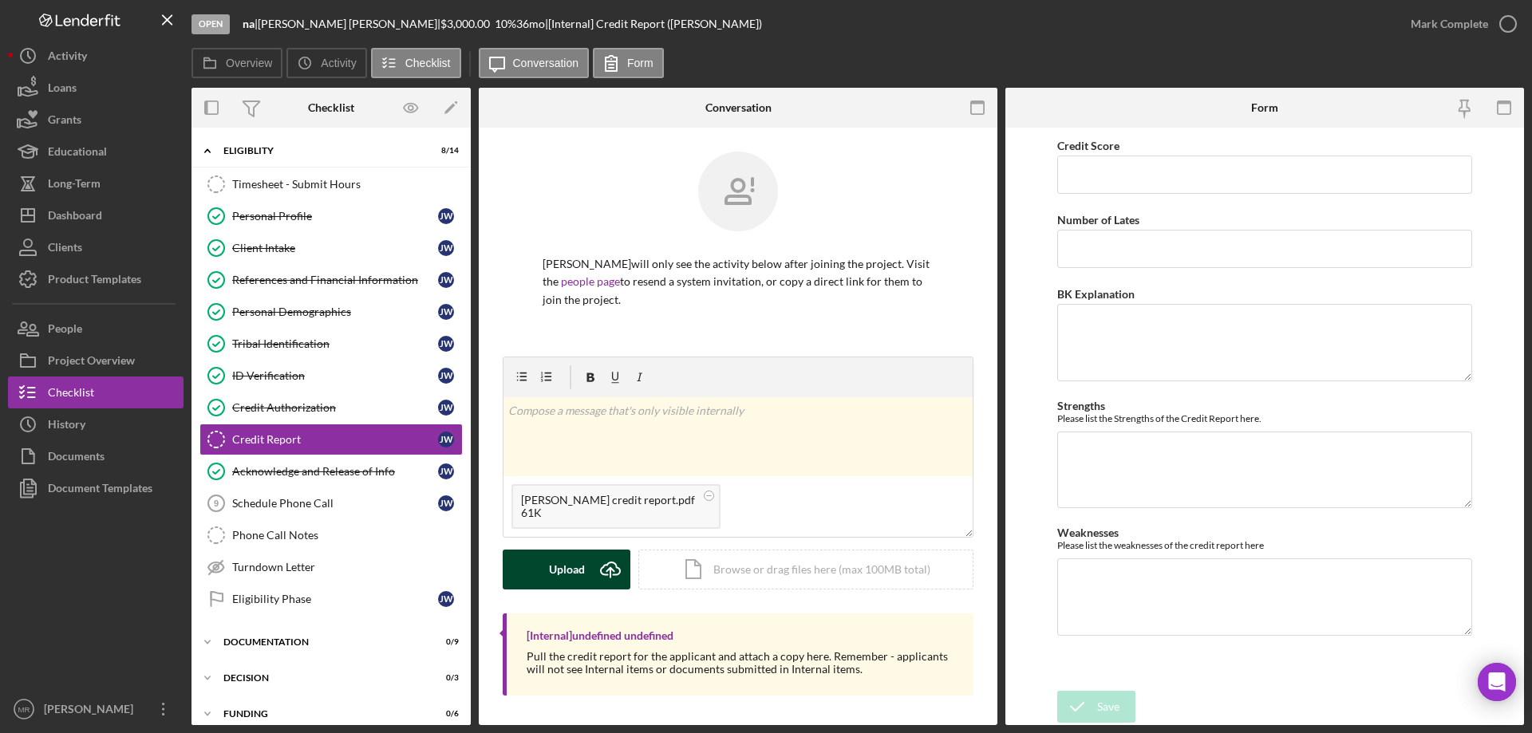
click at [567, 557] on div "Upload" at bounding box center [567, 570] width 36 height 40
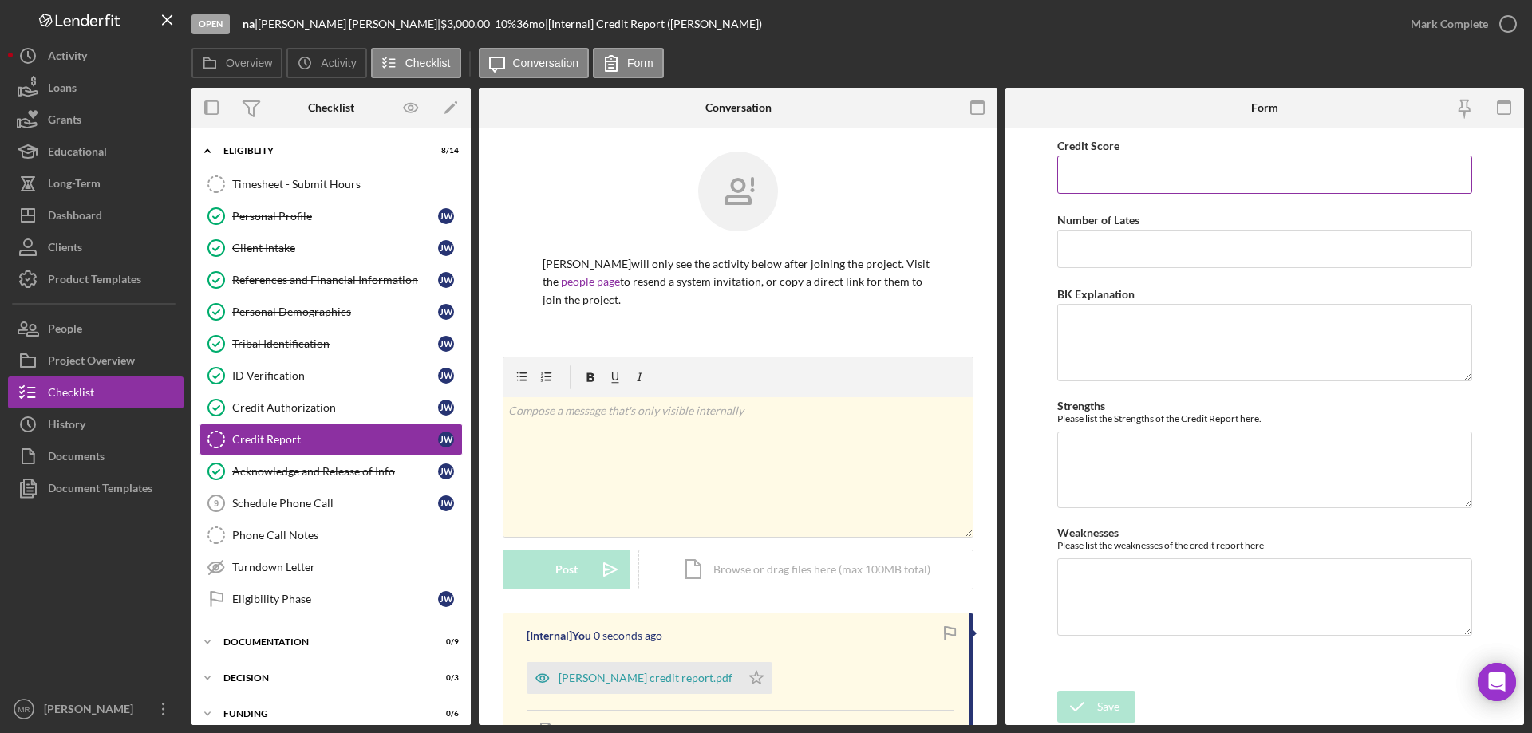
click at [1105, 172] on input "Credit Score" at bounding box center [1264, 175] width 415 height 38
type input "487"
click at [1095, 598] on textarea "Weaknesses" at bounding box center [1264, 597] width 415 height 77
type textarea "1 open collection"
click at [1104, 699] on div "Save" at bounding box center [1108, 707] width 22 height 32
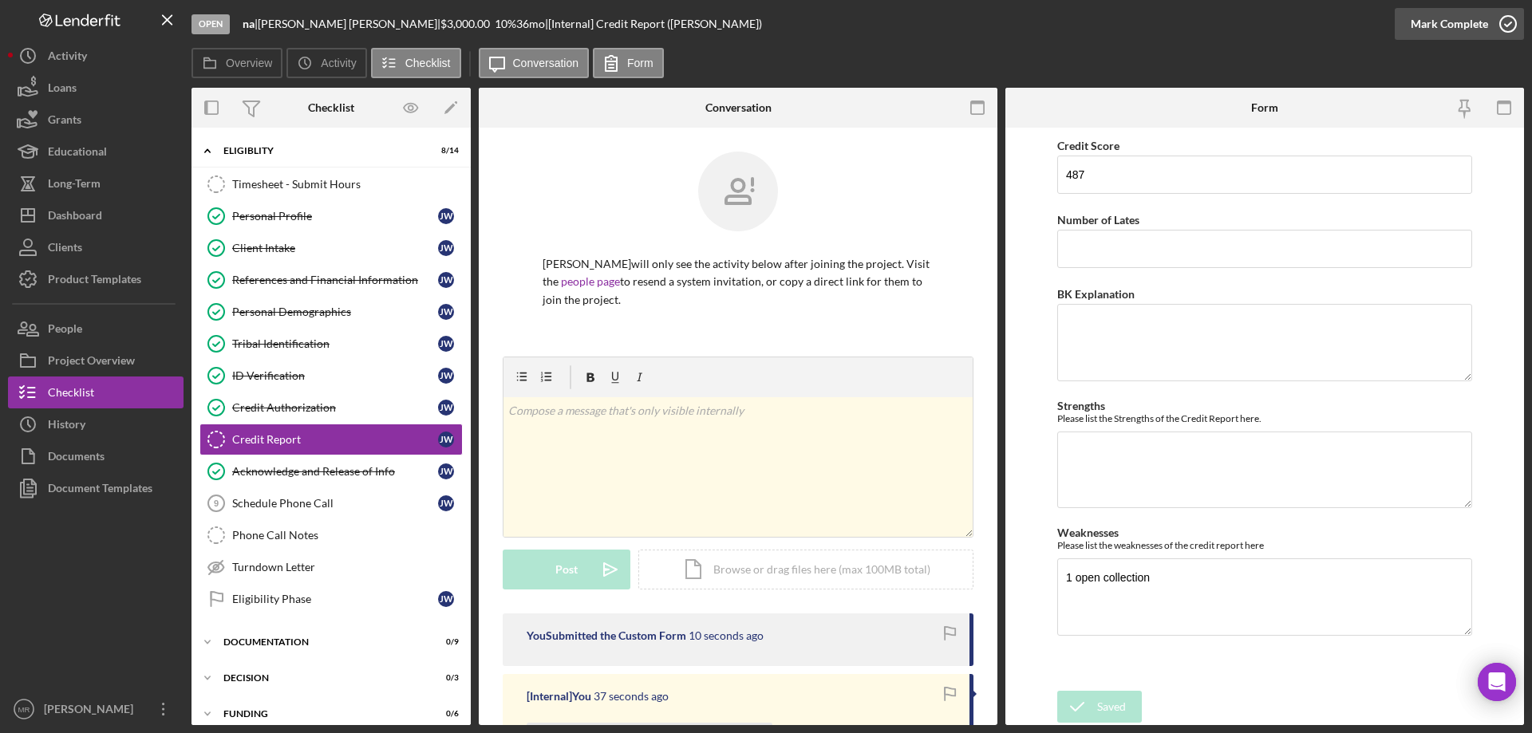
click at [1510, 18] on icon "button" at bounding box center [1508, 24] width 40 height 40
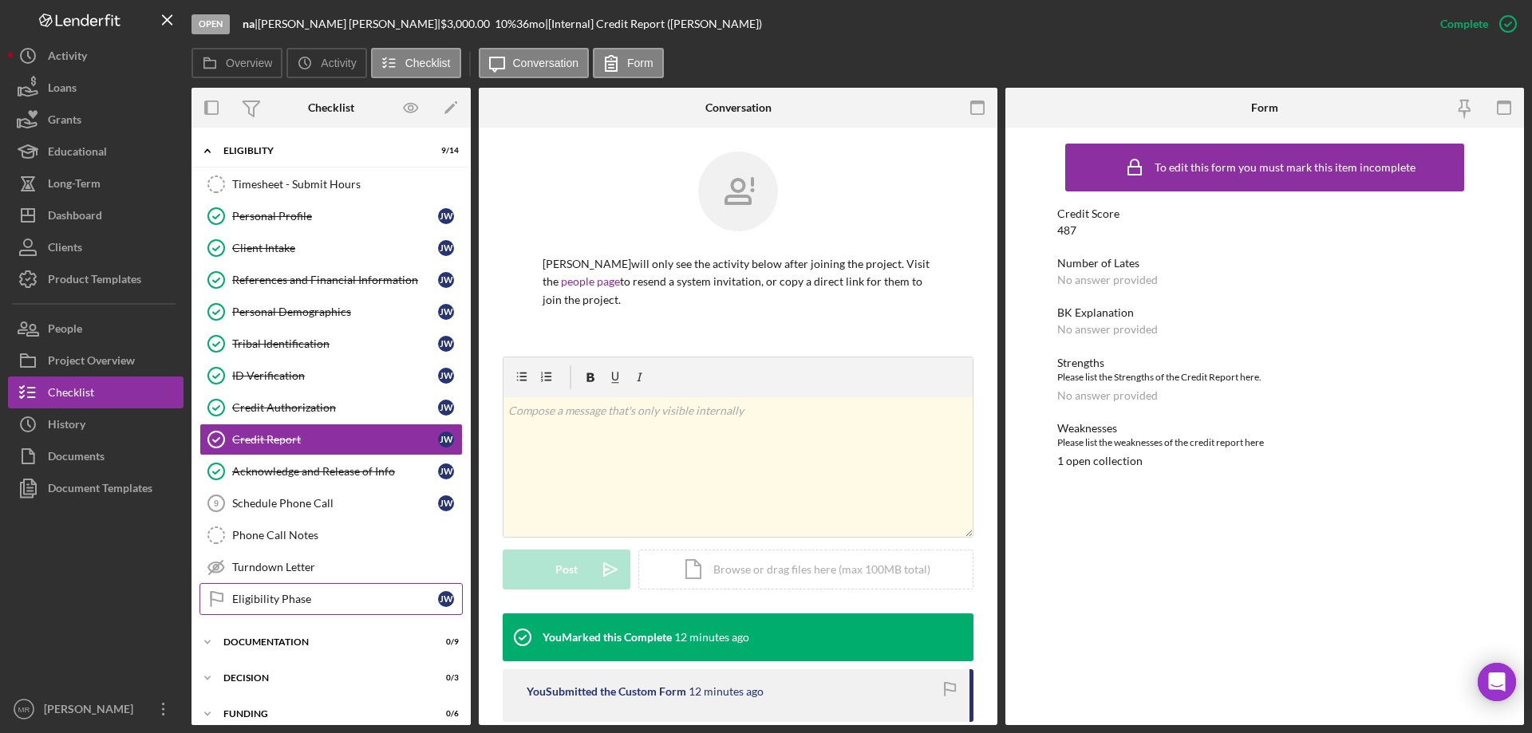
click at [286, 597] on div "Eligibility Phase" at bounding box center [335, 599] width 206 height 13
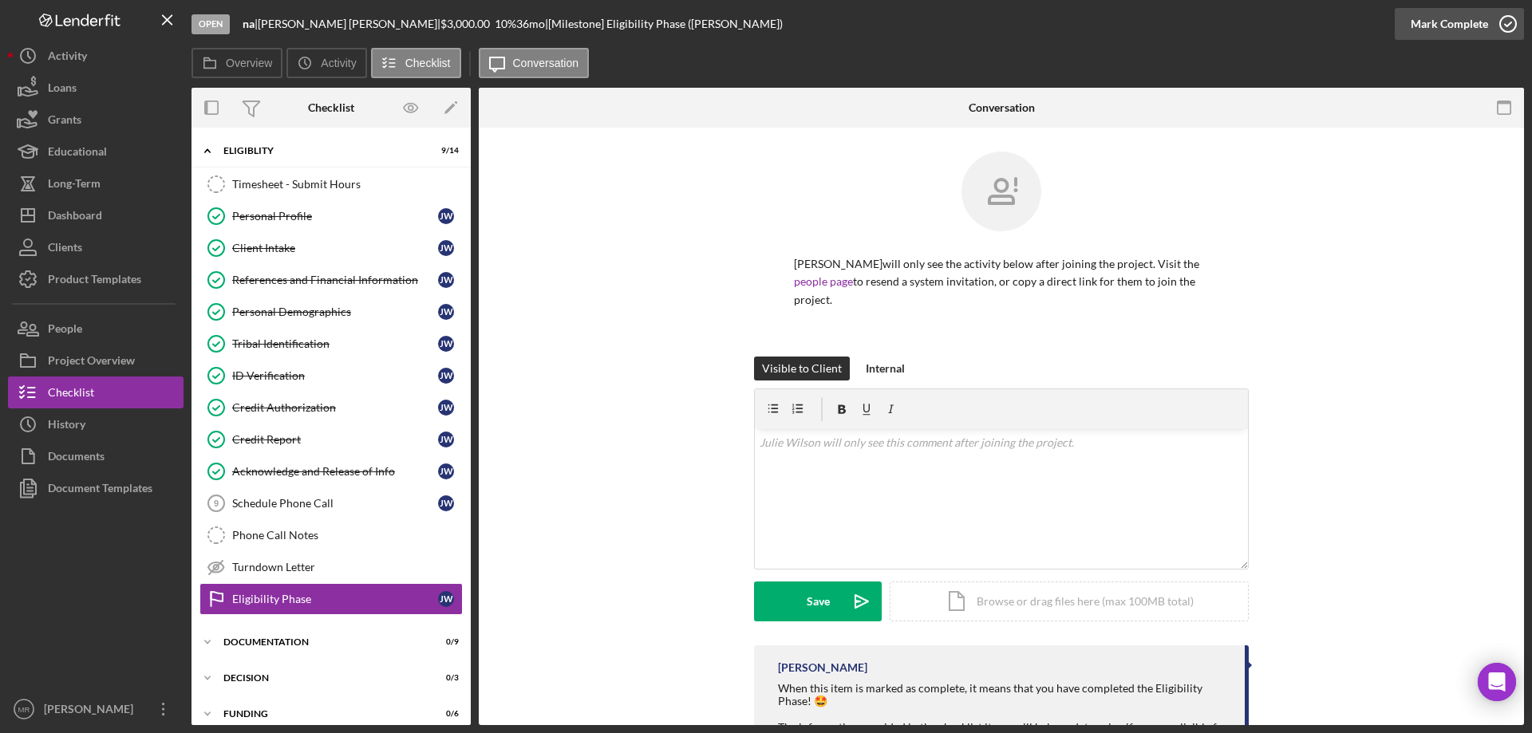
click at [1521, 16] on icon "button" at bounding box center [1508, 24] width 40 height 40
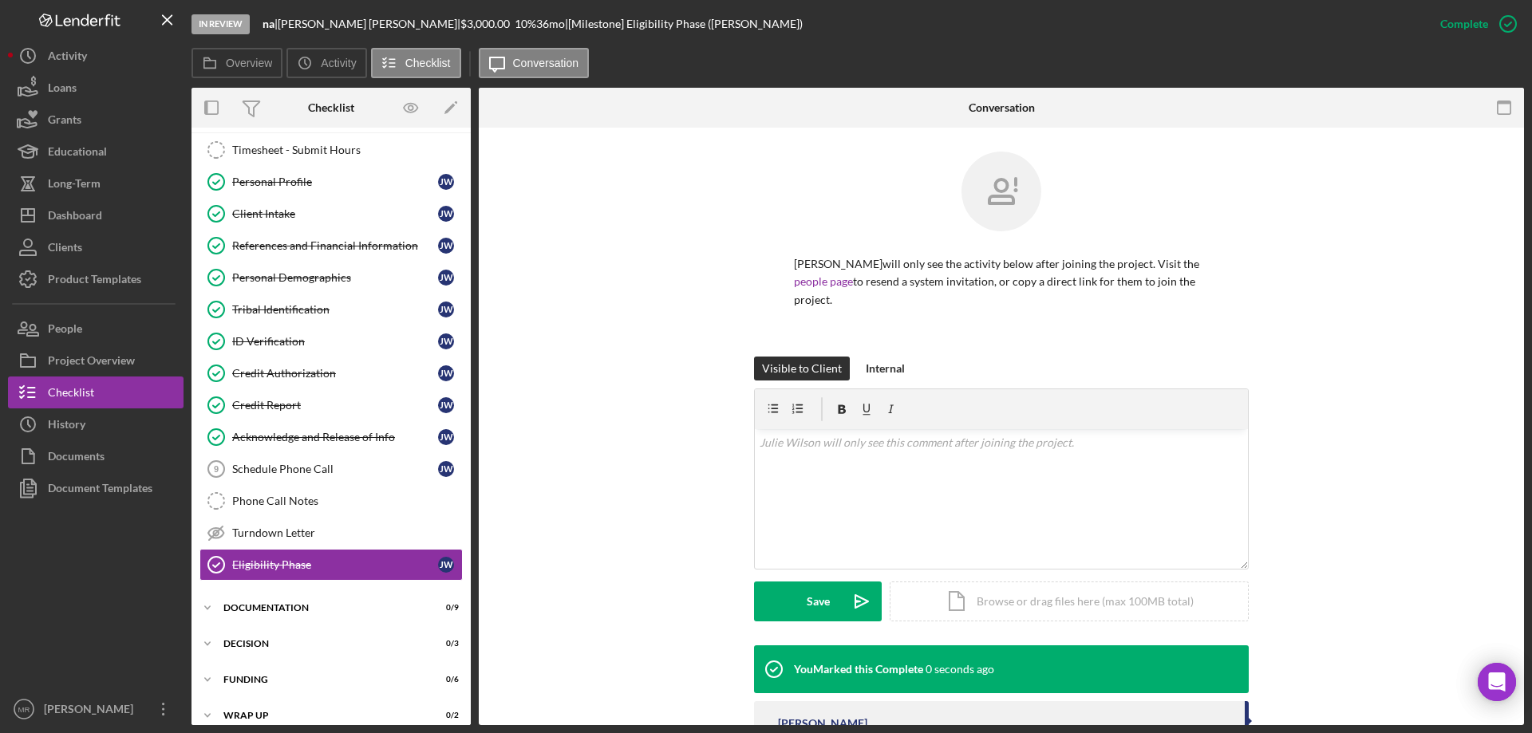
scroll to position [49, 0]
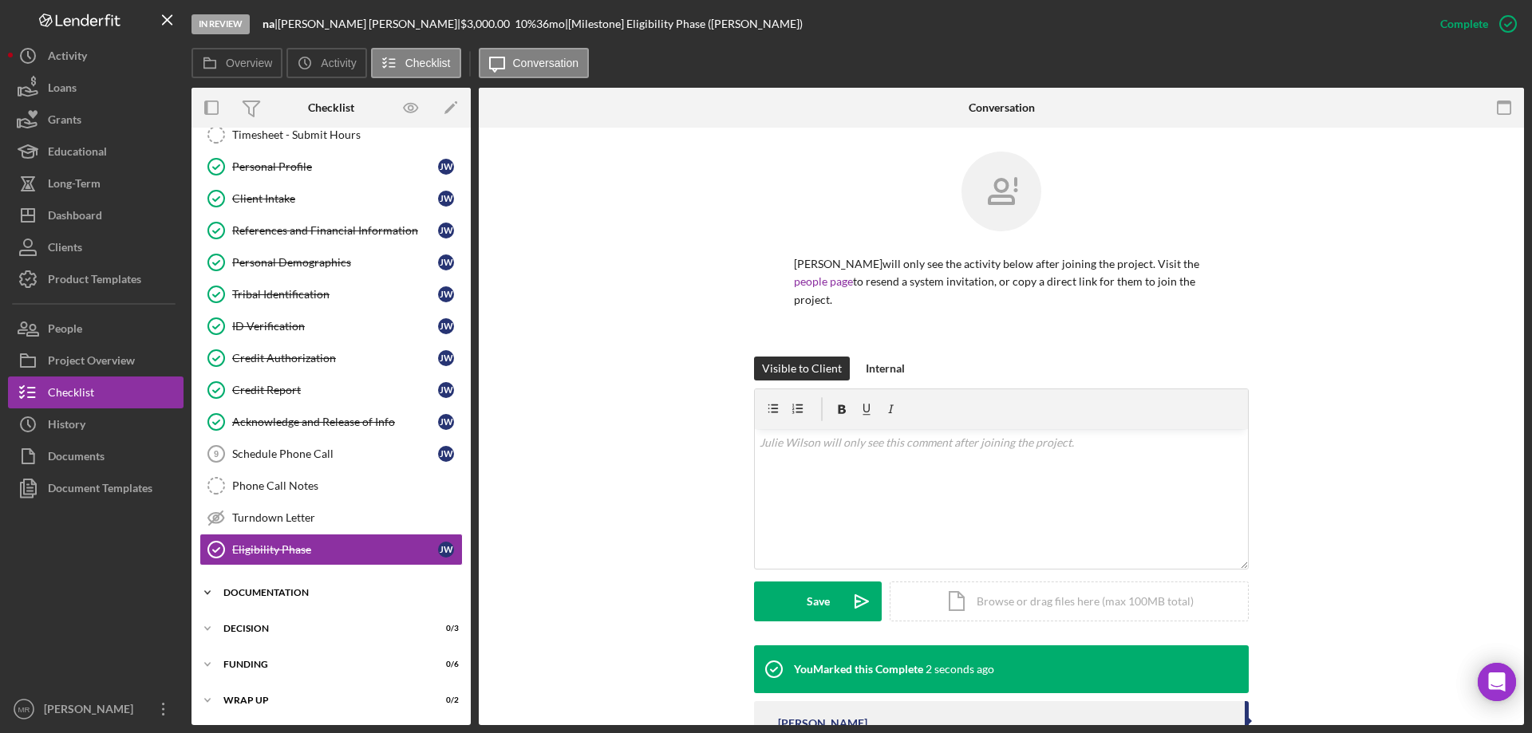
click at [294, 590] on div "Documentation" at bounding box center [336, 593] width 227 height 10
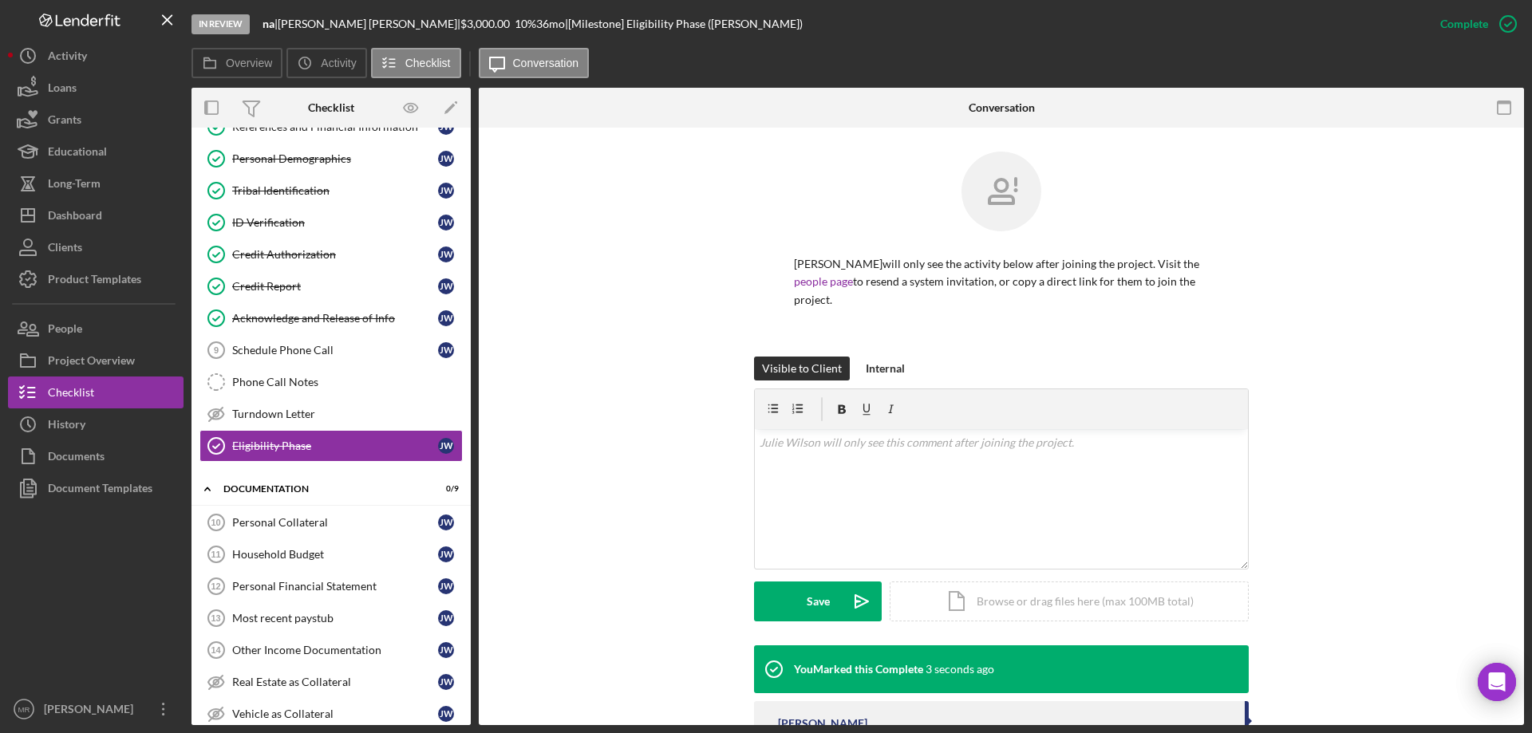
scroll to position [289, 0]
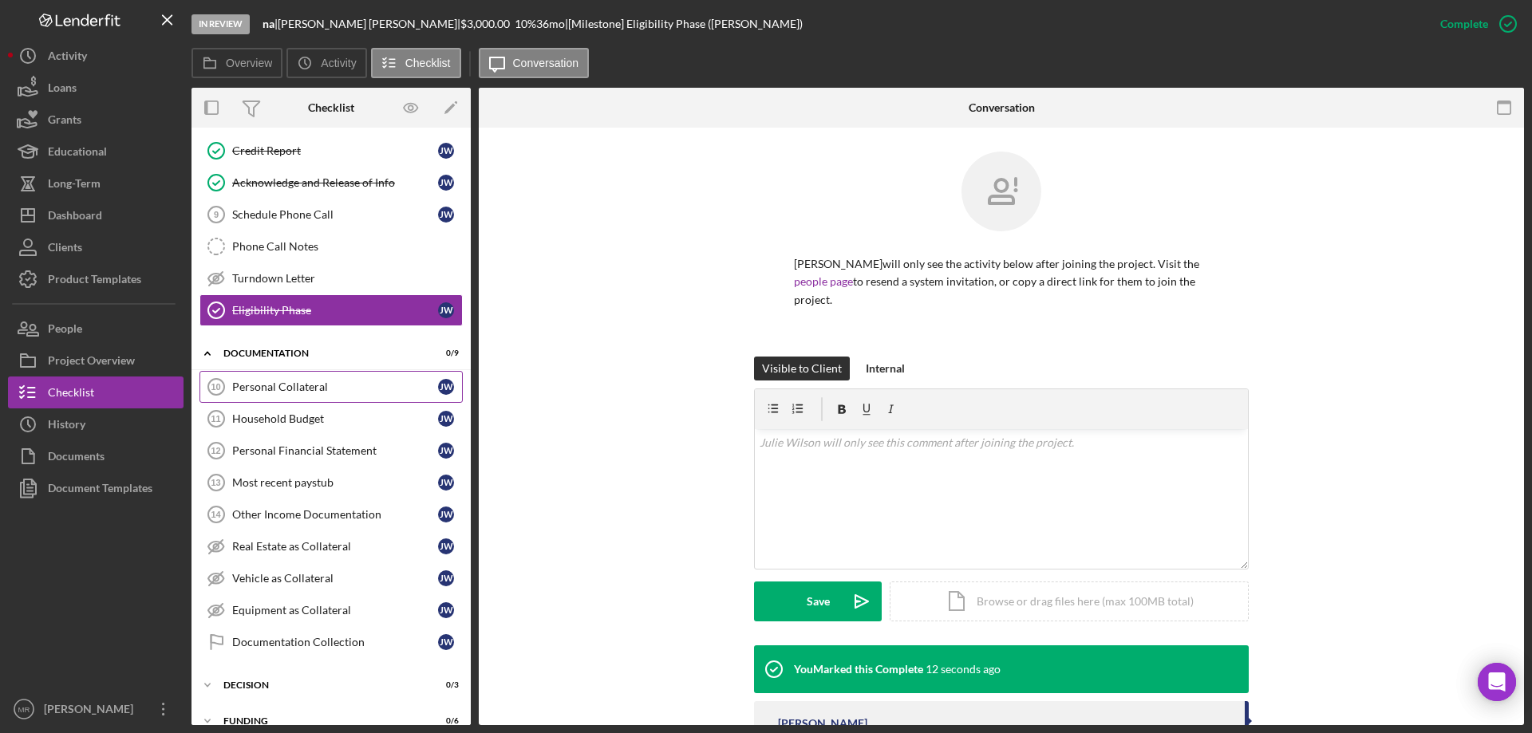
click at [312, 384] on div "Personal Collateral" at bounding box center [335, 387] width 206 height 13
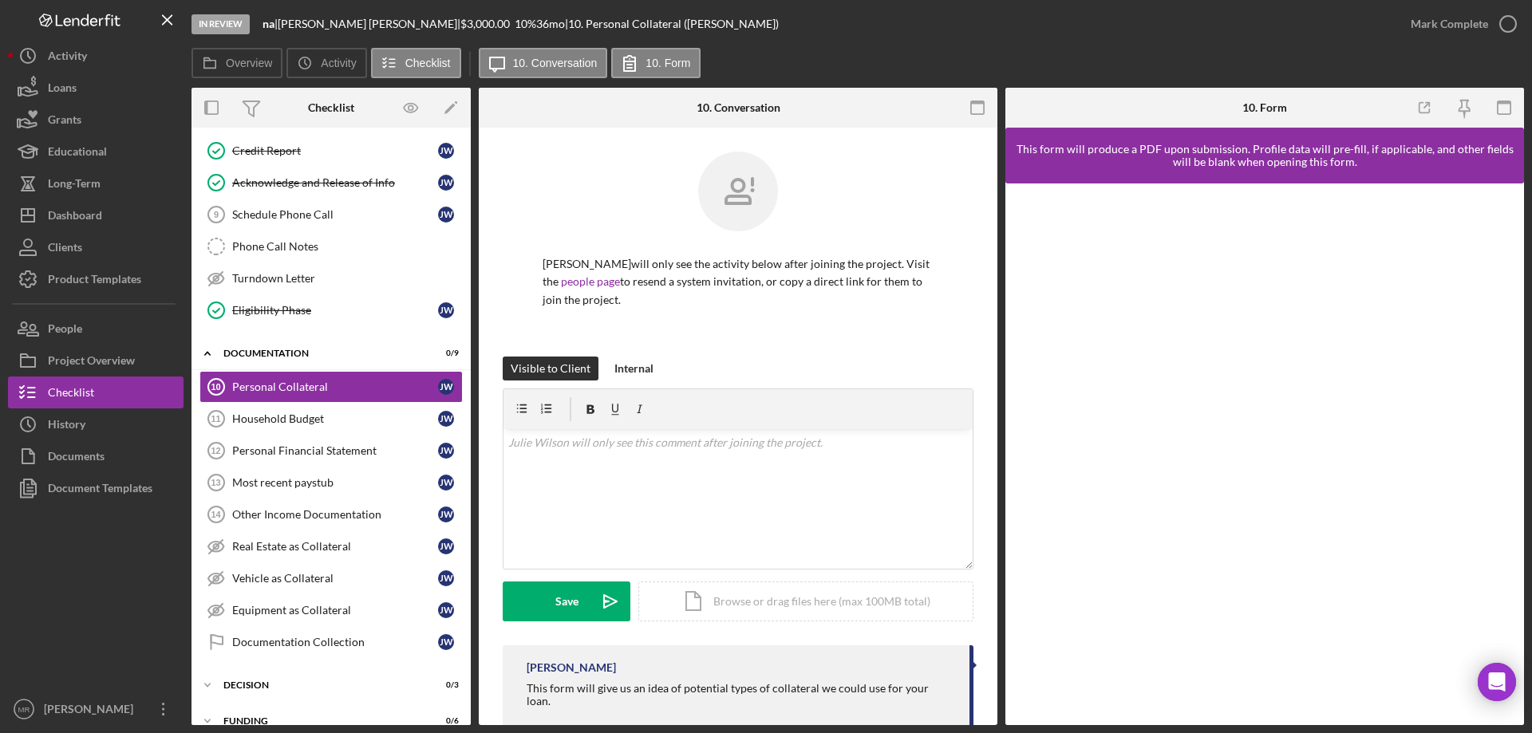
drag, startPoint x: 894, startPoint y: 331, endPoint x: 902, endPoint y: 324, distance: 10.2
click at [893, 330] on div "Julie Wilson will only see the activity below after joining the project. Visit …" at bounding box center [738, 254] width 471 height 205
click at [1507, 21] on icon "button" at bounding box center [1508, 24] width 40 height 40
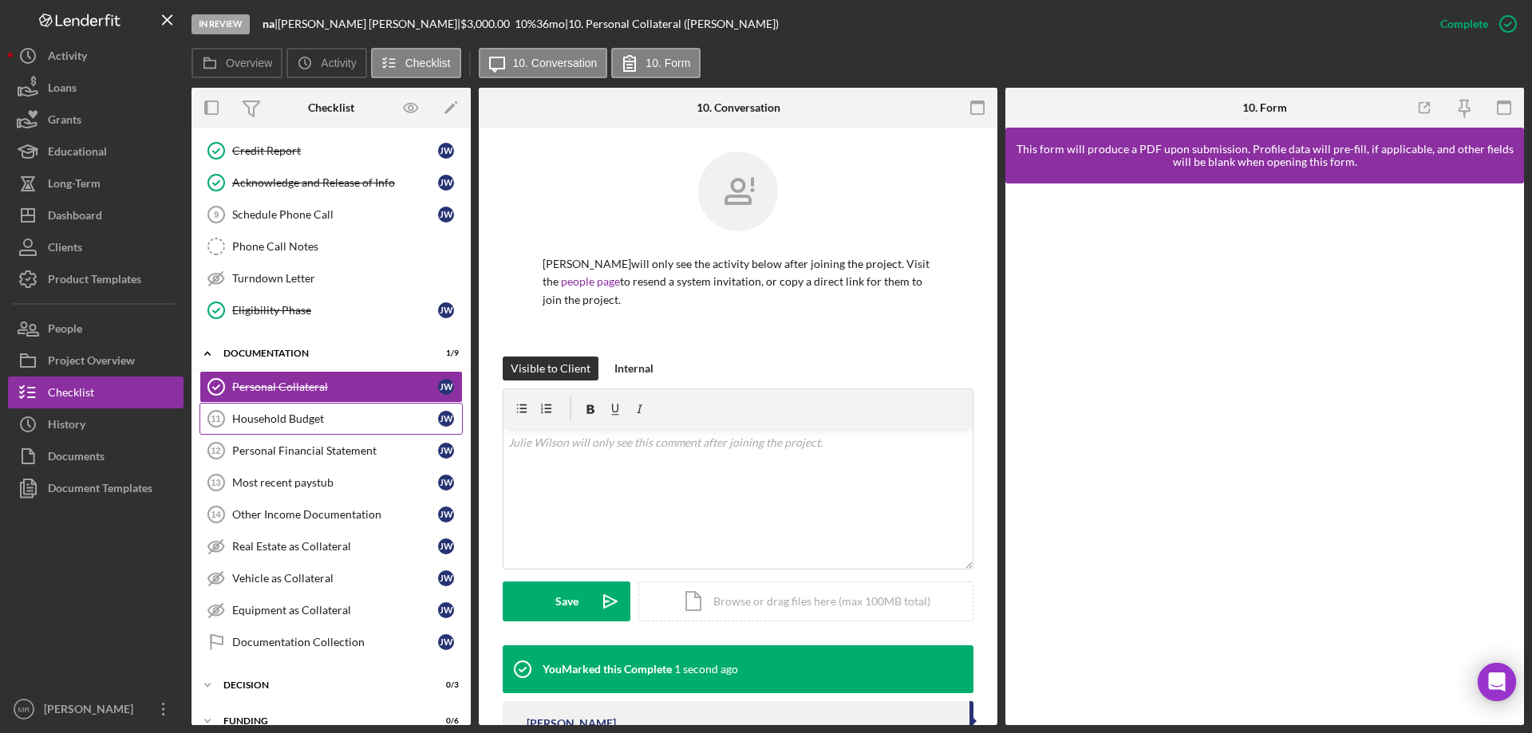
click at [295, 418] on div "Household Budget" at bounding box center [335, 419] width 206 height 13
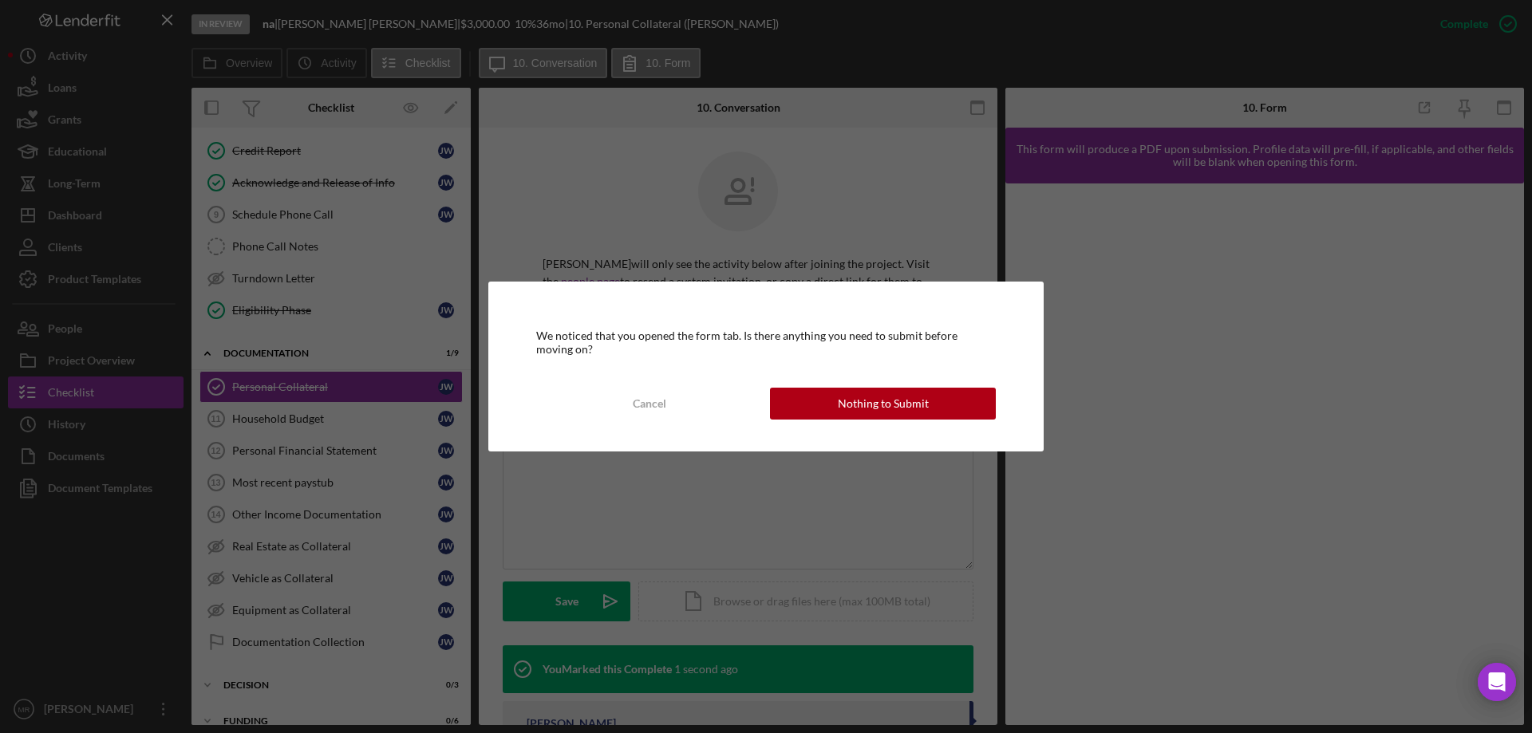
drag, startPoint x: 820, startPoint y: 410, endPoint x: 876, endPoint y: 401, distance: 56.5
click at [840, 406] on button "Nothing to Submit" at bounding box center [883, 404] width 226 height 32
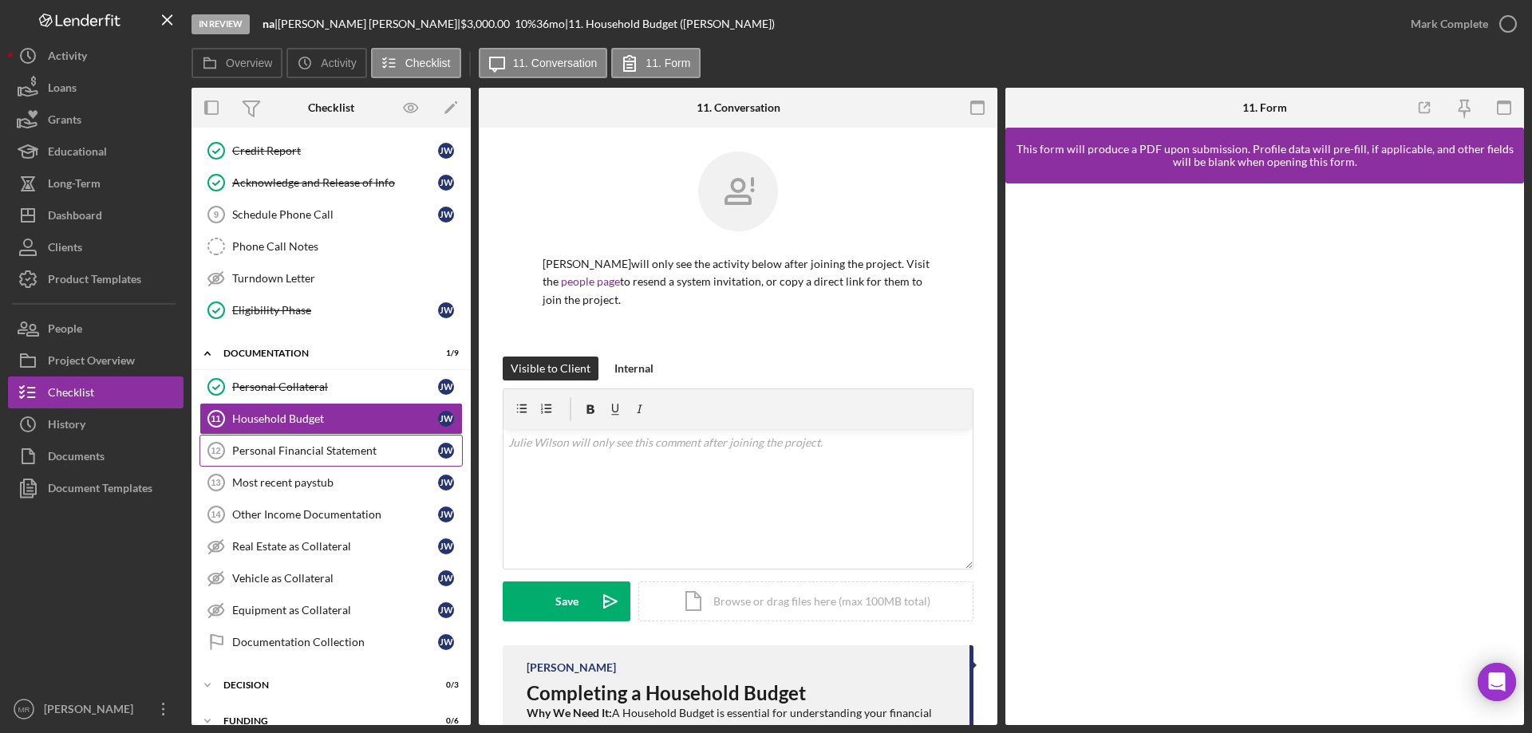
click at [314, 460] on link "Personal Financial Statement 12 Personal Financial Statement J W" at bounding box center [330, 451] width 263 height 32
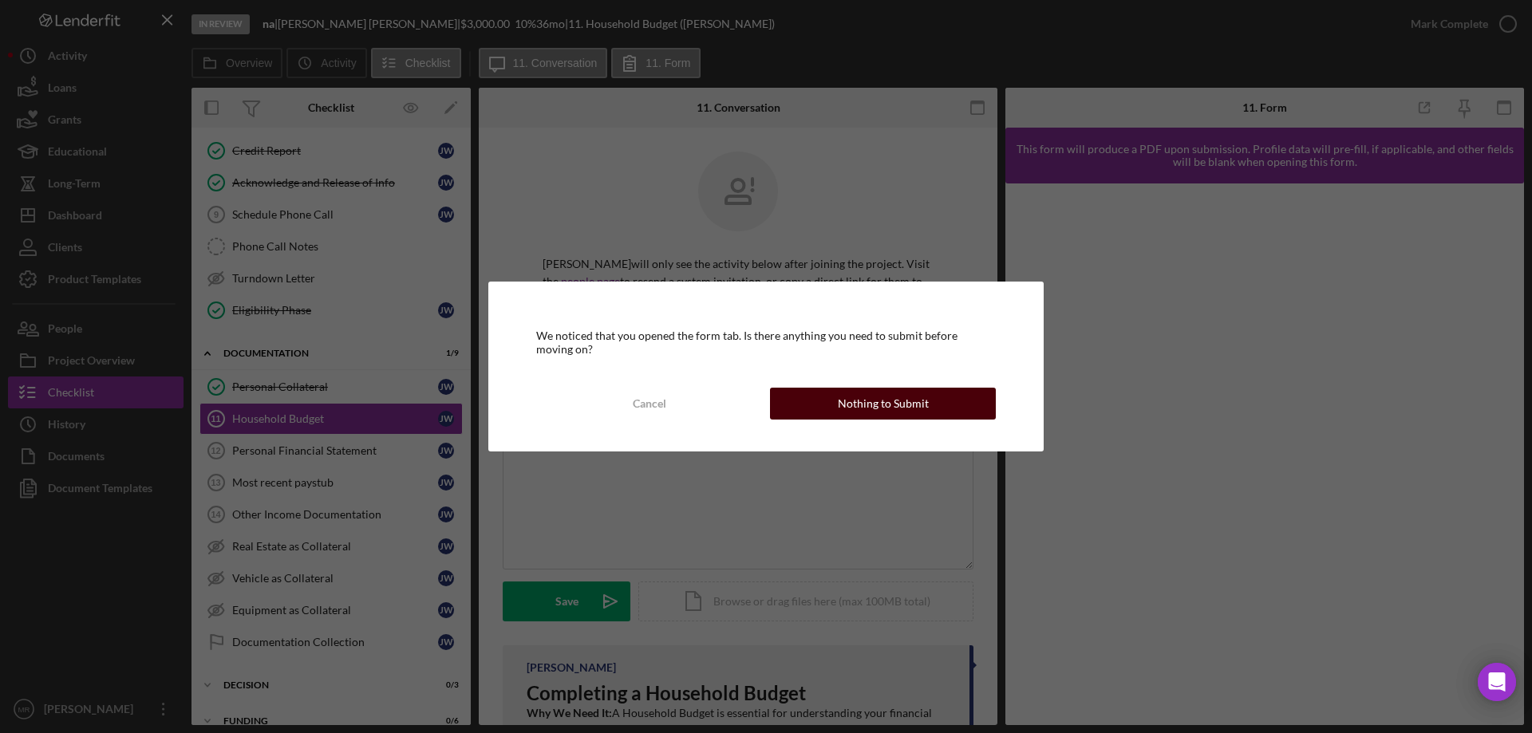
click at [921, 402] on div "Nothing to Submit" at bounding box center [883, 404] width 91 height 32
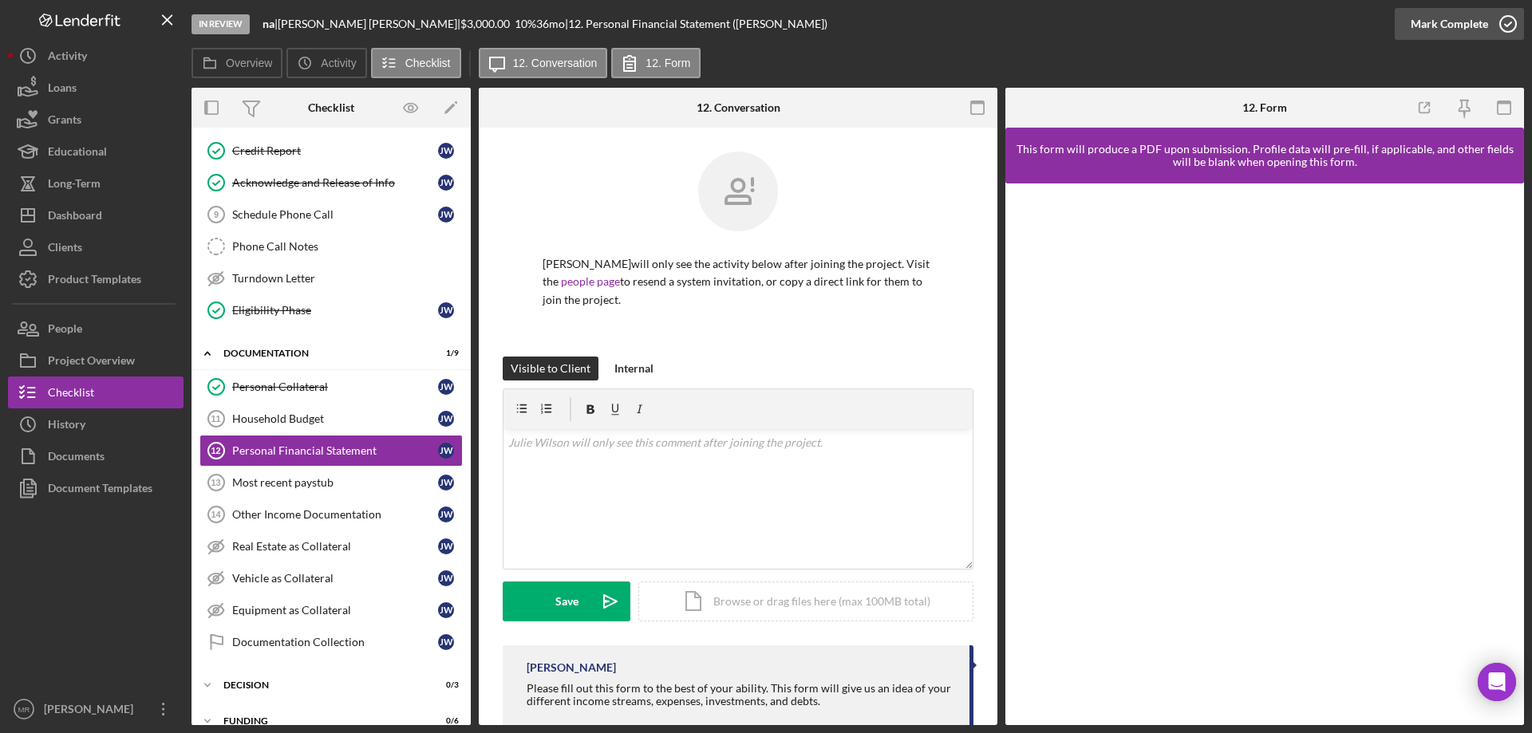
click at [1504, 19] on icon "button" at bounding box center [1508, 24] width 40 height 40
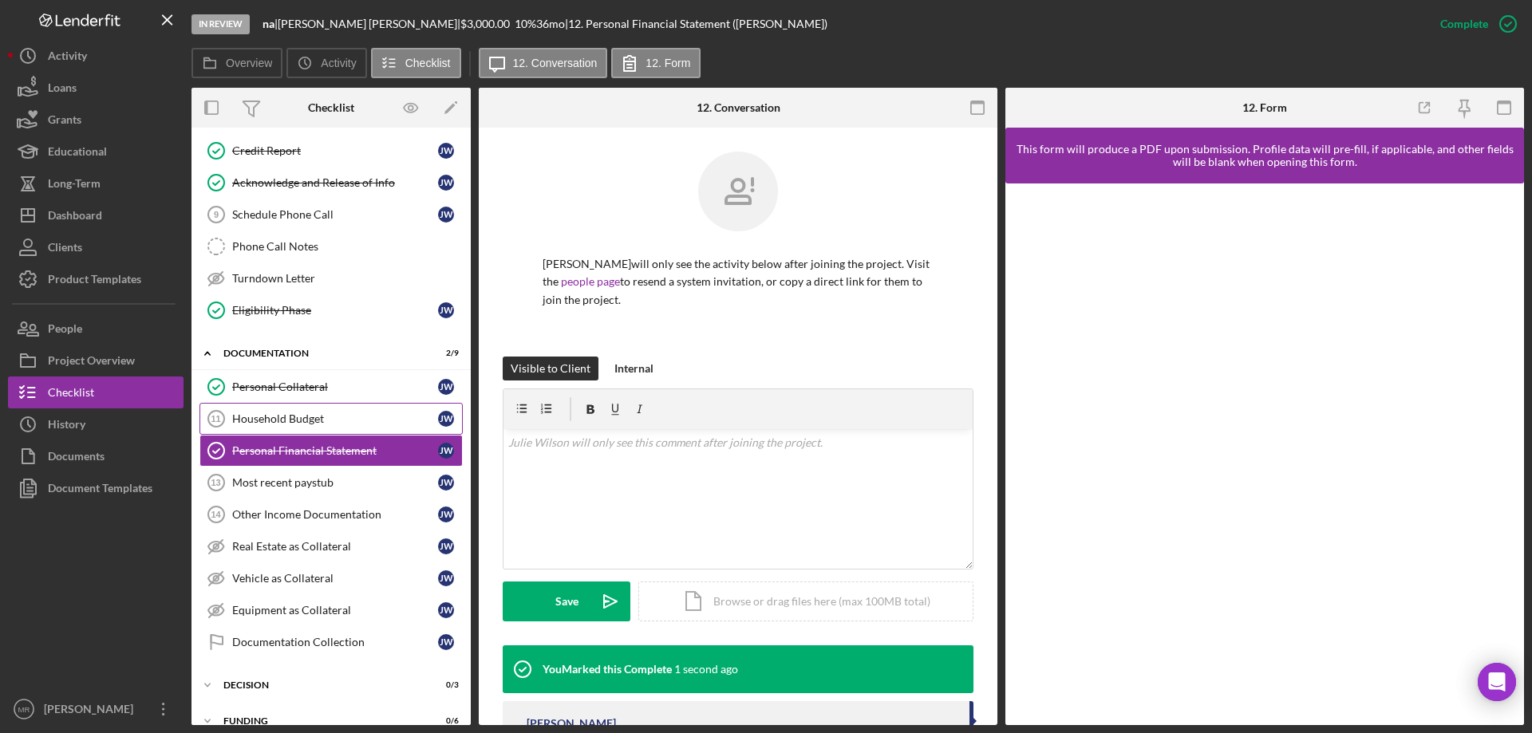
click at [260, 414] on div "Household Budget" at bounding box center [335, 419] width 206 height 13
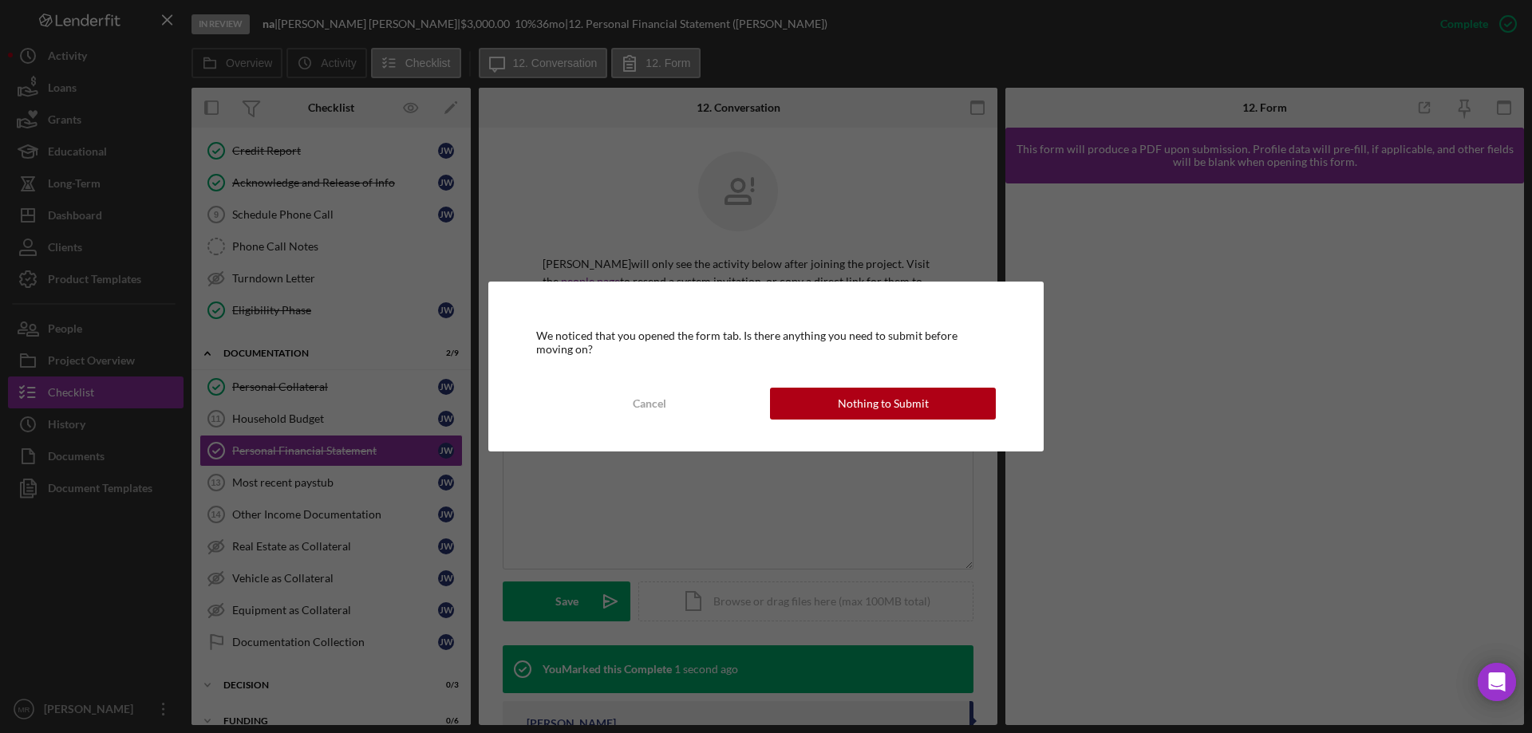
drag, startPoint x: 855, startPoint y: 397, endPoint x: 998, endPoint y: 382, distance: 143.6
click at [857, 397] on div "Nothing to Submit" at bounding box center [883, 404] width 91 height 32
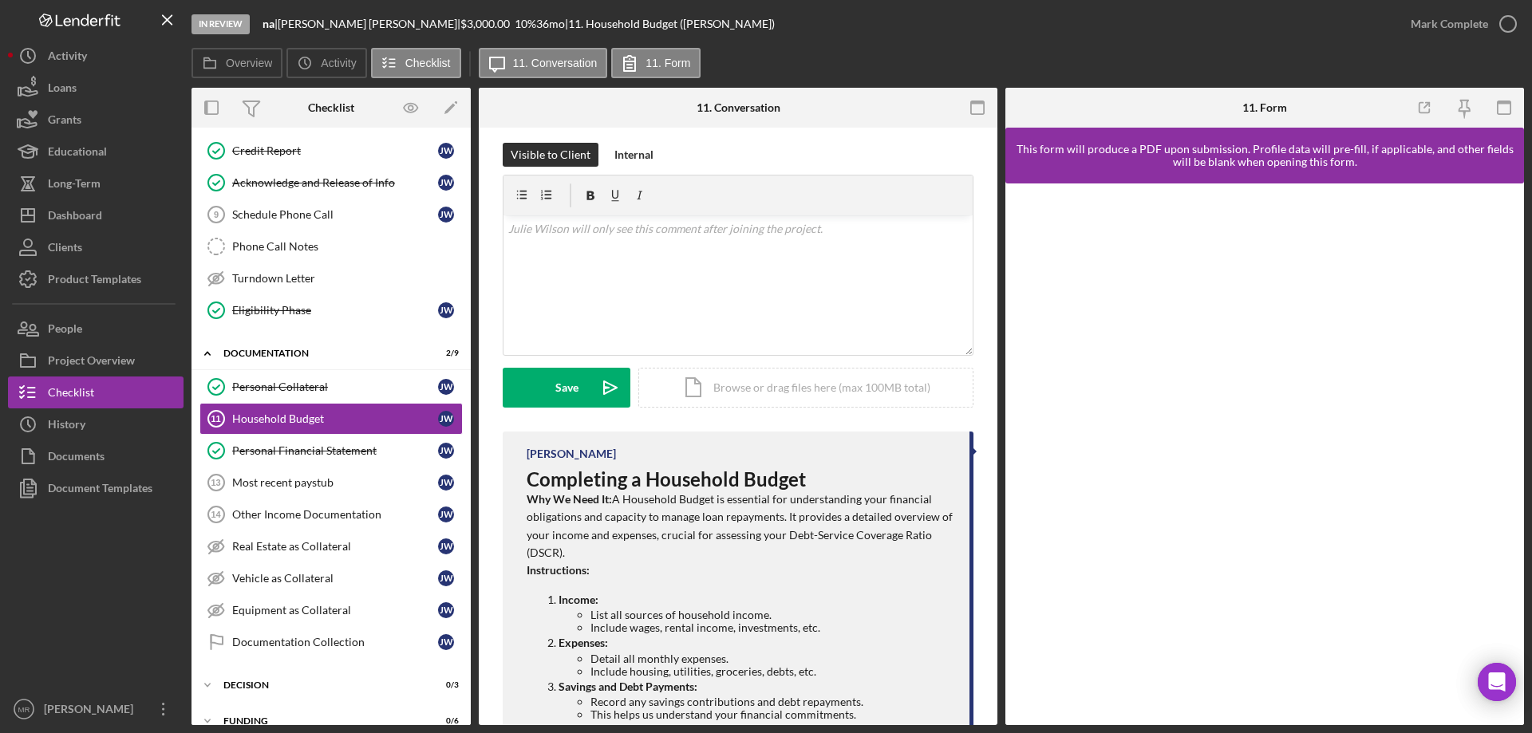
scroll to position [239, 0]
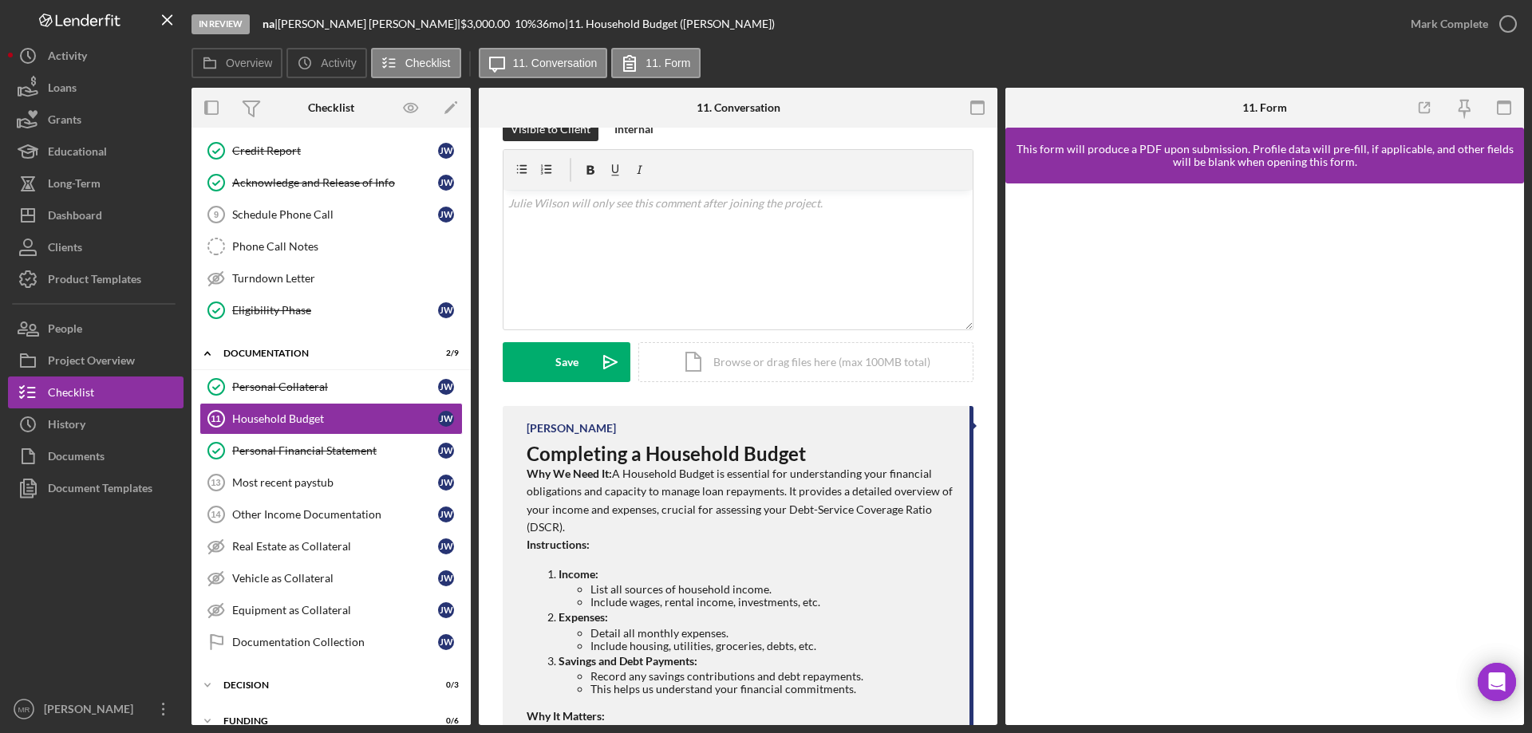
click at [1017, 513] on div at bounding box center [1264, 455] width 519 height 542
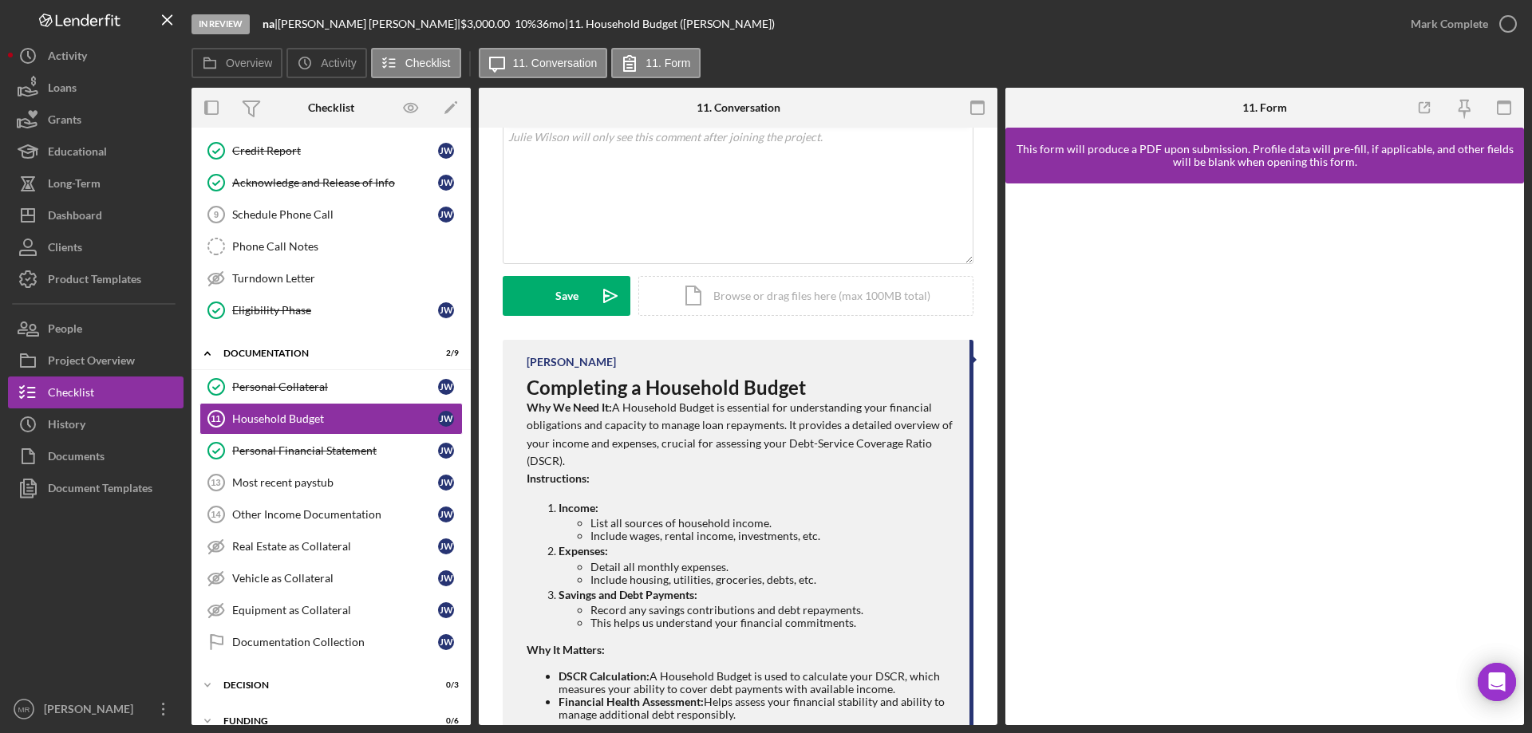
scroll to position [418, 0]
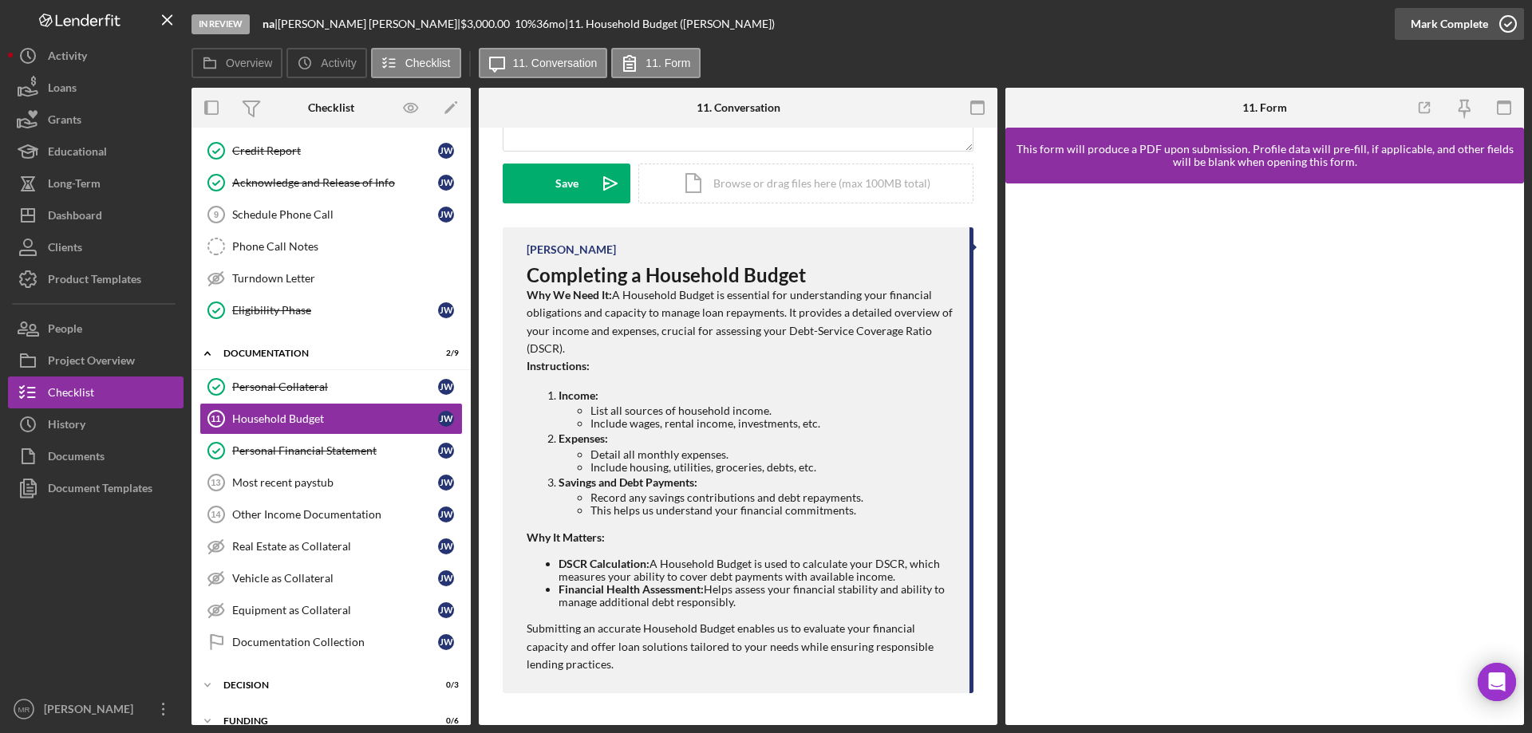
click at [1504, 25] on icon "button" at bounding box center [1508, 24] width 40 height 40
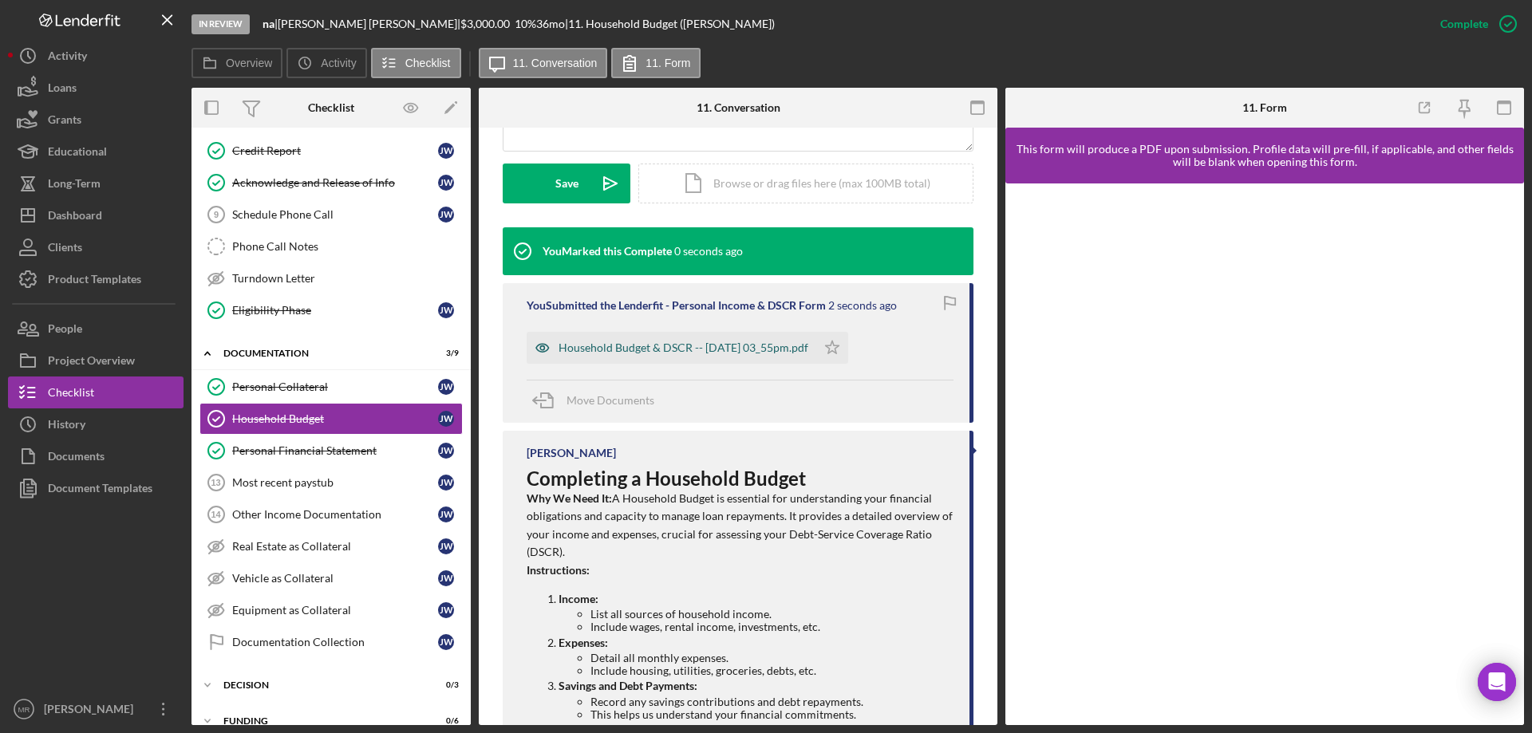
click at [670, 341] on div "Household Budget & DSCR -- 2025-08-19 03_55pm.pdf" at bounding box center [672, 348] width 290 height 32
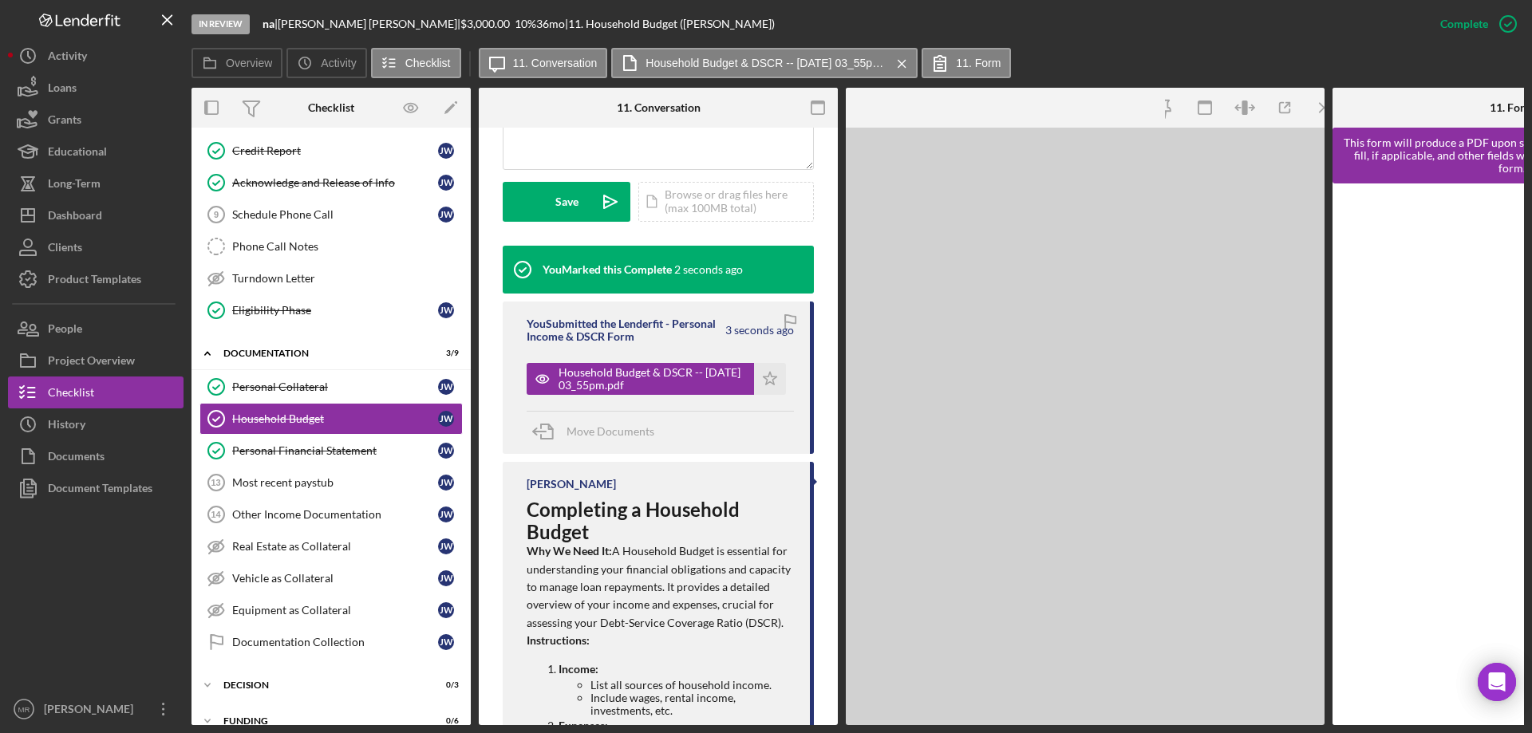
scroll to position [436, 0]
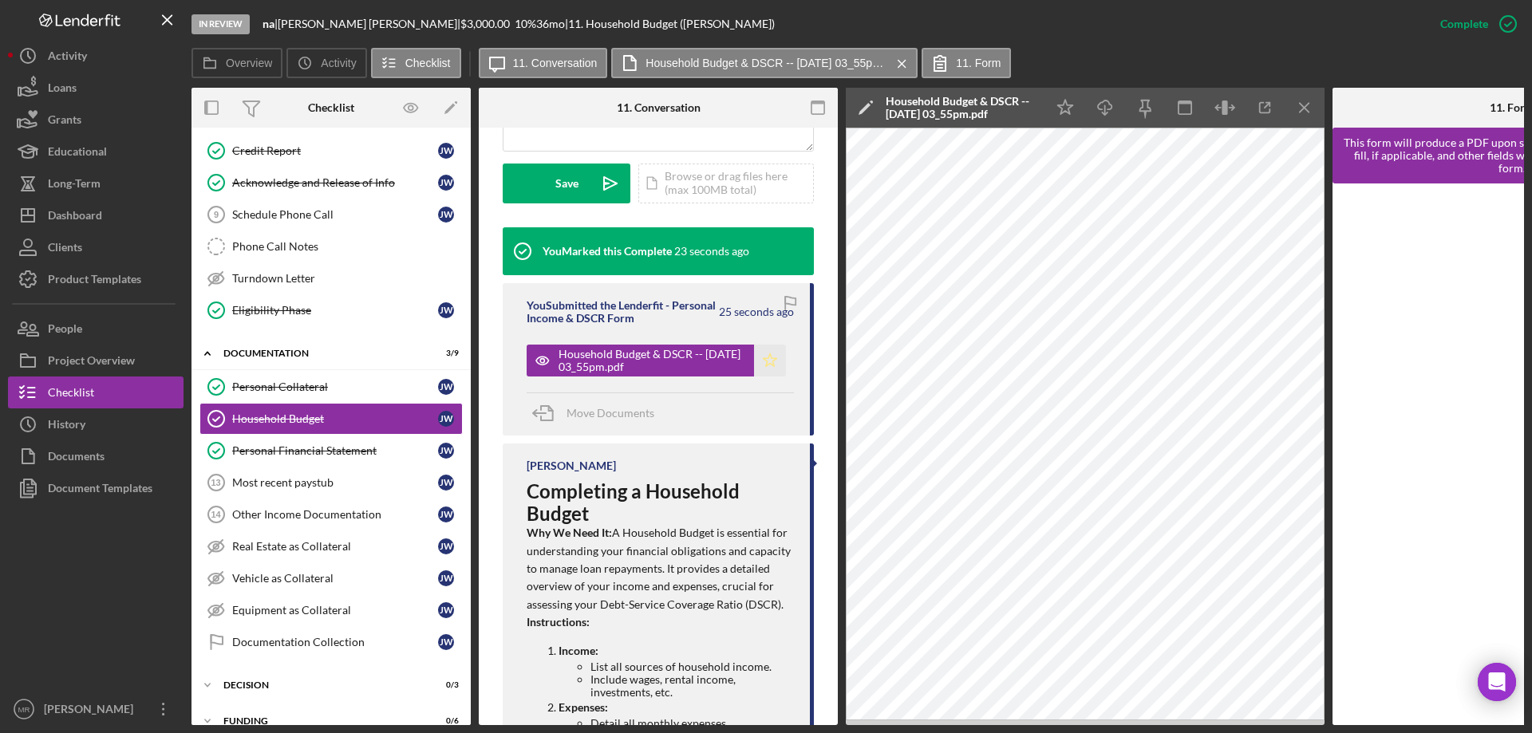
click at [768, 359] on icon "Icon/Star" at bounding box center [770, 361] width 32 height 32
click at [704, 418] on div "Move Documents" at bounding box center [660, 414] width 267 height 43
click at [678, 413] on div "Move Documents" at bounding box center [660, 414] width 267 height 43
click at [821, 211] on div "Julie Wilson will only see the activity below after joining the project. Visit …" at bounding box center [658, 390] width 359 height 1398
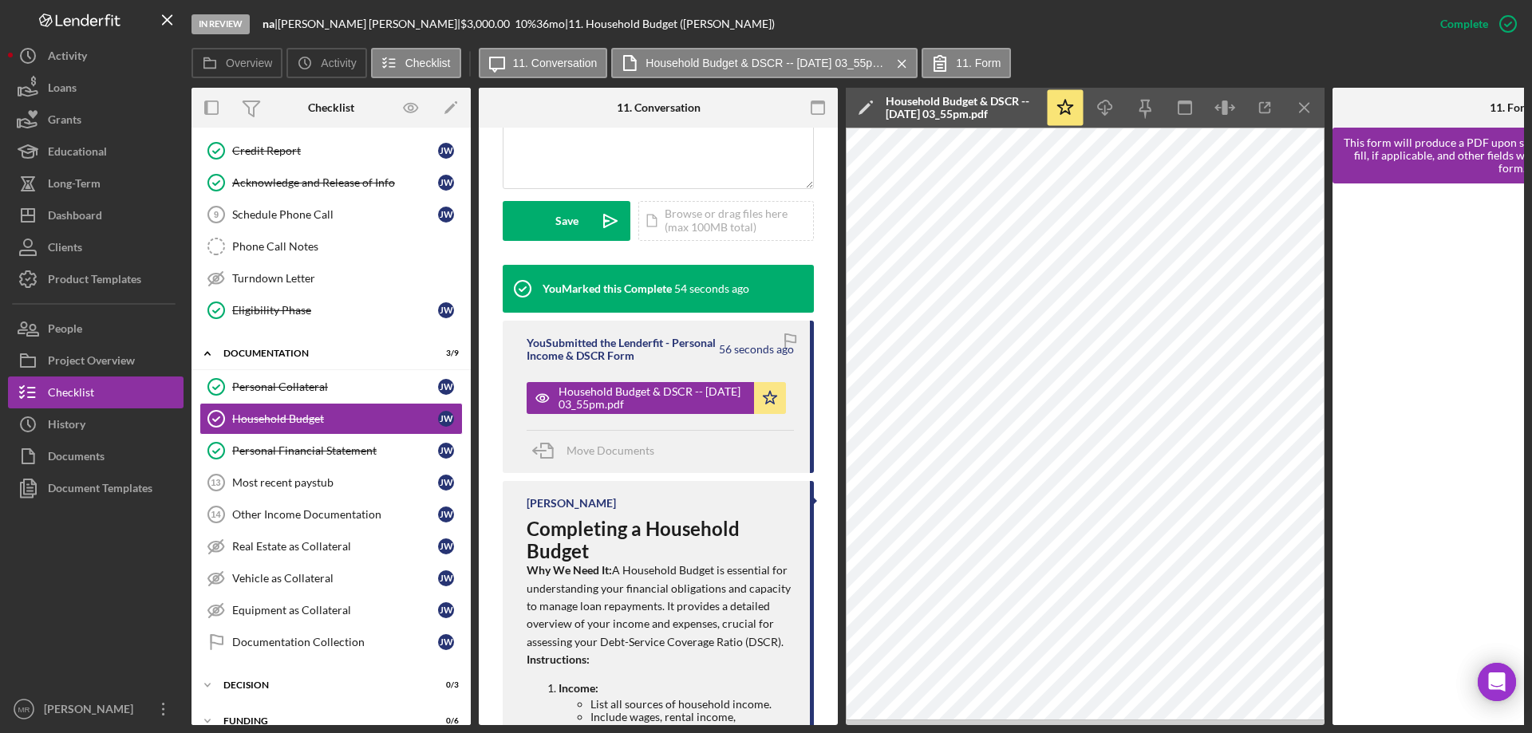
scroll to position [397, 0]
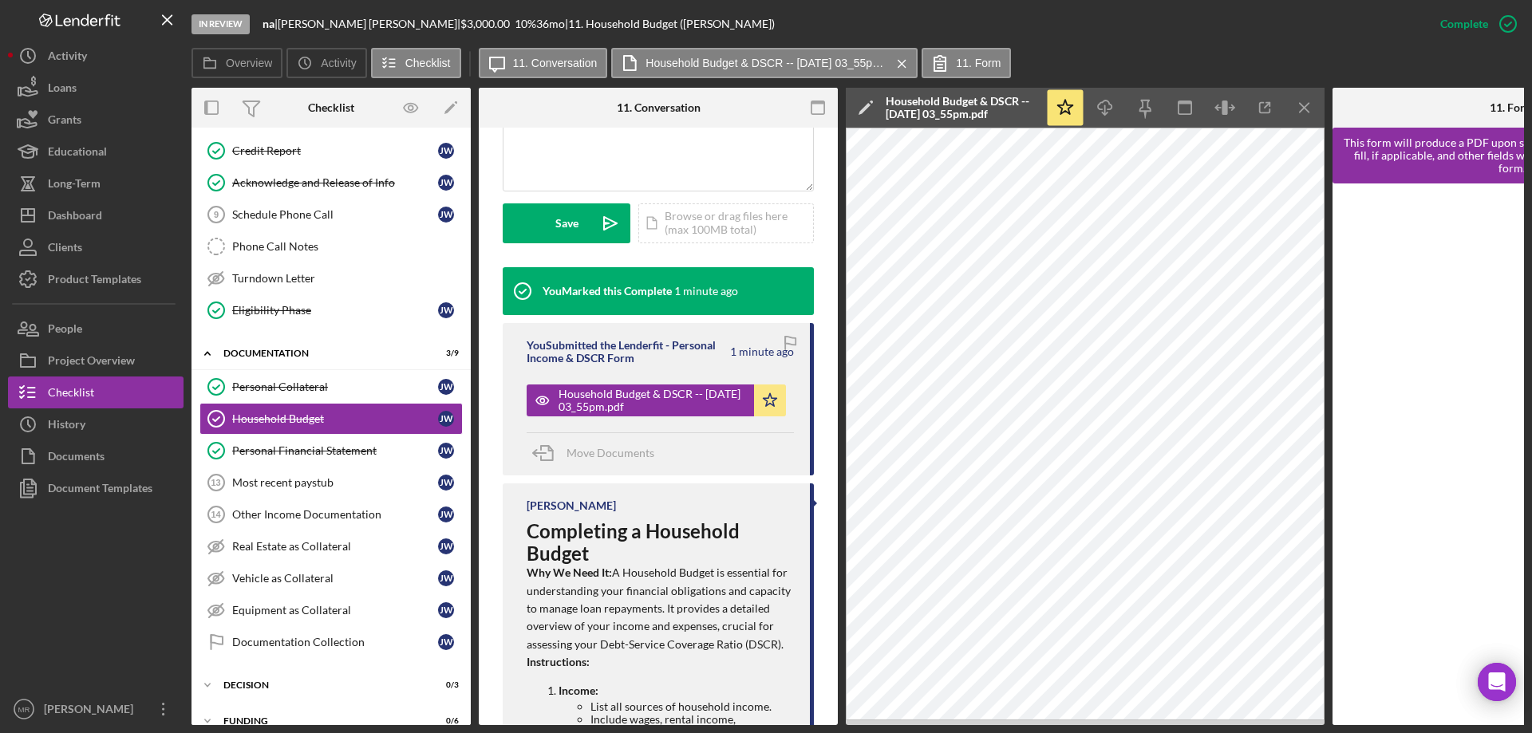
click at [691, 20] on div "In Review na | Julie Wilson | $3,000.00 10 % 36 mo | 11. Household Budget (Juli…" at bounding box center [807, 24] width 1233 height 48
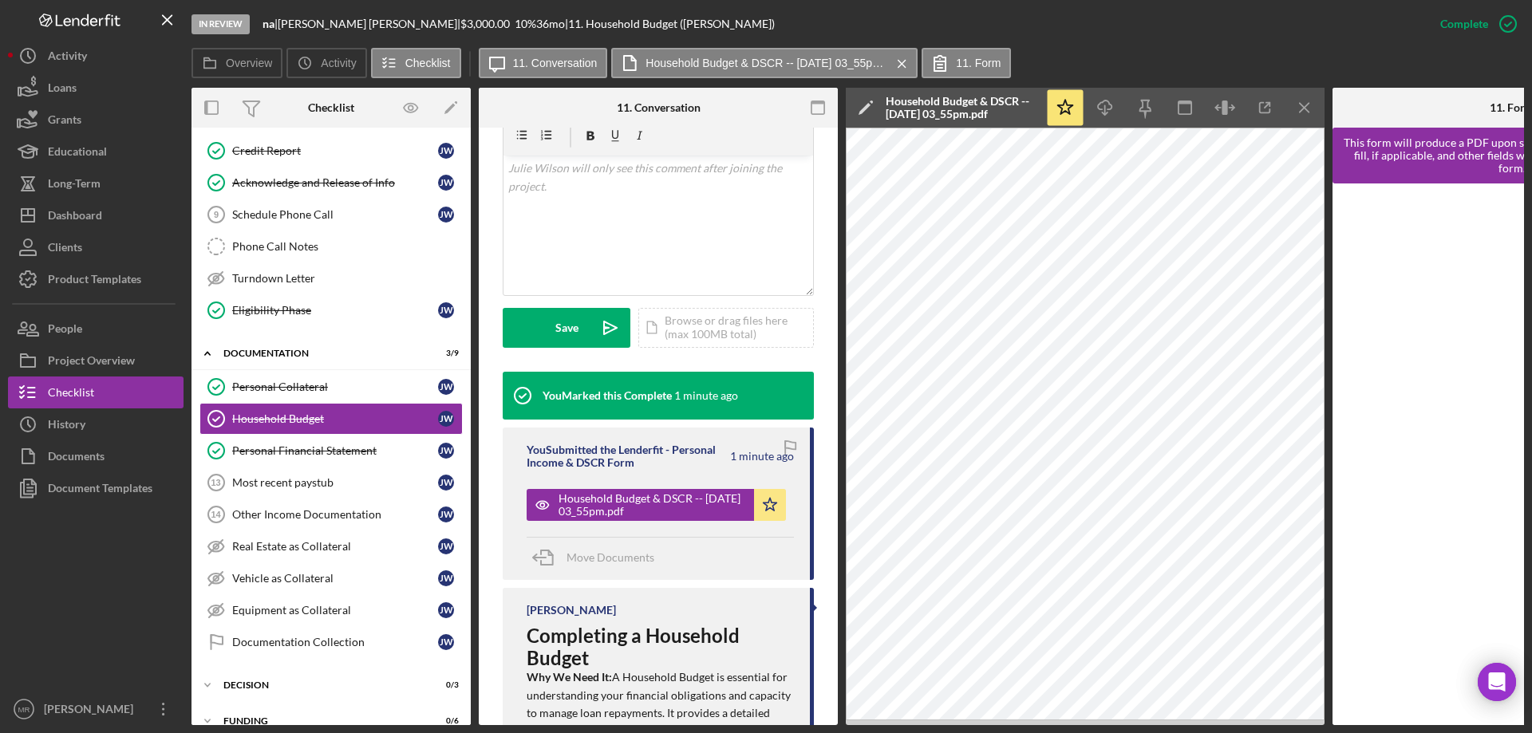
scroll to position [333, 0]
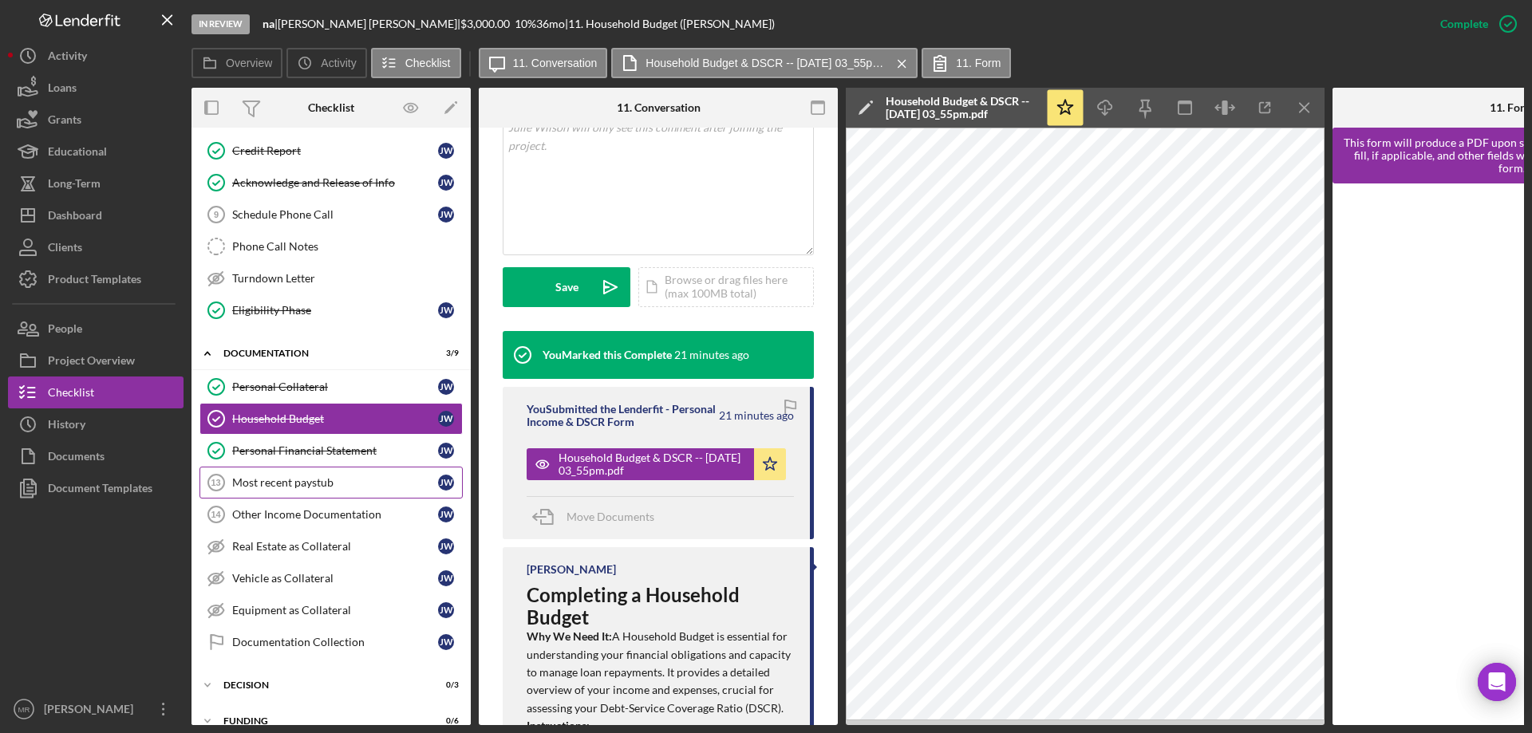
click at [282, 470] on link "Most recent paystub 13 Most recent paystub J W" at bounding box center [330, 483] width 263 height 32
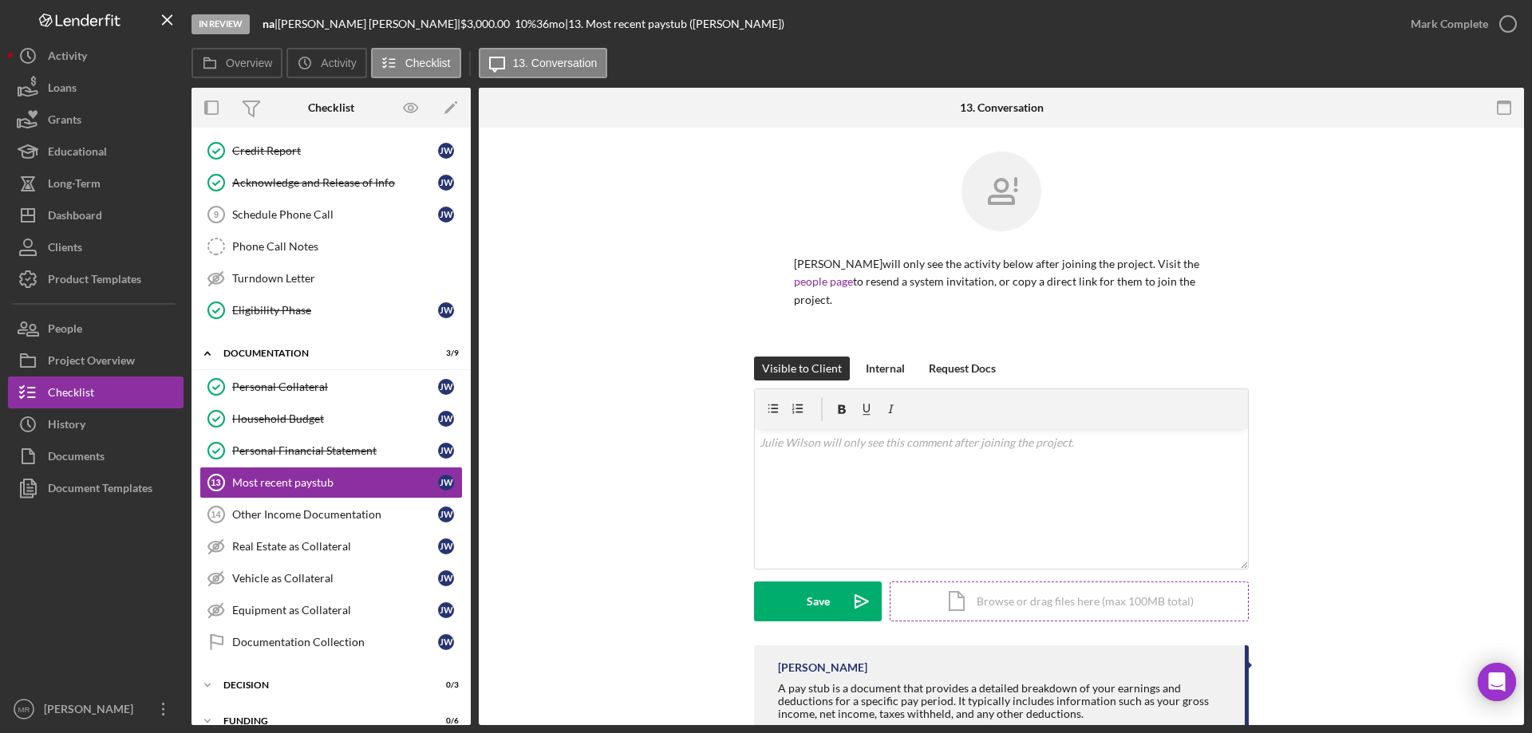
click at [1013, 584] on div "Icon/Document Browse or drag files here (max 100MB total) Tap to choose files o…" at bounding box center [1069, 602] width 359 height 40
click at [792, 582] on button "Upload Icon/Upload" at bounding box center [818, 602] width 128 height 40
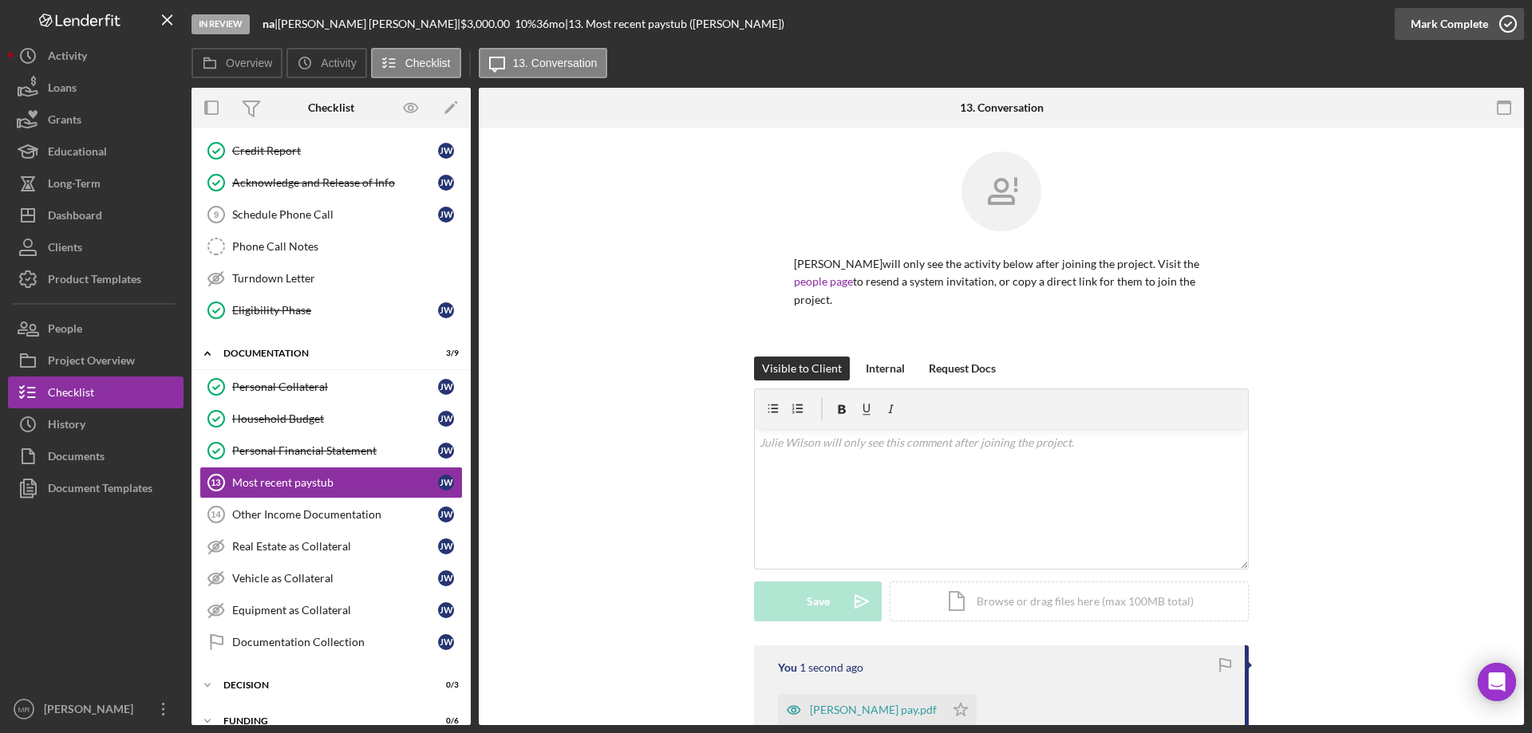
drag, startPoint x: 1506, startPoint y: 26, endPoint x: 1514, endPoint y: 34, distance: 11.3
click at [1508, 26] on icon "button" at bounding box center [1508, 24] width 40 height 40
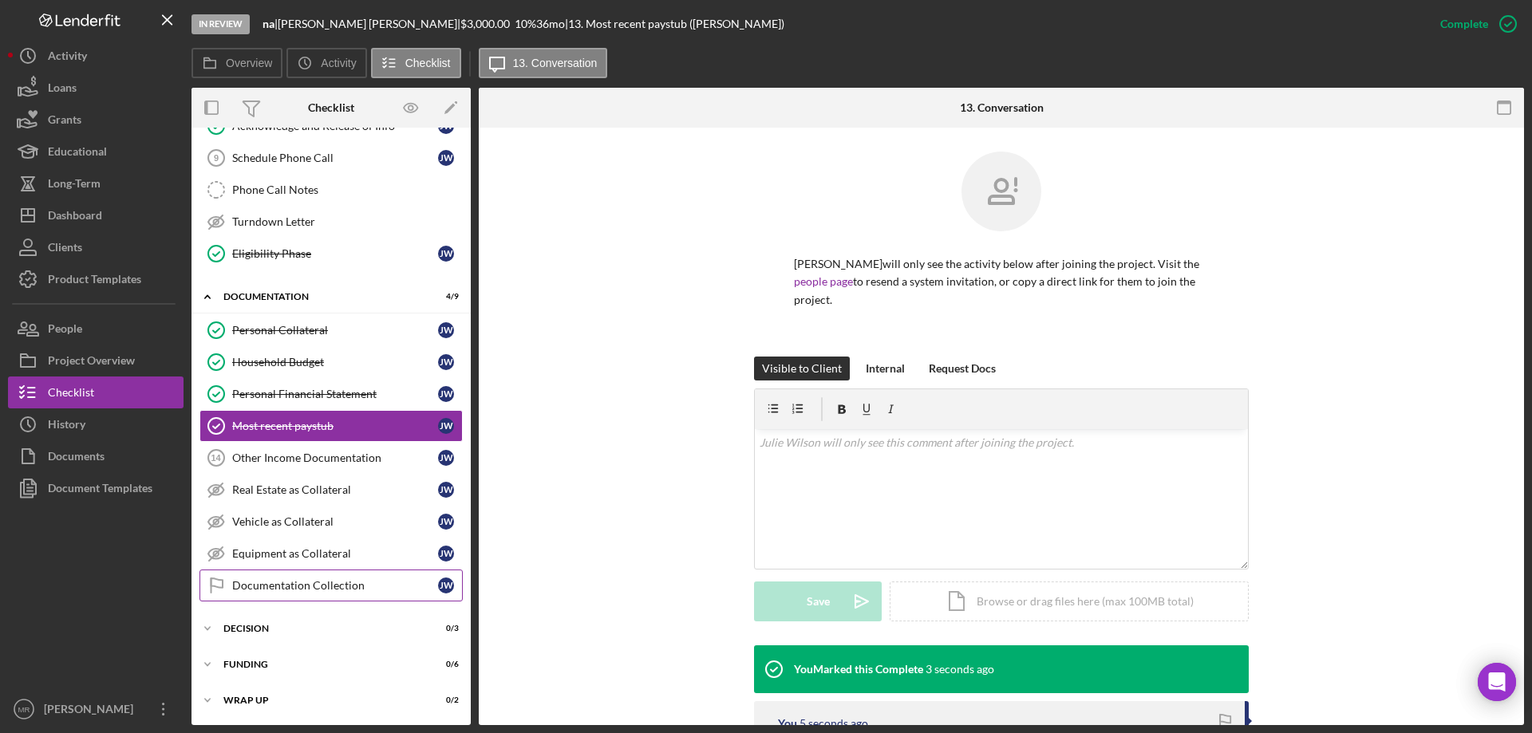
click at [290, 579] on div "Documentation Collection" at bounding box center [335, 585] width 206 height 13
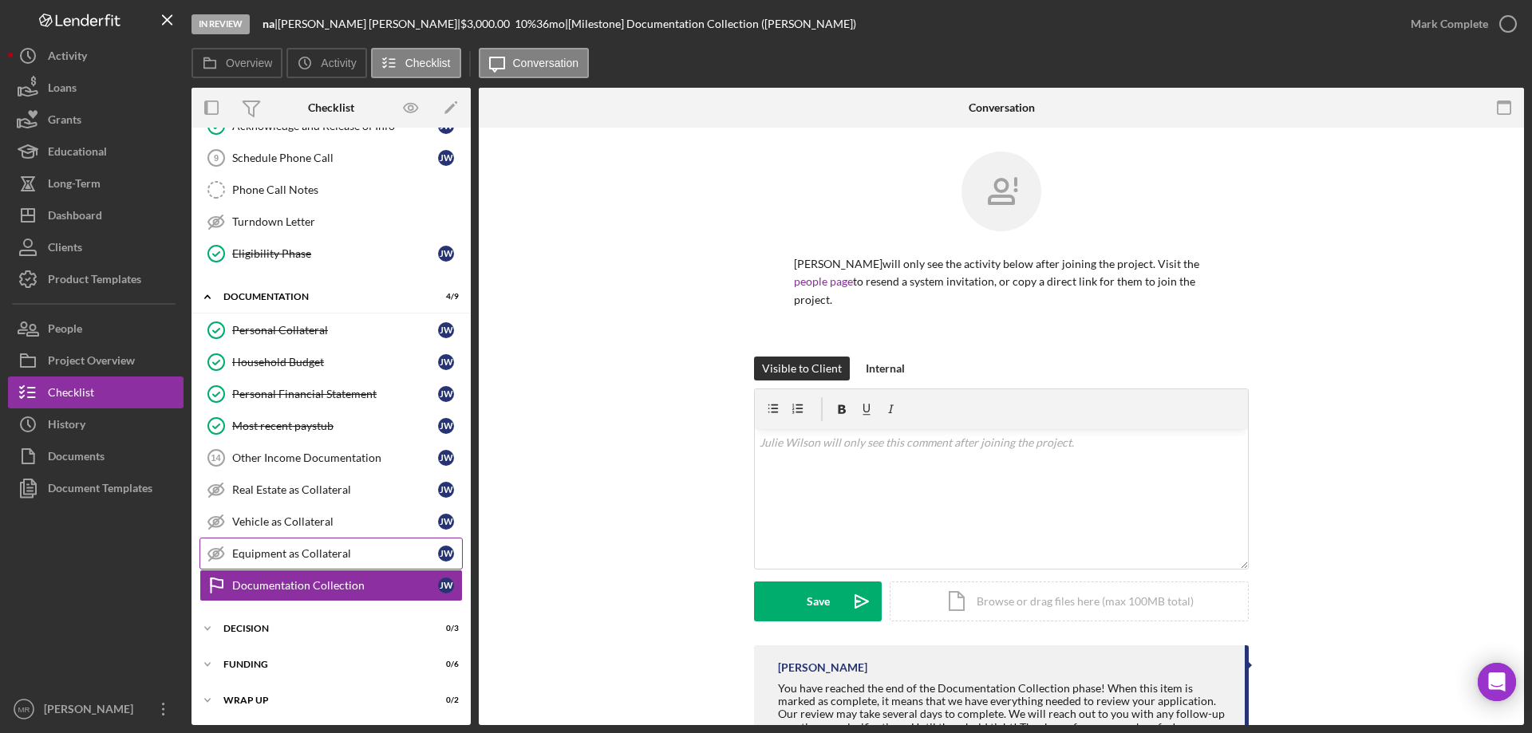
scroll to position [345, 0]
click at [1508, 18] on icon "button" at bounding box center [1508, 24] width 40 height 40
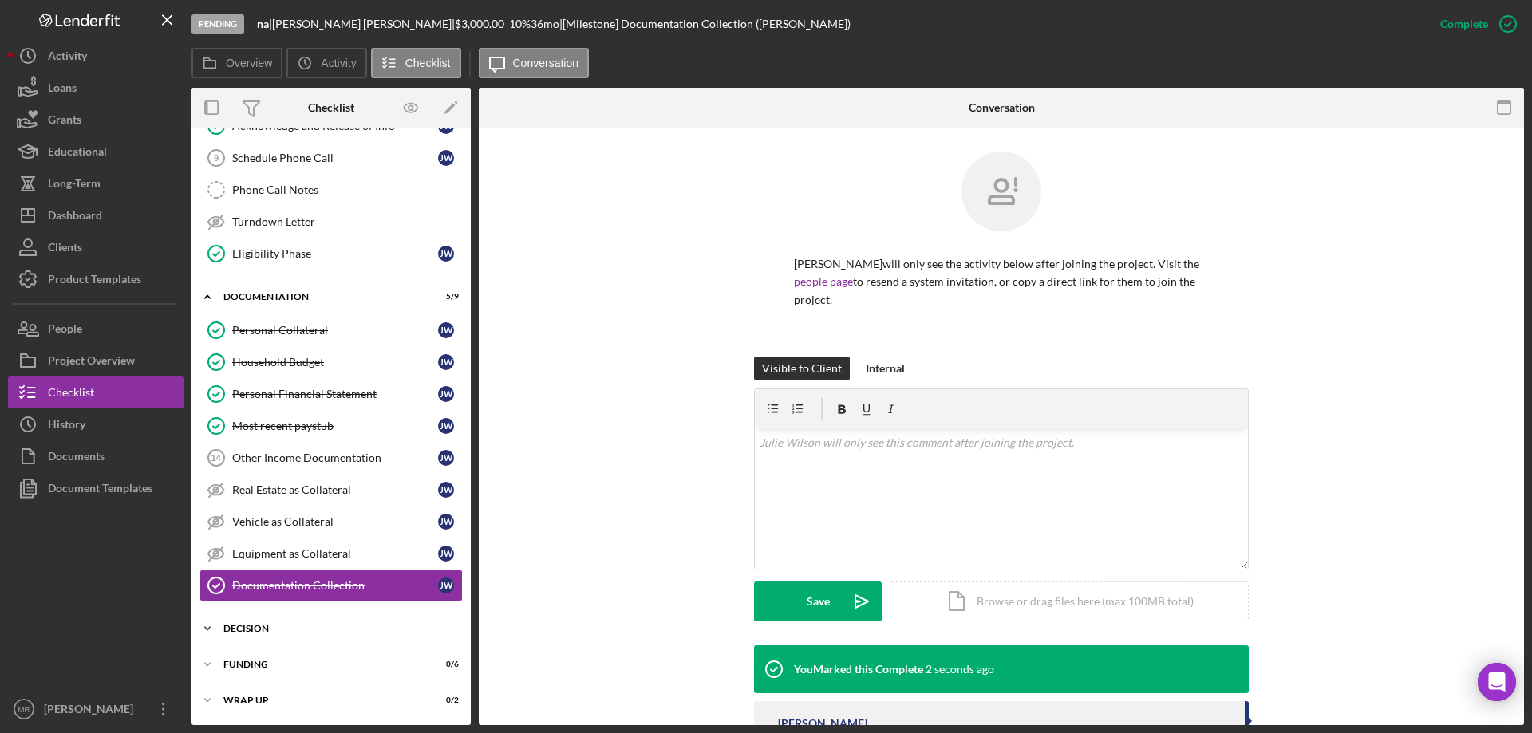
click at [255, 624] on div "Decision" at bounding box center [336, 629] width 227 height 10
click at [298, 662] on div "Credit Memo Prep" at bounding box center [347, 662] width 230 height 13
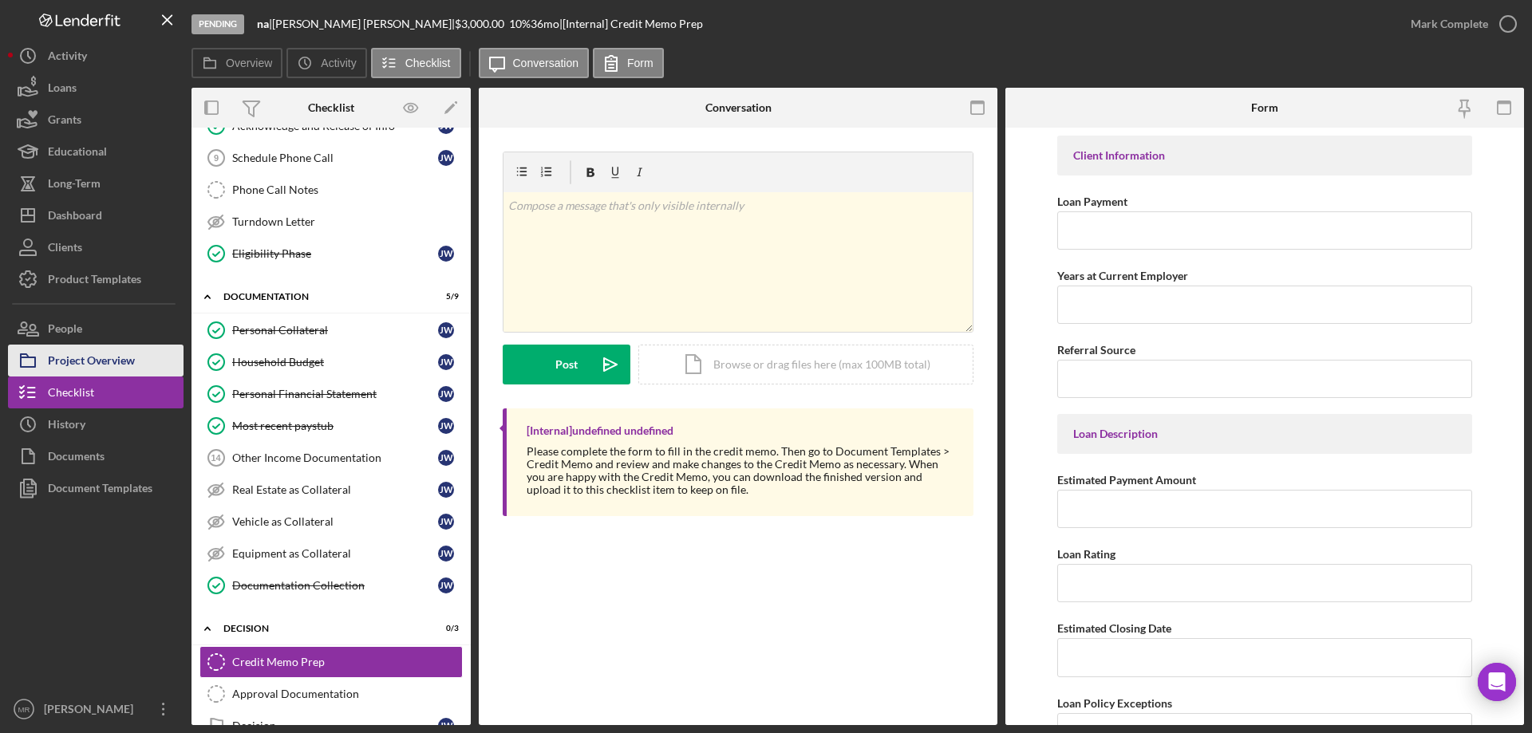
click at [94, 358] on div "Project Overview" at bounding box center [91, 363] width 87 height 36
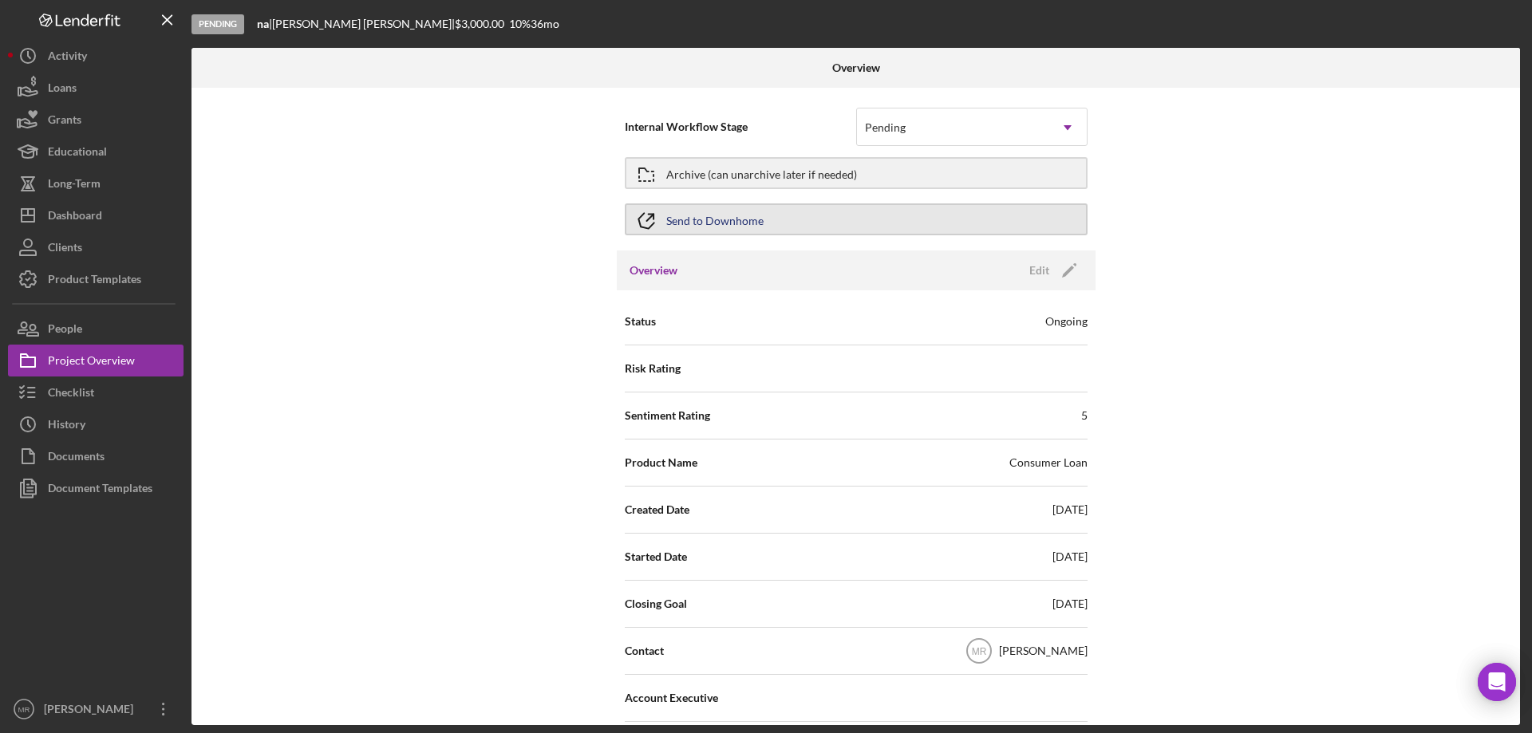
click at [773, 211] on button "Send to Downhome" at bounding box center [856, 219] width 463 height 32
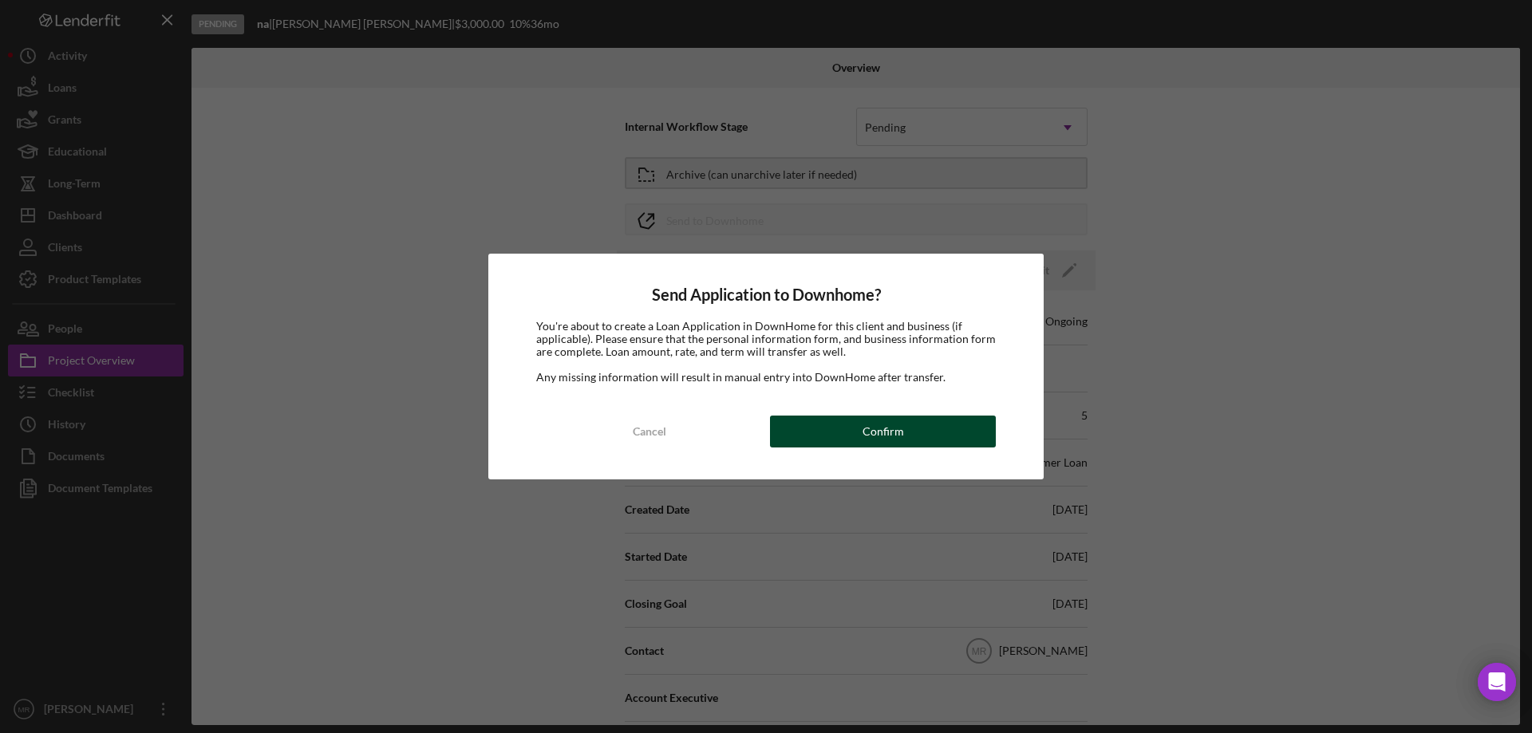
click at [885, 437] on div "Confirm" at bounding box center [883, 432] width 41 height 32
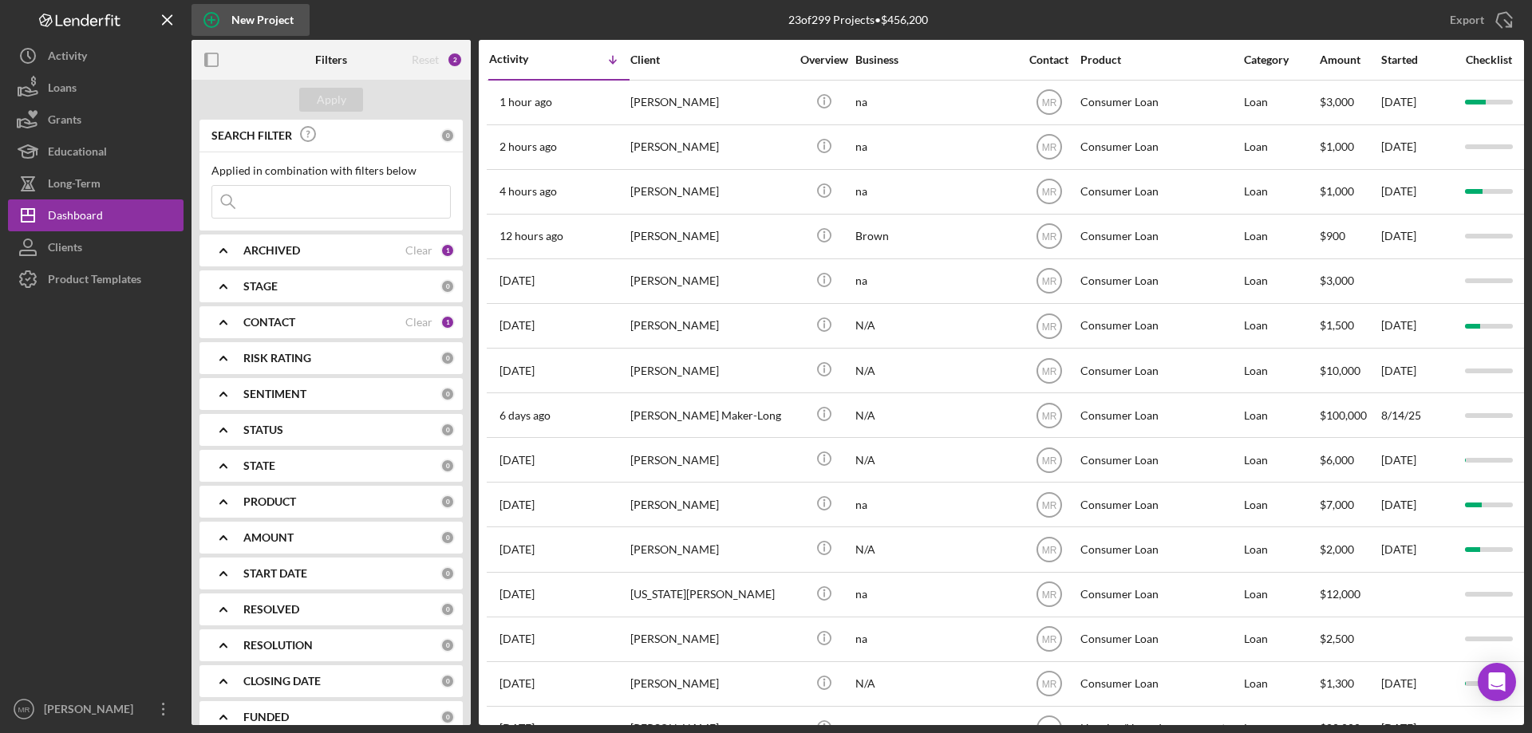
click at [214, 11] on icon "button" at bounding box center [211, 20] width 40 height 40
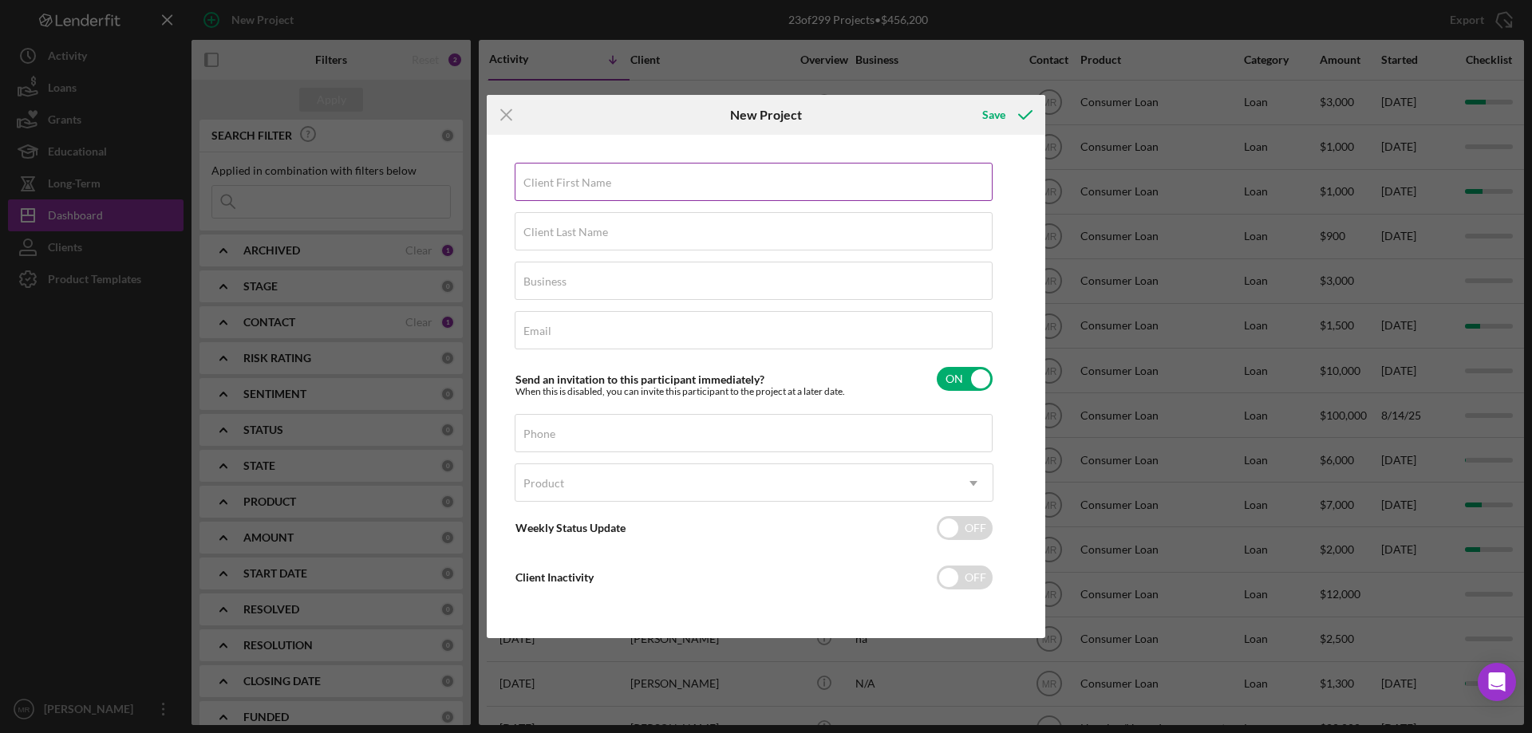
click at [560, 177] on label "Client First Name" at bounding box center [567, 182] width 88 height 13
click at [676, 184] on input "Client First Name" at bounding box center [754, 182] width 478 height 38
type input "Amber"
type input "[PERSON_NAME]"
type input "na"
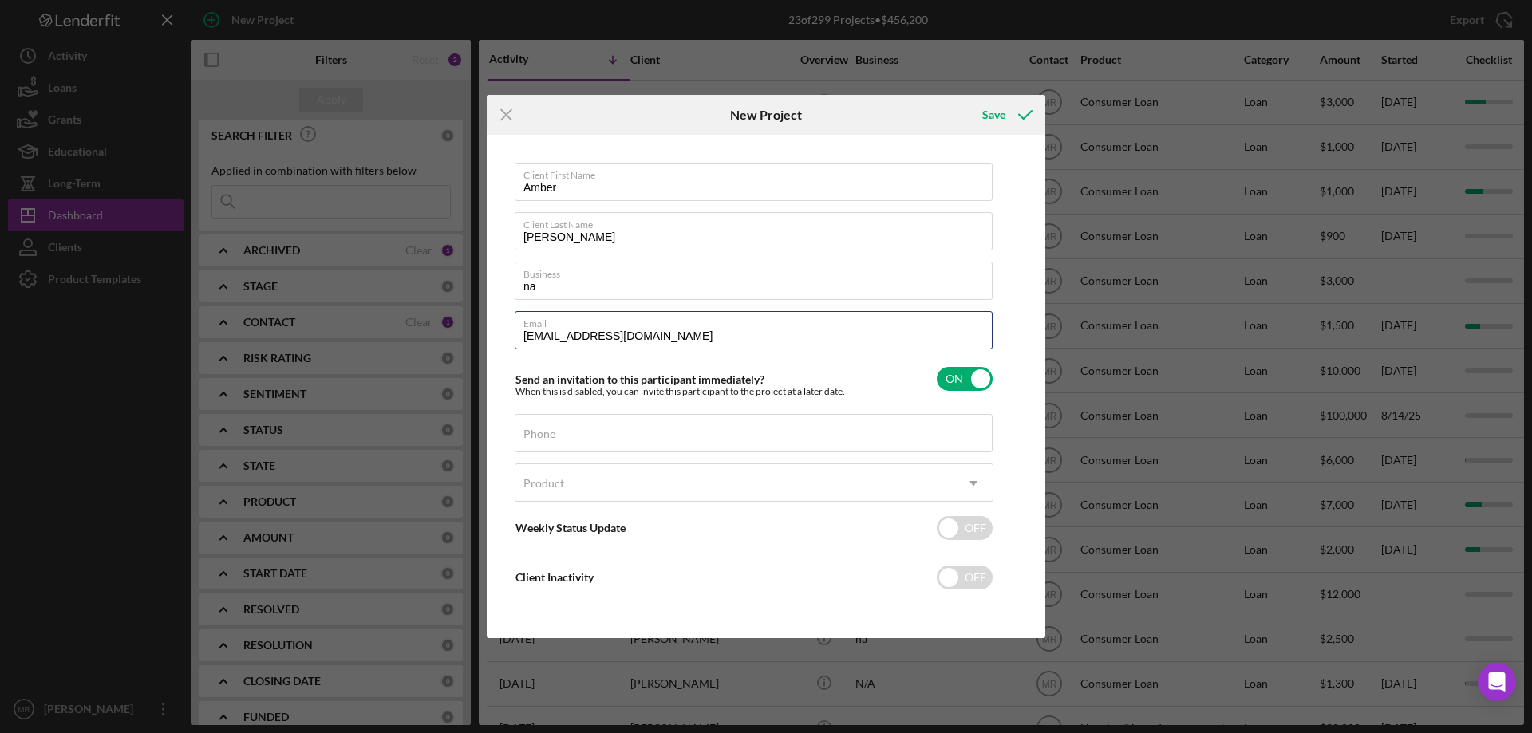
type input "[EMAIL_ADDRESS][DOMAIN_NAME]"
type input "[PHONE_NUMBER]"
checkbox input "true"
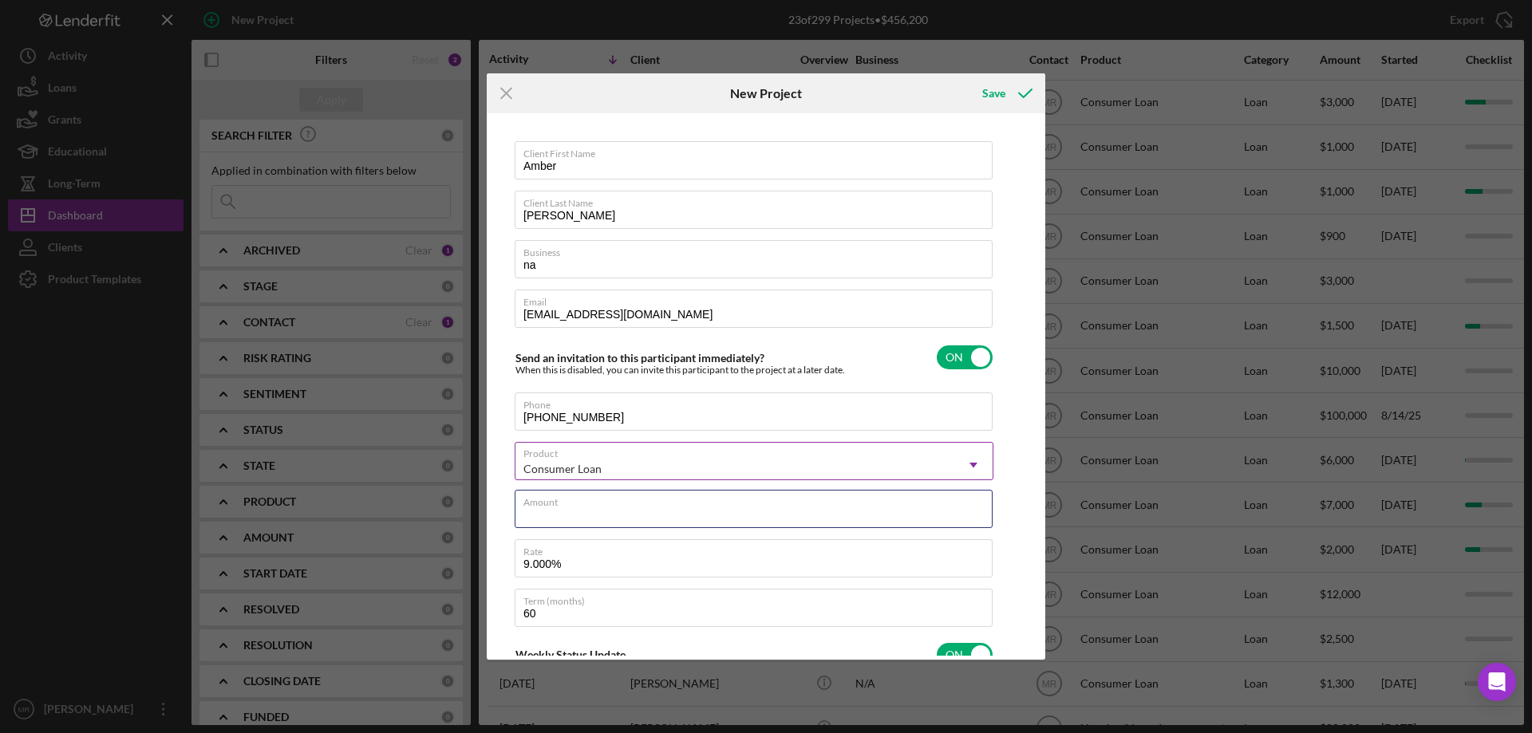
drag, startPoint x: 582, startPoint y: 501, endPoint x: 614, endPoint y: 479, distance: 39.6
click at [582, 501] on div "Amount" at bounding box center [754, 510] width 479 height 40
type input "$1"
type textarea "Here's a snapshot of information that has been fully approved, as well as the i…"
type input "$15"
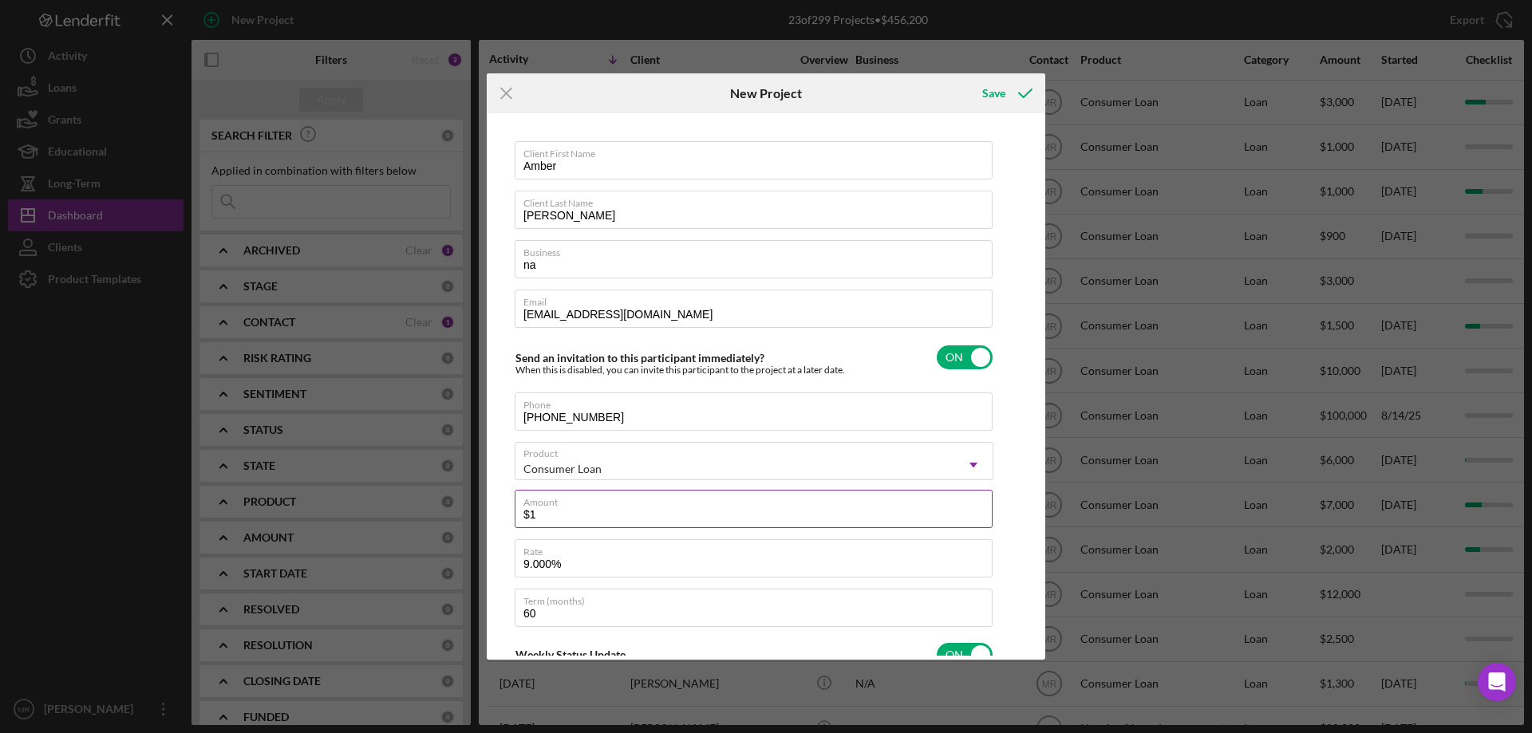
type textarea "Here's a snapshot of information that has been fully approved, as well as the i…"
type input "$150"
type textarea "Here's a snapshot of information that has been fully approved, as well as the i…"
type input "$1,500"
type textarea "Here's a snapshot of information that has been fully approved, as well as the i…"
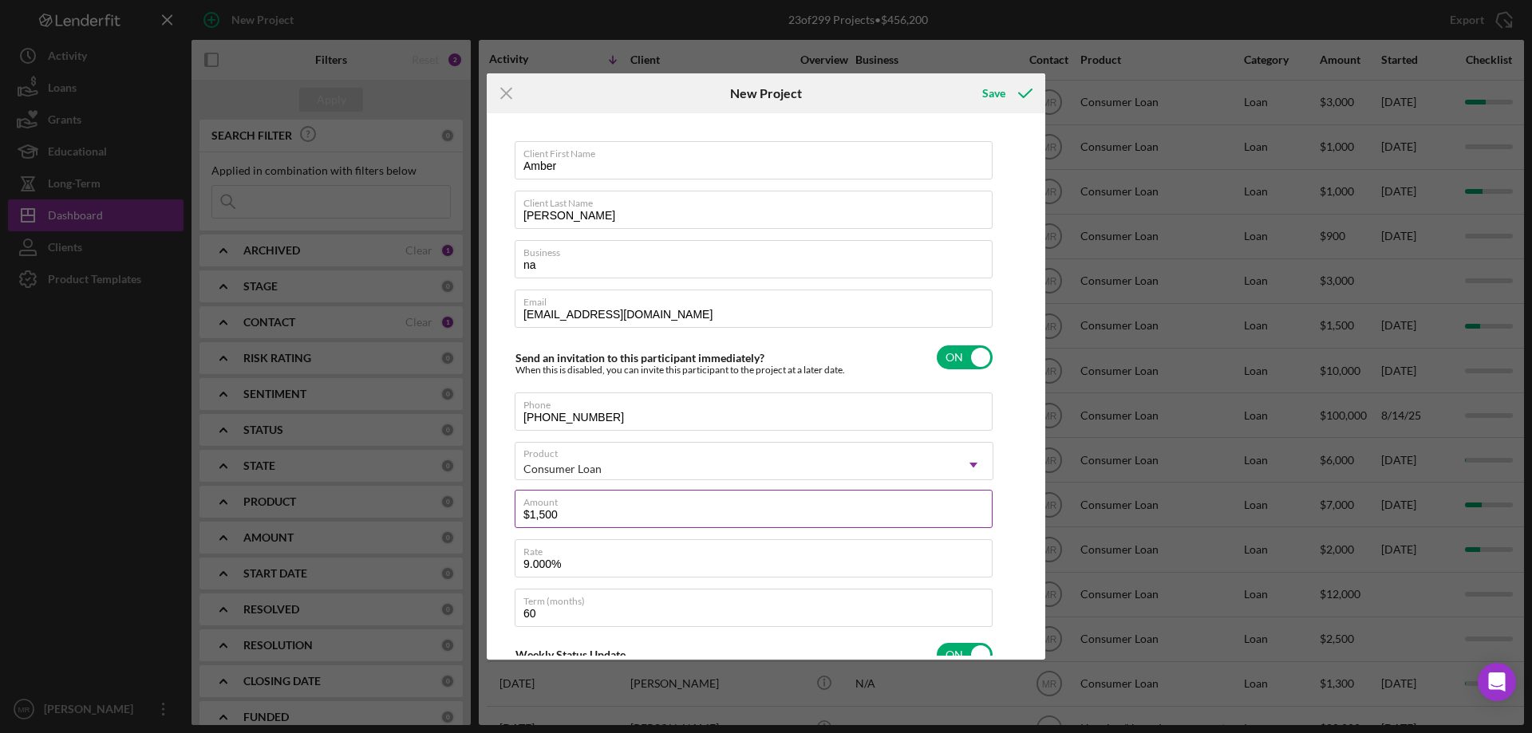
type input "$15,000"
type textarea "Here's a snapshot of information that has been fully approved, as well as the i…"
type input "$15,000"
type textarea "Here's a snapshot of information that has been fully approved, as well as the i…"
type input "1%"
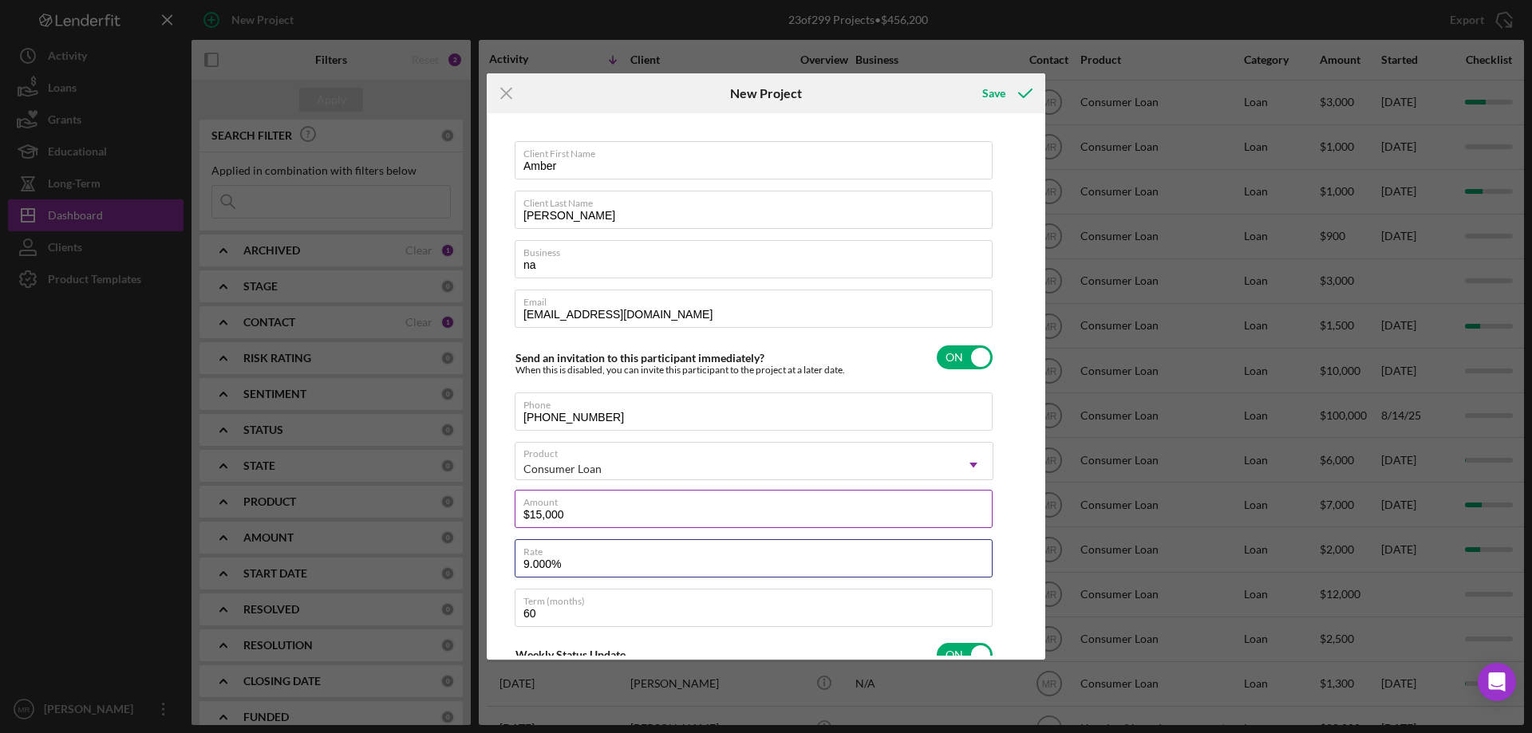
type textarea "Here's a snapshot of information that has been fully approved, as well as the i…"
type input "10%"
type textarea "Here's a snapshot of information that has been fully approved, as well as the i…"
type input "10.000%"
type textarea "Here's a snapshot of information that has been fully approved, as well as the i…"
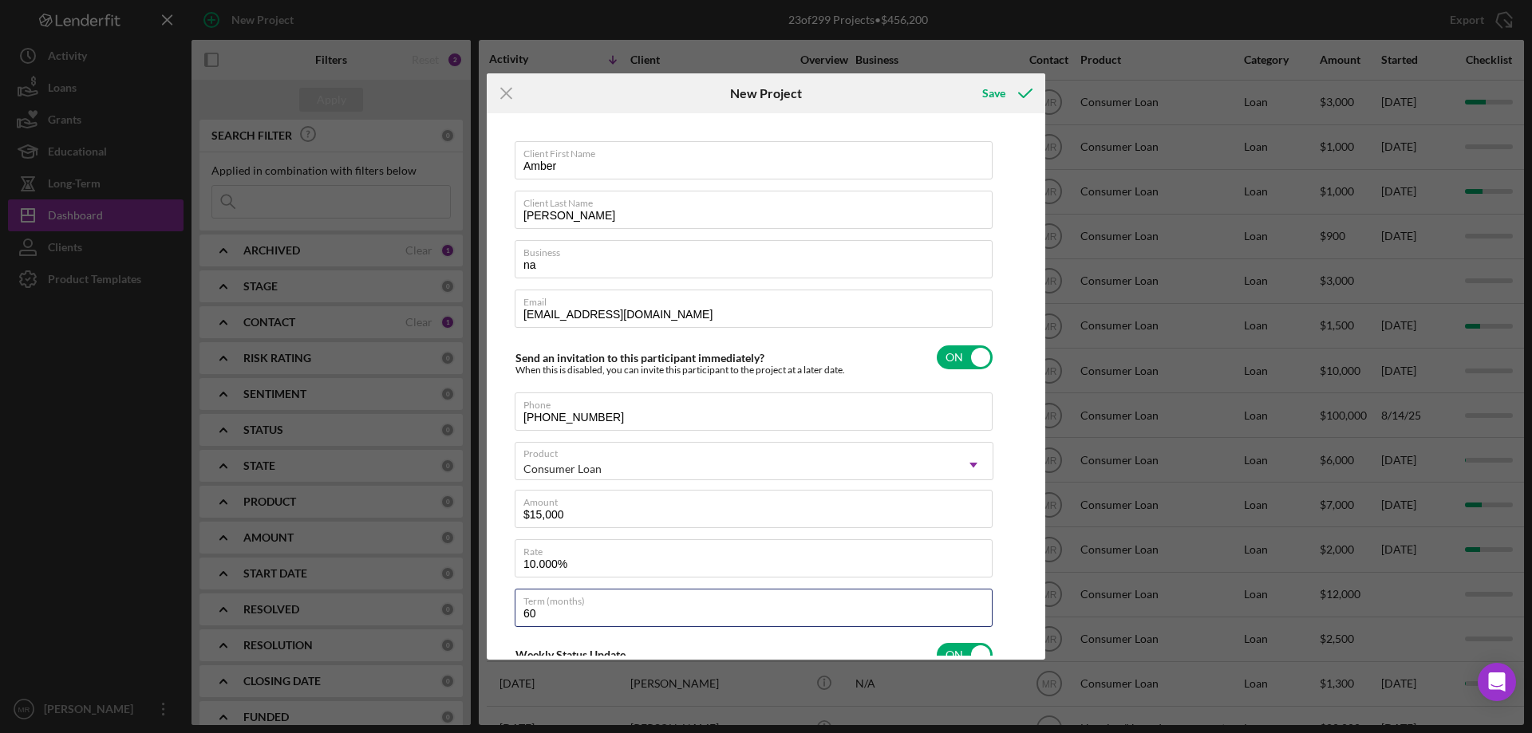
scroll to position [239, 0]
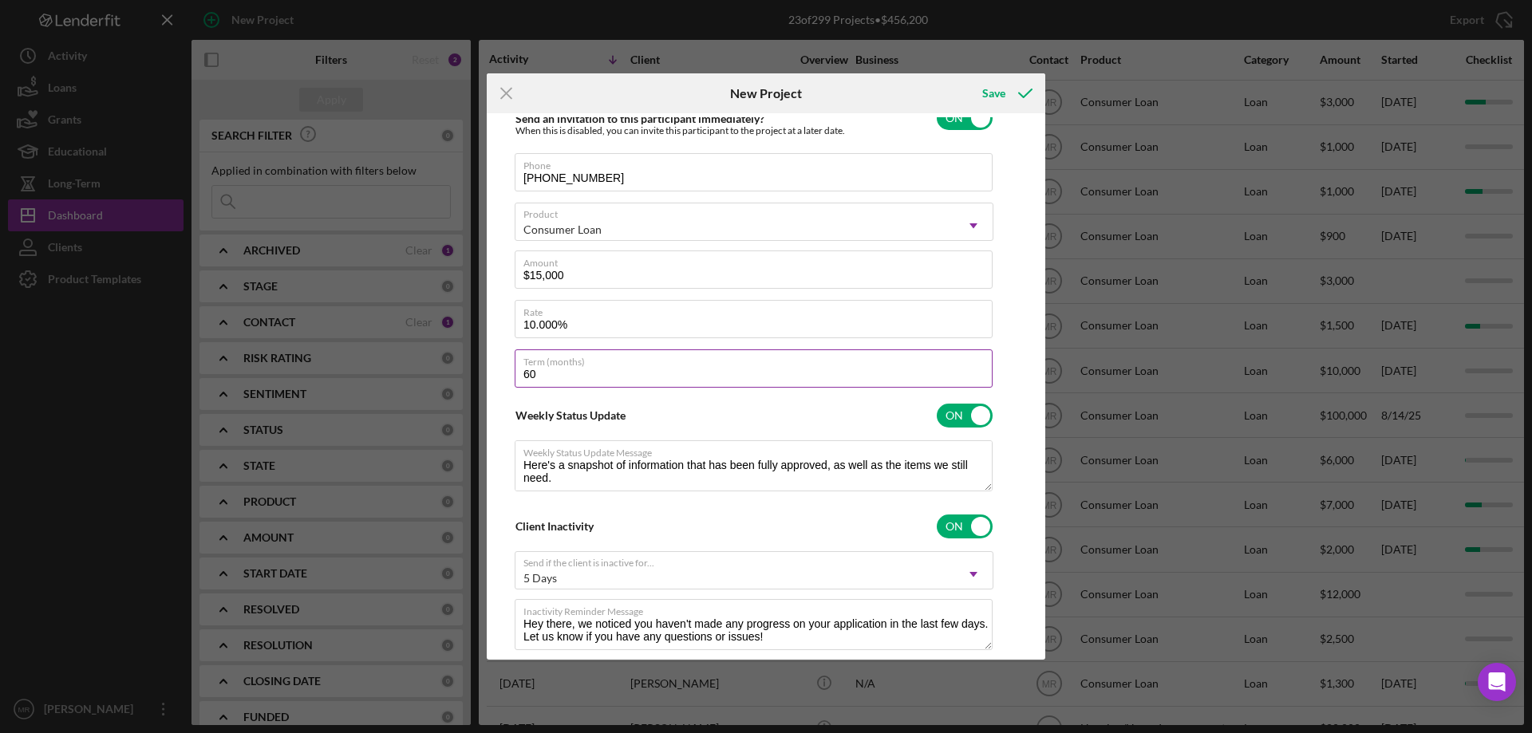
type input "4"
type textarea "Here's a snapshot of information that has been fully approved, as well as the i…"
type input "48"
type textarea "Here's a snapshot of information that has been fully approved, as well as the i…"
type input "48"
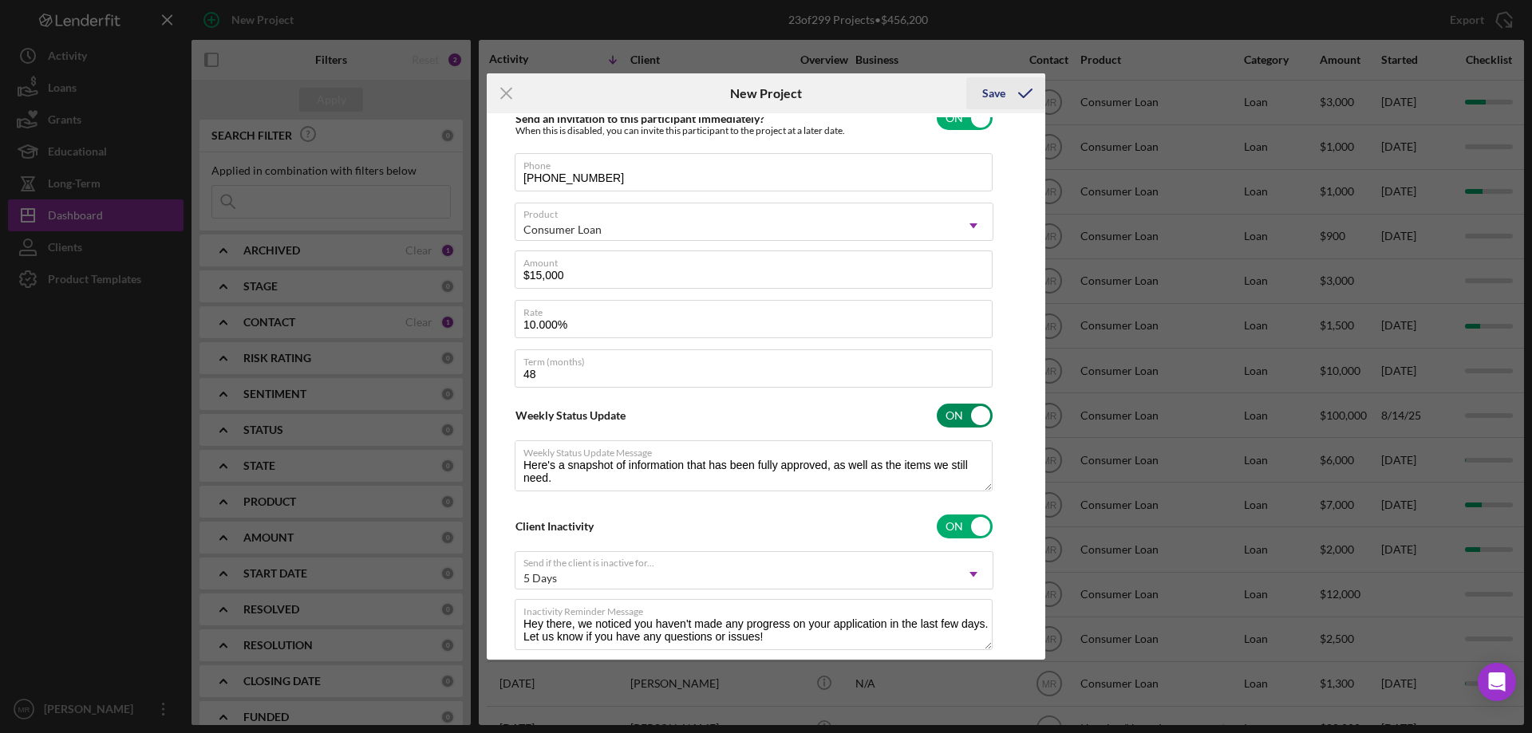
click at [1003, 89] on div "Save" at bounding box center [993, 93] width 23 height 32
type textarea "Here's a snapshot of information that has been fully approved, as well as the i…"
checkbox input "false"
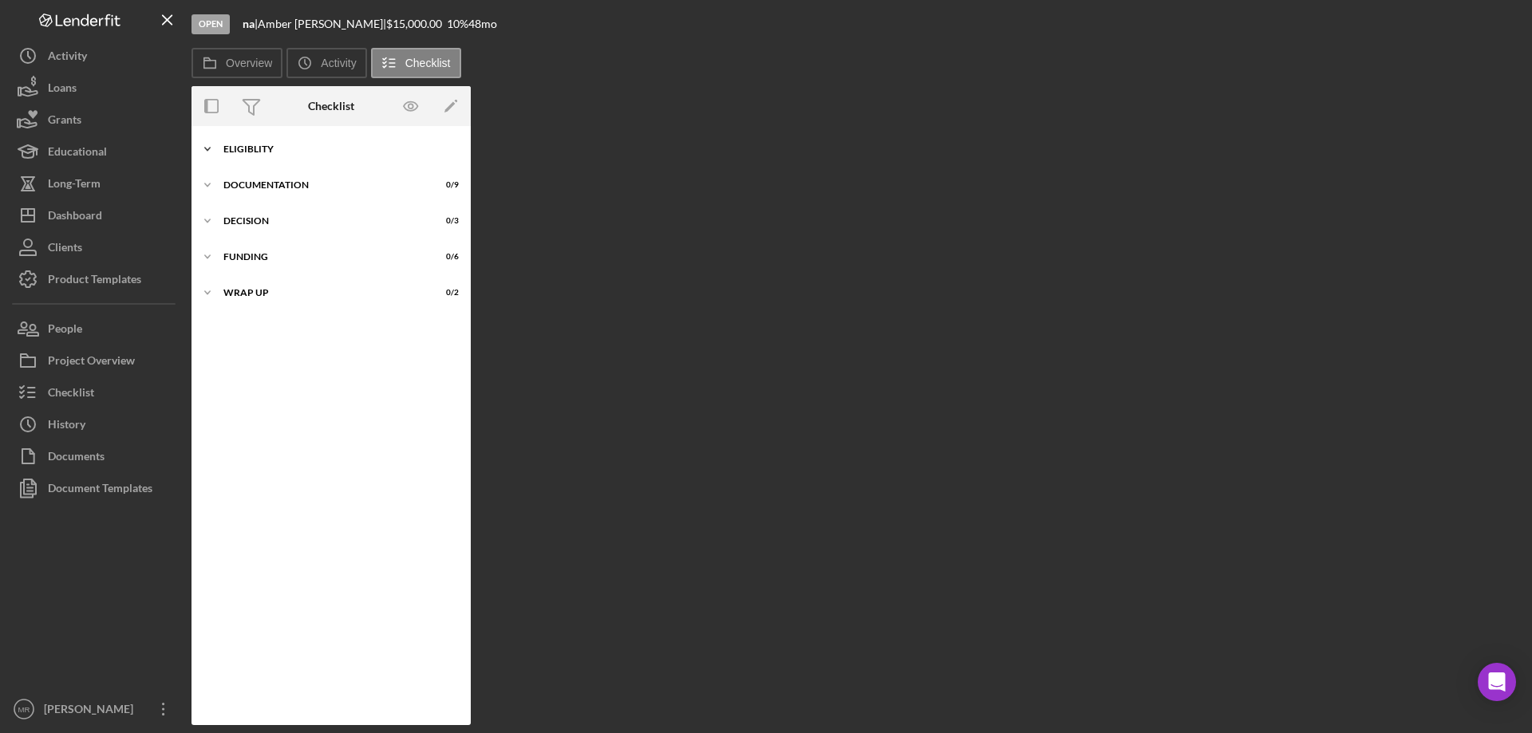
click at [260, 136] on div "Icon/Expander Eligiblity 0 / 14" at bounding box center [330, 149] width 279 height 32
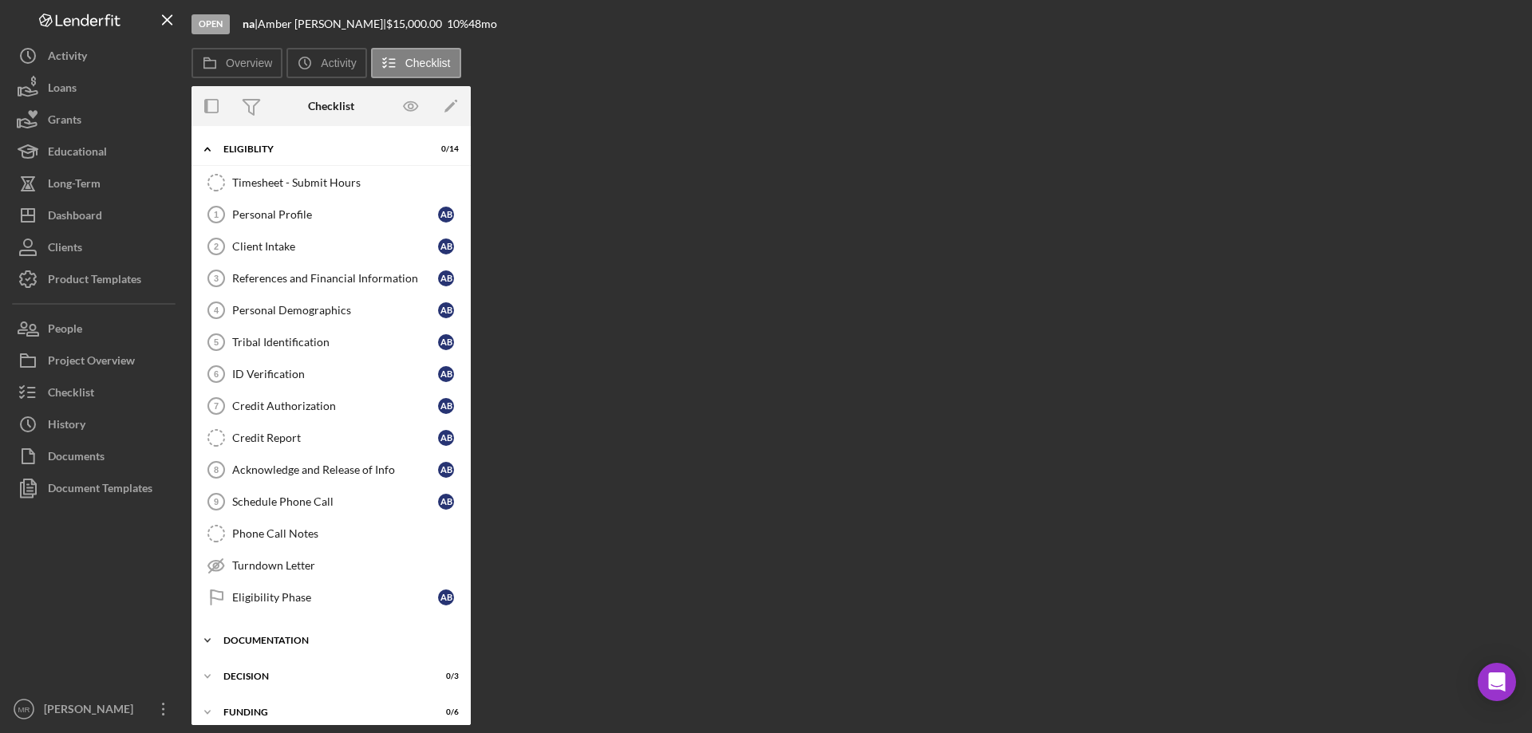
click at [300, 642] on div "Documentation" at bounding box center [336, 641] width 227 height 10
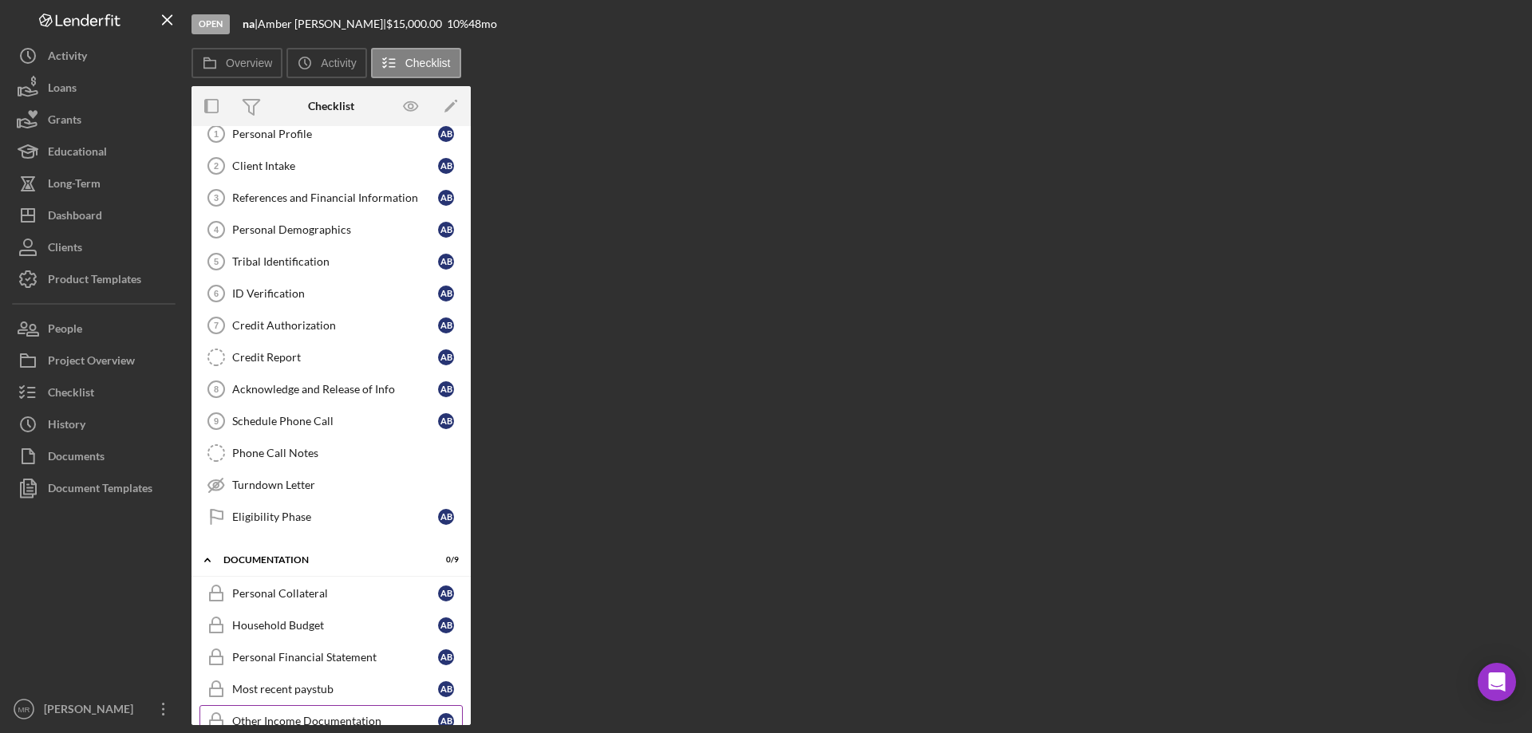
scroll to position [239, 0]
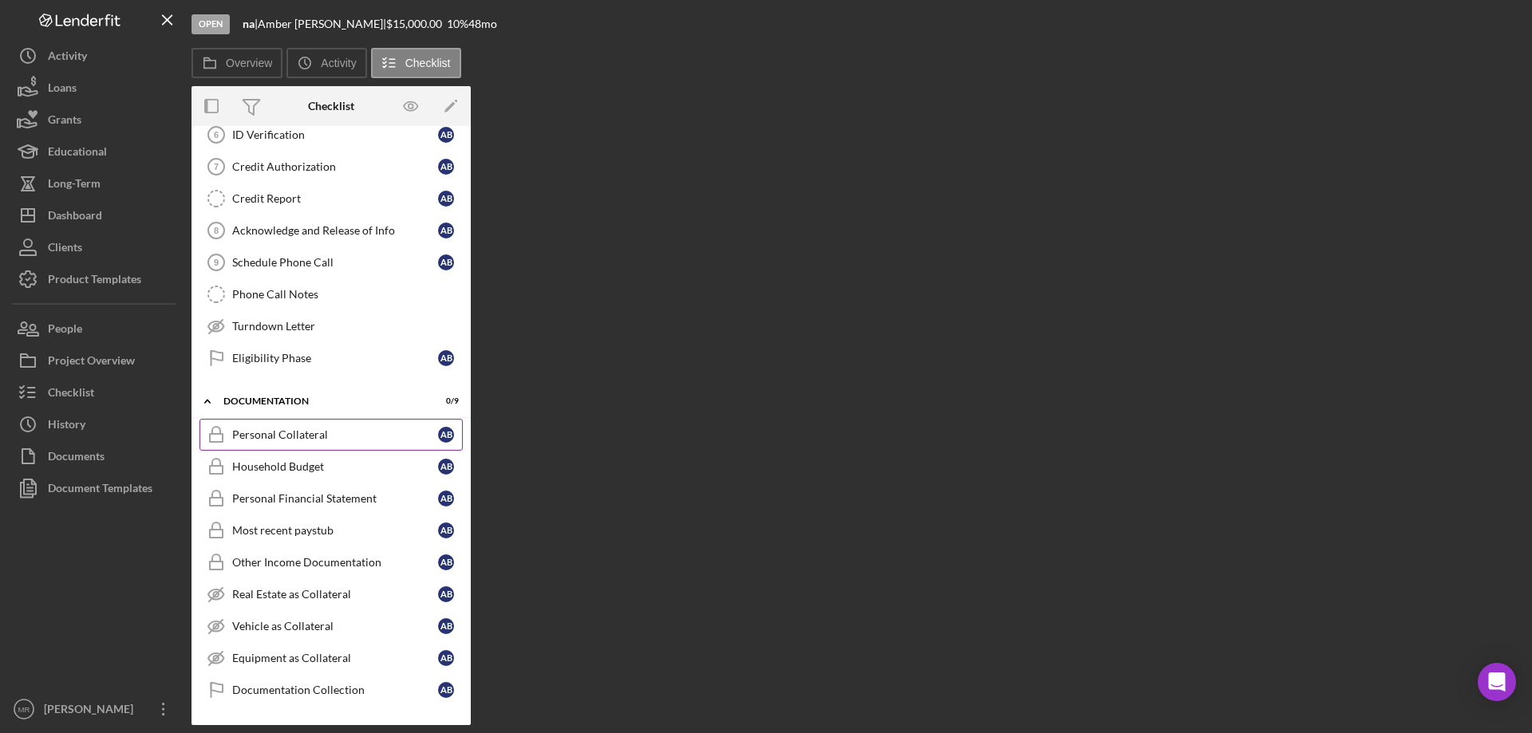
click at [277, 427] on link "Personal Collateral Personal Collateral A B" at bounding box center [330, 435] width 263 height 32
